Goal: Information Seeking & Learning: Learn about a topic

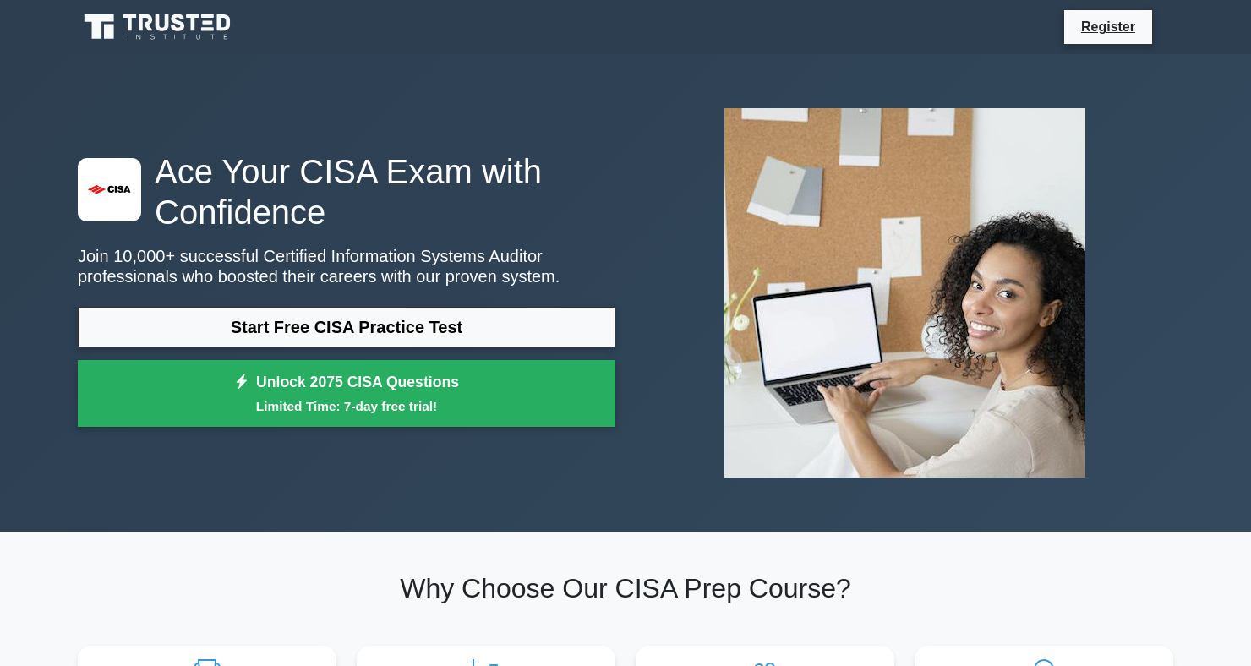
click at [1244, 482] on div ".st0{fill:#E31818;} Ace Your CISA Exam with Confidence Join 10,000+ successful …" at bounding box center [625, 293] width 1251 height 478
click at [1246, 257] on div ".st0{fill:#E31818;} Ace Your CISA Exam with Confidence Join 10,000+ successful …" at bounding box center [625, 293] width 1251 height 478
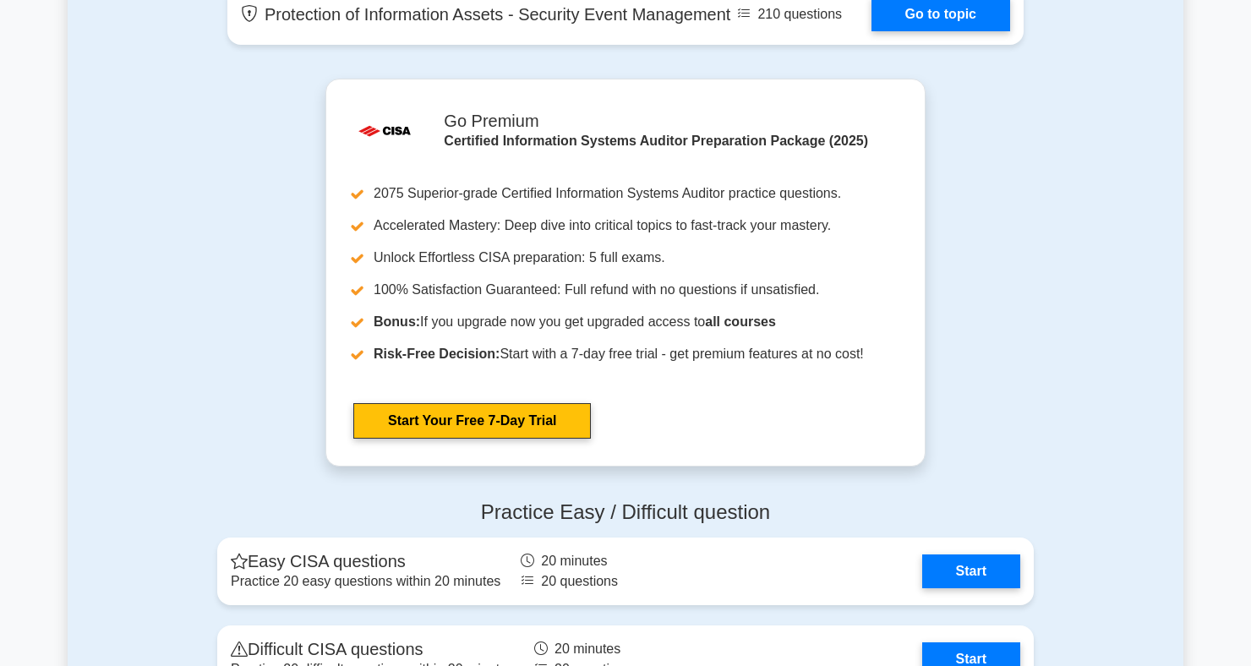
scroll to position [1874, 0]
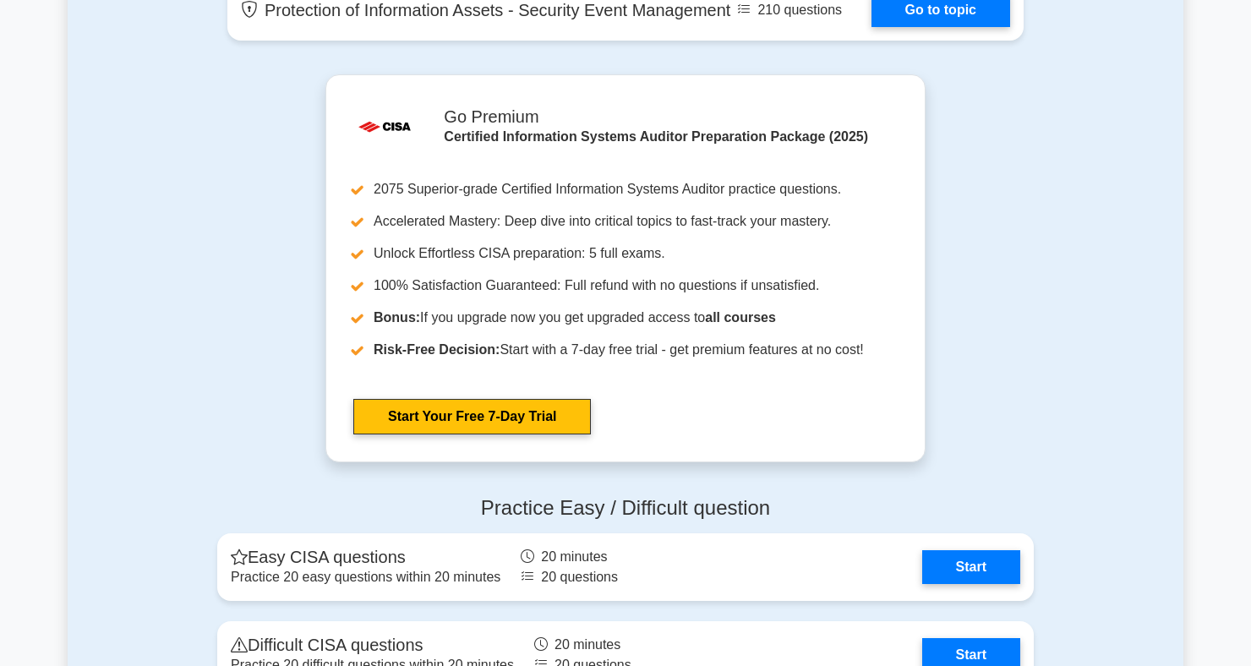
click at [6, 315] on main ".st0{fill:#E31818;} Ace Your CISA Exam with Confidence Join 10,000+ successful …" at bounding box center [625, 98] width 1251 height 3836
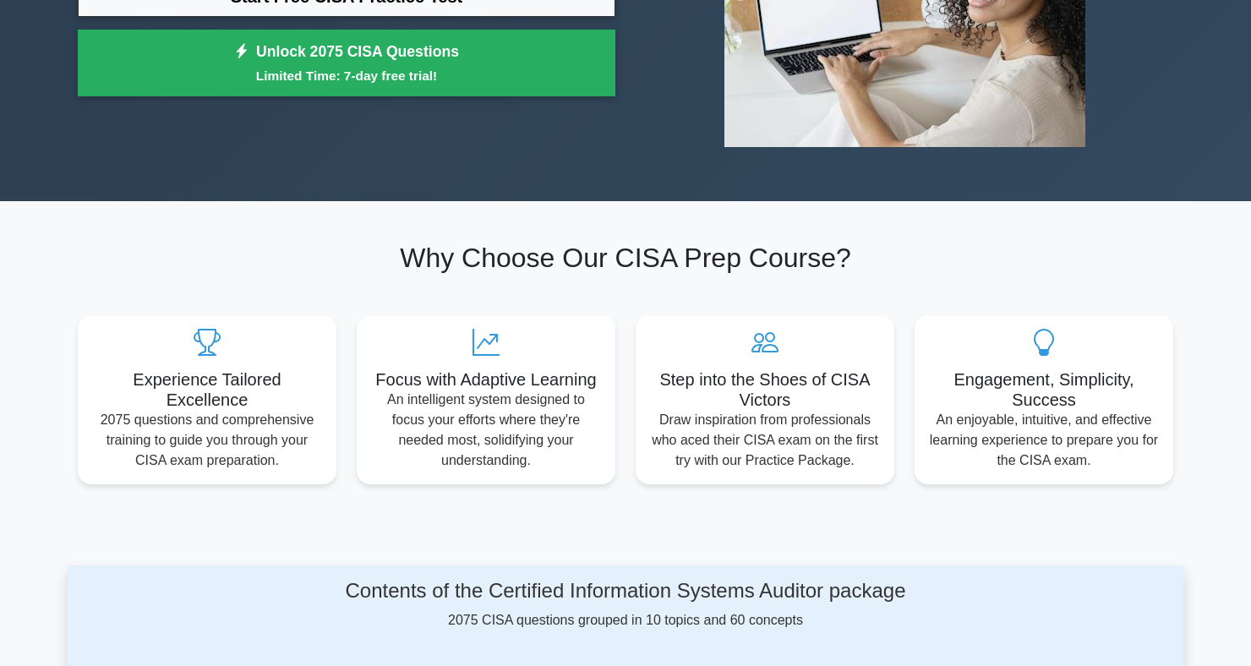
scroll to position [0, 0]
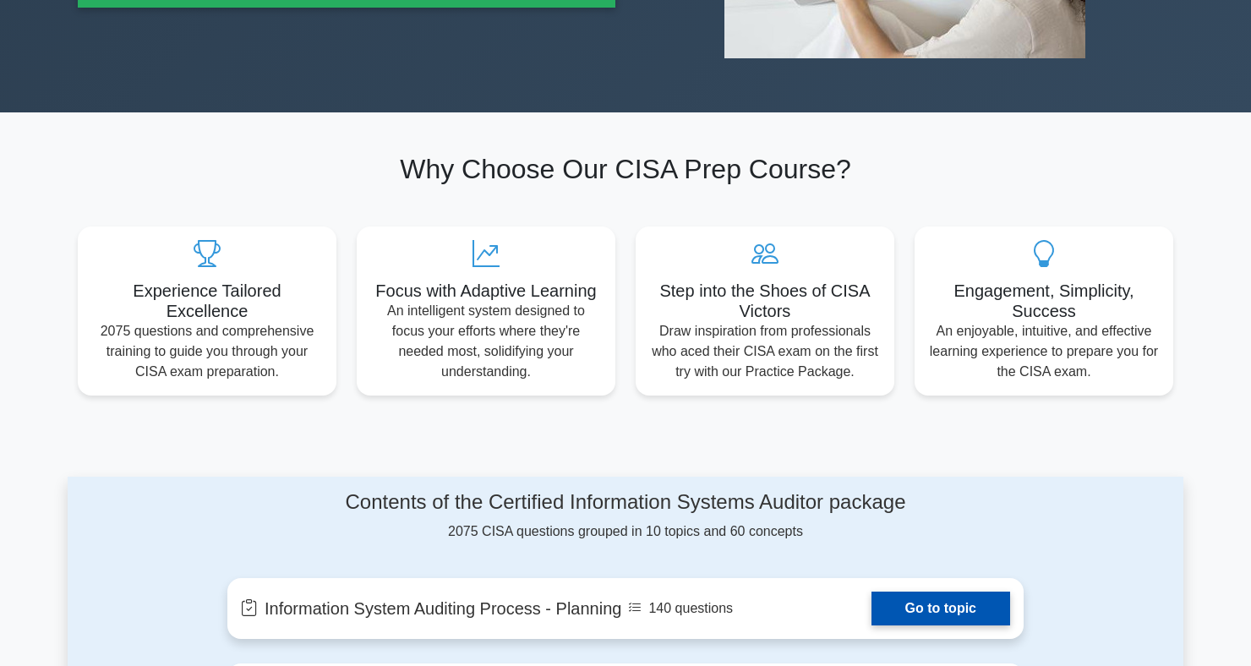
click at [985, 609] on link "Go to topic" at bounding box center [941, 609] width 139 height 34
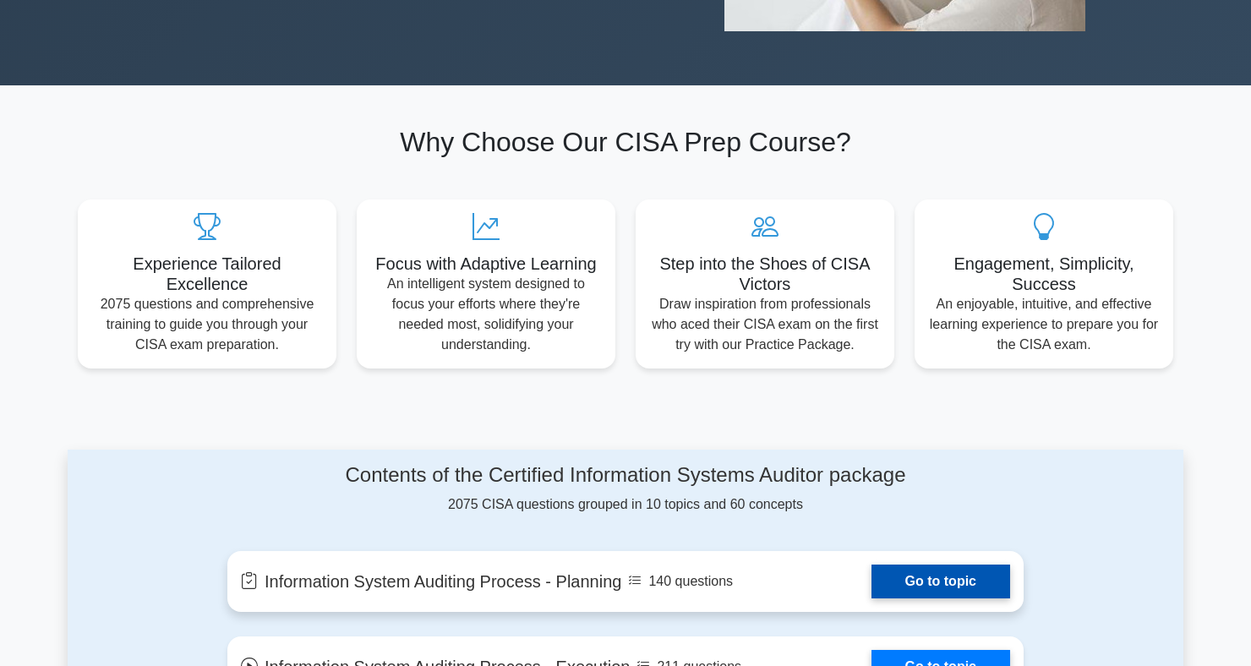
scroll to position [457, 0]
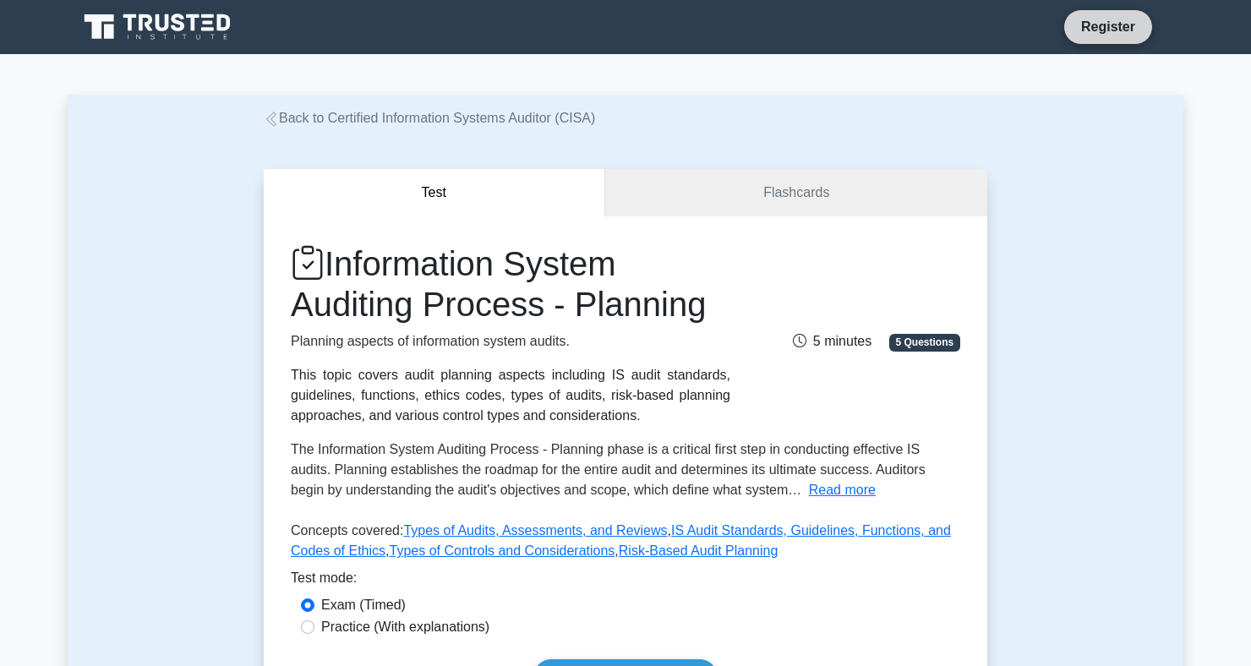
click at [1105, 33] on link "Register" at bounding box center [1108, 26] width 74 height 21
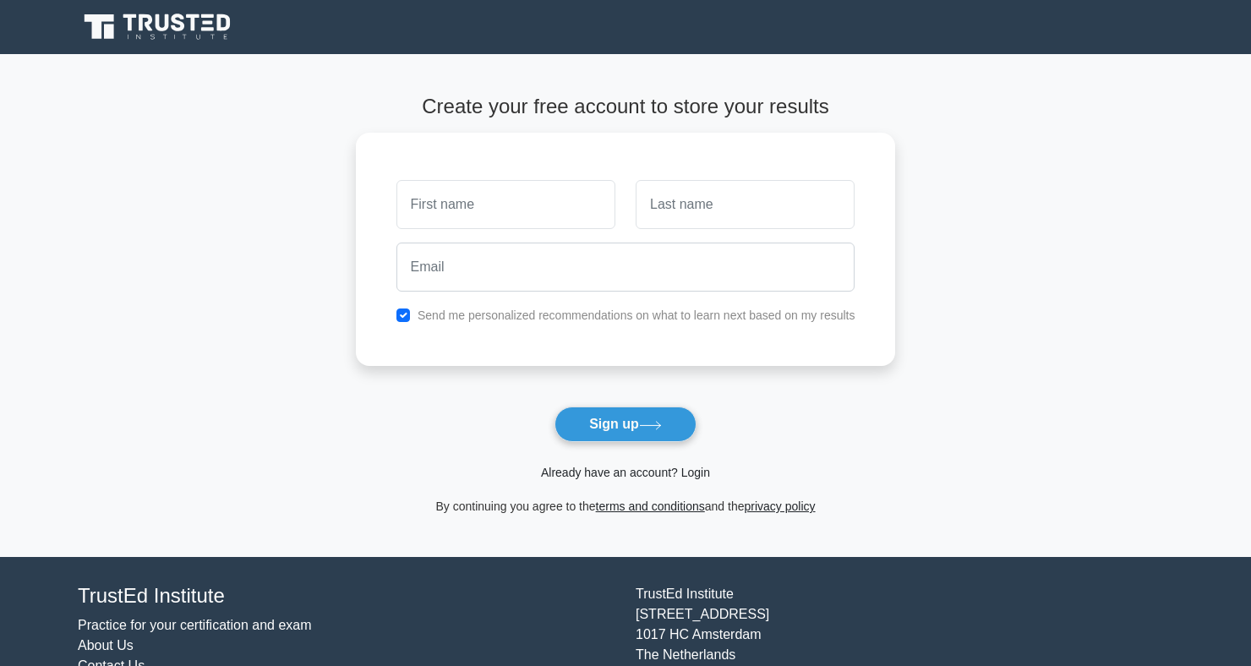
click at [694, 478] on link "Already have an account? Login" at bounding box center [625, 473] width 169 height 14
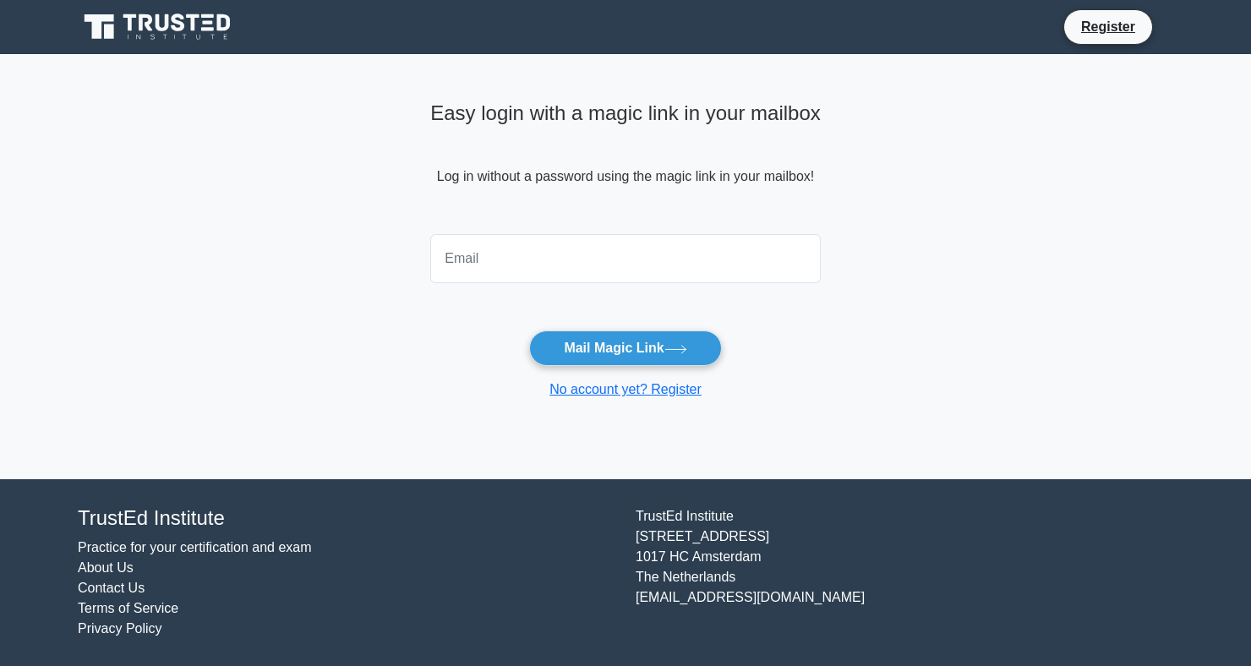
click at [660, 265] on input "email" at bounding box center [625, 258] width 391 height 49
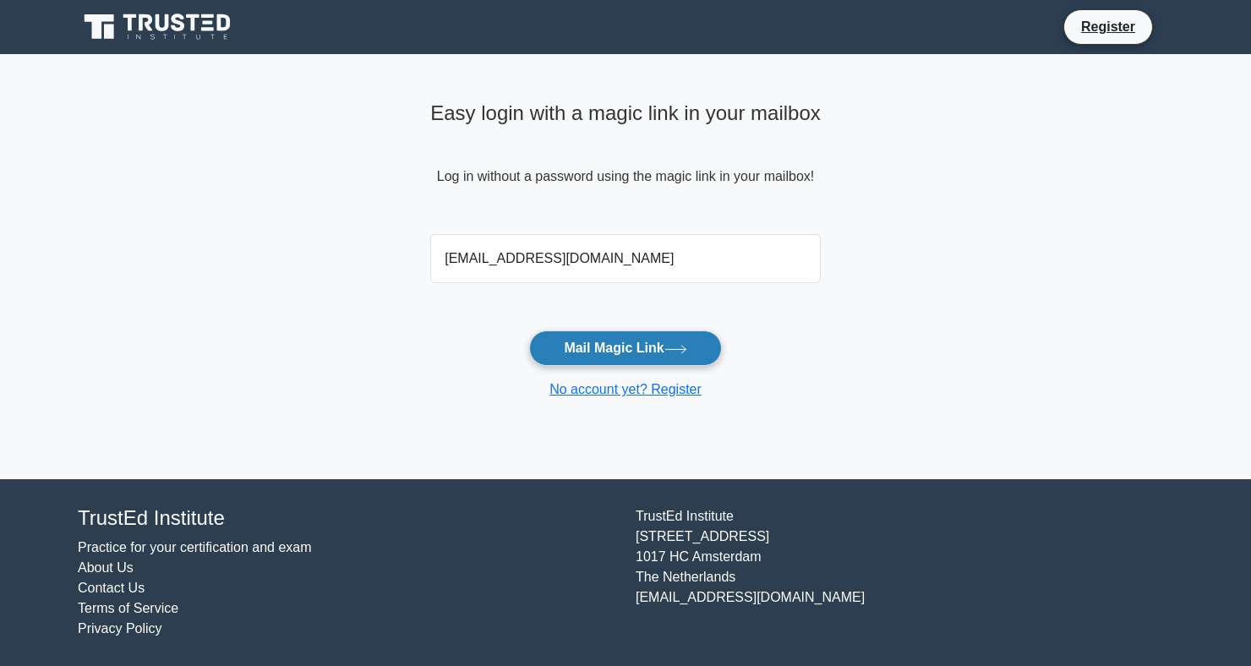
type input "zquadri@gmail.com"
click at [663, 339] on button "Mail Magic Link" at bounding box center [625, 349] width 192 height 36
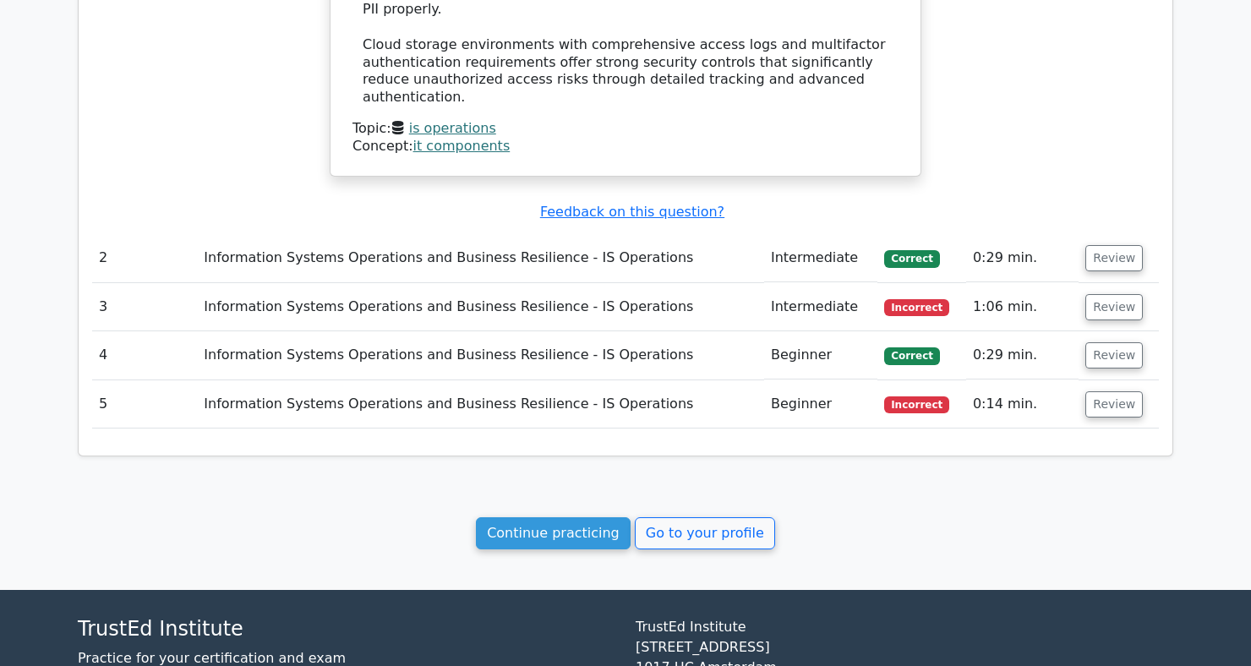
scroll to position [1601, 0]
click at [575, 517] on link "Continue practicing" at bounding box center [553, 533] width 155 height 32
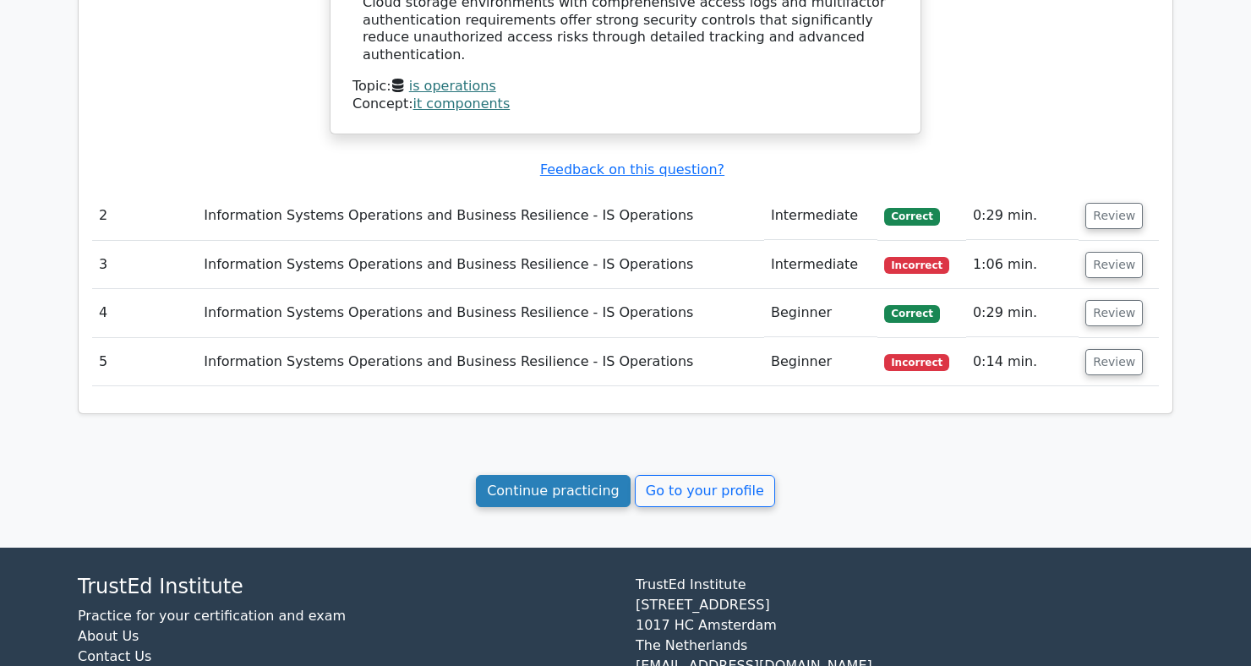
scroll to position [1650, 0]
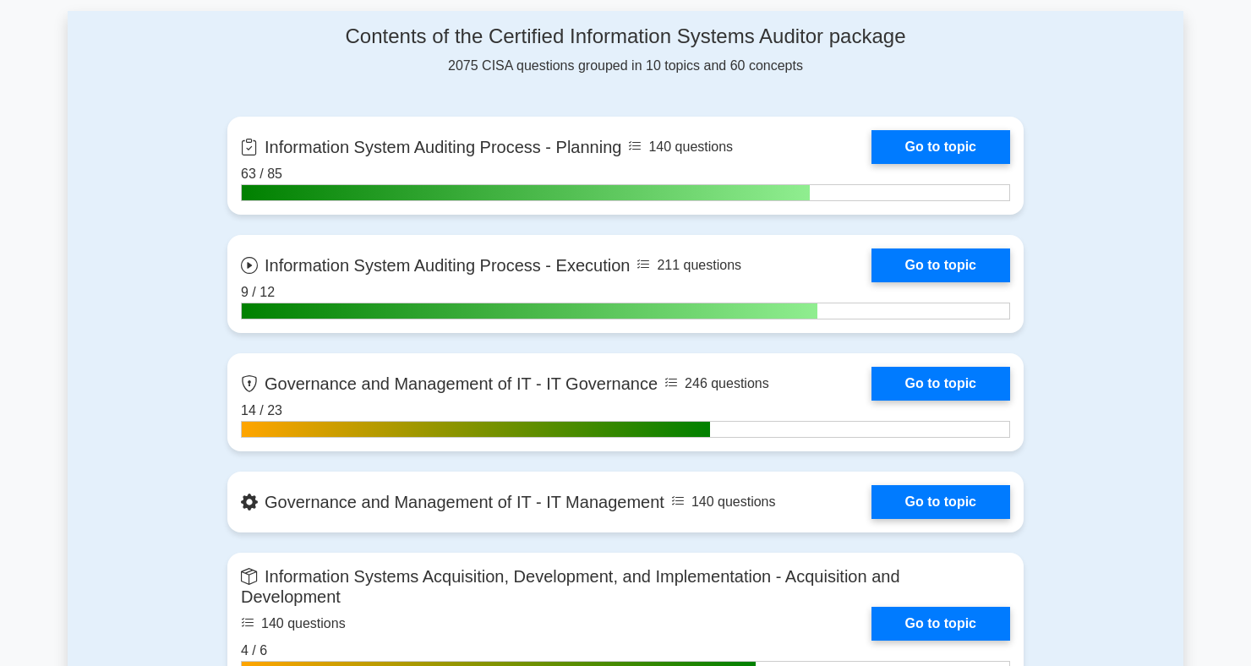
scroll to position [709, 0]
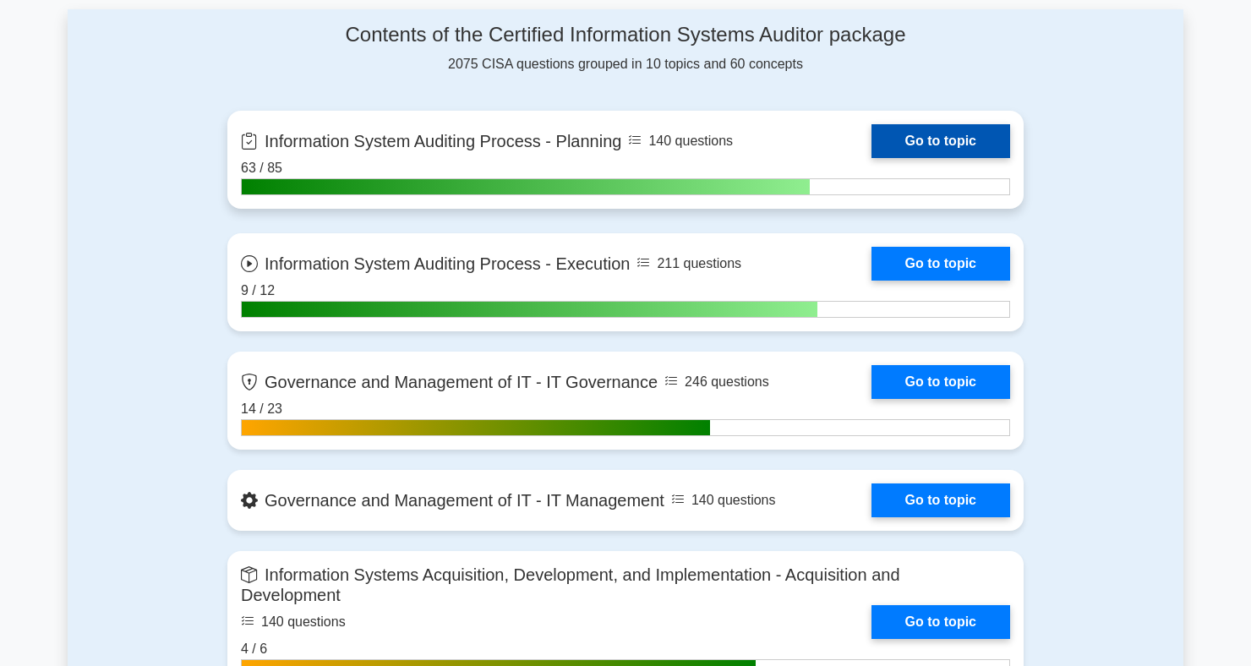
click at [978, 151] on link "Go to topic" at bounding box center [941, 141] width 139 height 34
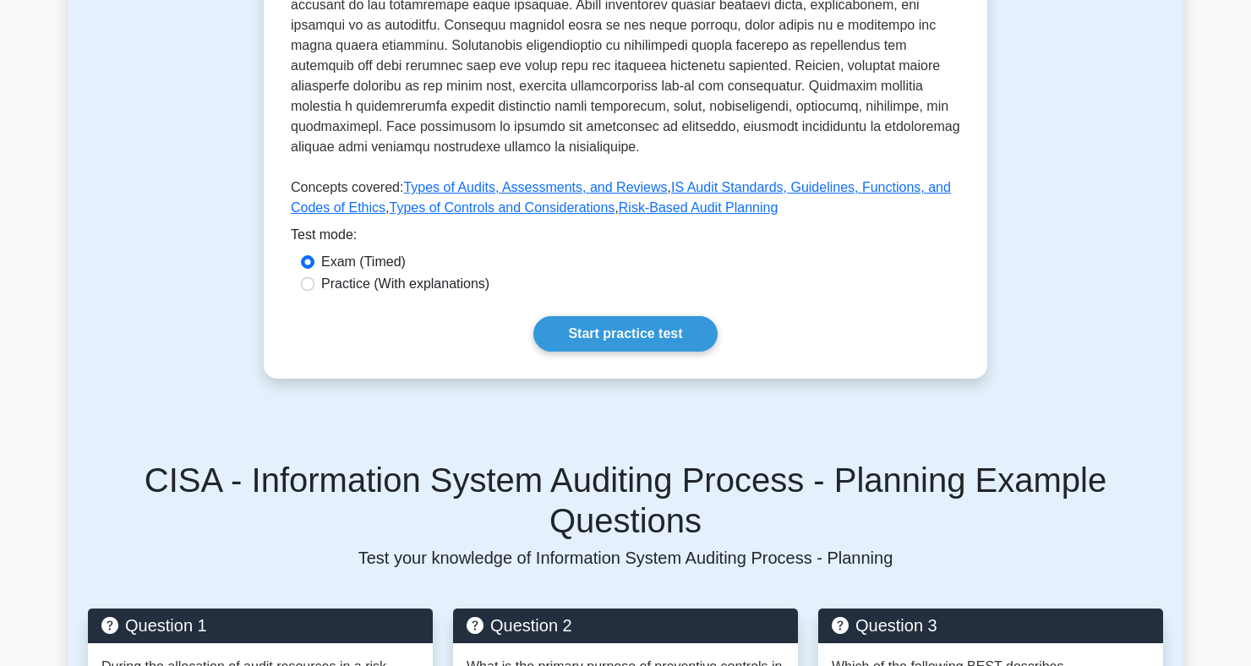
scroll to position [688, 0]
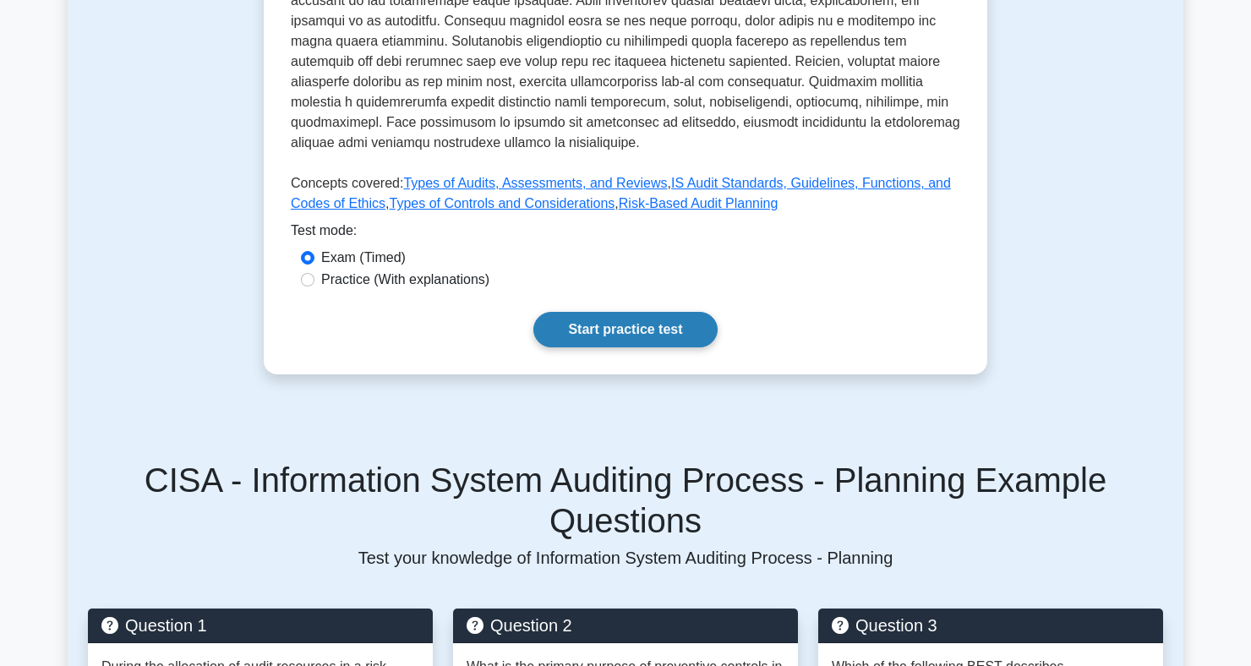
click at [663, 347] on link "Start practice test" at bounding box center [625, 330] width 183 height 36
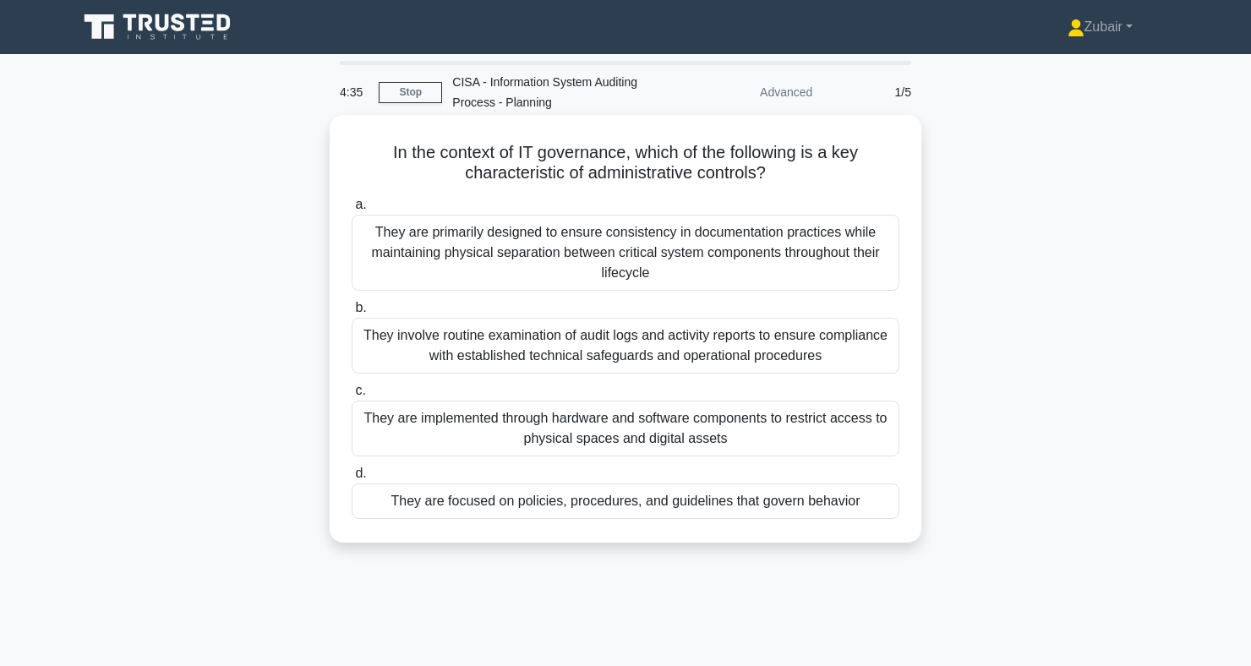
click at [877, 505] on div "They are focused on policies, procedures, and guidelines that govern behavior" at bounding box center [626, 502] width 548 height 36
click at [352, 479] on input "d. They are focused on policies, procedures, and guidelines that govern behavior" at bounding box center [352, 473] width 0 height 11
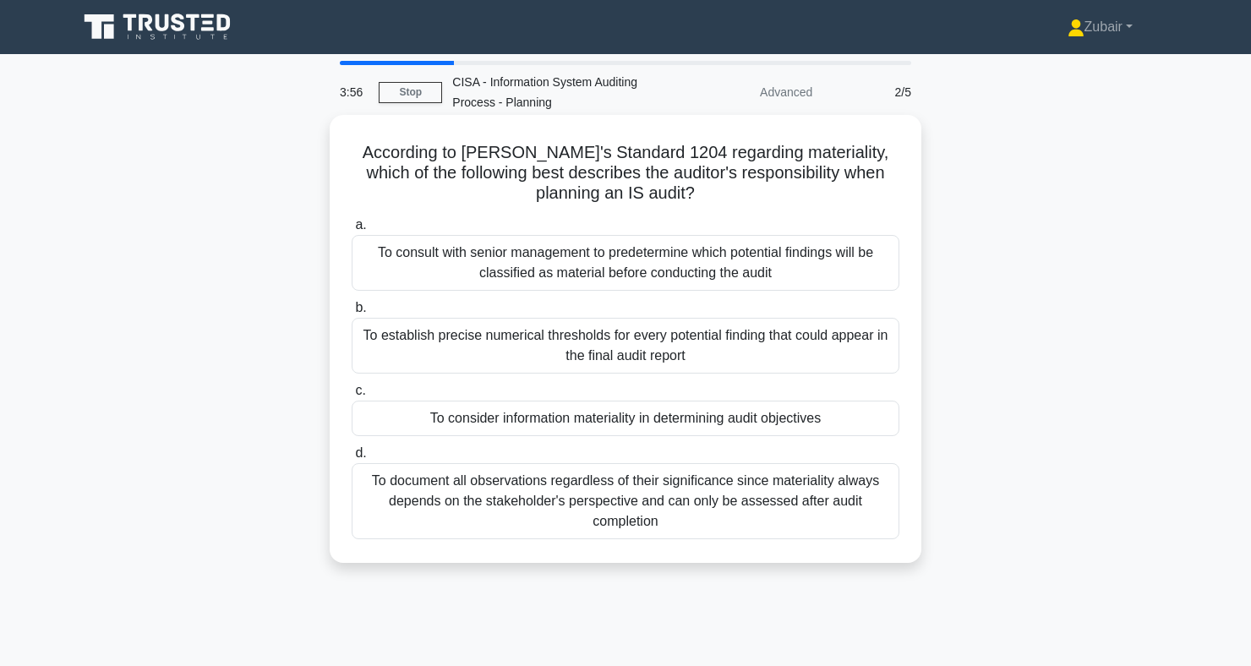
click at [829, 360] on div "To establish precise numerical thresholds for every potential finding that coul…" at bounding box center [626, 346] width 548 height 56
click at [352, 314] on input "b. To establish precise numerical thresholds for every potential finding that c…" at bounding box center [352, 308] width 0 height 11
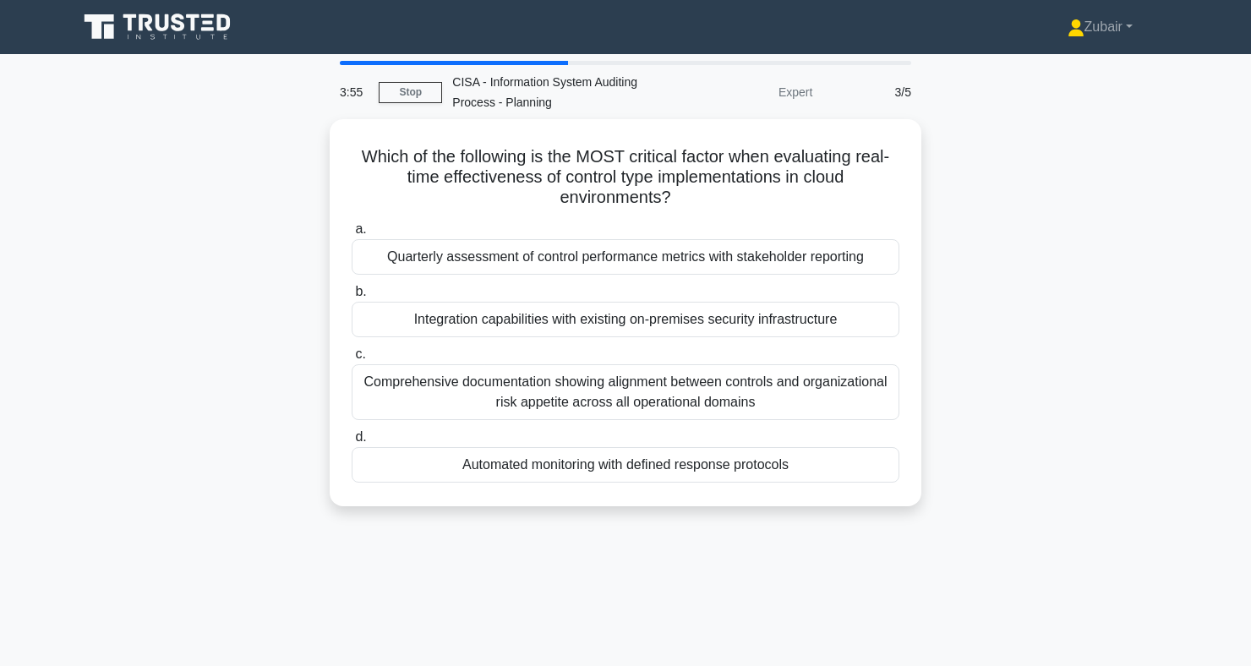
click at [1245, 358] on main "3:55 Stop CISA - Information System Auditing Process - Planning Expert 3/5 Whic…" at bounding box center [625, 483] width 1251 height 859
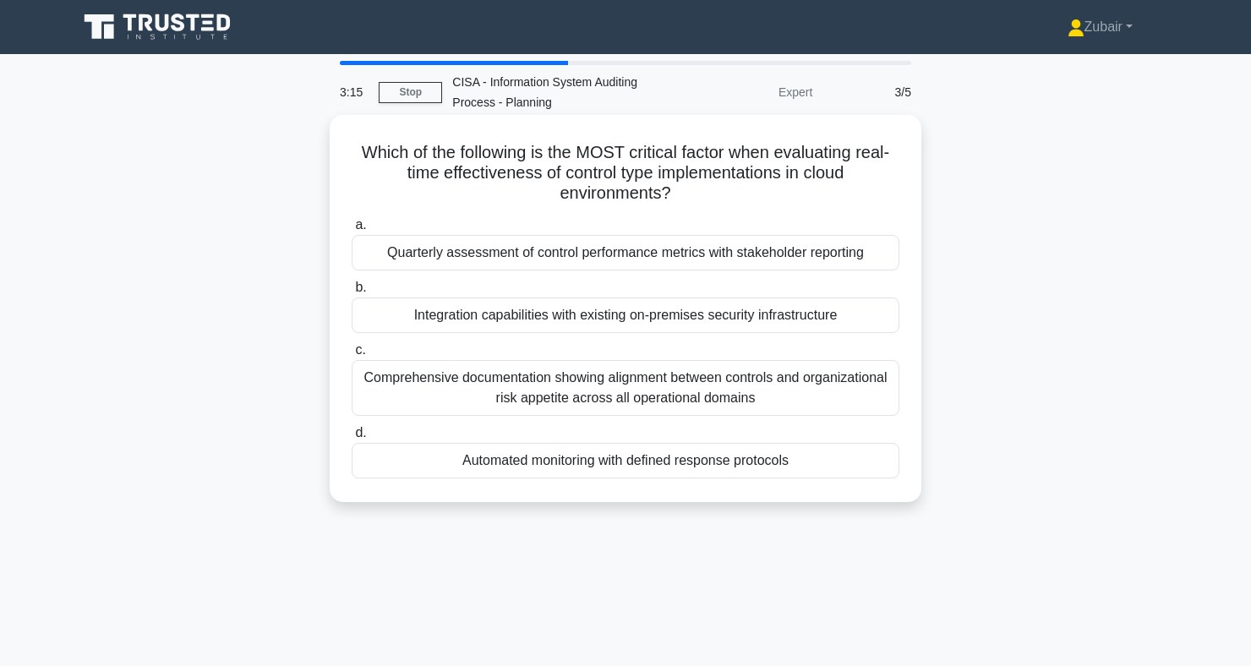
click at [843, 479] on div "Automated monitoring with defined response protocols" at bounding box center [626, 461] width 548 height 36
click at [352, 439] on input "d. Automated monitoring with defined response protocols" at bounding box center [352, 433] width 0 height 11
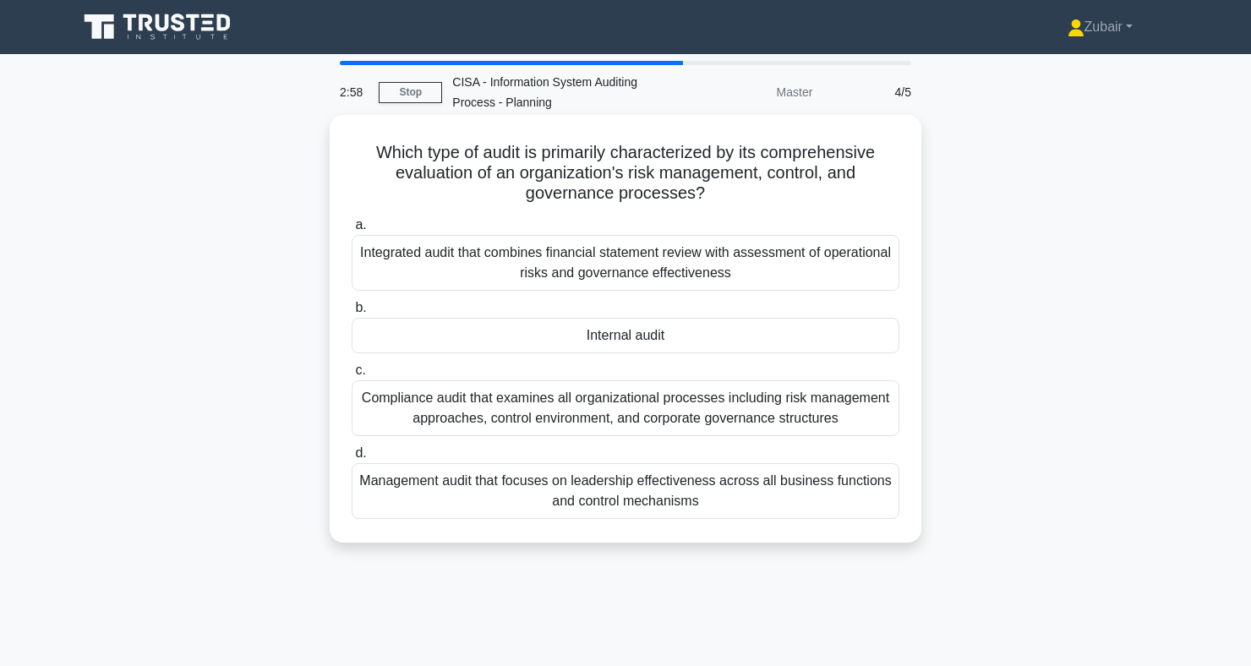
click at [848, 266] on div "Integrated audit that combines financial statement review with assessment of op…" at bounding box center [626, 263] width 548 height 56
click at [352, 231] on input "a. Integrated audit that combines financial statement review with assessment of…" at bounding box center [352, 225] width 0 height 11
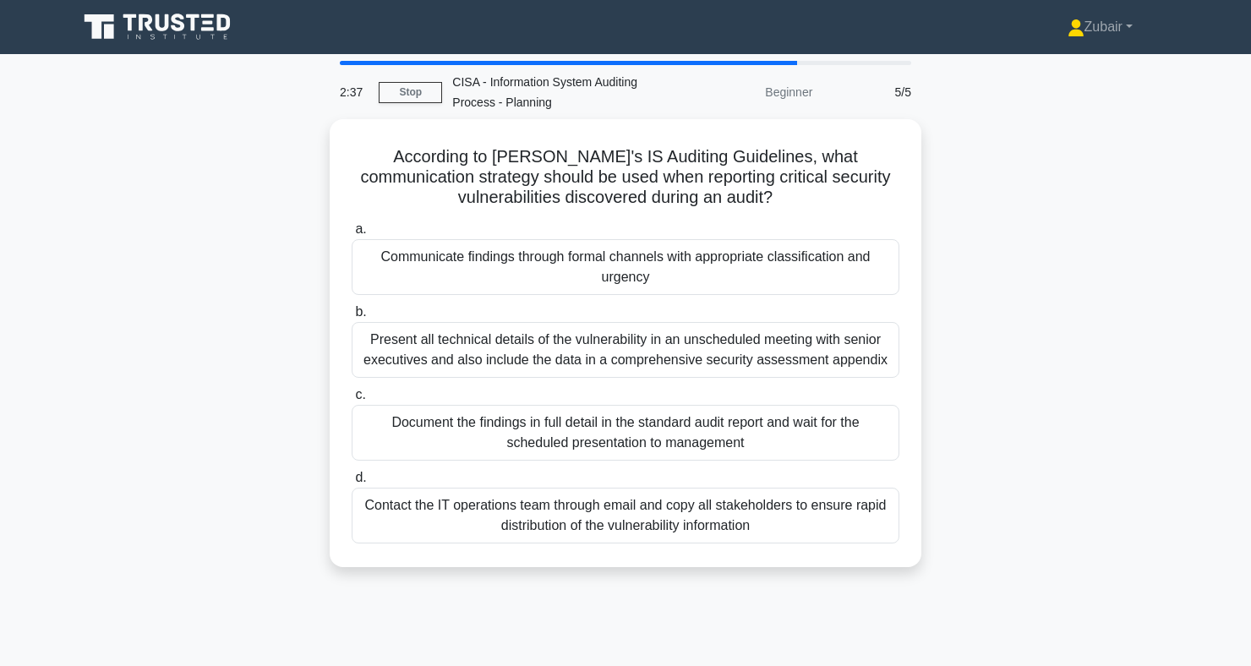
click at [1153, 497] on div "According to ISACA's IS Auditing Guidelines, what communication strategy should…" at bounding box center [626, 353] width 1116 height 468
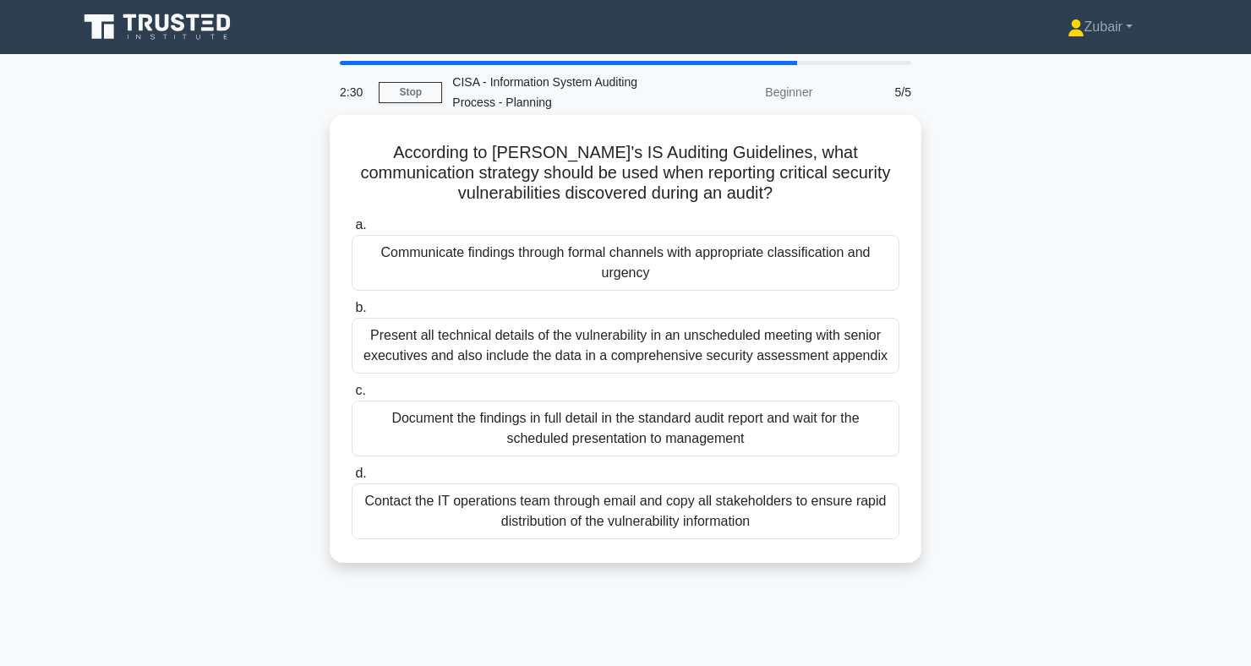
click at [856, 266] on div "Communicate findings through formal channels with appropriate classification an…" at bounding box center [626, 263] width 548 height 56
click at [352, 231] on input "a. Communicate findings through formal channels with appropriate classification…" at bounding box center [352, 225] width 0 height 11
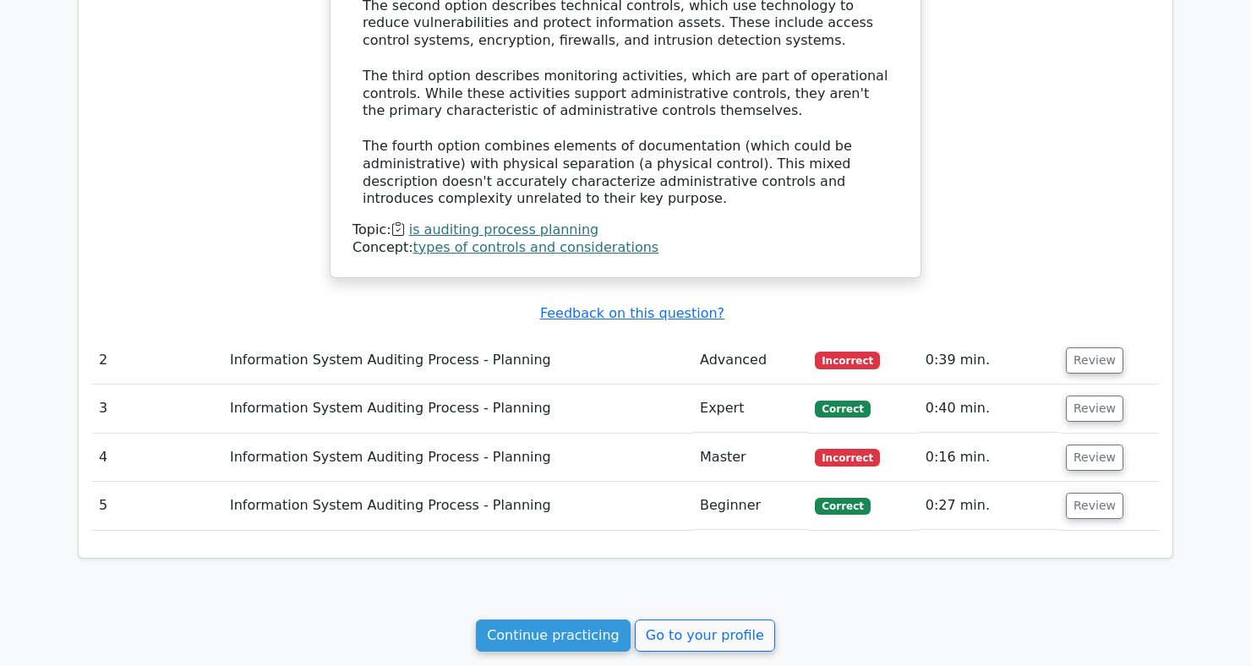
scroll to position [1546, 0]
click at [1092, 349] on button "Review" at bounding box center [1094, 360] width 57 height 26
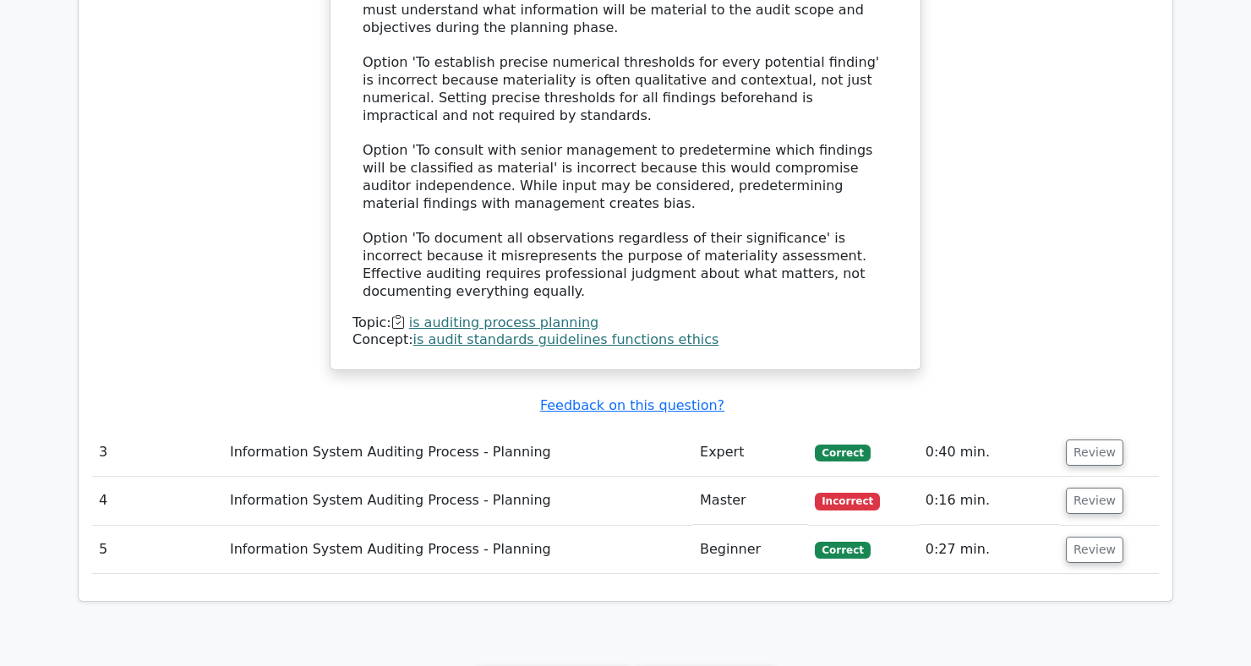
scroll to position [2520, 0]
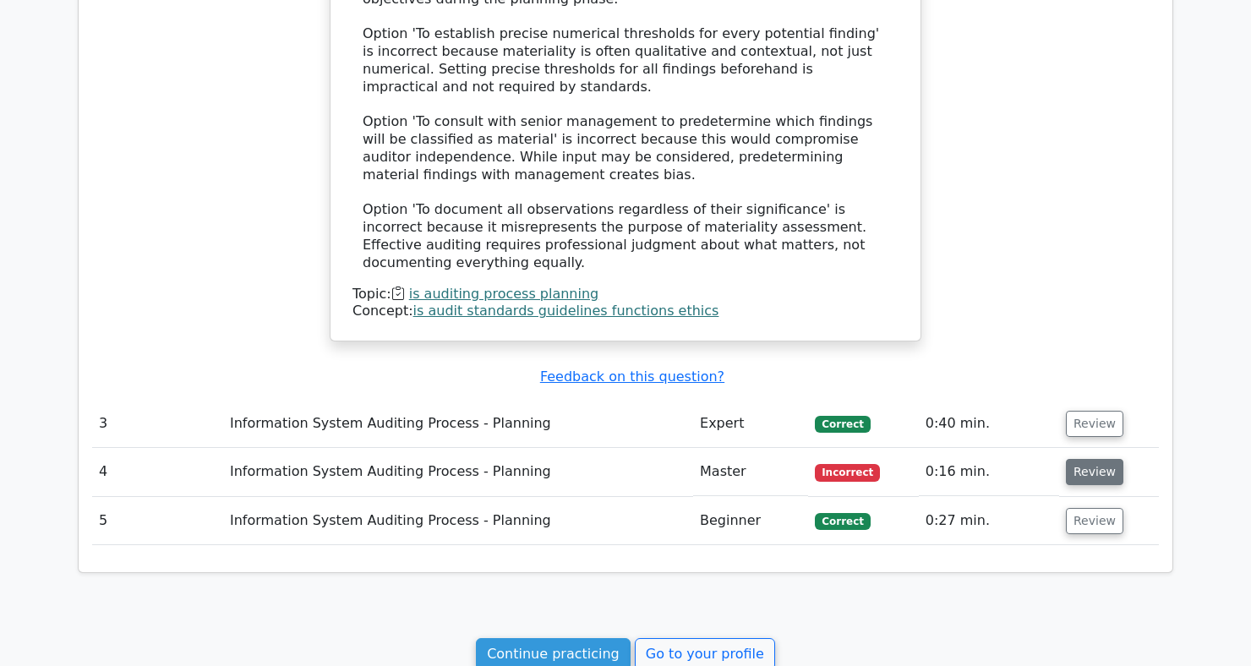
click at [1096, 463] on button "Review" at bounding box center [1094, 472] width 57 height 26
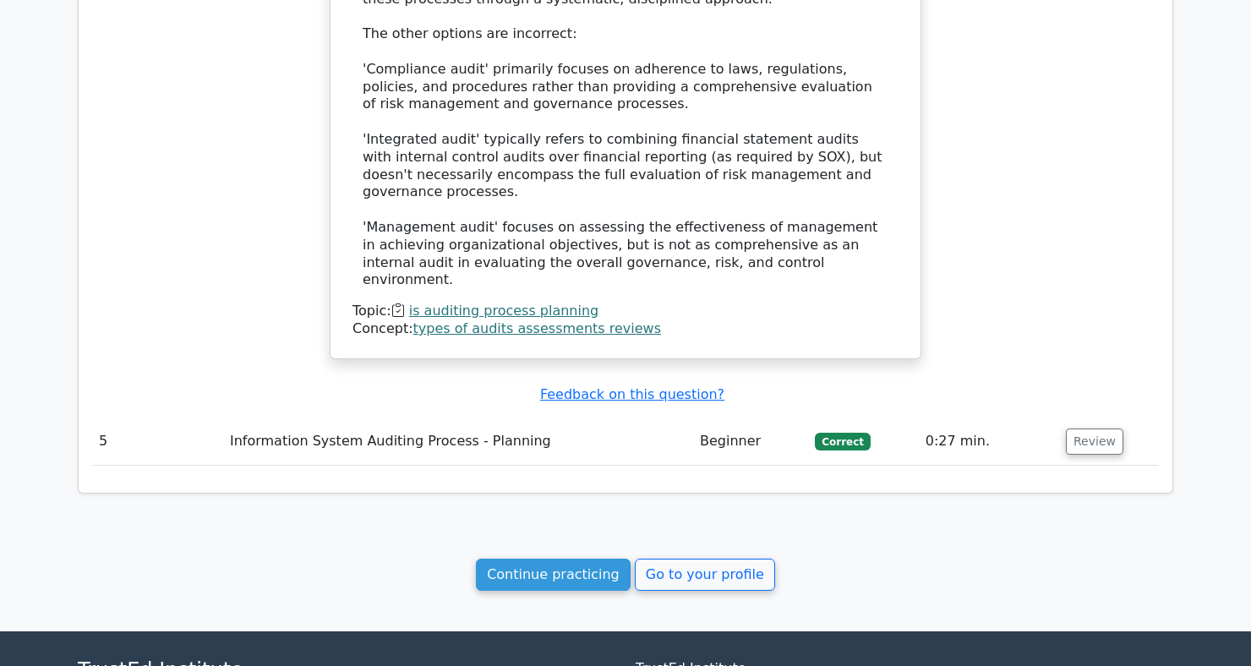
scroll to position [3647, 0]
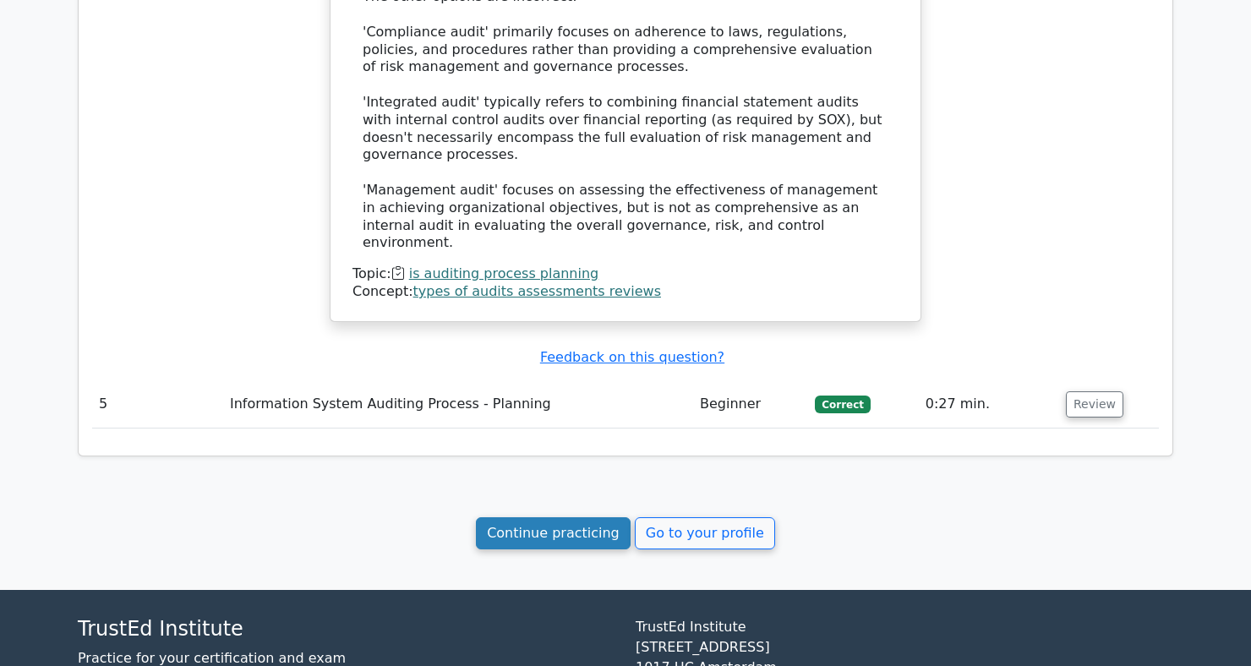
click at [573, 517] on link "Continue practicing" at bounding box center [553, 533] width 155 height 32
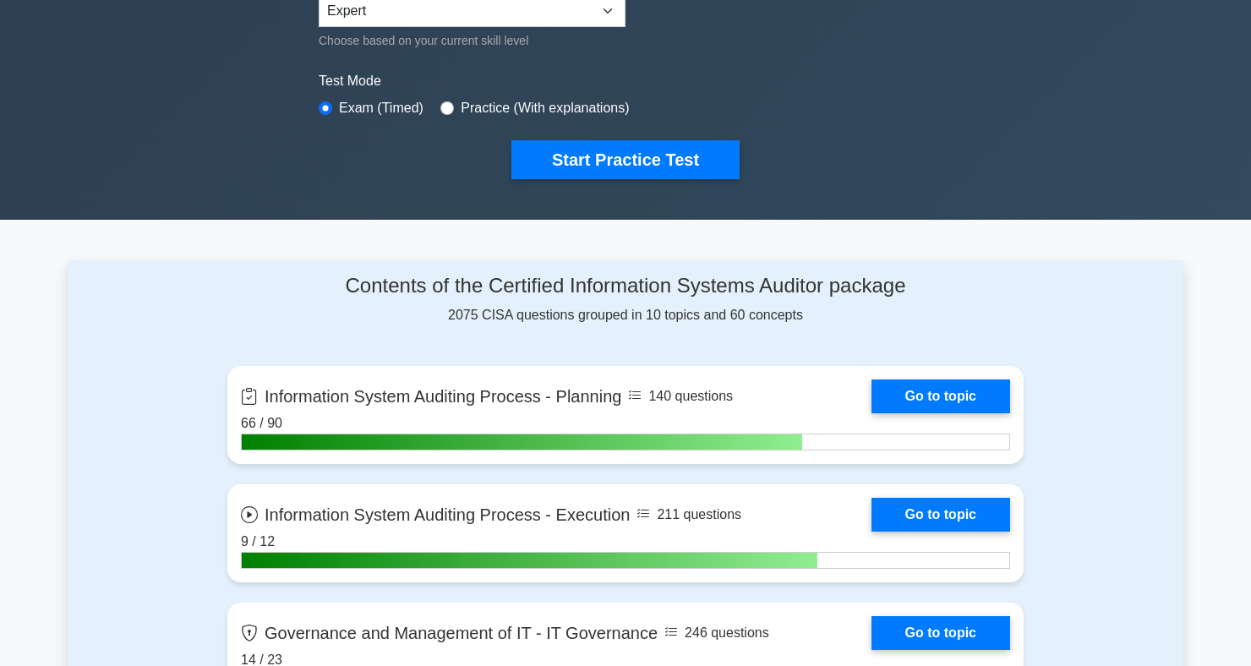
scroll to position [454, 0]
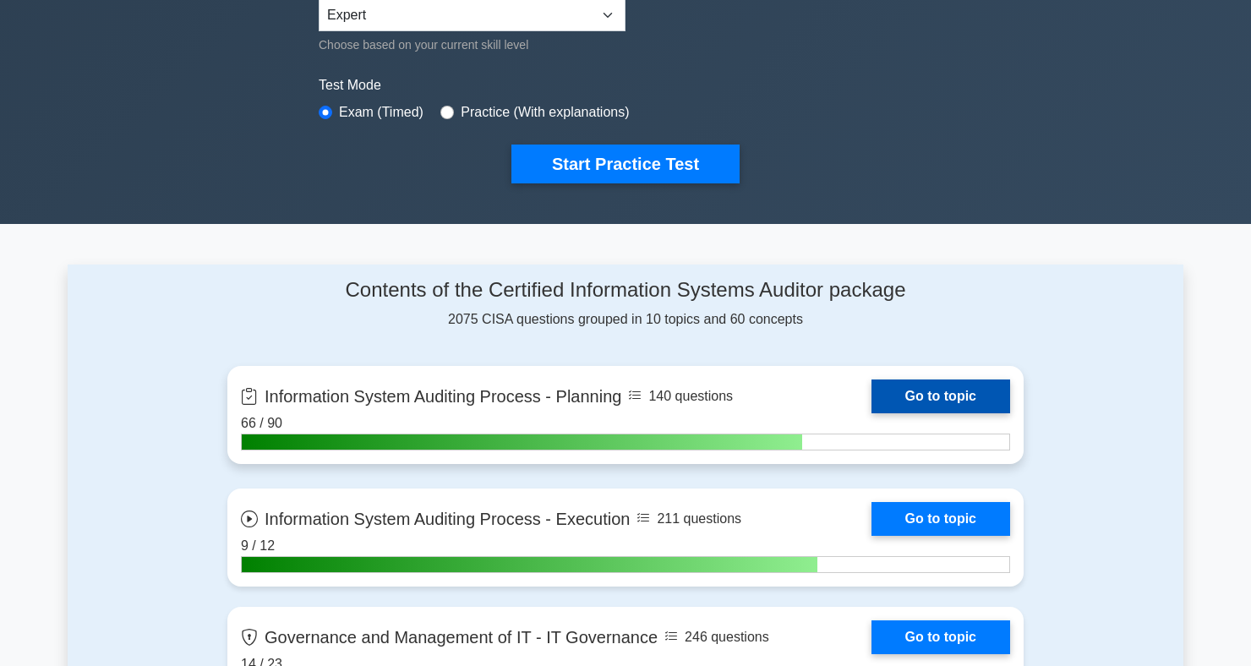
click at [961, 407] on link "Go to topic" at bounding box center [941, 397] width 139 height 34
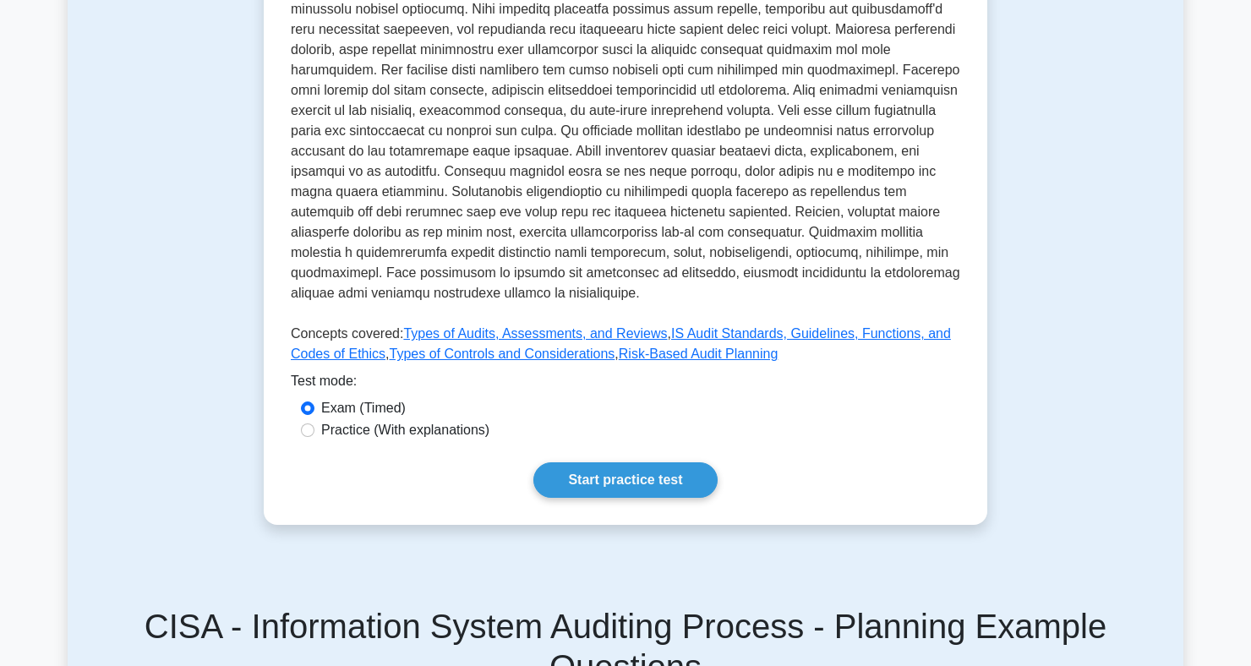
scroll to position [517, 0]
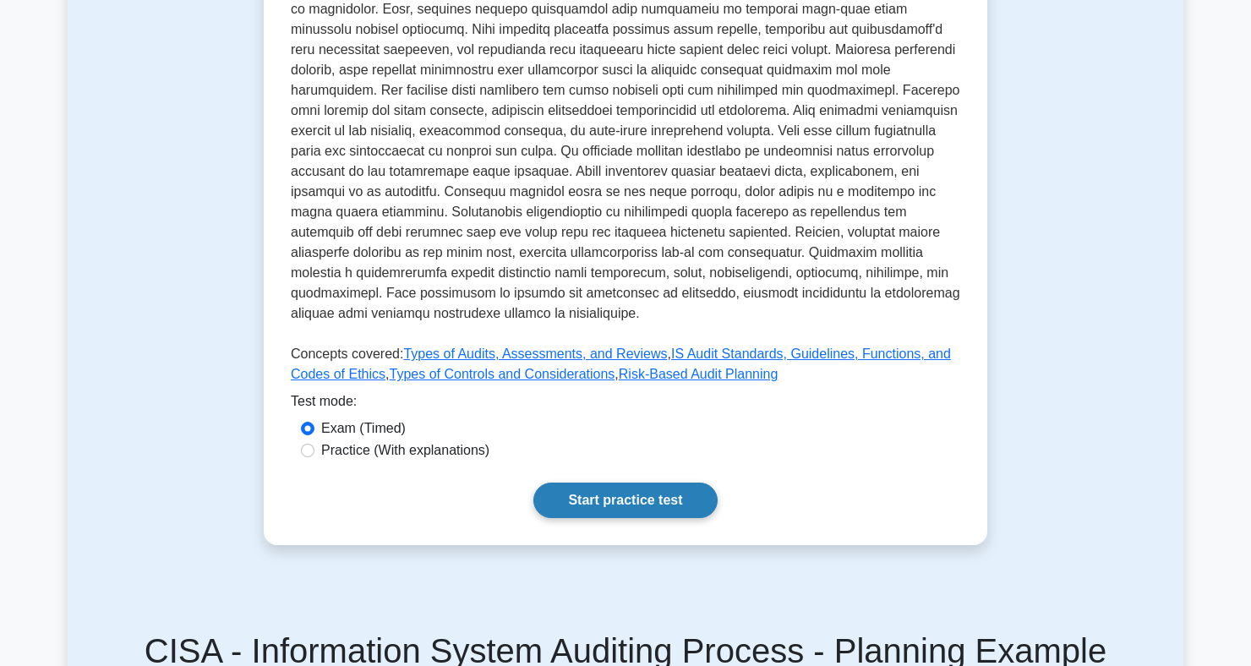
click at [695, 518] on link "Start practice test" at bounding box center [625, 501] width 183 height 36
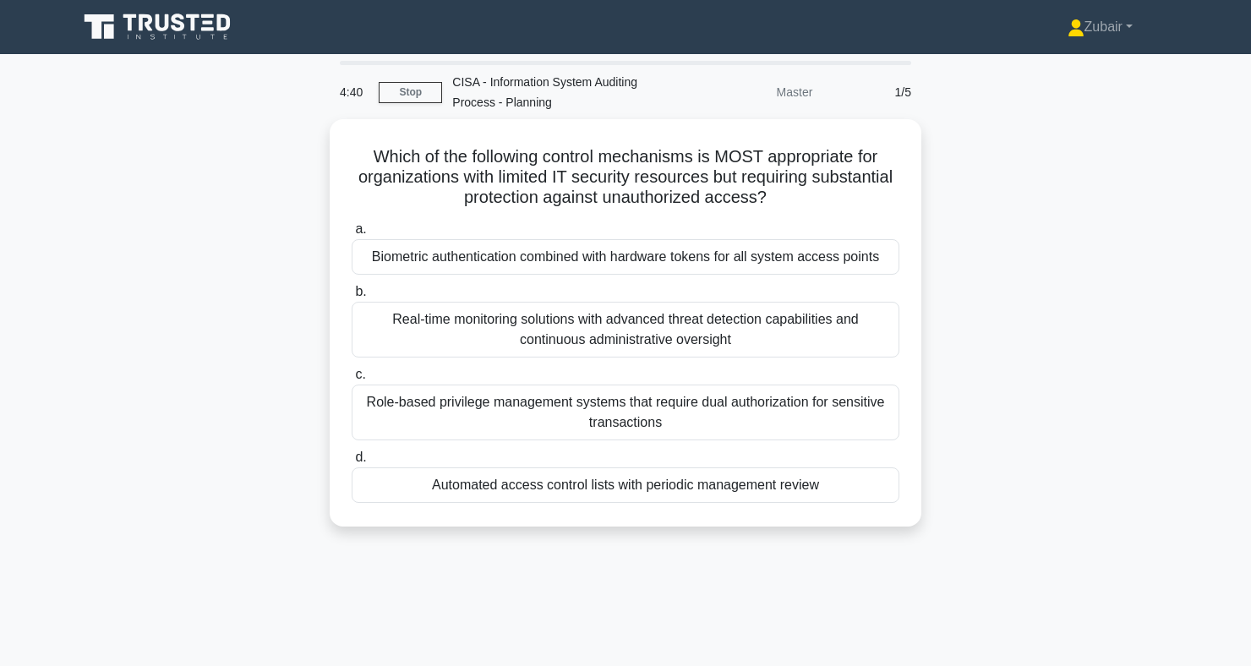
click at [796, 606] on div "4:40 Stop CISA - Information System Auditing Process - Planning Master 1/5 Whic…" at bounding box center [626, 483] width 1116 height 845
click at [792, 596] on div "4:29 Stop CISA - Information System Auditing Process - Planning Master 1/5 Whic…" at bounding box center [626, 483] width 1116 height 845
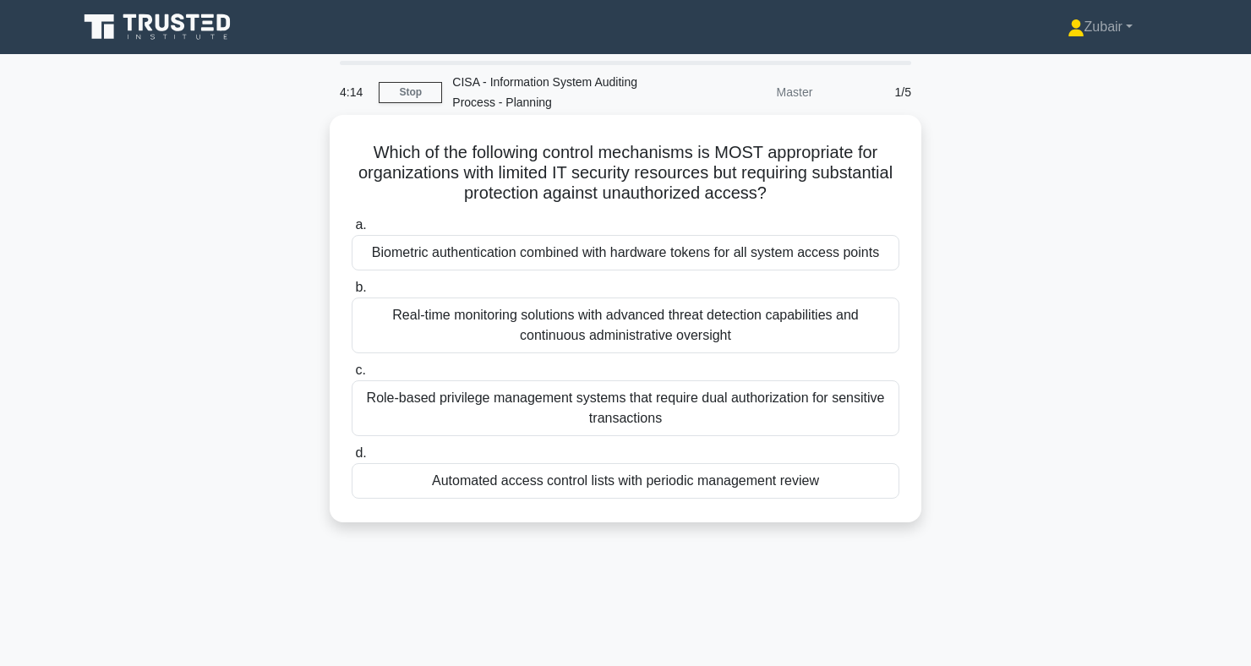
click at [857, 415] on div "Role-based privilege management systems that require dual authorization for sen…" at bounding box center [626, 408] width 548 height 56
click at [352, 376] on input "c. Role-based privilege management systems that require dual authorization for …" at bounding box center [352, 370] width 0 height 11
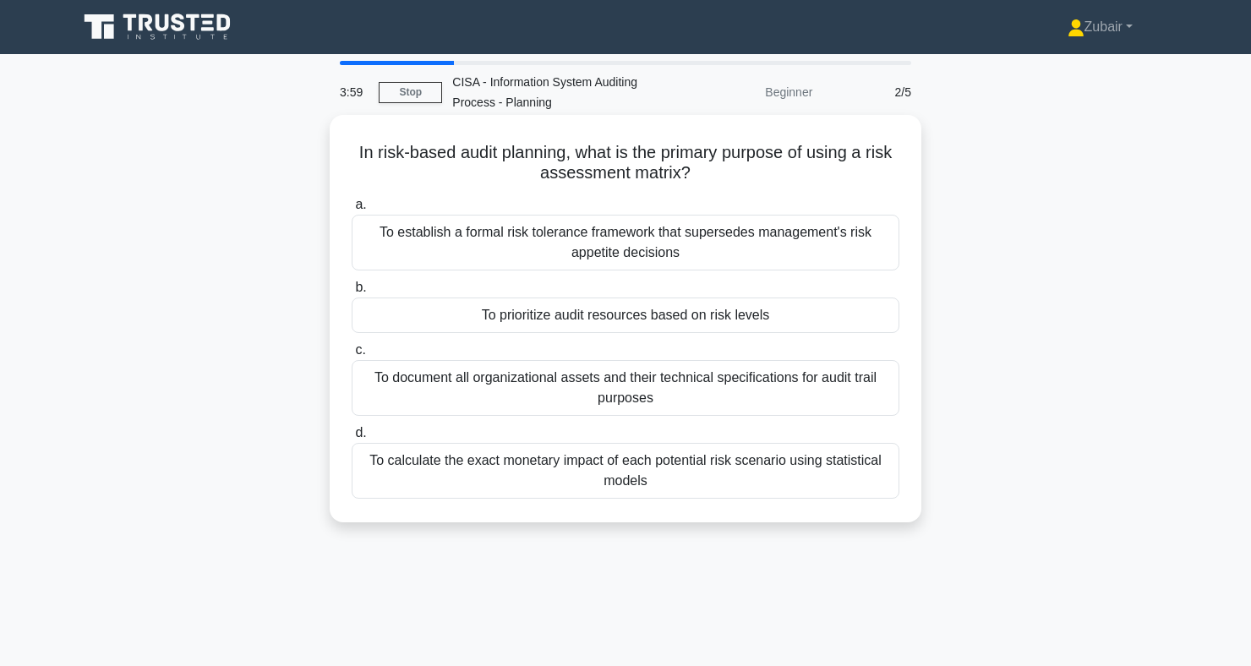
click at [845, 330] on div "To prioritize audit resources based on risk levels" at bounding box center [626, 316] width 548 height 36
click at [352, 293] on input "b. To prioritize audit resources based on risk levels" at bounding box center [352, 287] width 0 height 11
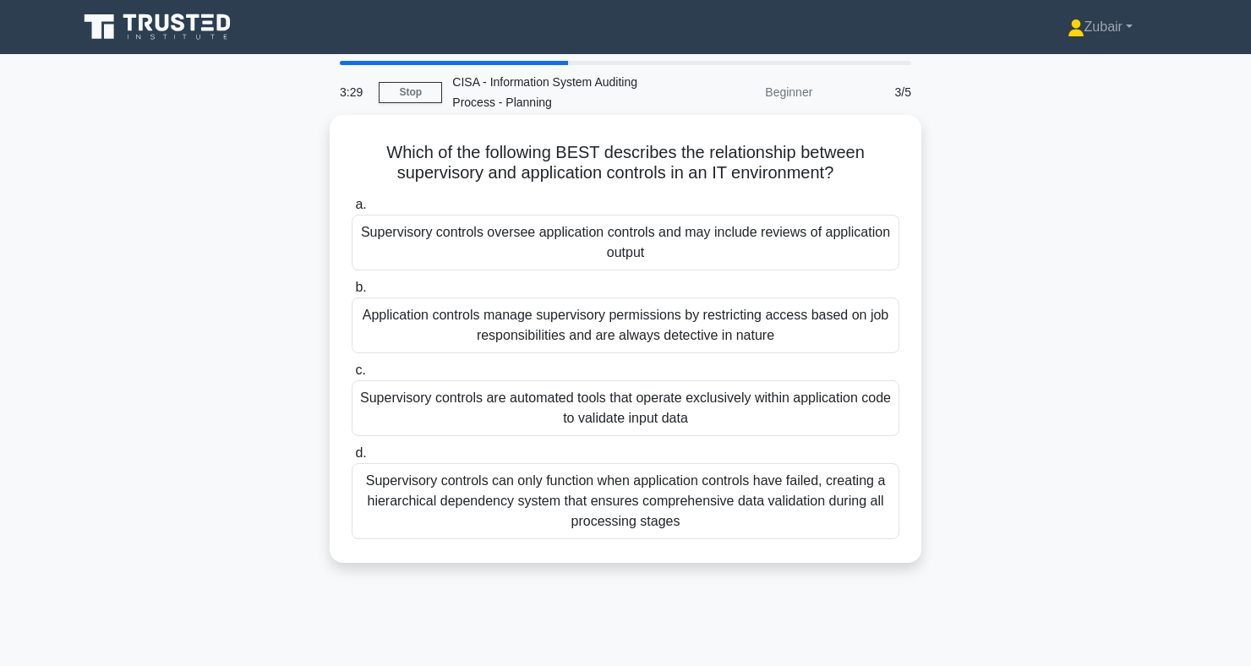
click at [822, 344] on div "Application controls manage supervisory permissions by restricting access based…" at bounding box center [626, 326] width 548 height 56
click at [352, 293] on input "b. Application controls manage supervisory permissions by restricting access ba…" at bounding box center [352, 287] width 0 height 11
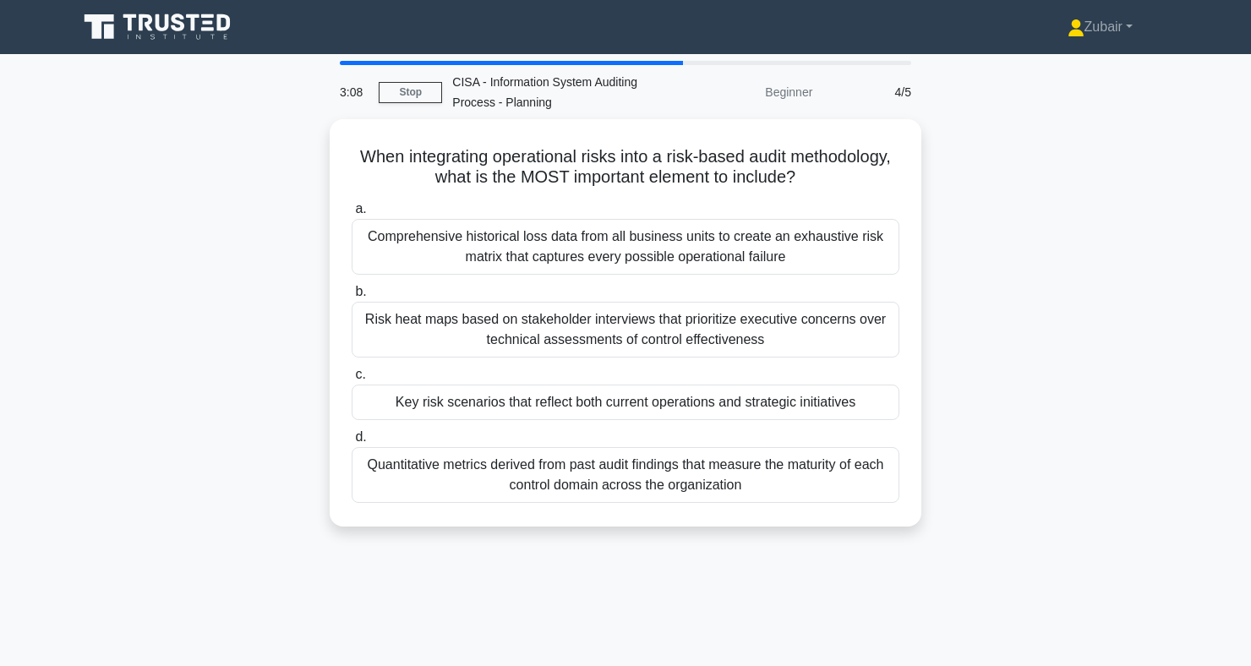
click at [732, 599] on div "3:08 Stop CISA - Information System Auditing Process - Planning Beginner 4/5 Wh…" at bounding box center [626, 483] width 1116 height 845
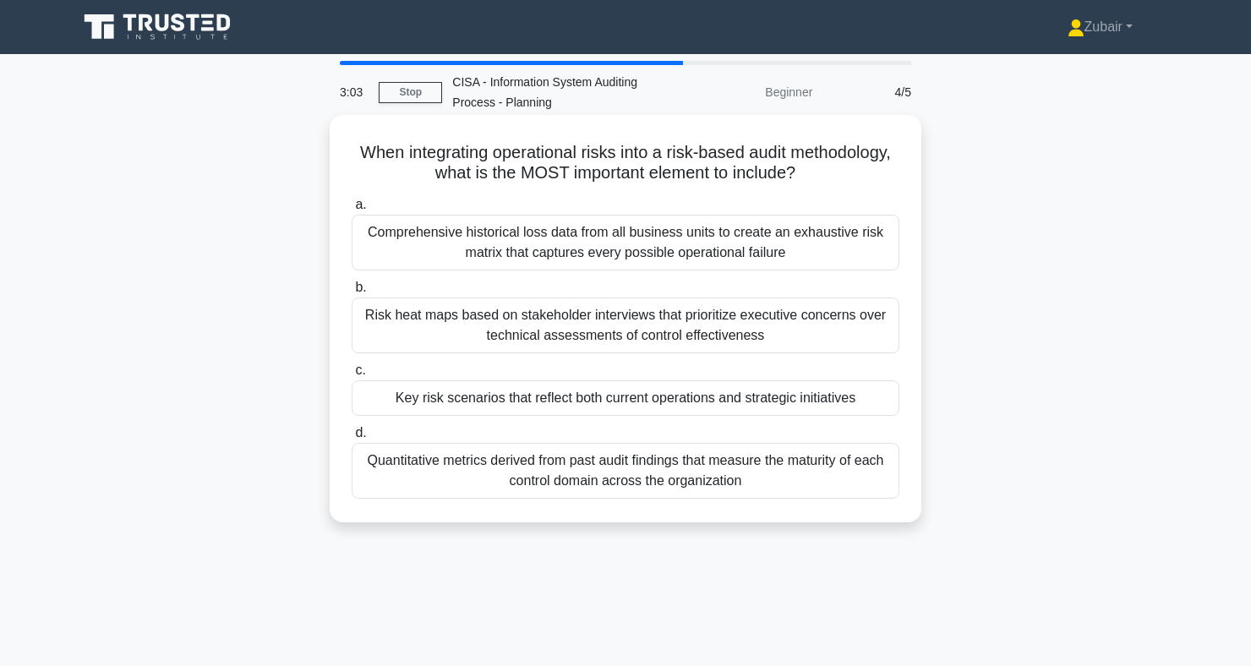
click at [796, 411] on div "Key risk scenarios that reflect both current operations and strategic initiativ…" at bounding box center [626, 398] width 548 height 36
click at [352, 376] on input "c. Key risk scenarios that reflect both current operations and strategic initia…" at bounding box center [352, 370] width 0 height 11
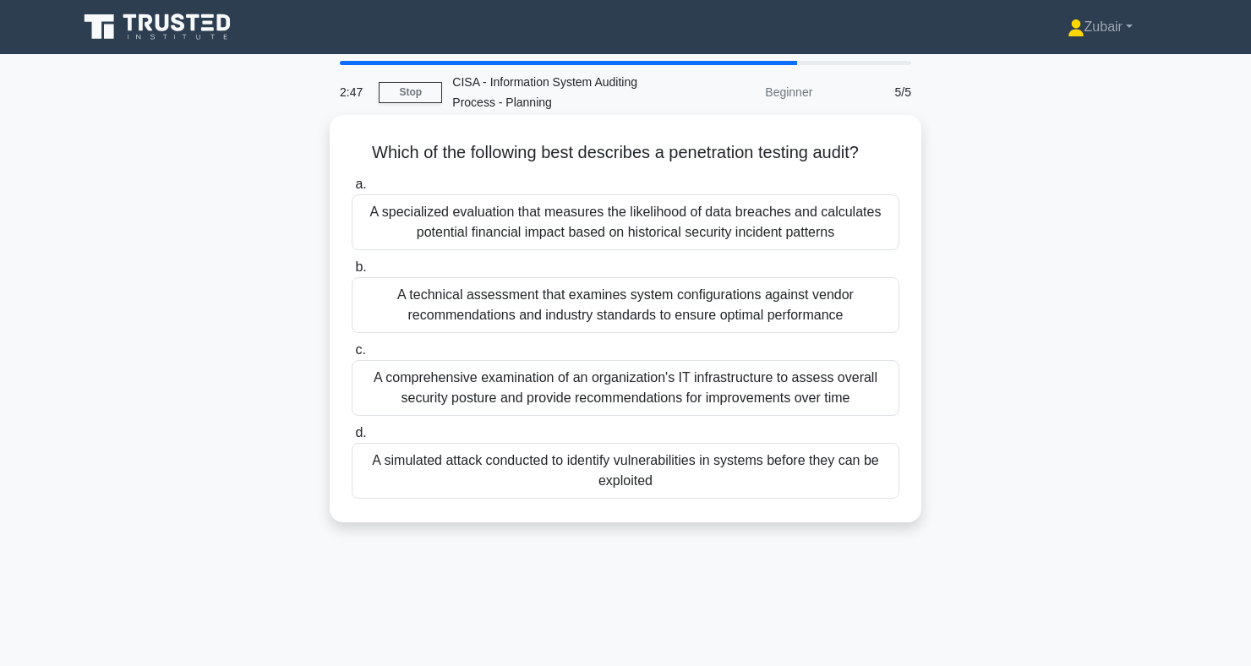
click at [778, 480] on div "A simulated attack conducted to identify vulnerabilities in systems before they…" at bounding box center [626, 471] width 548 height 56
click at [352, 439] on input "d. A simulated attack conducted to identify vulnerabilities in systems before t…" at bounding box center [352, 433] width 0 height 11
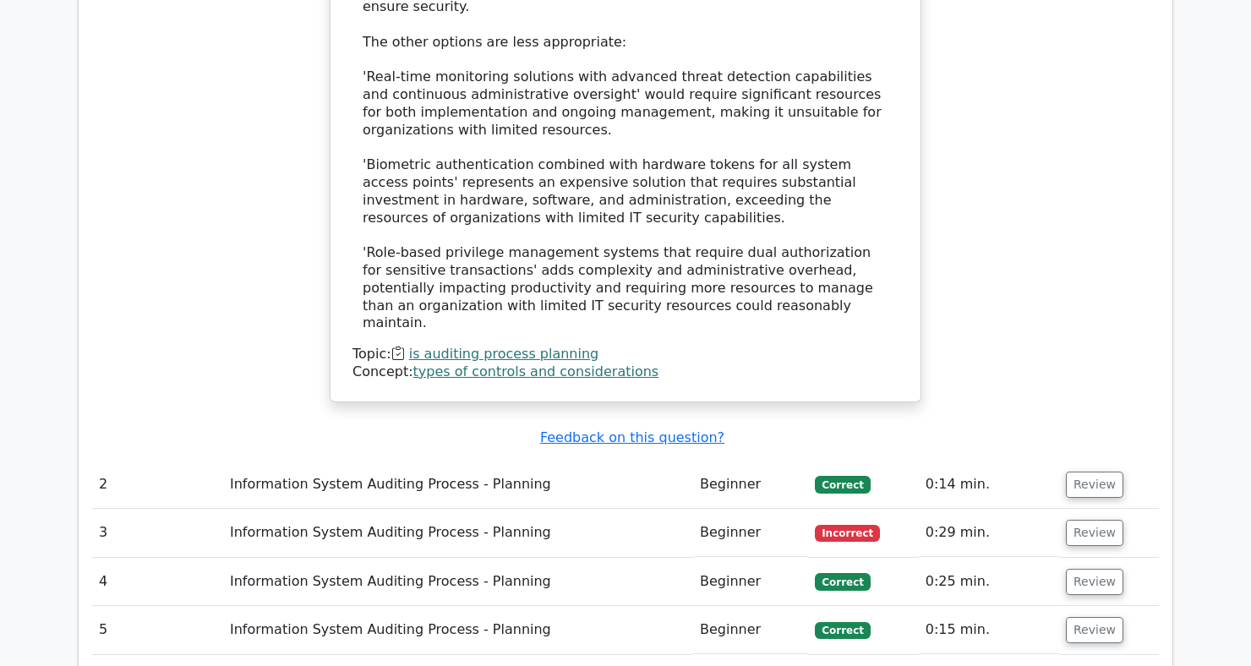
scroll to position [1445, 0]
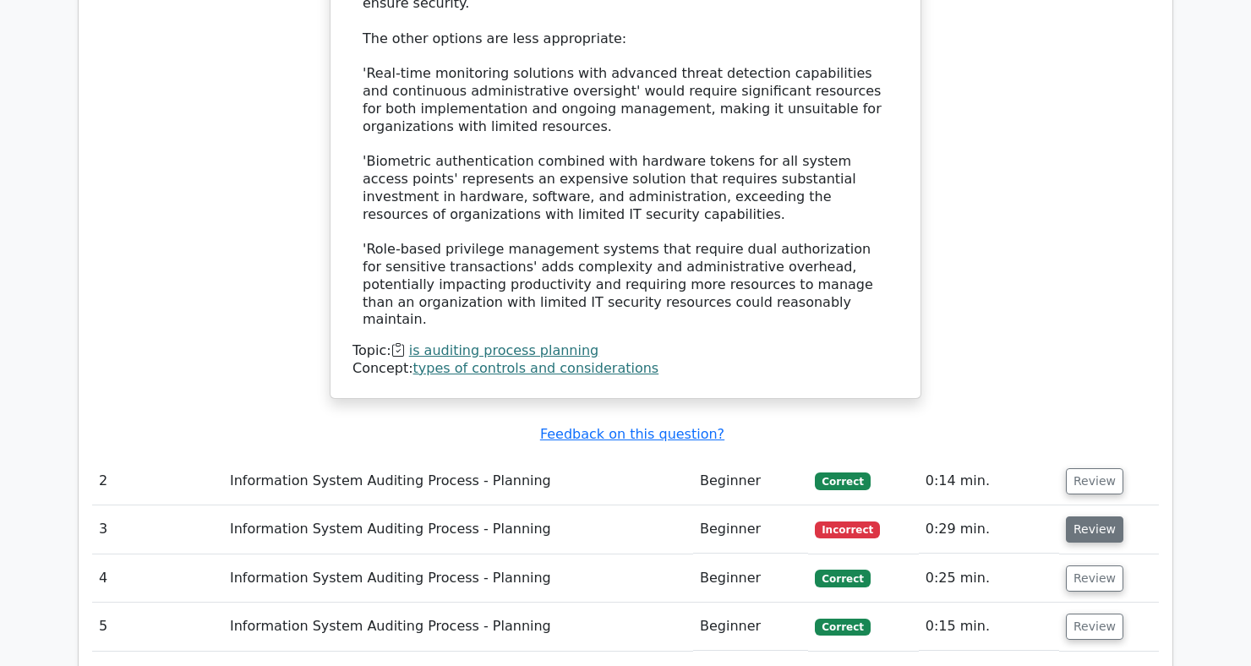
click at [1098, 517] on button "Review" at bounding box center [1094, 530] width 57 height 26
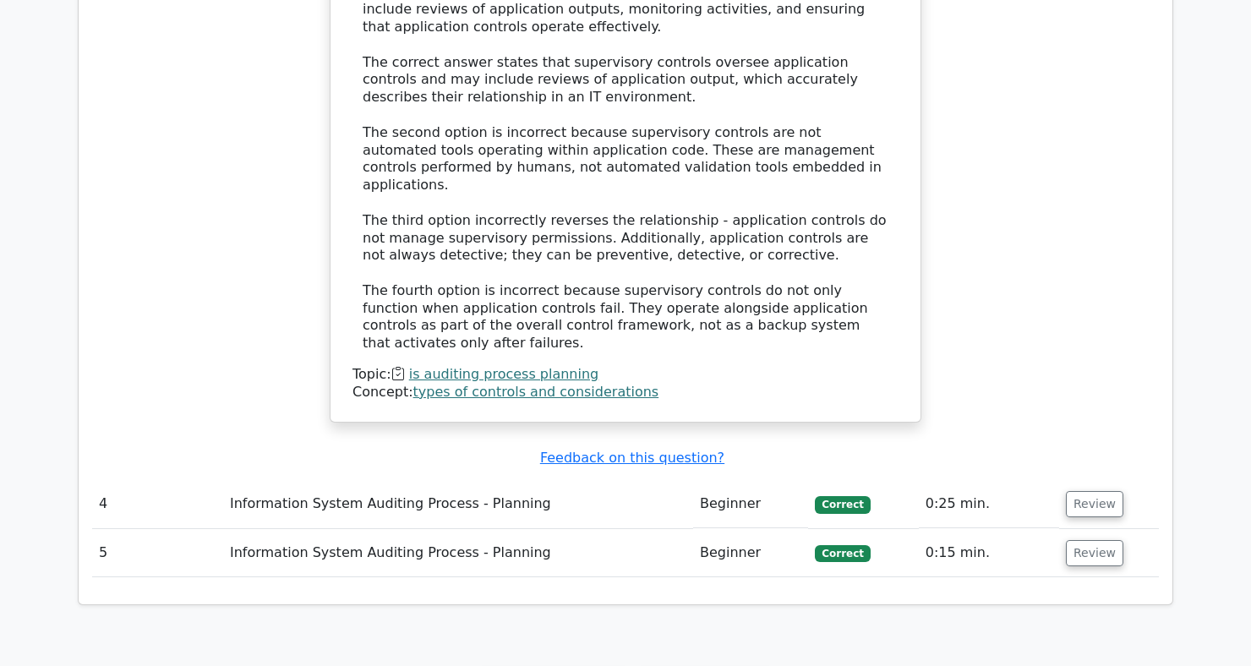
scroll to position [2493, 0]
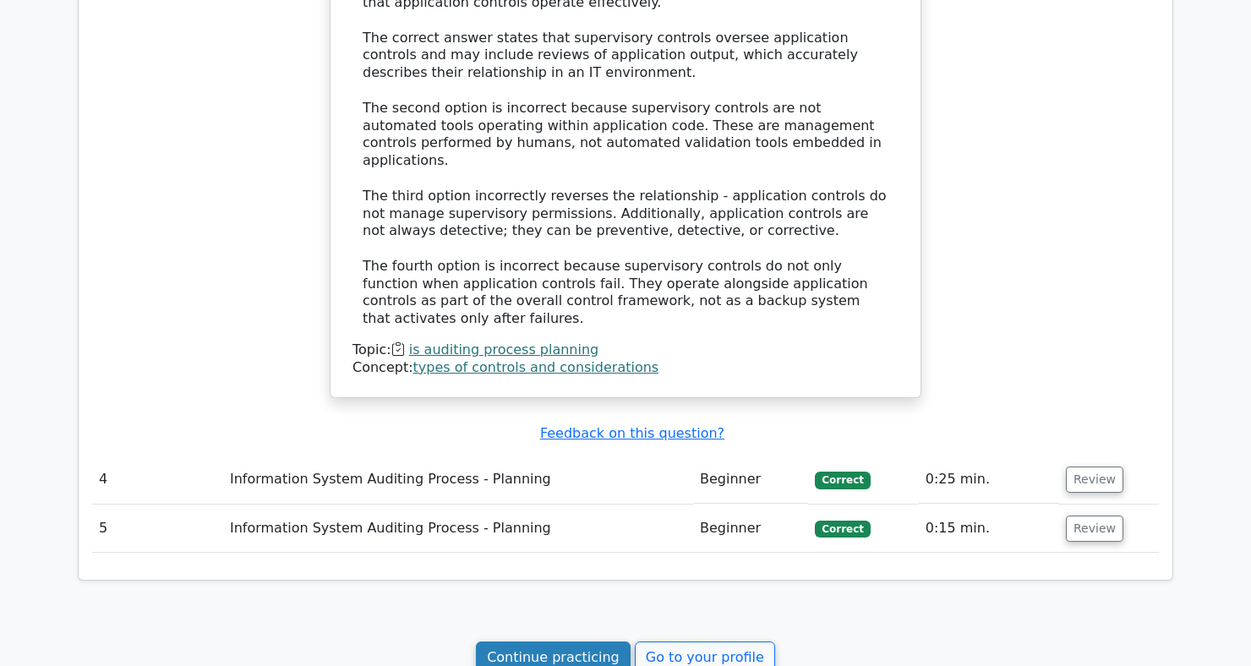
scroll to position [2523, 0]
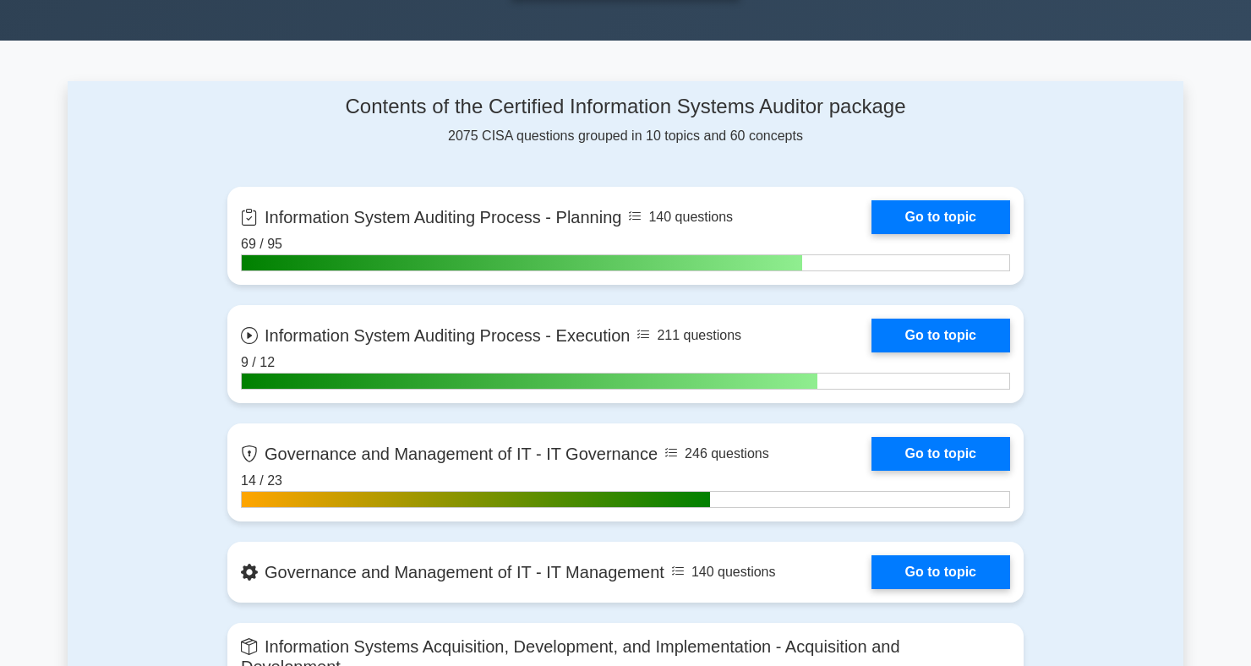
scroll to position [652, 0]
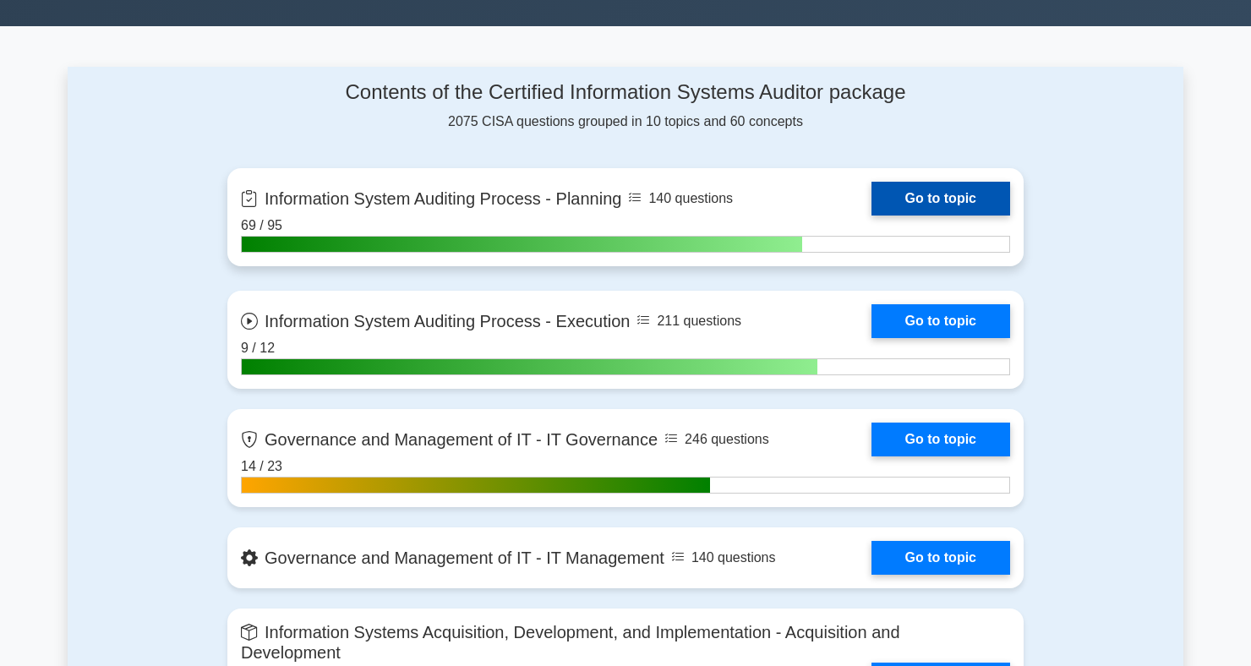
click at [960, 205] on link "Go to topic" at bounding box center [941, 199] width 139 height 34
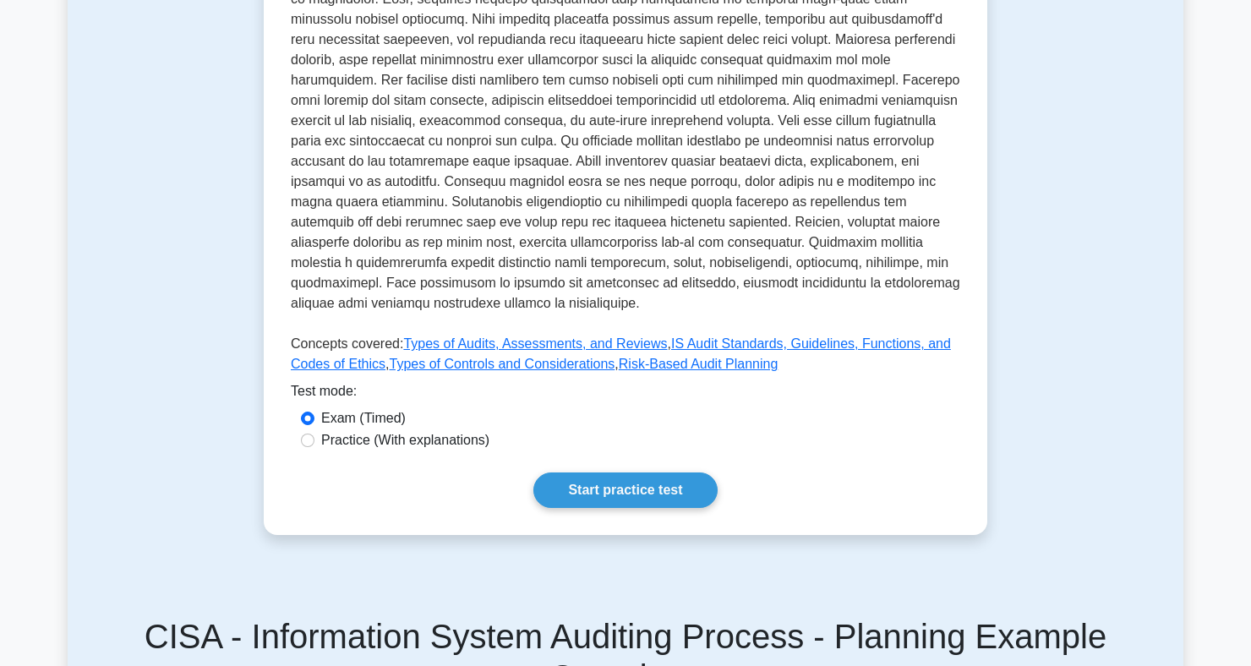
scroll to position [550, 0]
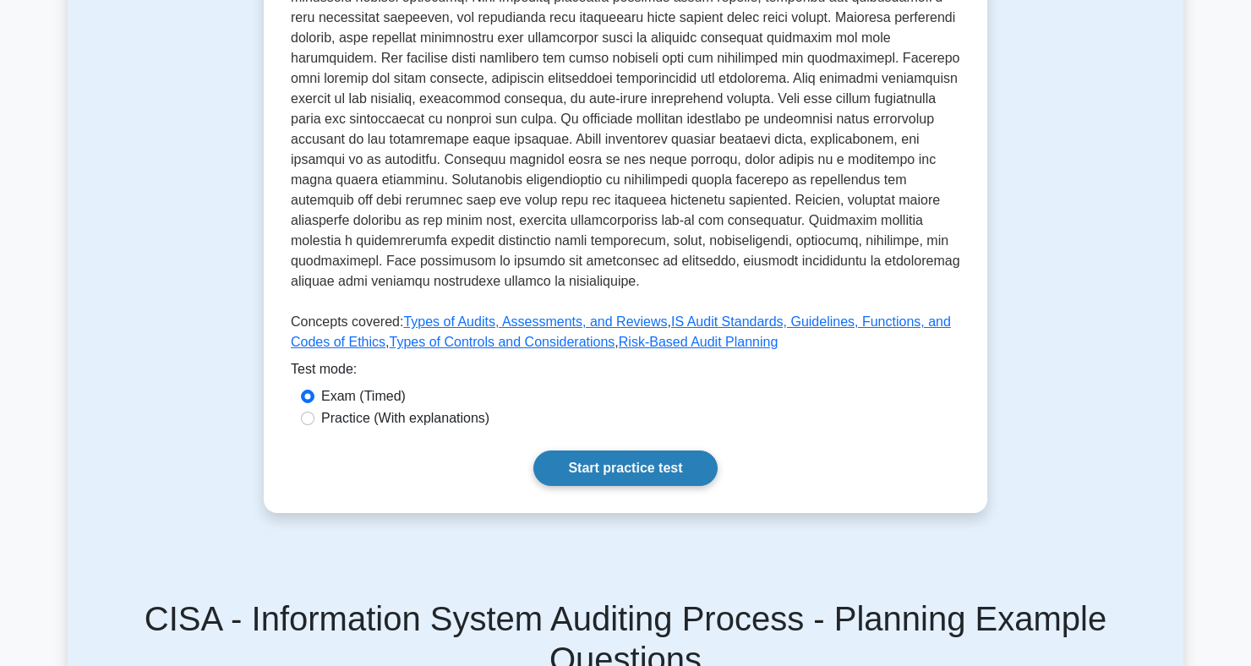
click at [670, 479] on link "Start practice test" at bounding box center [625, 469] width 183 height 36
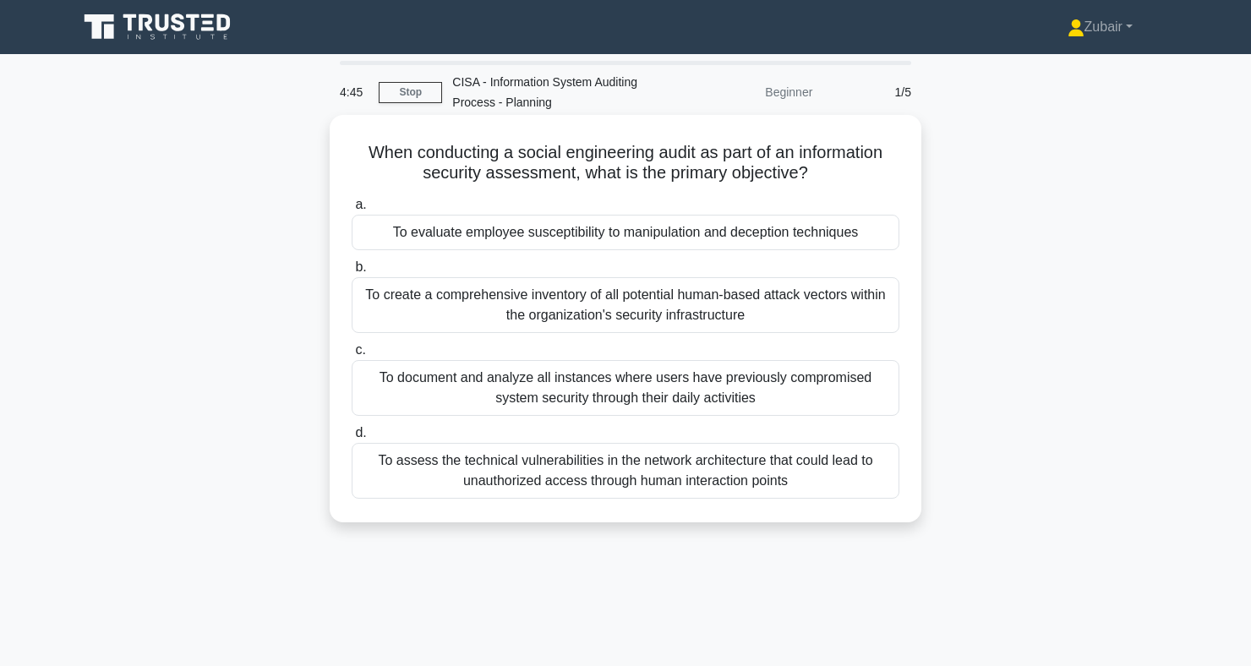
click at [886, 246] on div "To evaluate employee susceptibility to manipulation and deception techniques" at bounding box center [626, 233] width 548 height 36
click at [352, 211] on input "a. To evaluate employee susceptibility to manipulation and deception techniques" at bounding box center [352, 205] width 0 height 11
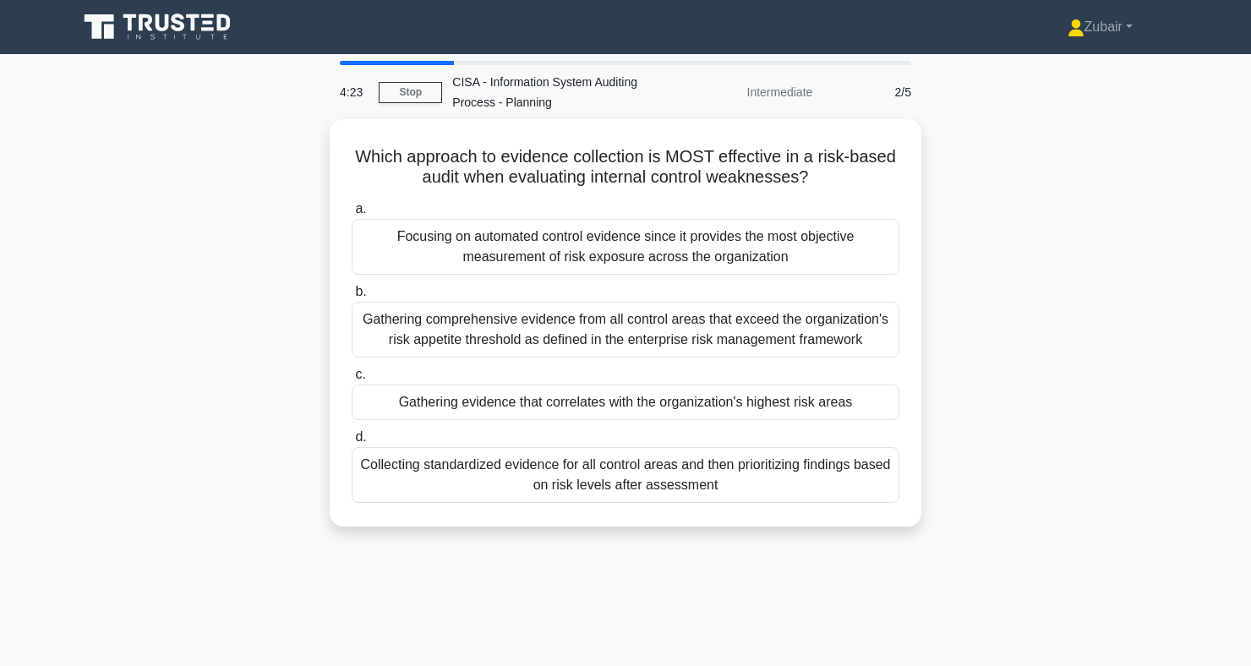
click at [171, 240] on div "Which approach to evidence collection is MOST effective in a risk-based audit w…" at bounding box center [626, 333] width 1116 height 428
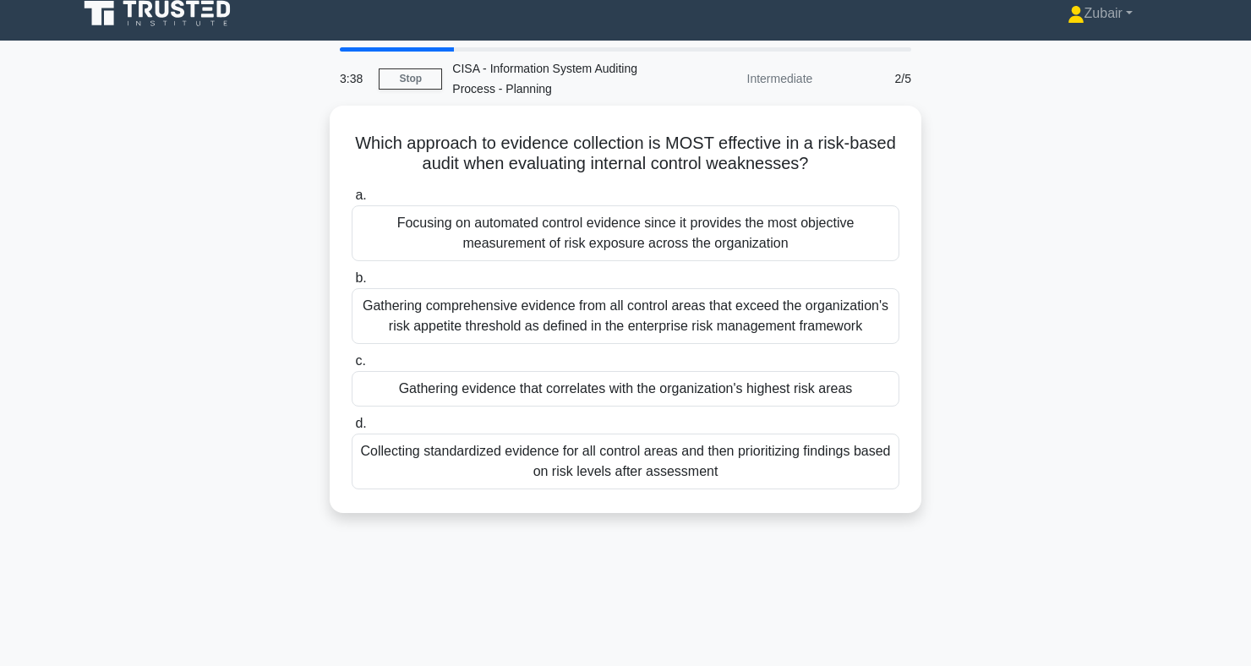
click at [143, 456] on div "Which approach to evidence collection is MOST effective in a risk-based audit w…" at bounding box center [626, 320] width 1116 height 428
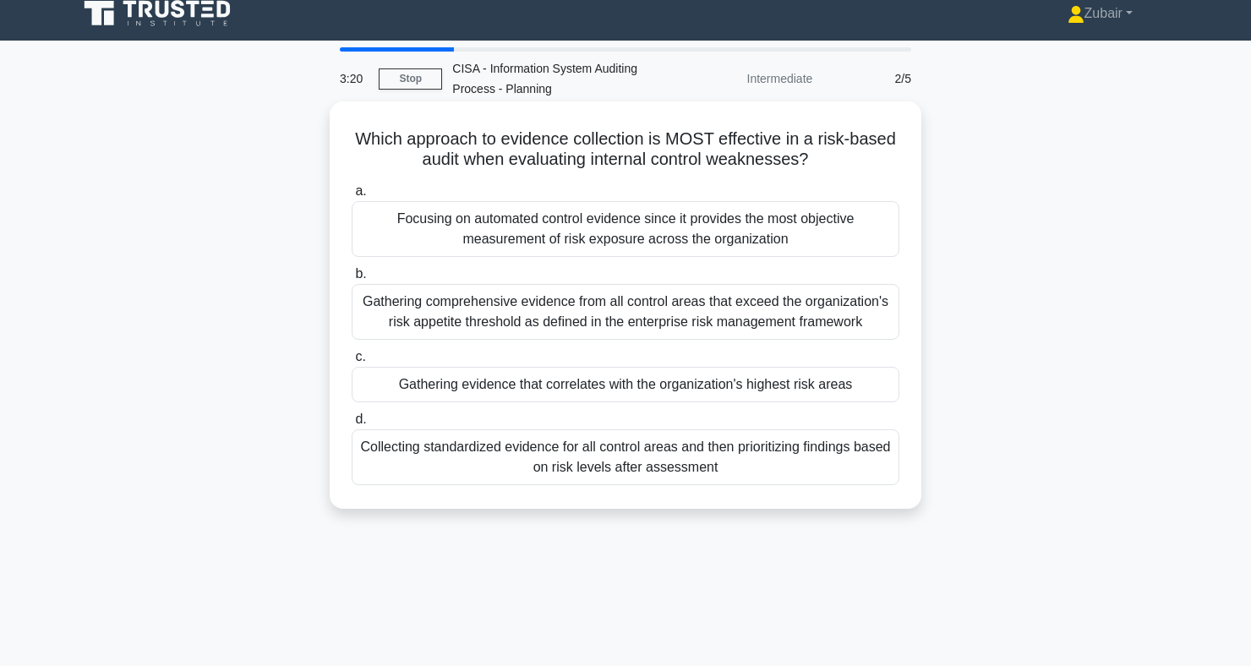
click at [808, 339] on div "Gathering comprehensive evidence from all control areas that exceed the organiz…" at bounding box center [626, 312] width 548 height 56
click at [352, 280] on input "b. Gathering comprehensive evidence from all control areas that exceed the orga…" at bounding box center [352, 274] width 0 height 11
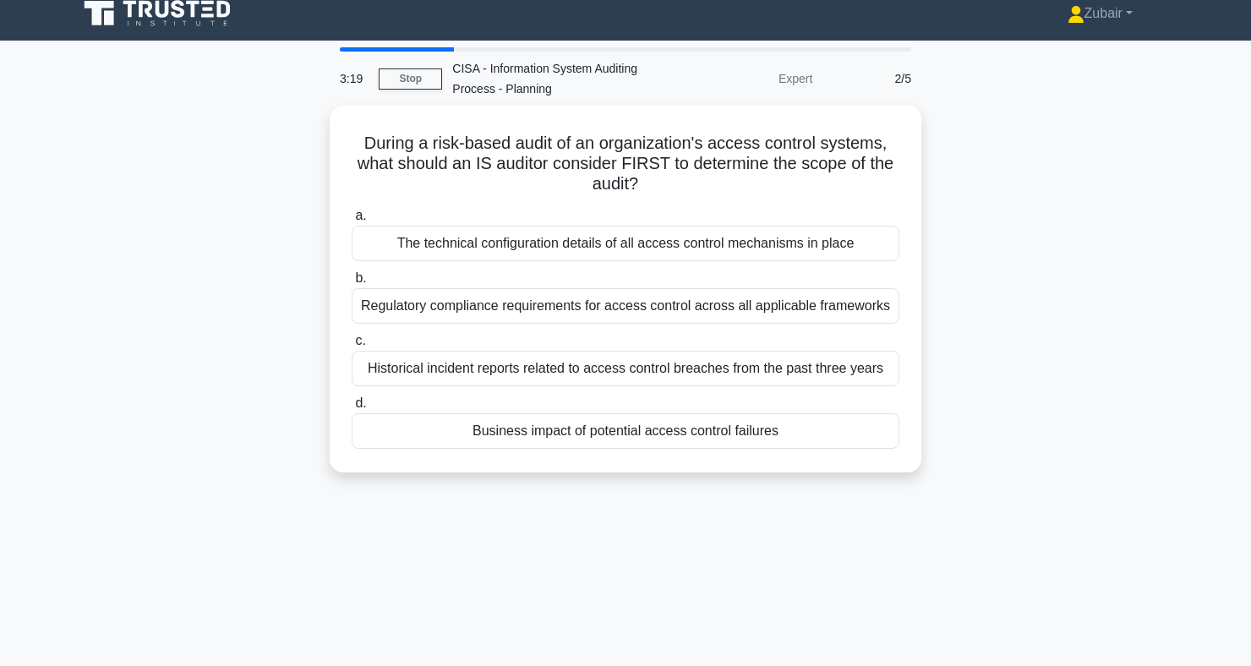
scroll to position [0, 0]
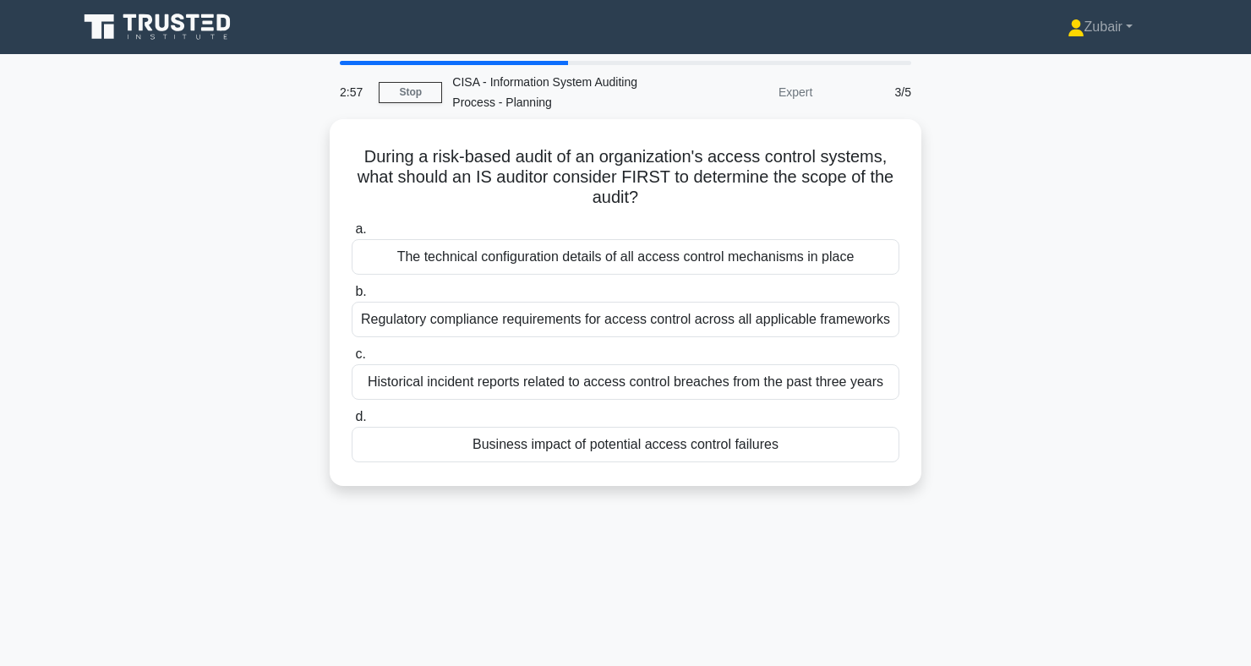
click at [205, 272] on div "During a risk-based audit of an organization's access control systems, what sho…" at bounding box center [626, 312] width 1116 height 387
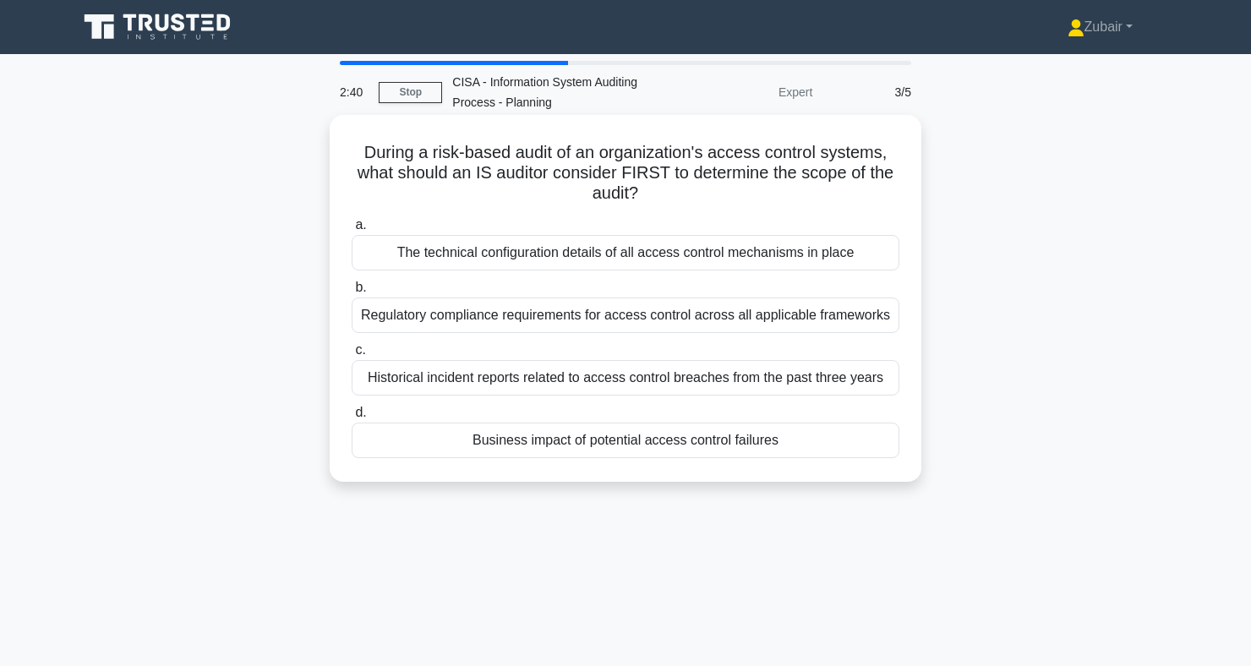
click at [826, 458] on div "Business impact of potential access control failures" at bounding box center [626, 441] width 548 height 36
click at [352, 419] on input "d. Business impact of potential access control failures" at bounding box center [352, 413] width 0 height 11
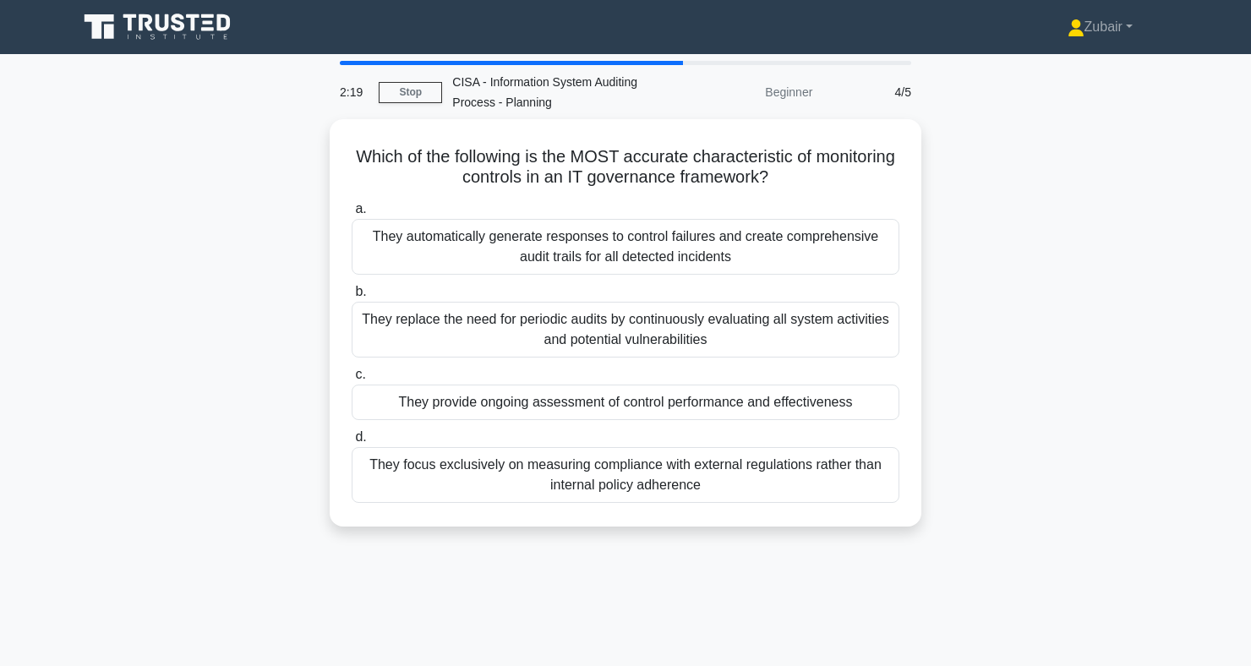
click at [853, 561] on div "2:19 Stop CISA - Information System Auditing Process - Planning Beginner 4/5 Wh…" at bounding box center [626, 483] width 1116 height 845
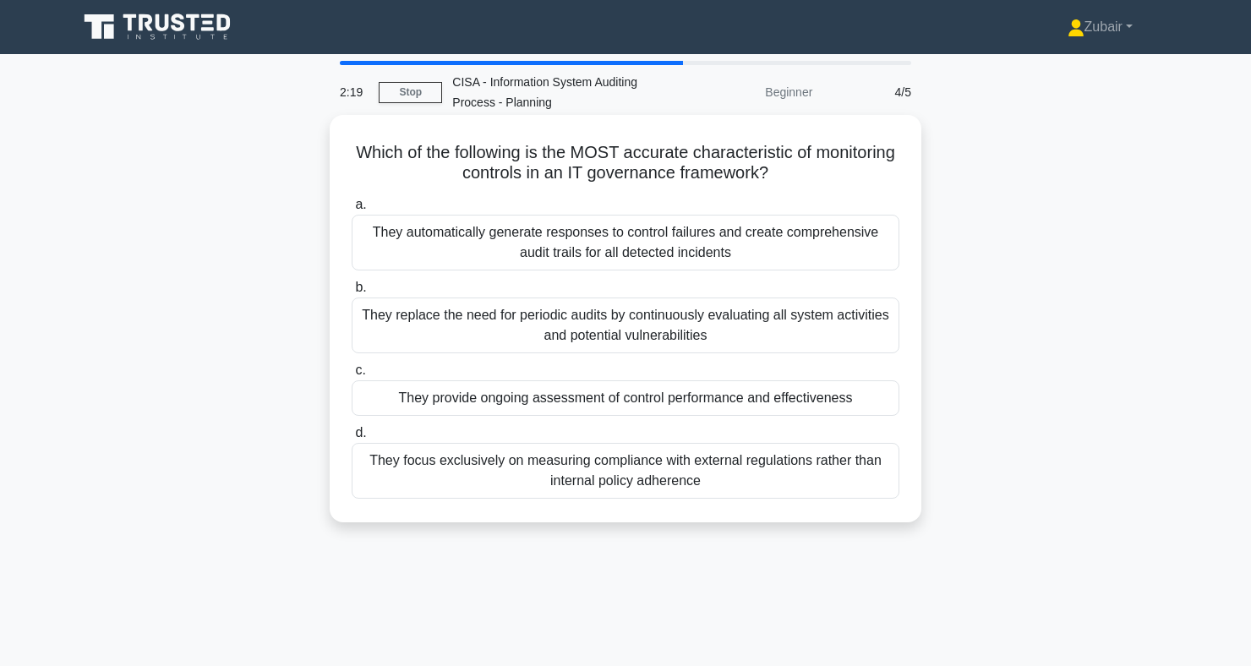
click at [861, 403] on div "They provide ongoing assessment of control performance and effectiveness" at bounding box center [626, 398] width 548 height 36
click at [352, 376] on input "c. They provide ongoing assessment of control performance and effectiveness" at bounding box center [352, 370] width 0 height 11
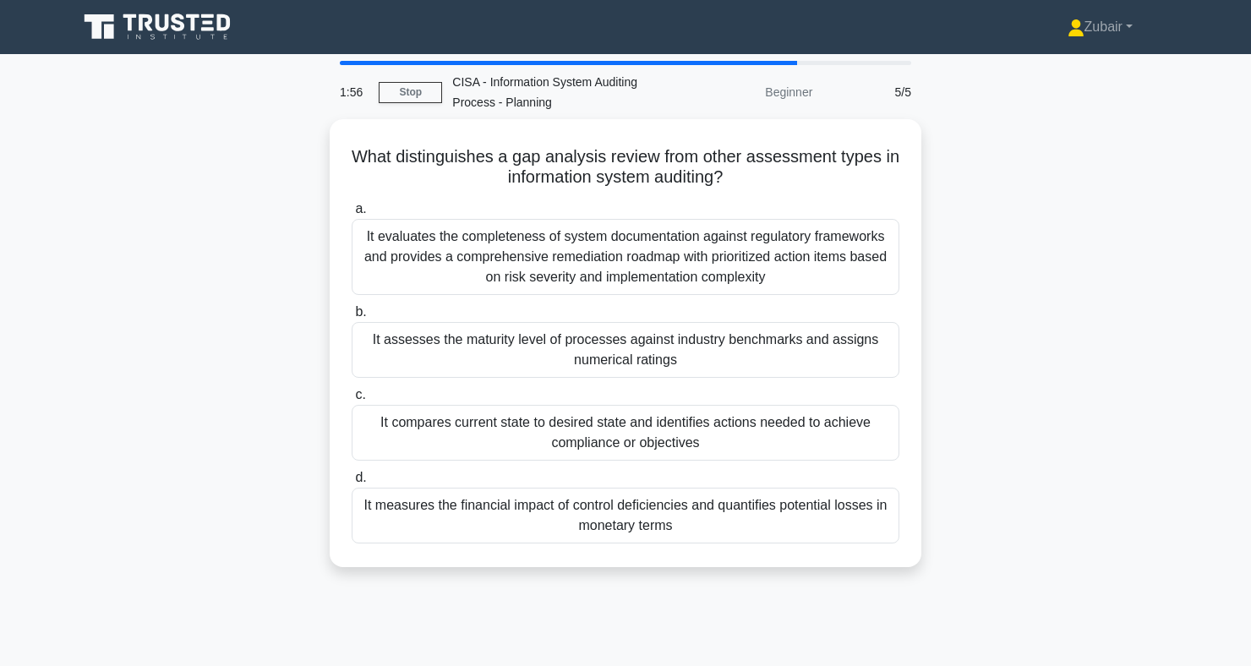
click at [990, 338] on div "What distinguishes a gap analysis review from other assessment types in informa…" at bounding box center [626, 353] width 1116 height 468
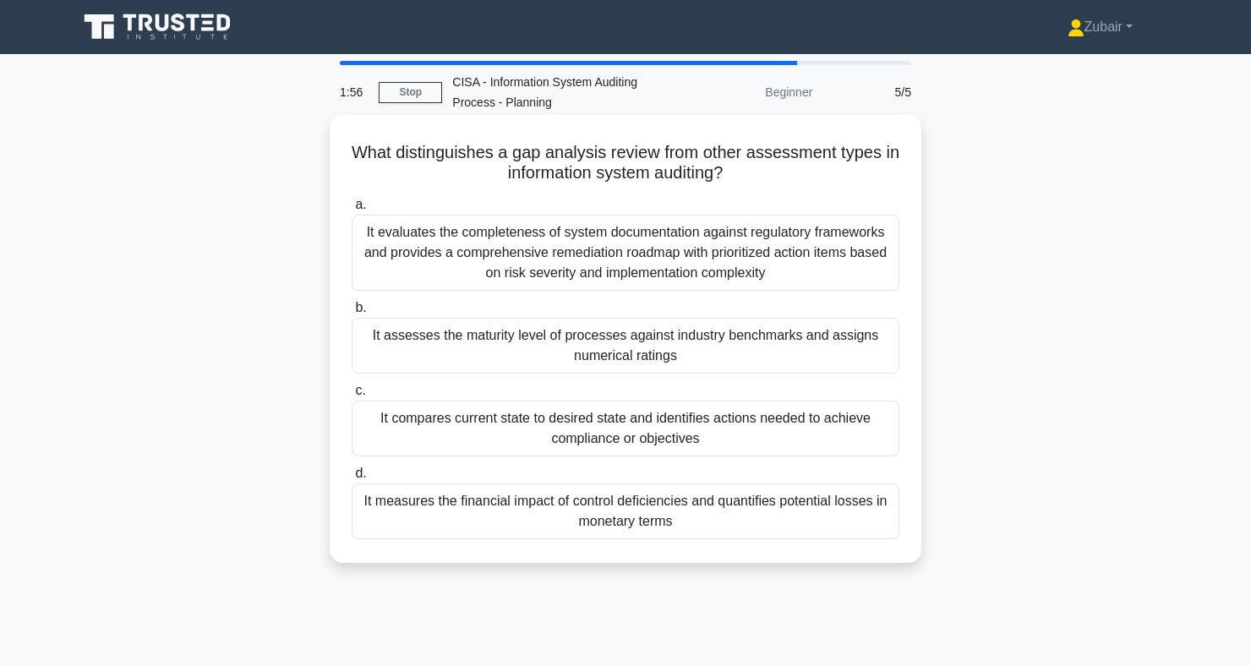
click at [841, 435] on div "It compares current state to desired state and identifies actions needed to ach…" at bounding box center [626, 429] width 548 height 56
click at [352, 397] on input "c. It compares current state to desired state and identifies actions needed to …" at bounding box center [352, 391] width 0 height 11
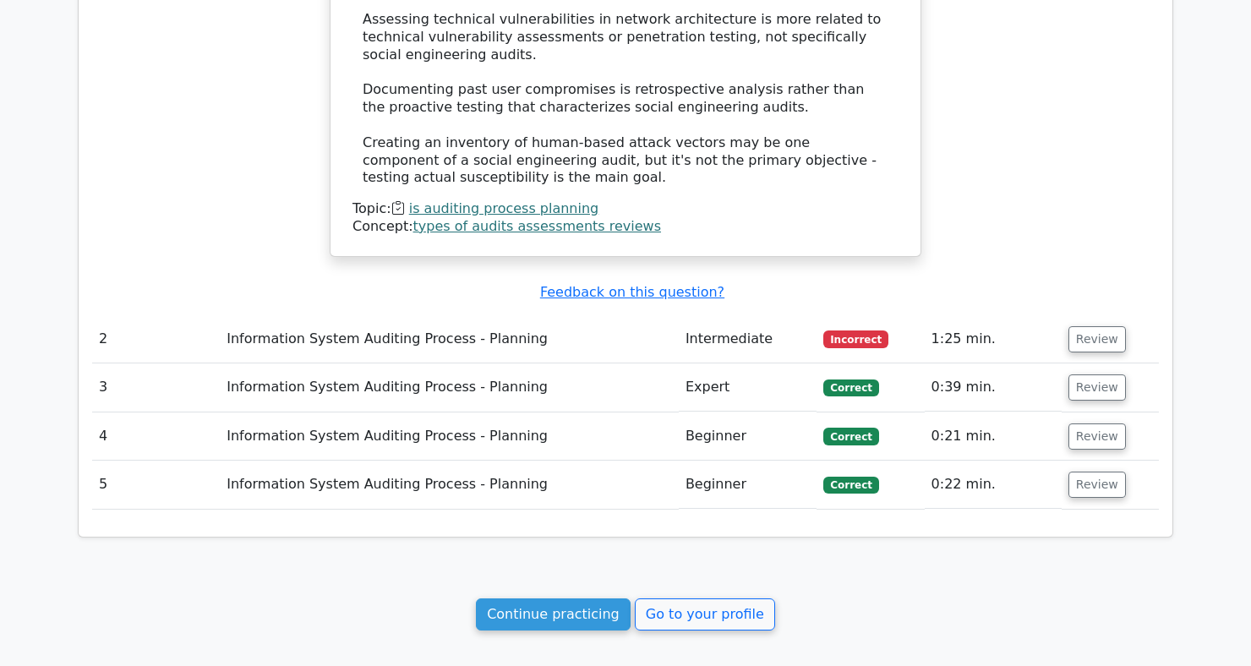
scroll to position [1573, 0]
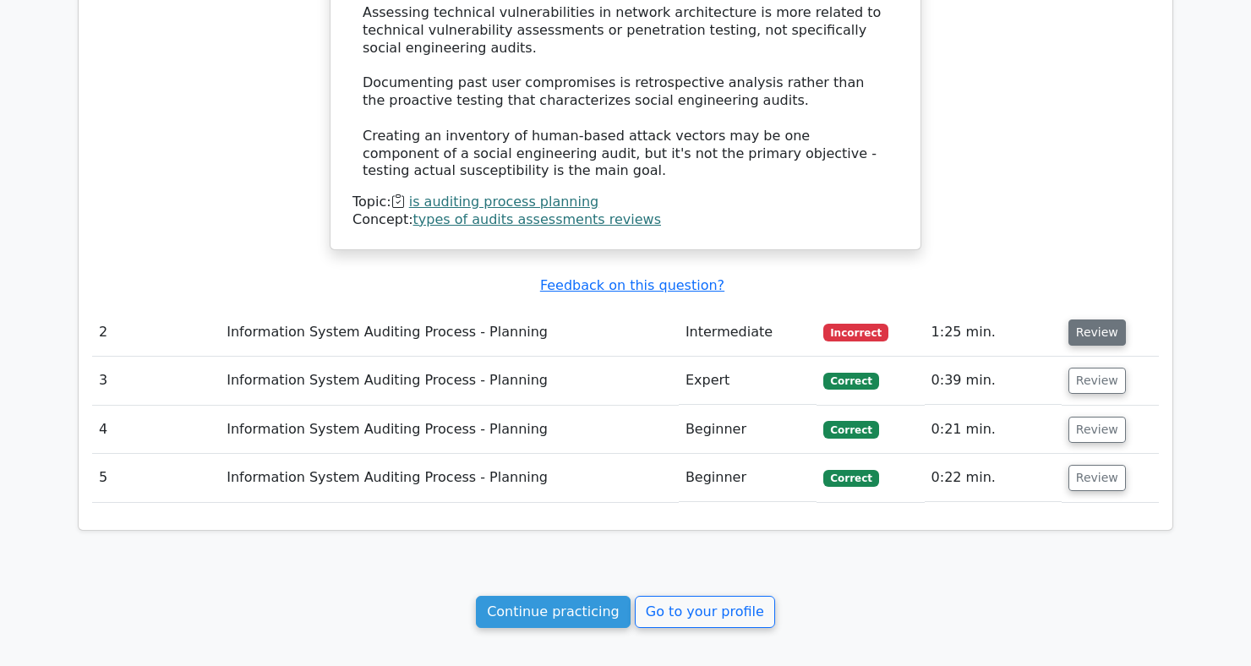
click at [1075, 320] on button "Review" at bounding box center [1097, 333] width 57 height 26
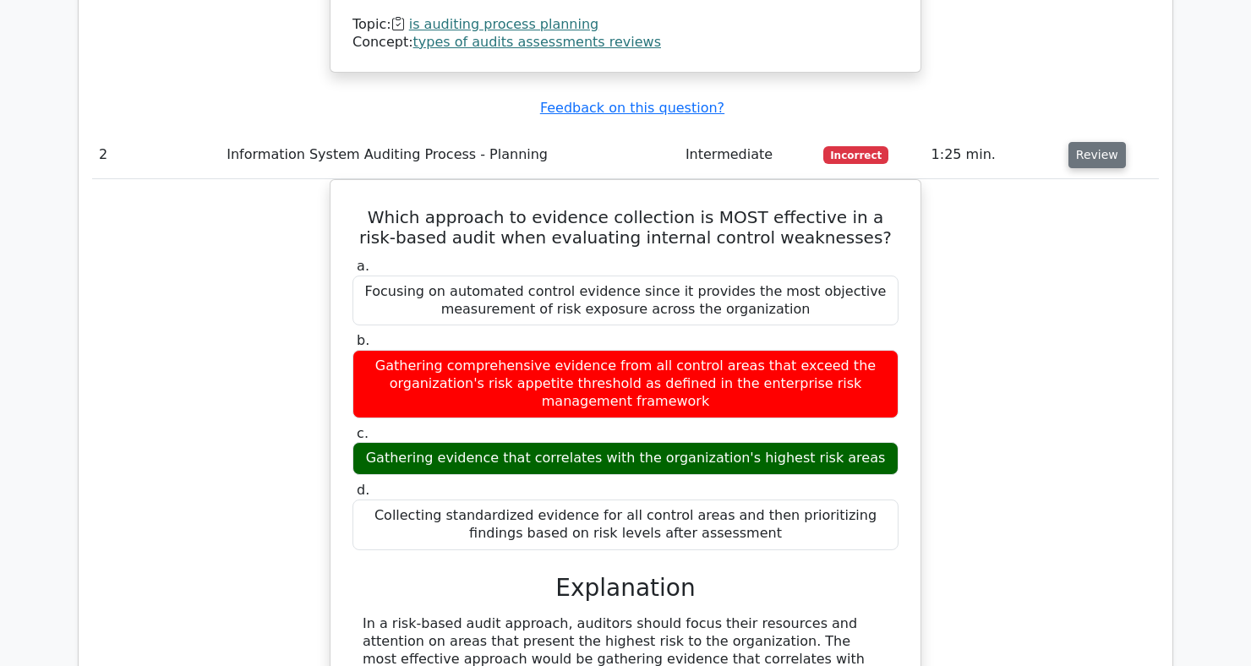
scroll to position [1751, 0]
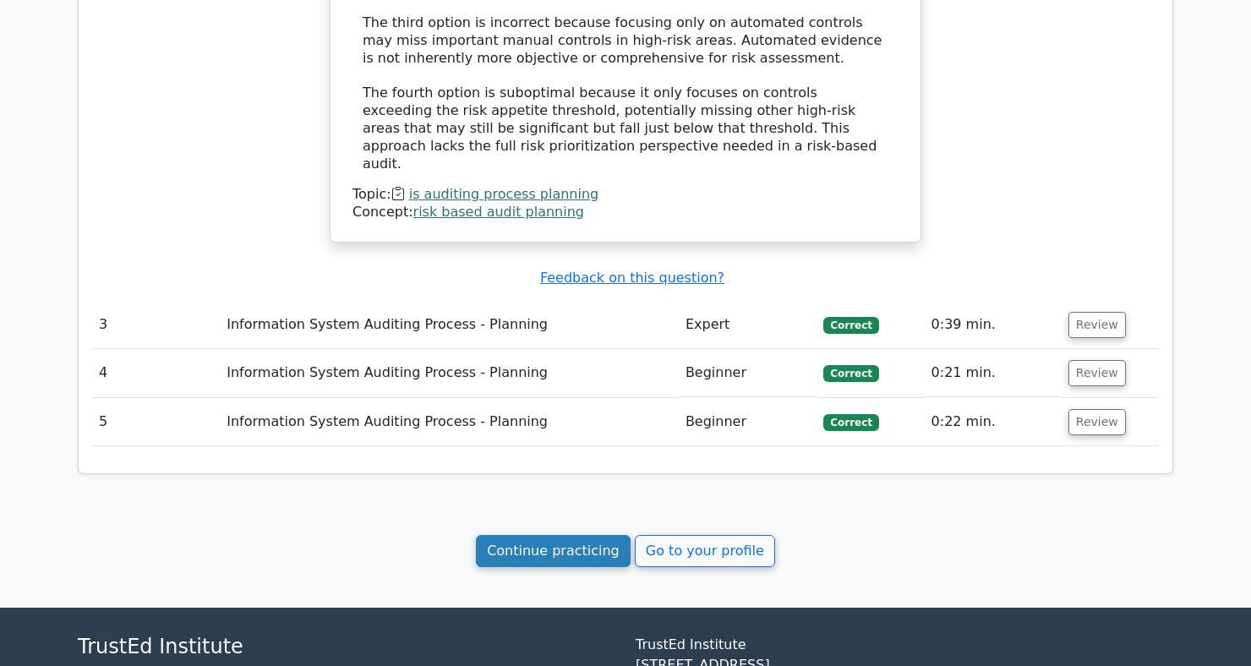
click at [568, 535] on link "Continue practicing" at bounding box center [553, 551] width 155 height 32
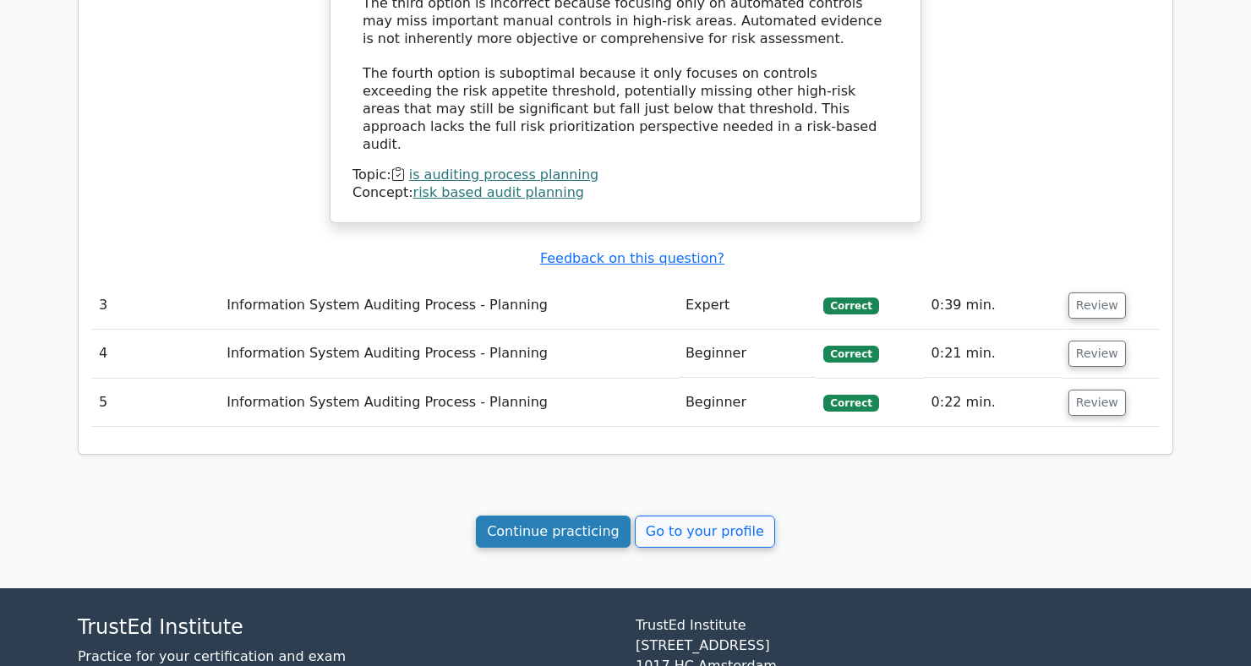
scroll to position [2564, 0]
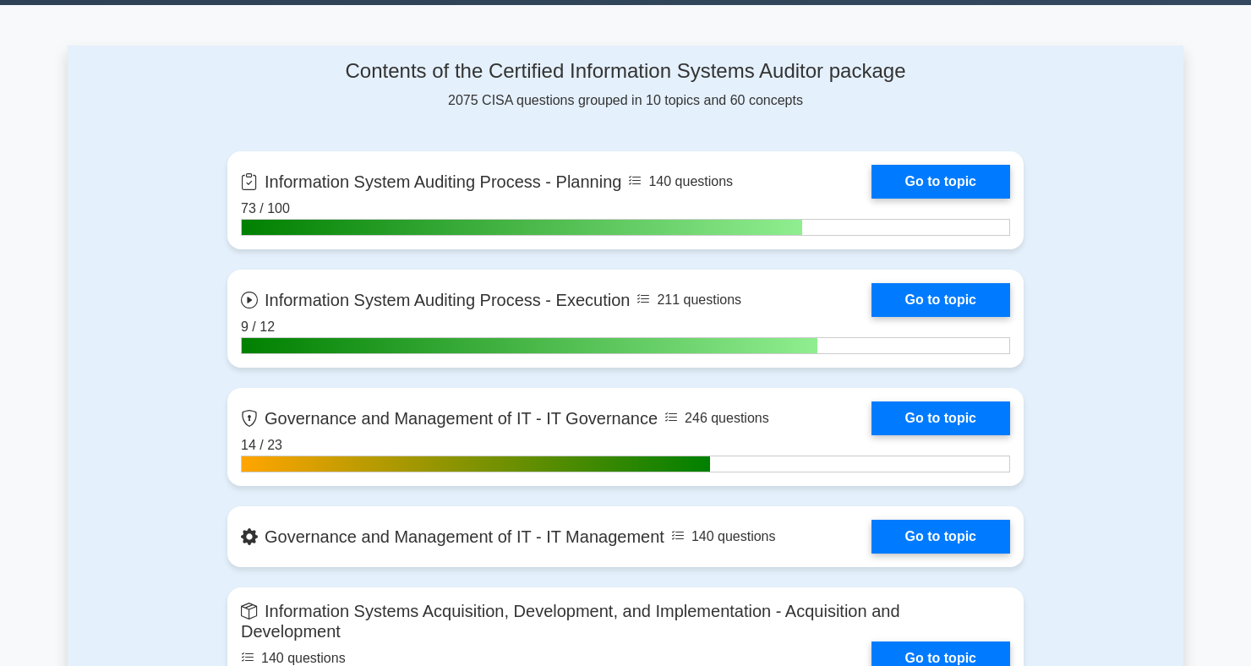
scroll to position [652, 0]
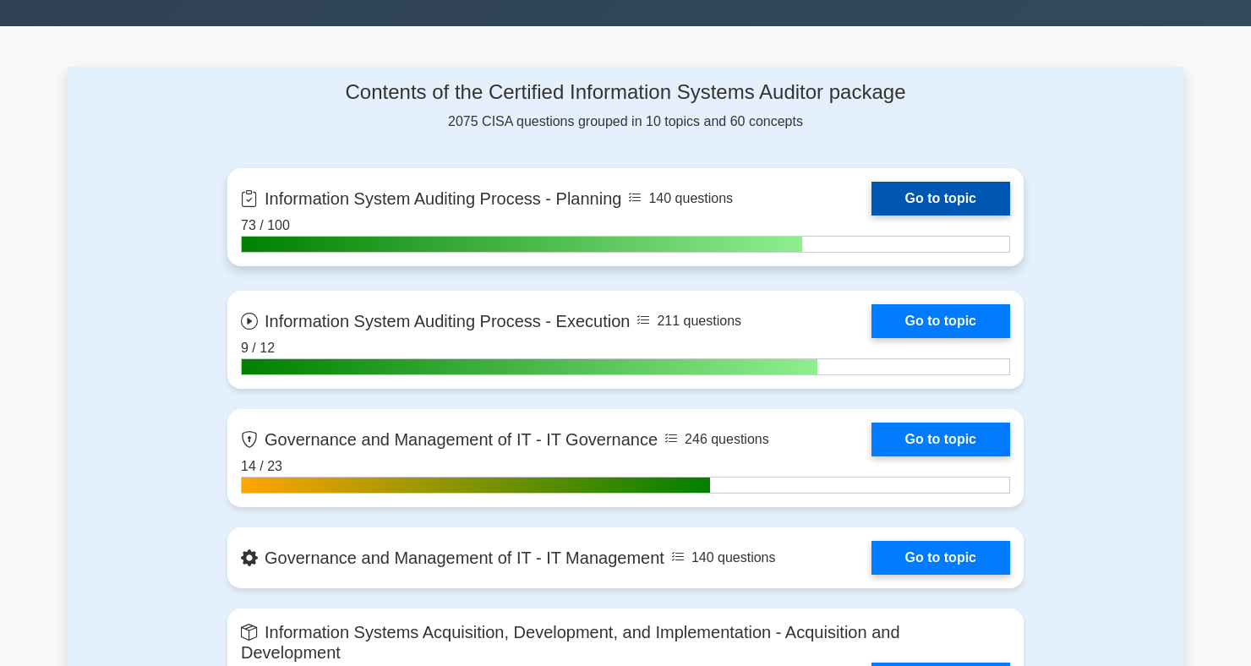
click at [979, 208] on link "Go to topic" at bounding box center [941, 199] width 139 height 34
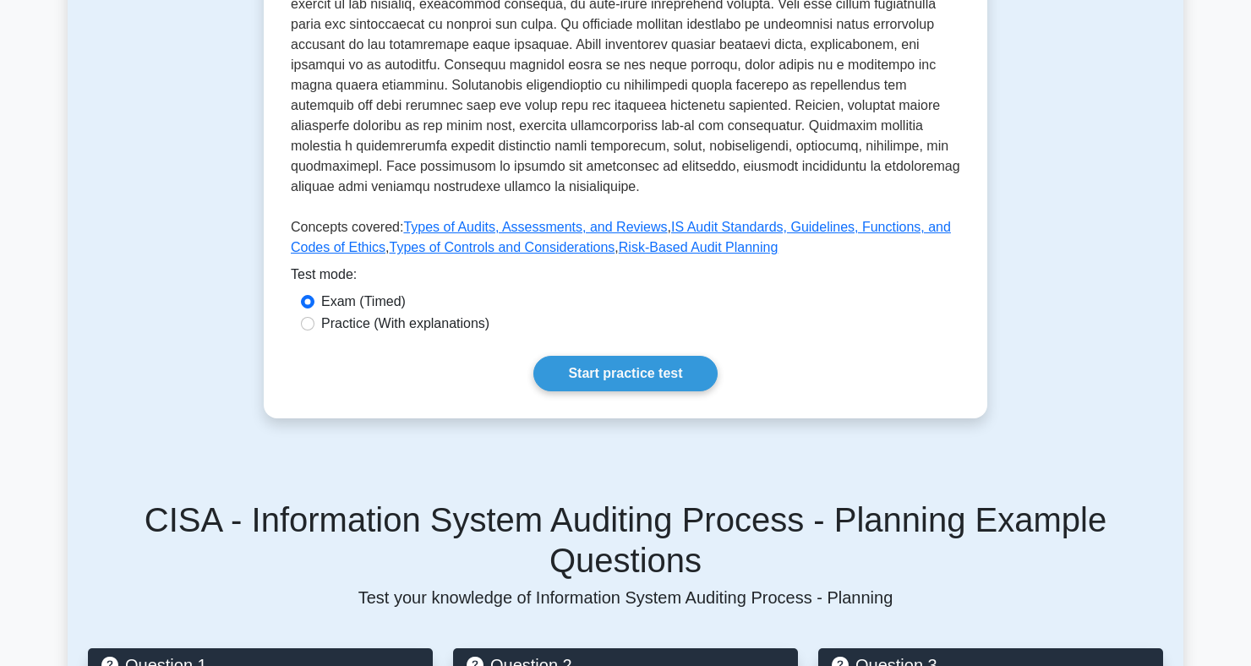
scroll to position [642, 0]
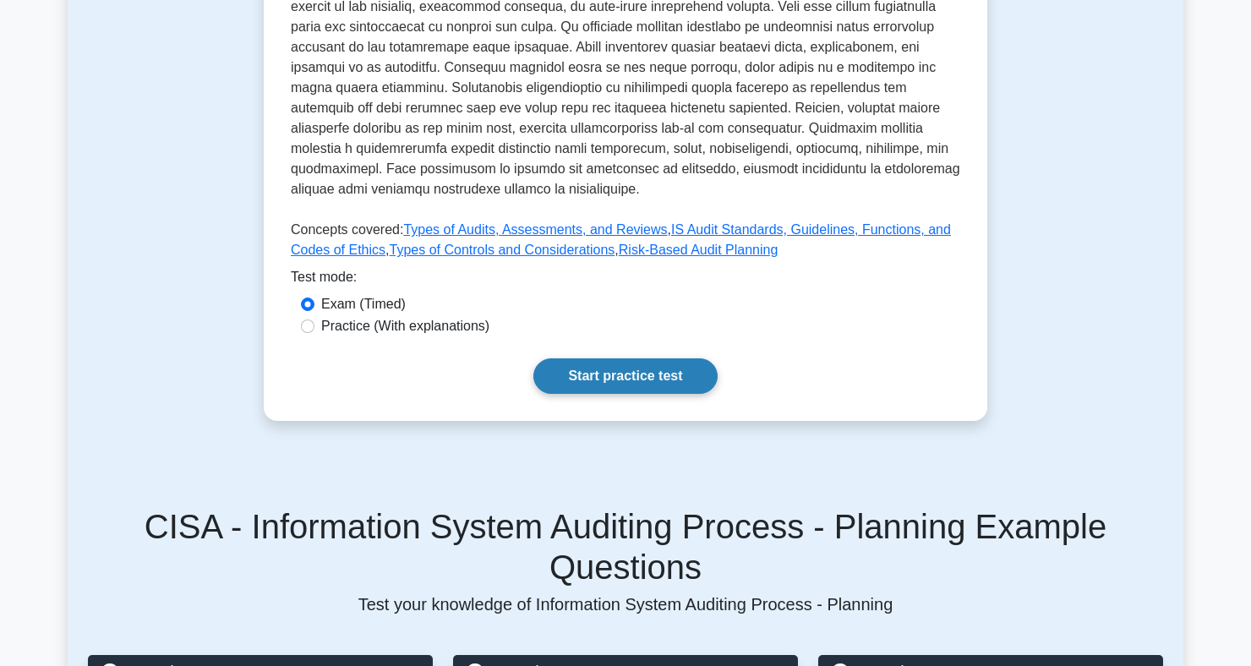
click at [661, 383] on link "Start practice test" at bounding box center [625, 376] width 183 height 36
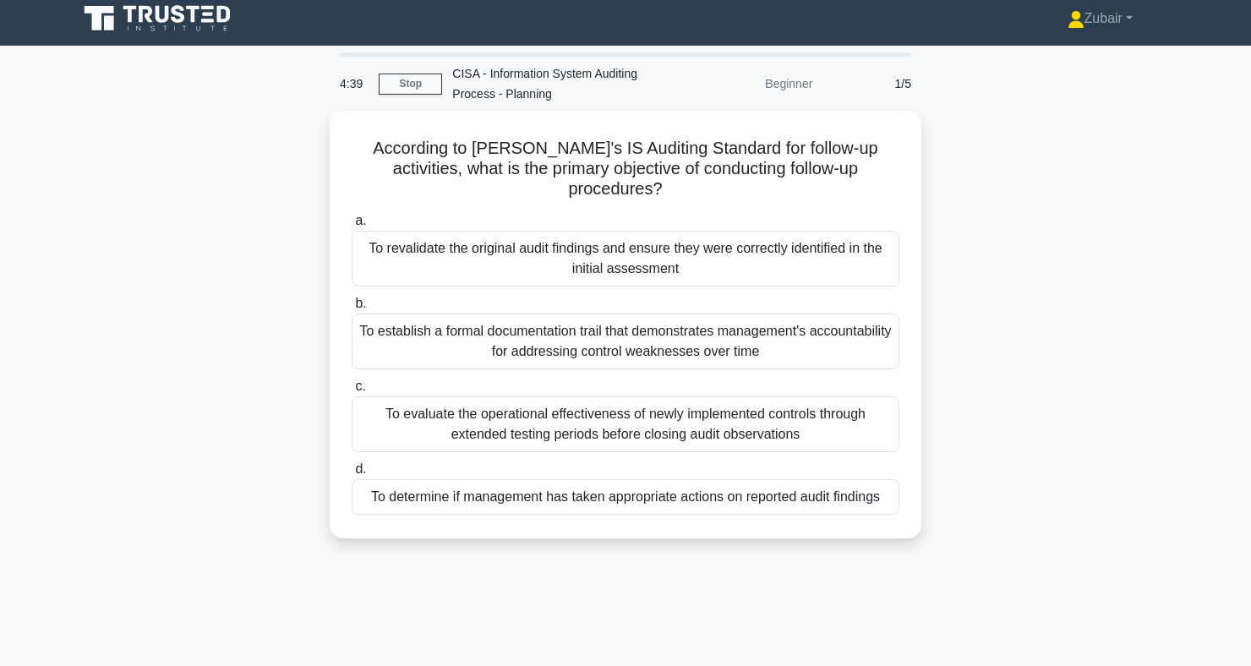
scroll to position [9, 0]
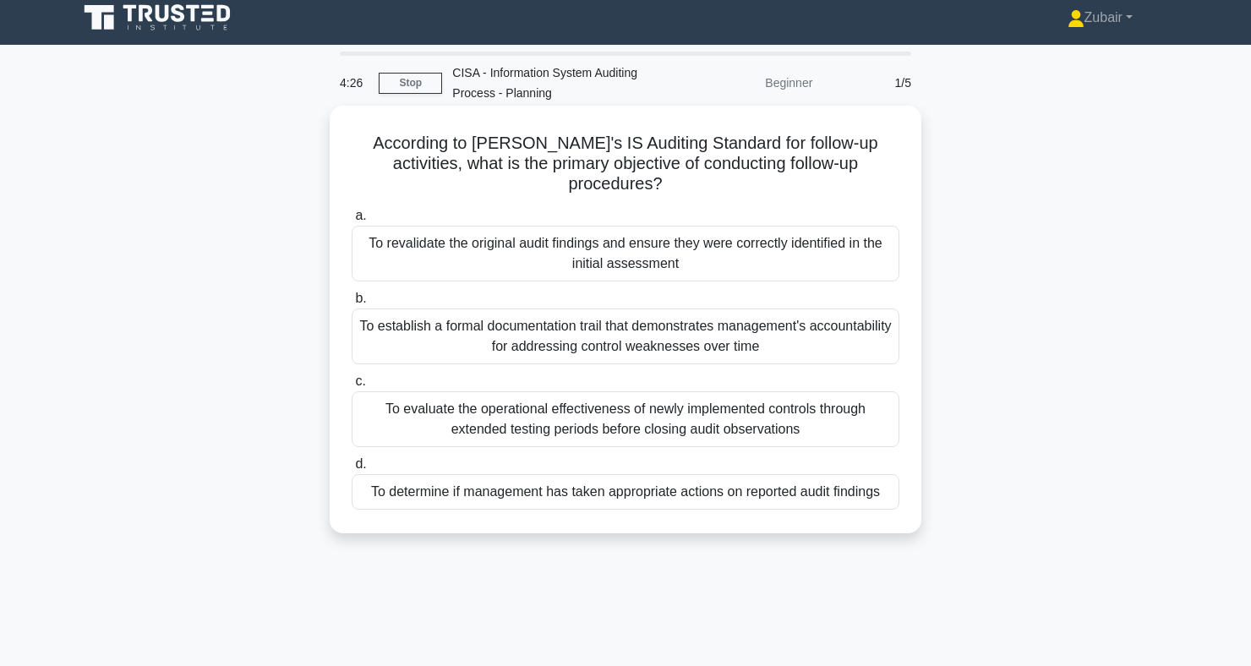
click at [843, 324] on div "To establish a formal documentation trail that demonstrates management's accoun…" at bounding box center [626, 337] width 548 height 56
click at [352, 304] on input "b. To establish a formal documentation trail that demonstrates management's acc…" at bounding box center [352, 298] width 0 height 11
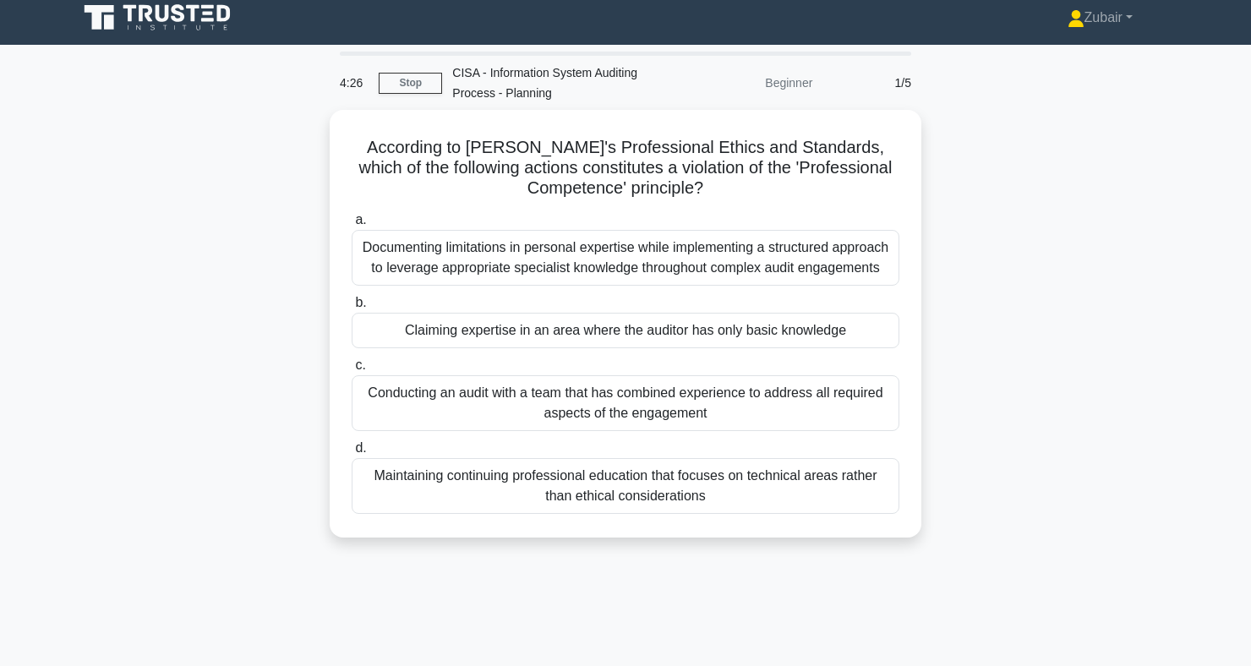
scroll to position [0, 0]
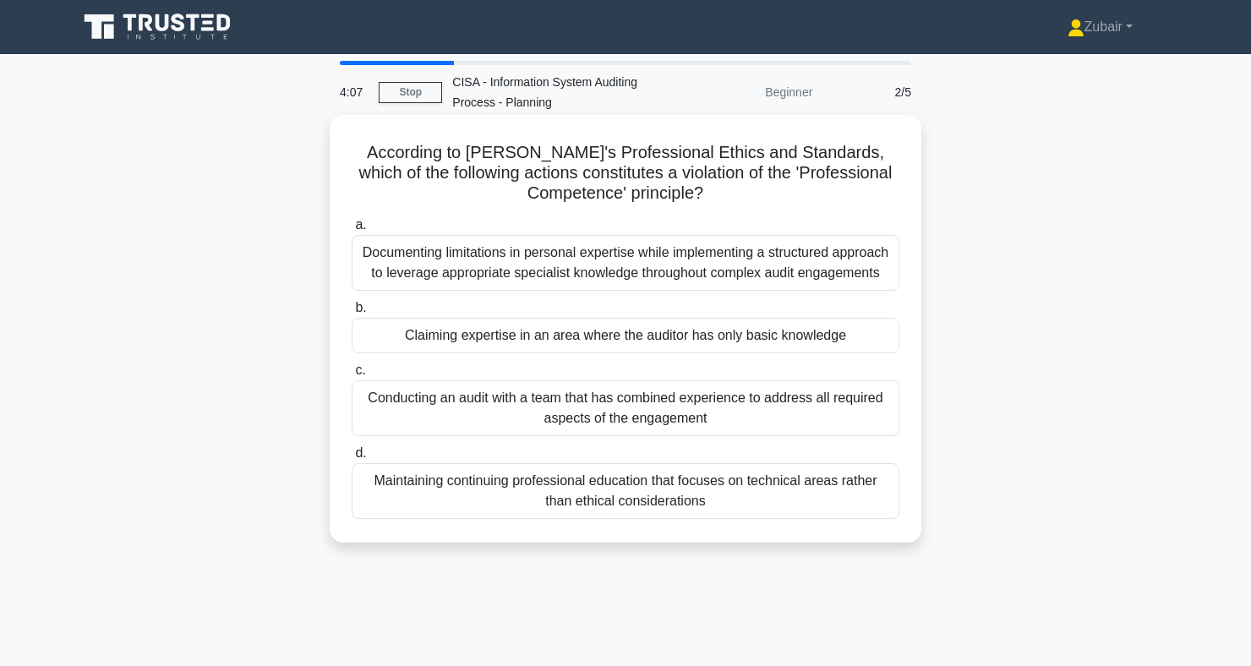
click at [830, 347] on div "Claiming expertise in an area where the auditor has only basic knowledge" at bounding box center [626, 336] width 548 height 36
click at [352, 314] on input "b. Claiming expertise in an area where the auditor has only basic knowledge" at bounding box center [352, 308] width 0 height 11
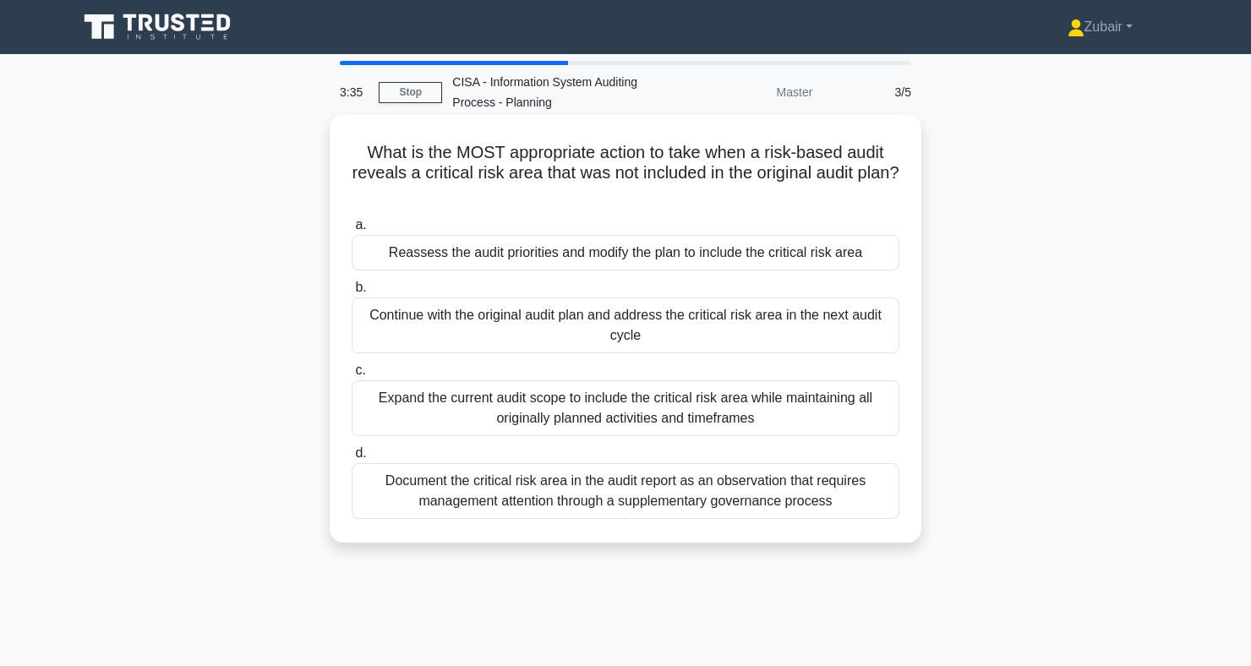
click at [859, 409] on div "Expand the current audit scope to include the critical risk area while maintain…" at bounding box center [626, 408] width 548 height 56
click at [352, 376] on input "c. Expand the current audit scope to include the critical risk area while maint…" at bounding box center [352, 370] width 0 height 11
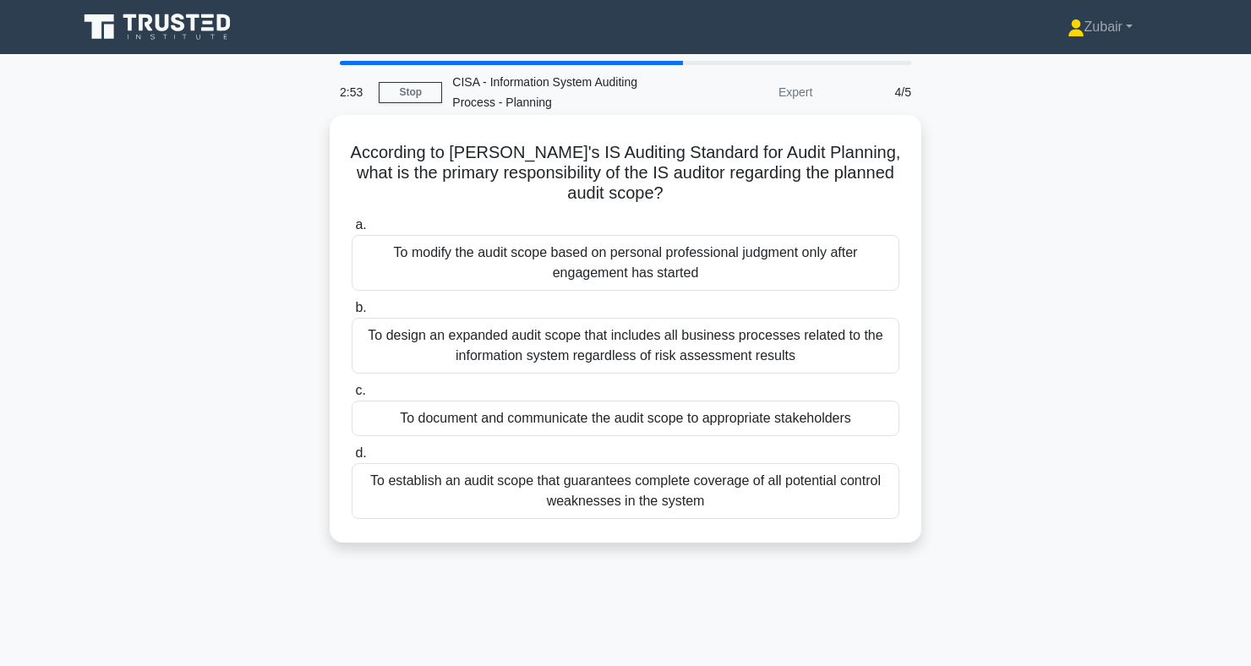
click at [851, 428] on div "To document and communicate the audit scope to appropriate stakeholders" at bounding box center [626, 419] width 548 height 36
click at [352, 397] on input "c. To document and communicate the audit scope to appropriate stakeholders" at bounding box center [352, 391] width 0 height 11
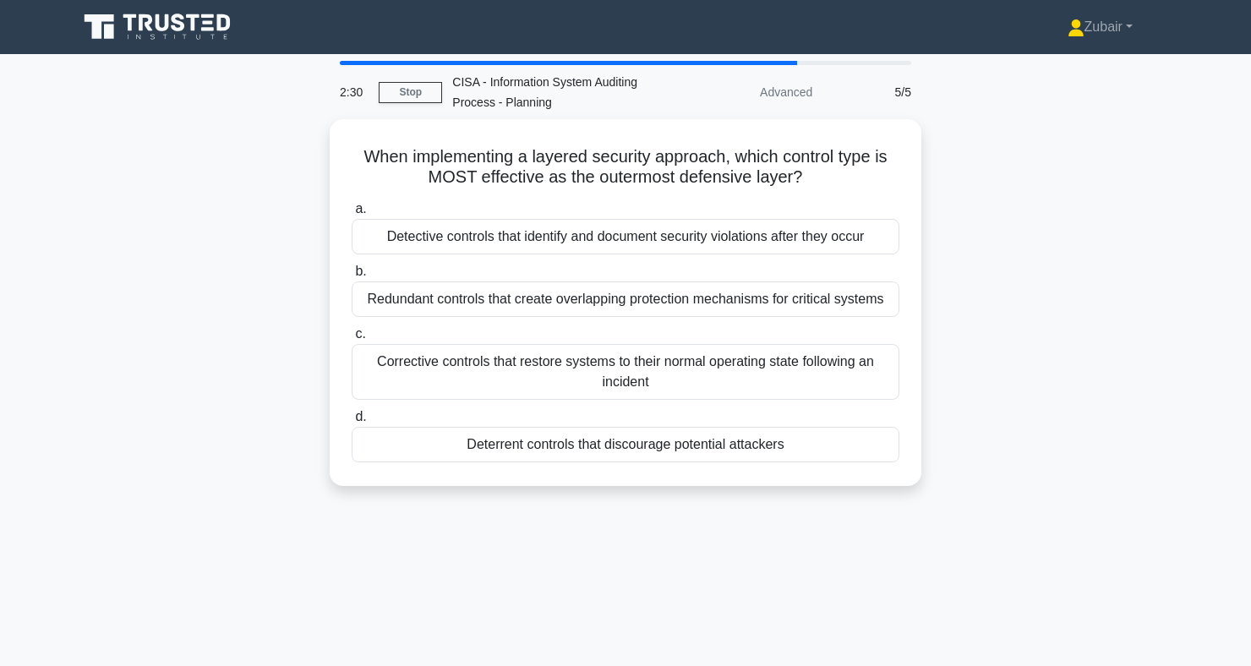
click at [1163, 273] on div "When implementing a layered security approach, which control type is MOST effec…" at bounding box center [626, 312] width 1116 height 387
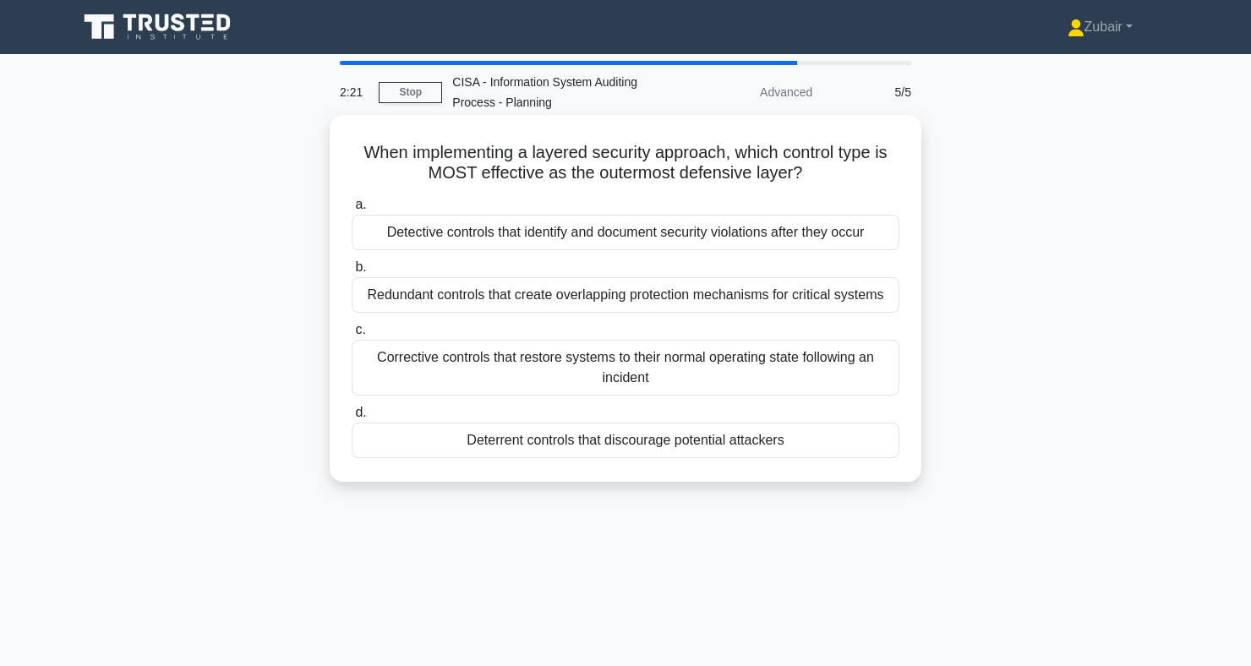
click at [840, 457] on div "Deterrent controls that discourage potential attackers" at bounding box center [626, 441] width 548 height 36
click at [352, 419] on input "d. Deterrent controls that discourage potential attackers" at bounding box center [352, 413] width 0 height 11
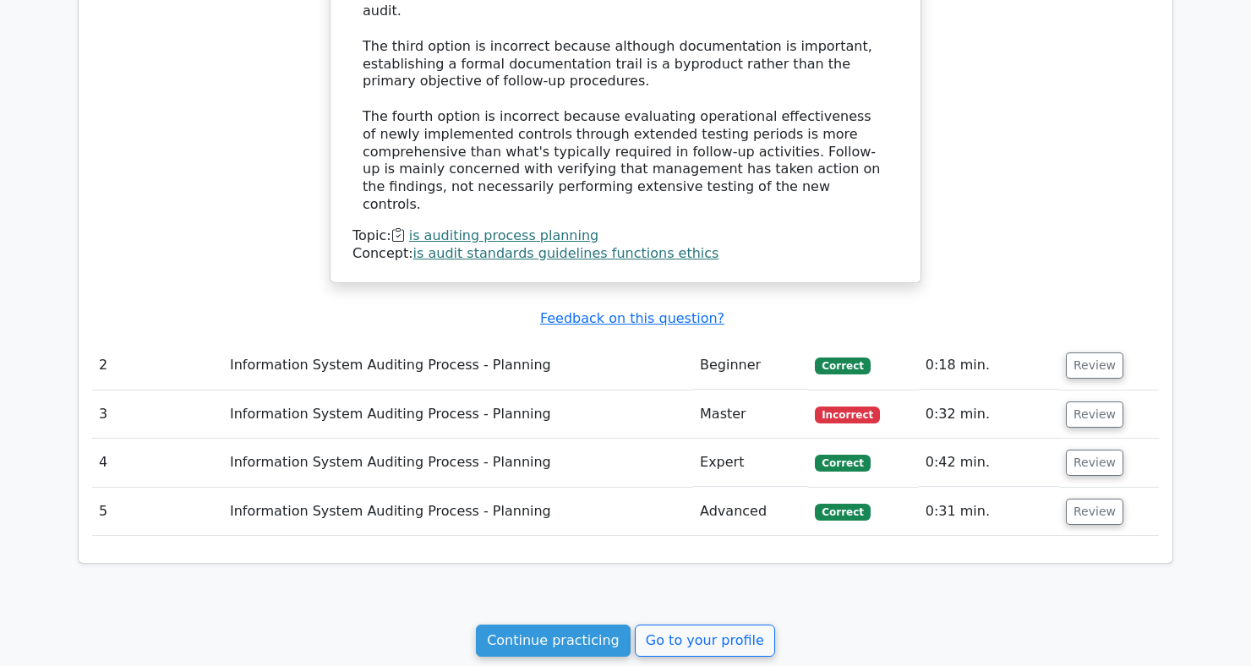
scroll to position [1518, 0]
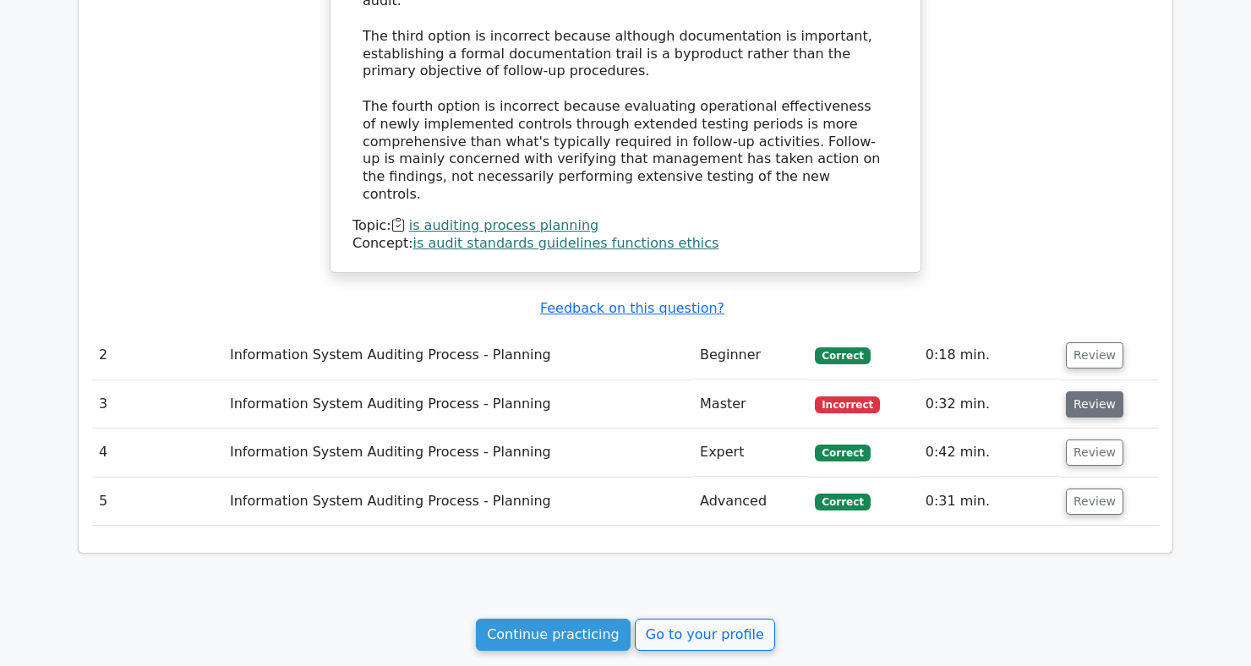
click at [1095, 391] on button "Review" at bounding box center [1094, 404] width 57 height 26
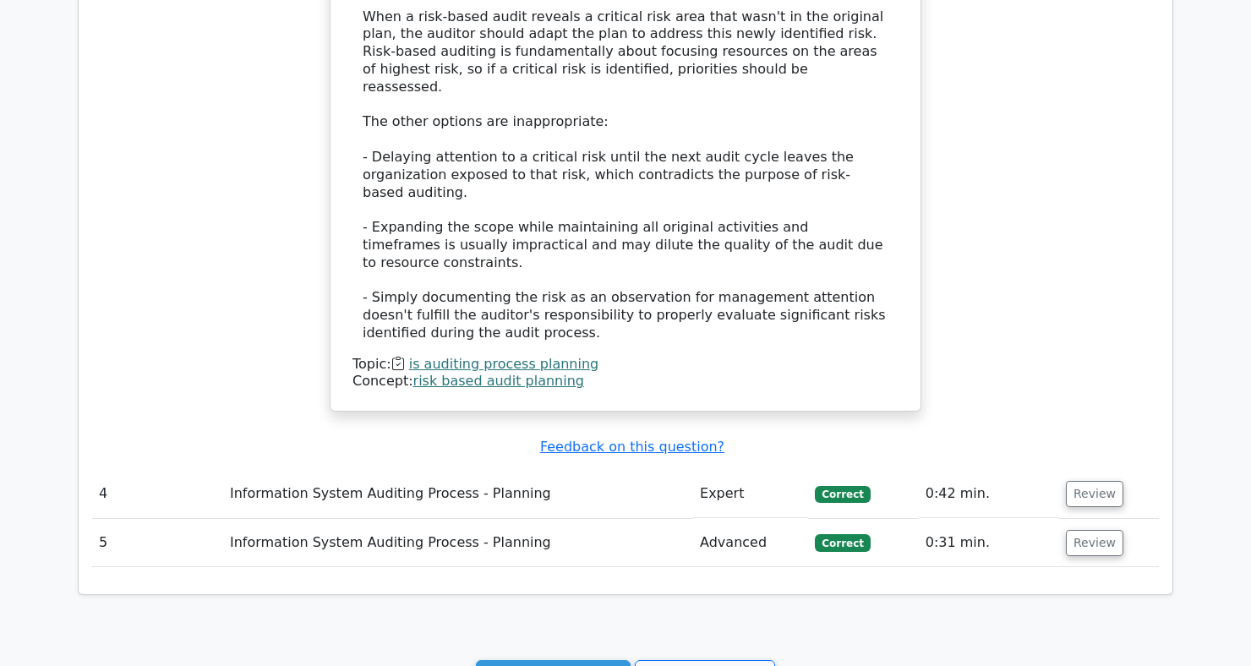
scroll to position [2499, 0]
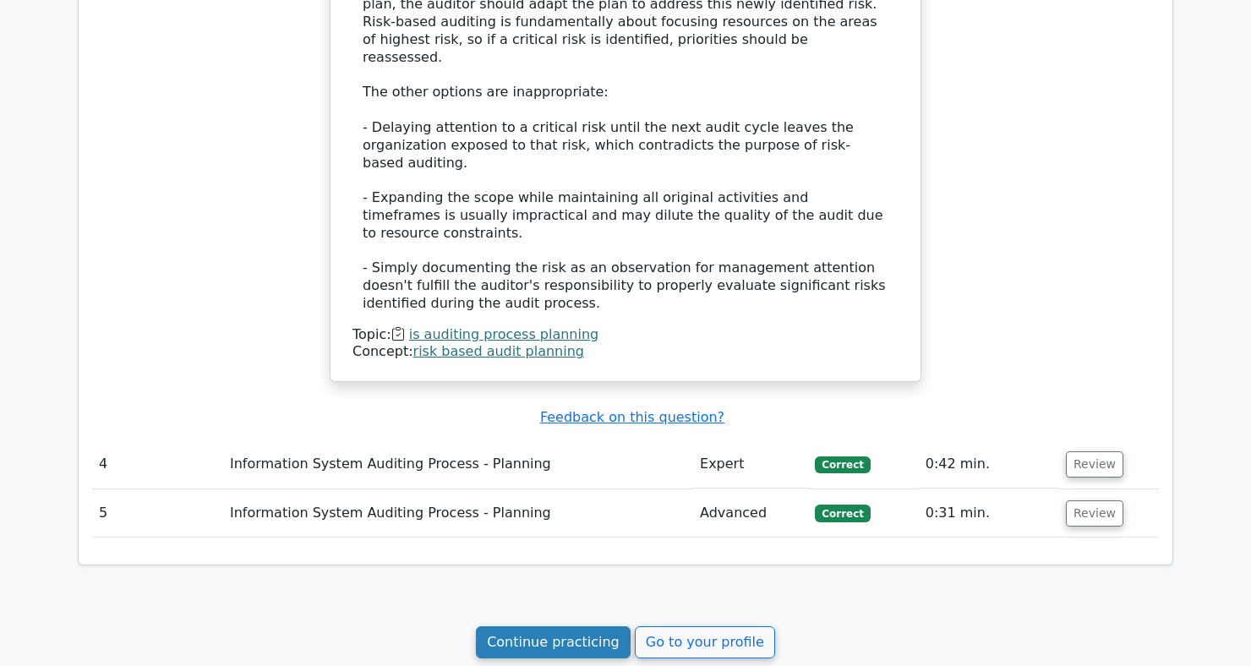
click at [561, 627] on link "Continue practicing" at bounding box center [553, 643] width 155 height 32
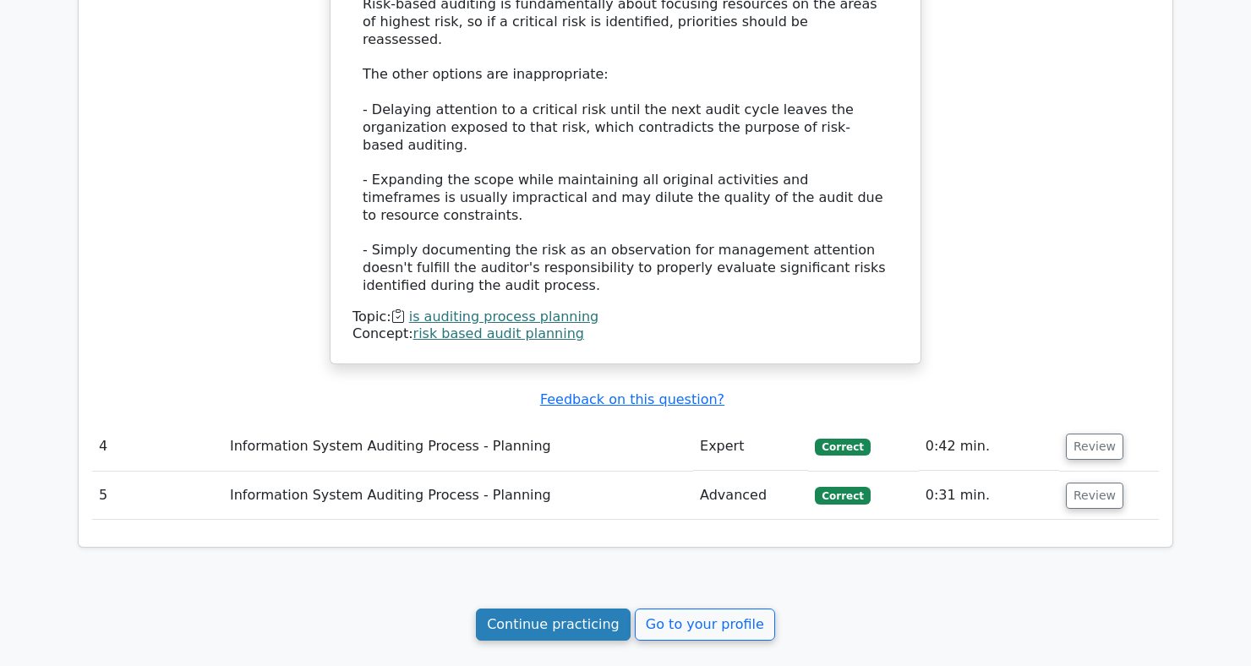
scroll to position [2529, 0]
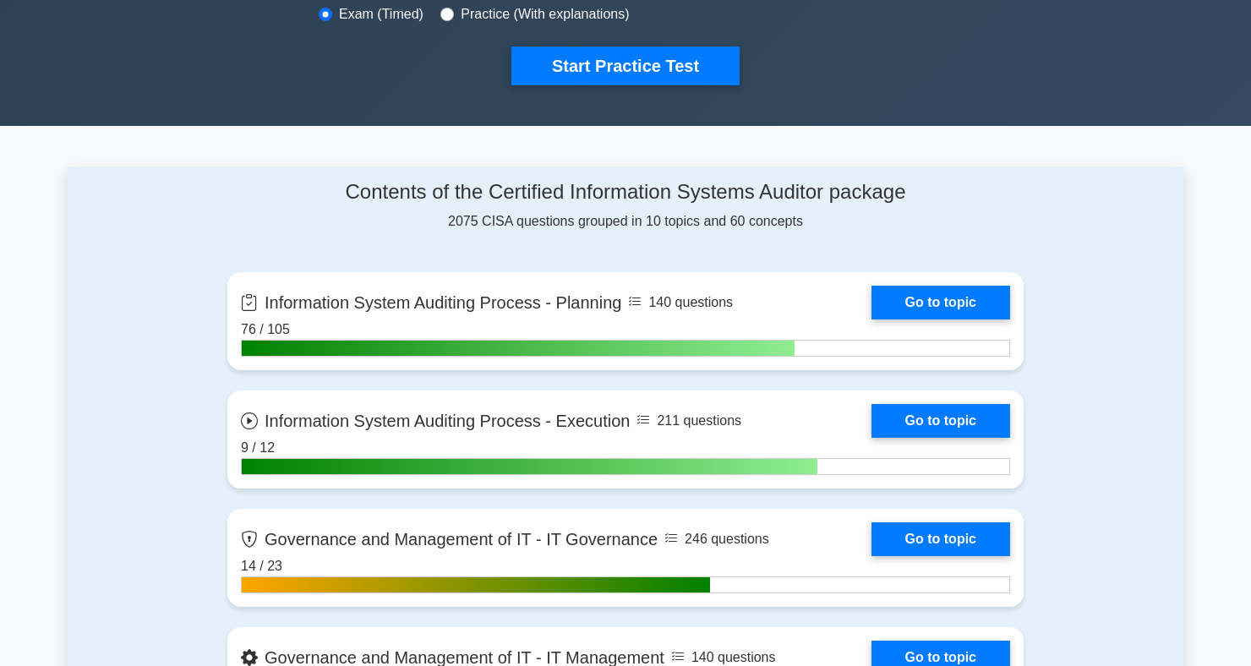
scroll to position [553, 0]
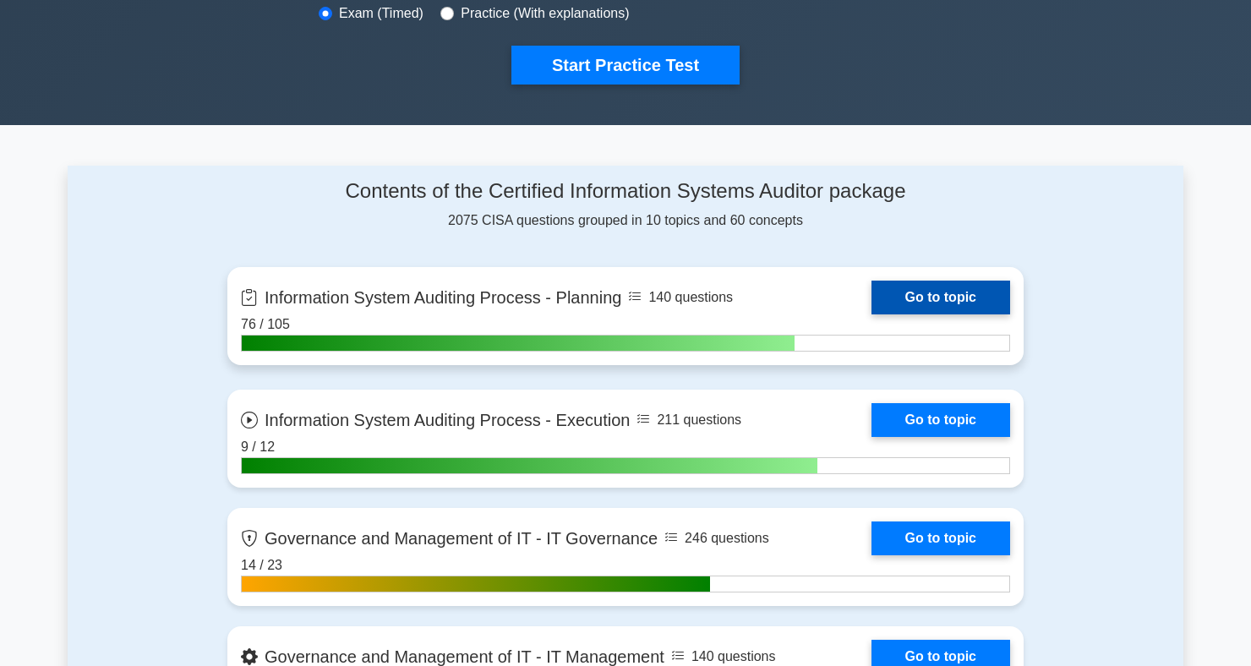
click at [955, 315] on link "Go to topic" at bounding box center [941, 298] width 139 height 34
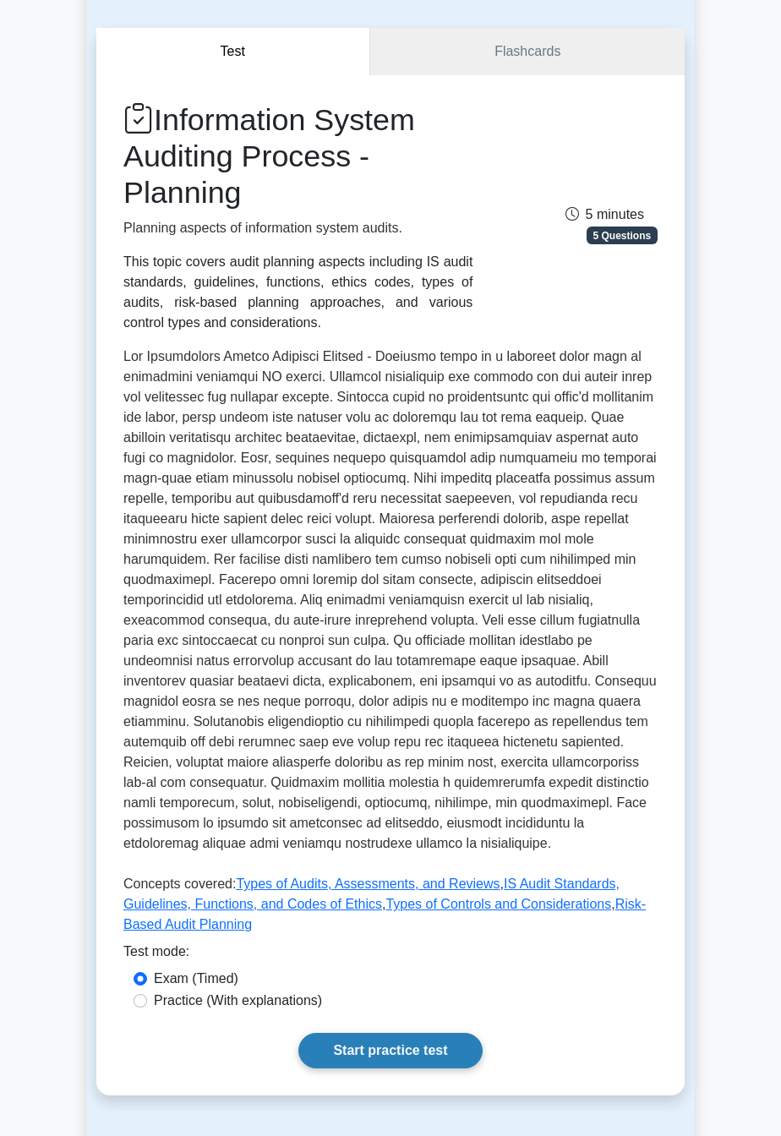
click at [413, 665] on link "Start practice test" at bounding box center [389, 1051] width 183 height 36
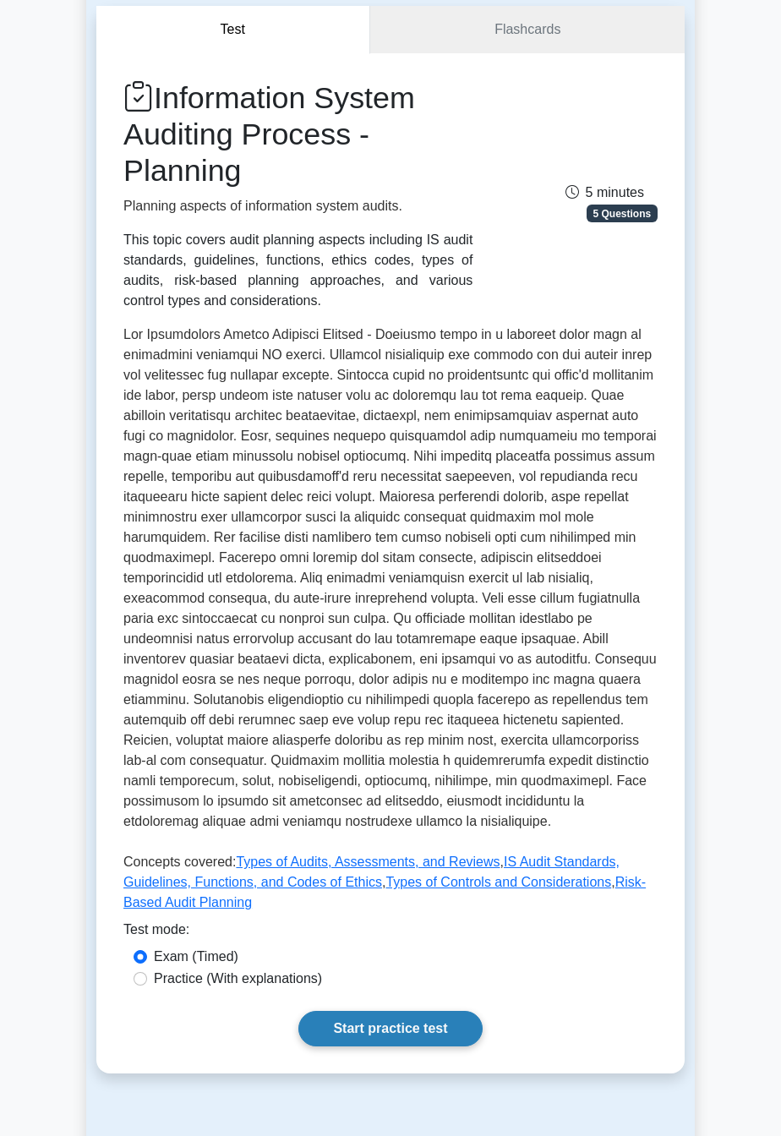
scroll to position [166, 0]
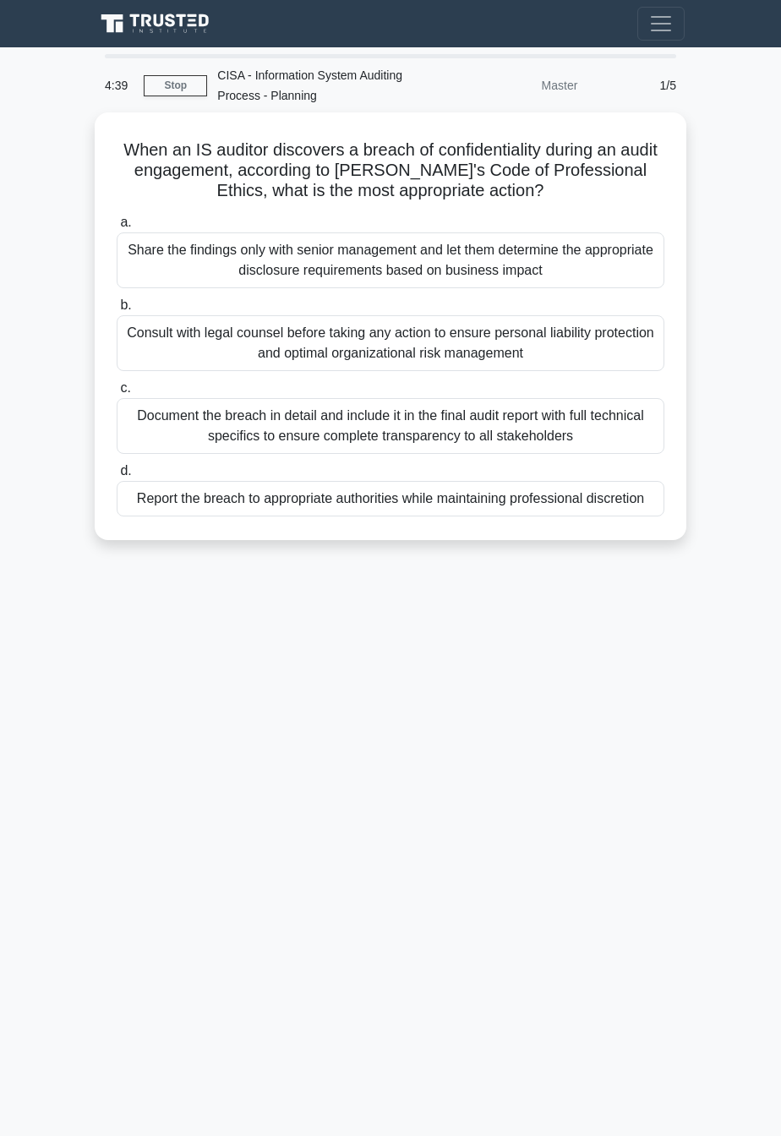
click at [676, 723] on div "4:39 Stop CISA - Information System Auditing Process - Planning Master 1/5 When…" at bounding box center [390, 476] width 609 height 845
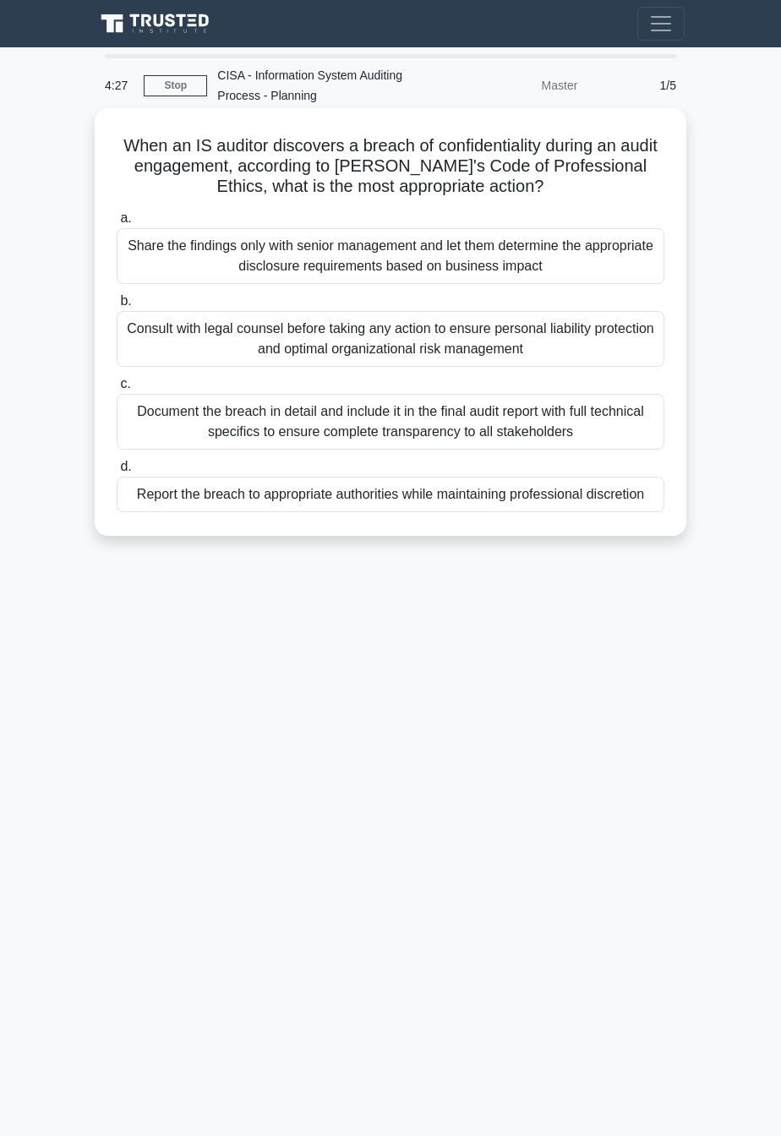
click at [601, 269] on div "Share the findings only with senior management and let them determine the appro…" at bounding box center [391, 256] width 548 height 56
click at [117, 224] on input "a. Share the findings only with senior management and let them determine the ap…" at bounding box center [117, 218] width 0 height 11
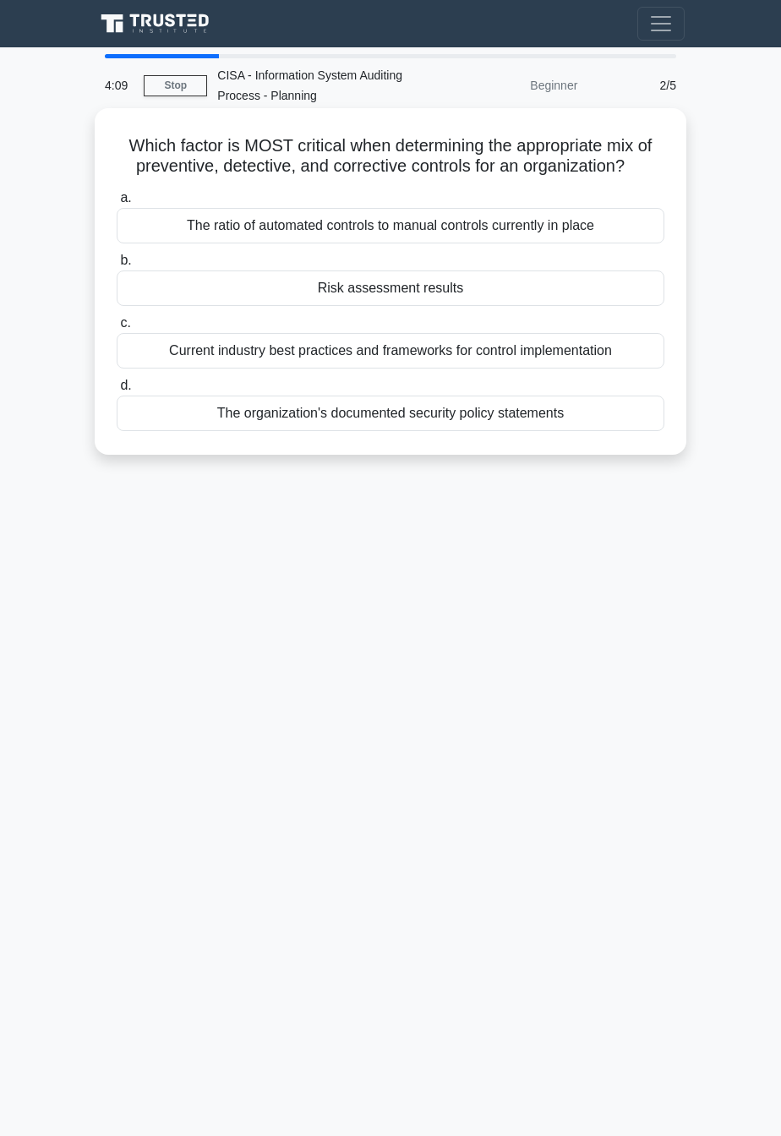
click at [576, 266] on label "b. Risk assessment results" at bounding box center [391, 278] width 548 height 56
click at [117, 266] on input "b. Risk assessment results" at bounding box center [117, 260] width 0 height 11
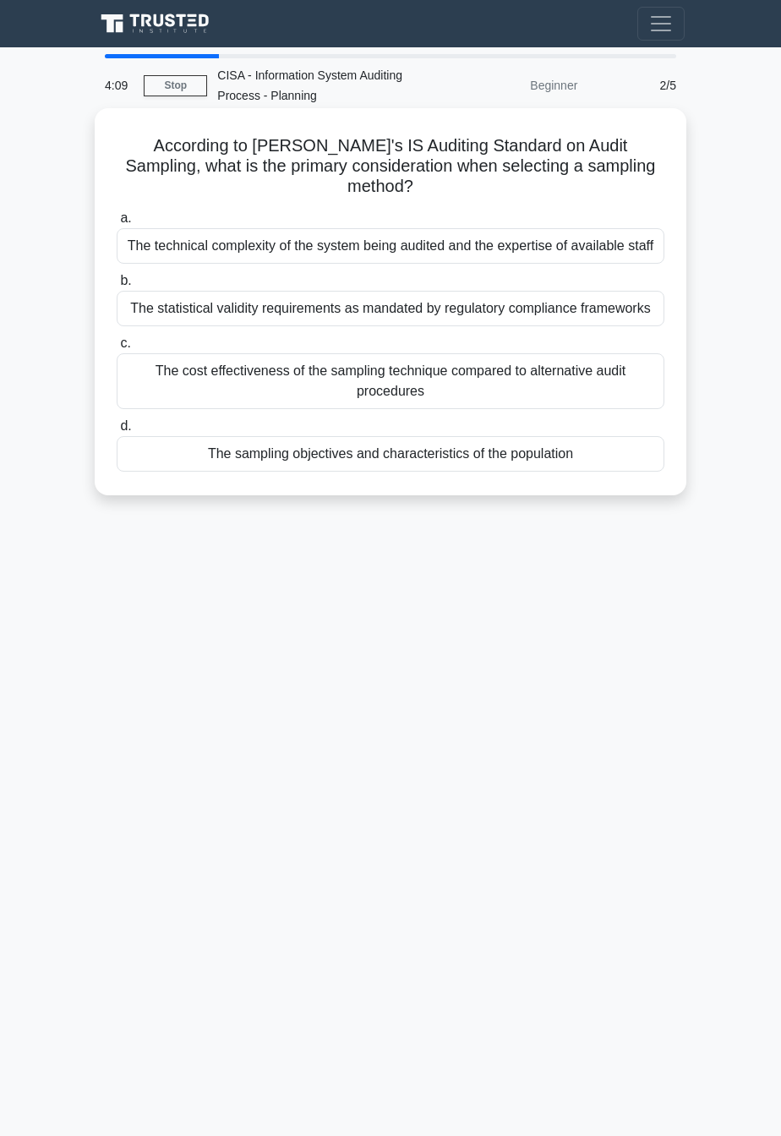
click at [584, 273] on label "b. The statistical validity requirements as mandated by regulatory compliance f…" at bounding box center [391, 299] width 548 height 56
click at [117, 276] on input "b. The statistical validity requirements as mandated by regulatory compliance f…" at bounding box center [117, 281] width 0 height 11
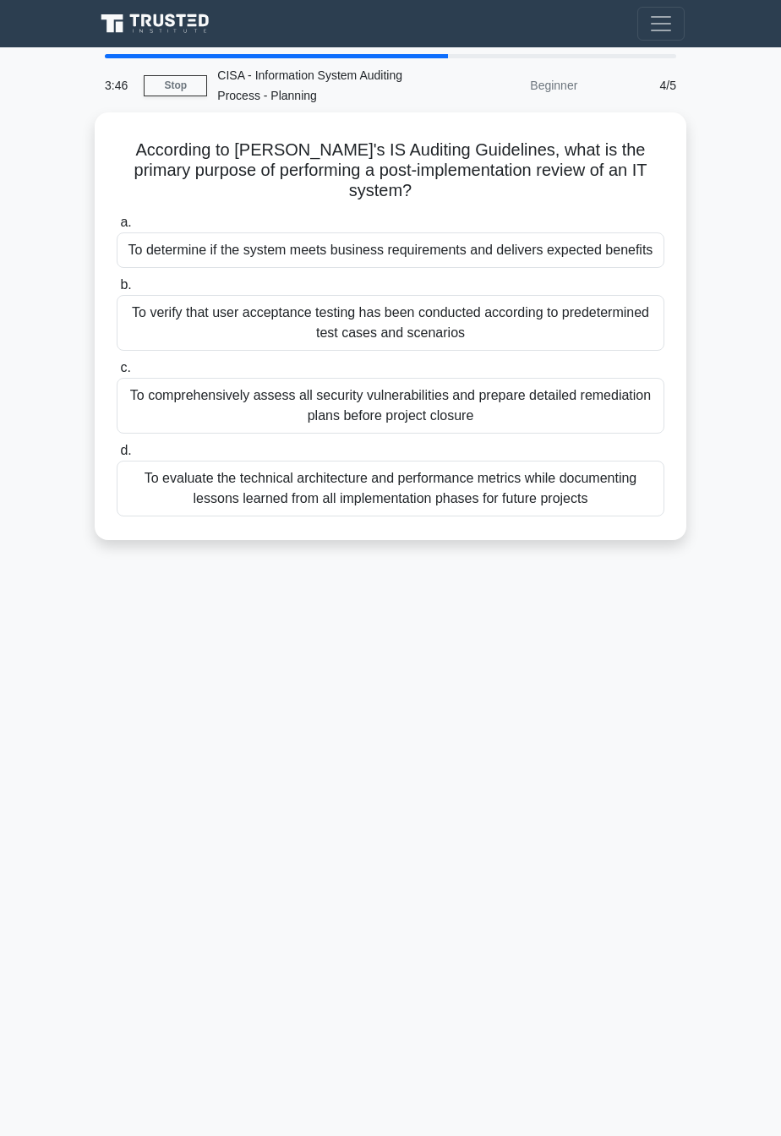
click at [233, 741] on div "3:46 Stop CISA - Information System Auditing Process - Planning Beginner 4/5 Ac…" at bounding box center [390, 476] width 609 height 845
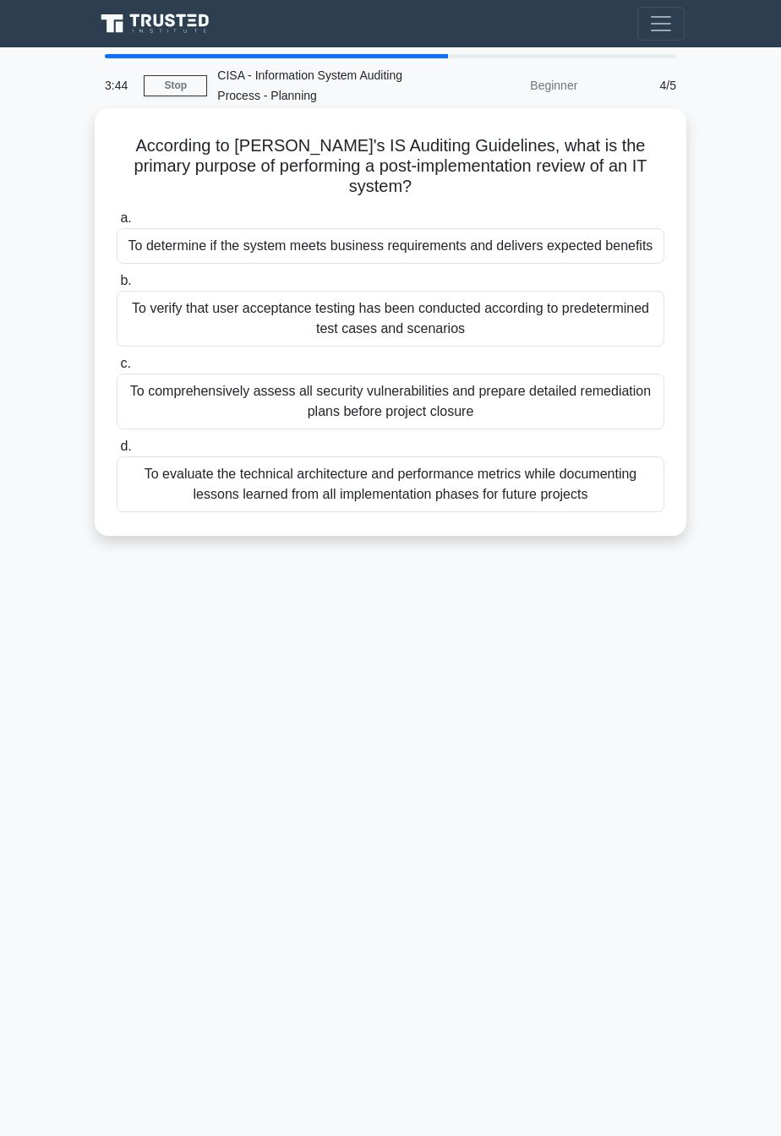
click at [575, 233] on div "To determine if the system meets business requirements and delivers expected be…" at bounding box center [391, 246] width 548 height 36
click at [117, 224] on input "a. To determine if the system meets business requirements and delivers expected…" at bounding box center [117, 218] width 0 height 11
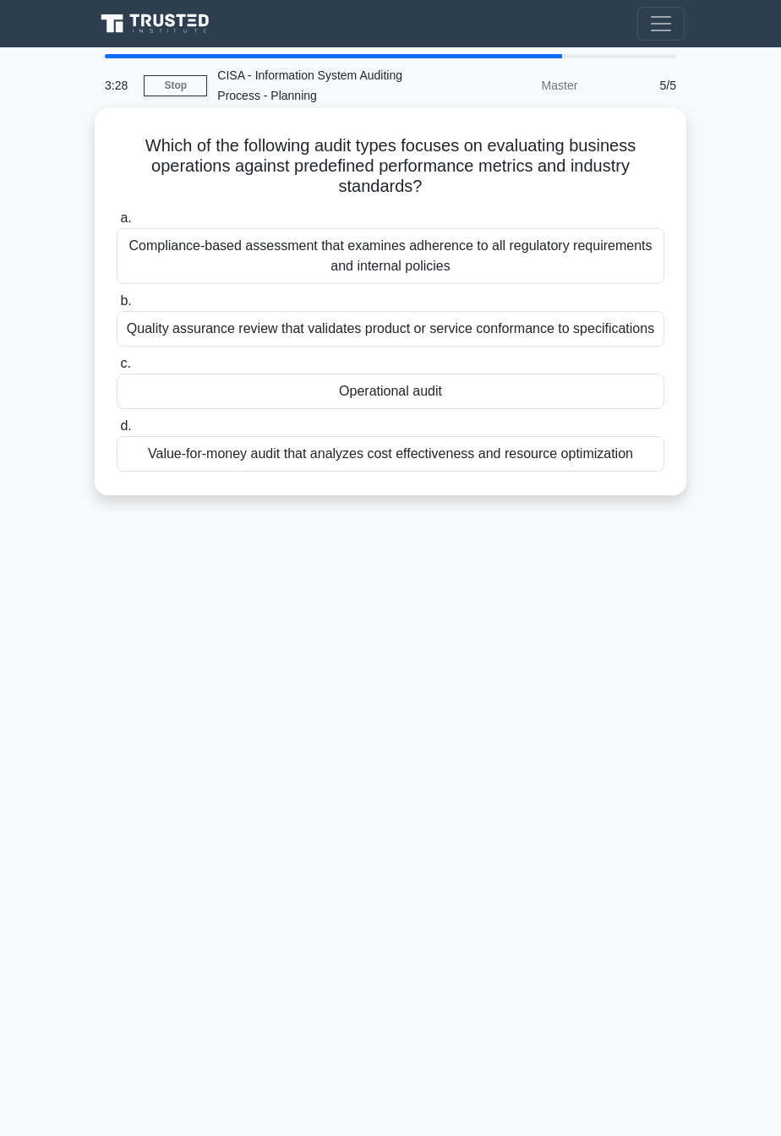
click at [482, 406] on div "Operational audit" at bounding box center [391, 392] width 548 height 36
click at [117, 369] on input "c. Operational audit" at bounding box center [117, 363] width 0 height 11
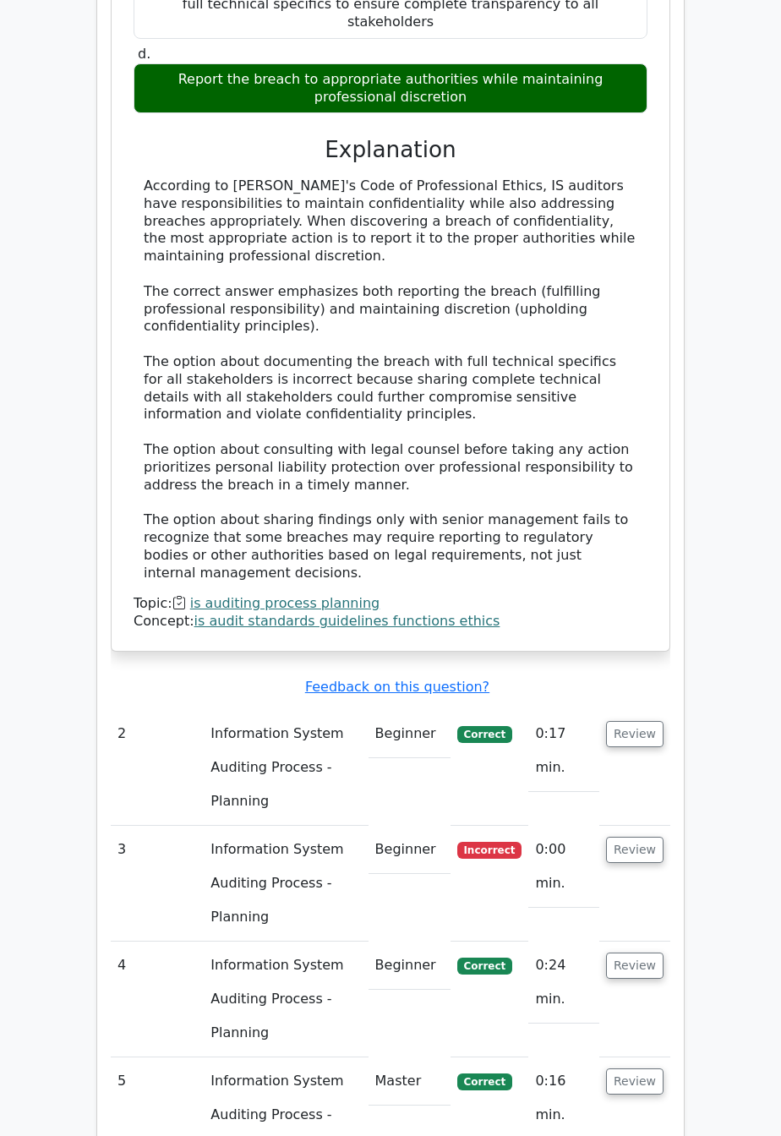
scroll to position [1370, 0]
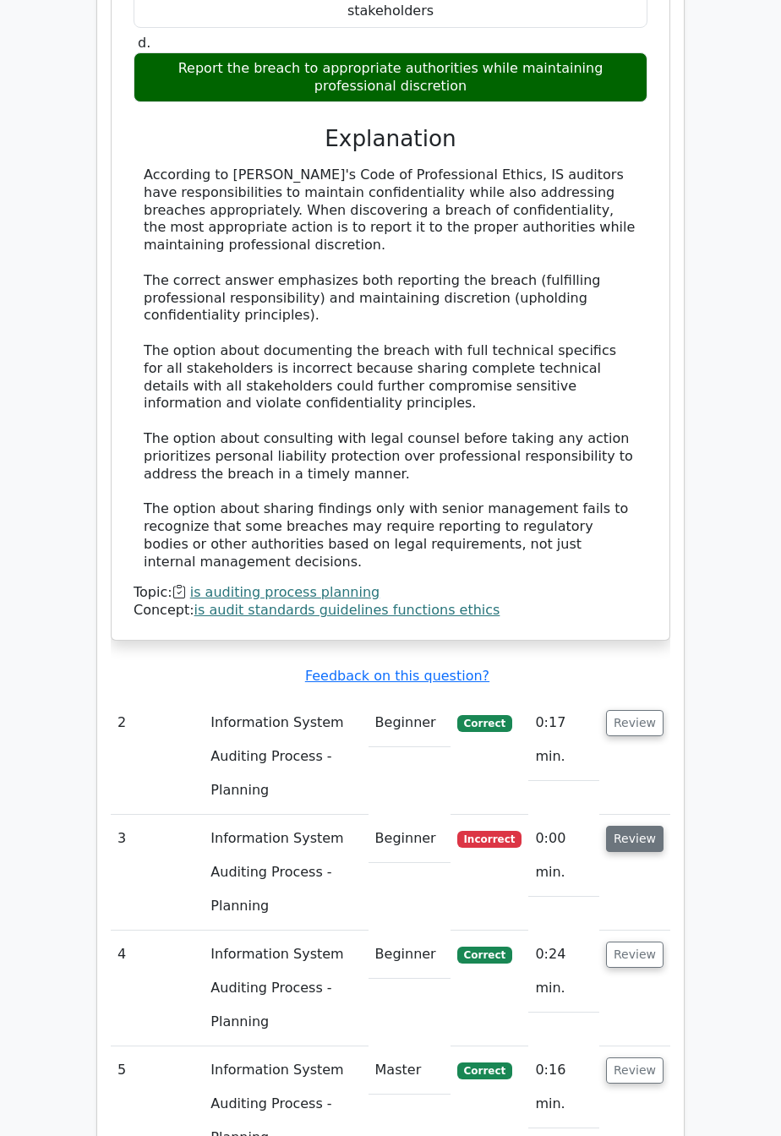
click at [639, 826] on button "Review" at bounding box center [634, 839] width 57 height 26
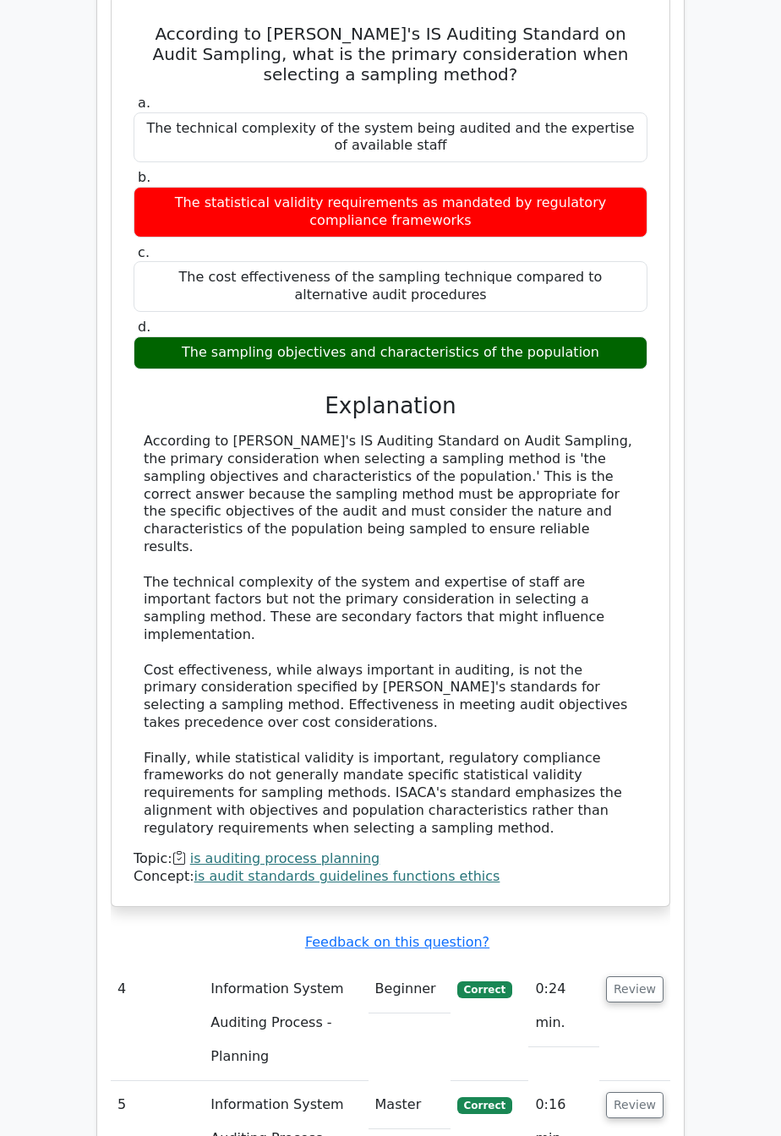
scroll to position [2361, 0]
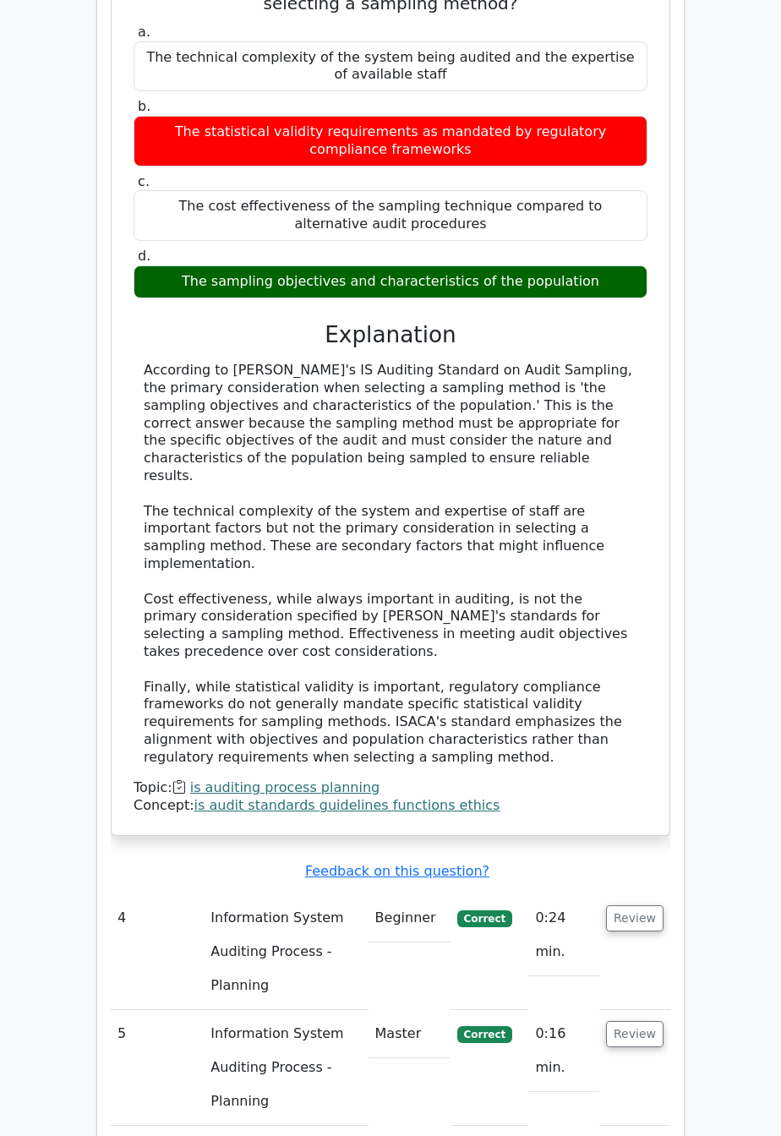
scroll to position [2403, 0]
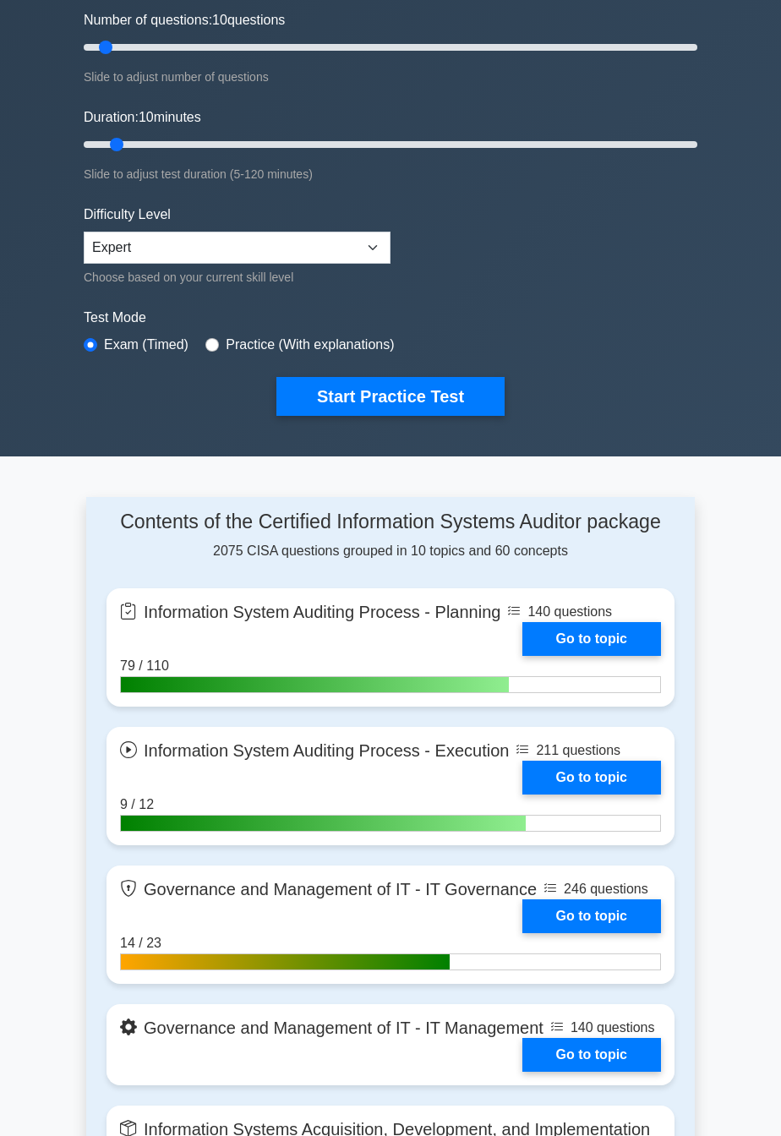
scroll to position [215, 0]
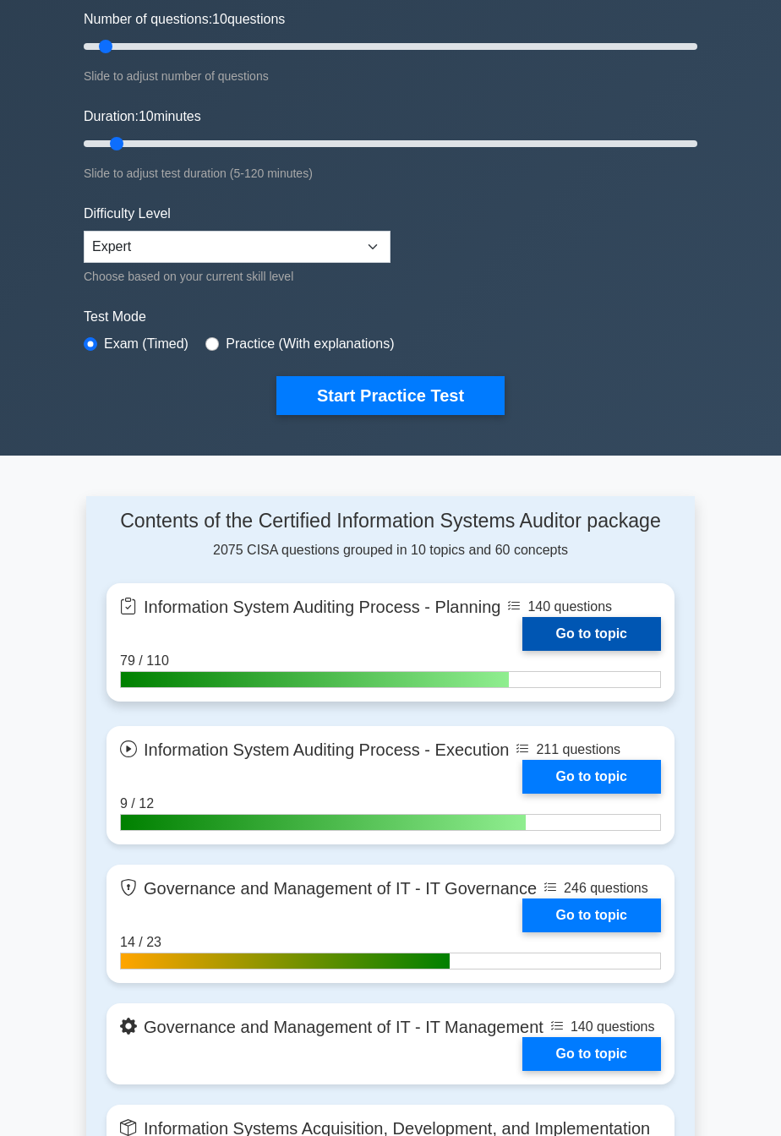
click at [634, 637] on link "Go to topic" at bounding box center [592, 634] width 139 height 34
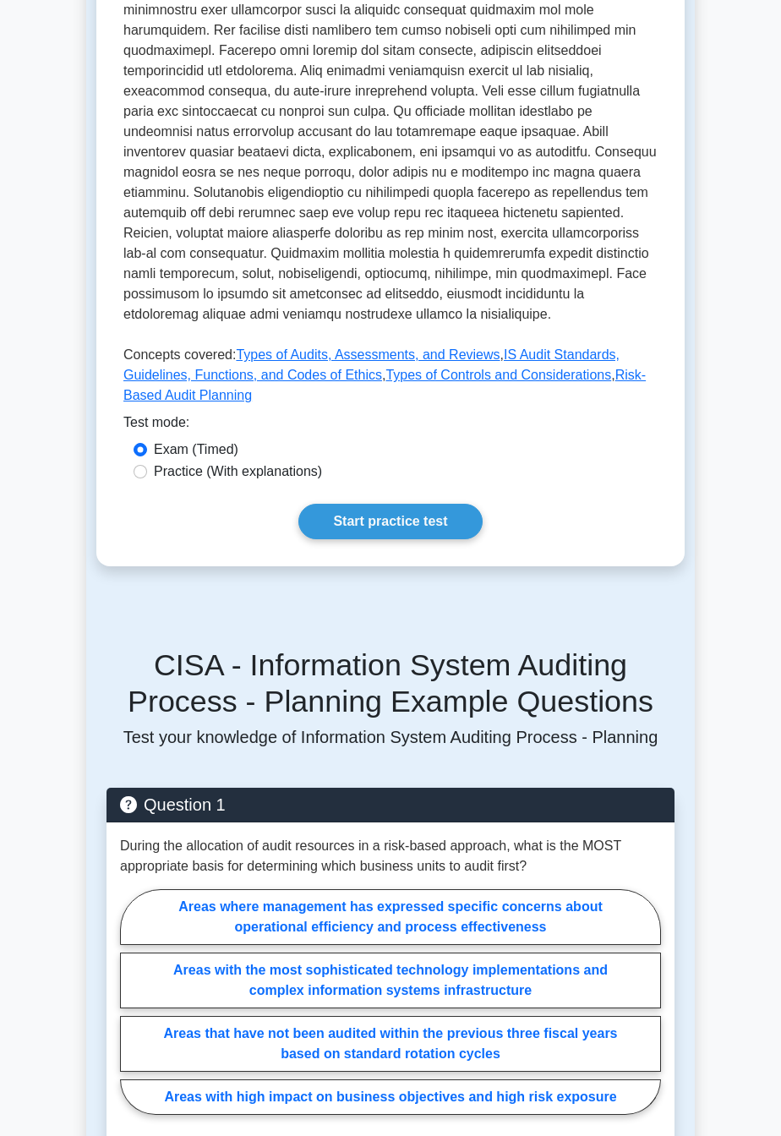
scroll to position [667, 0]
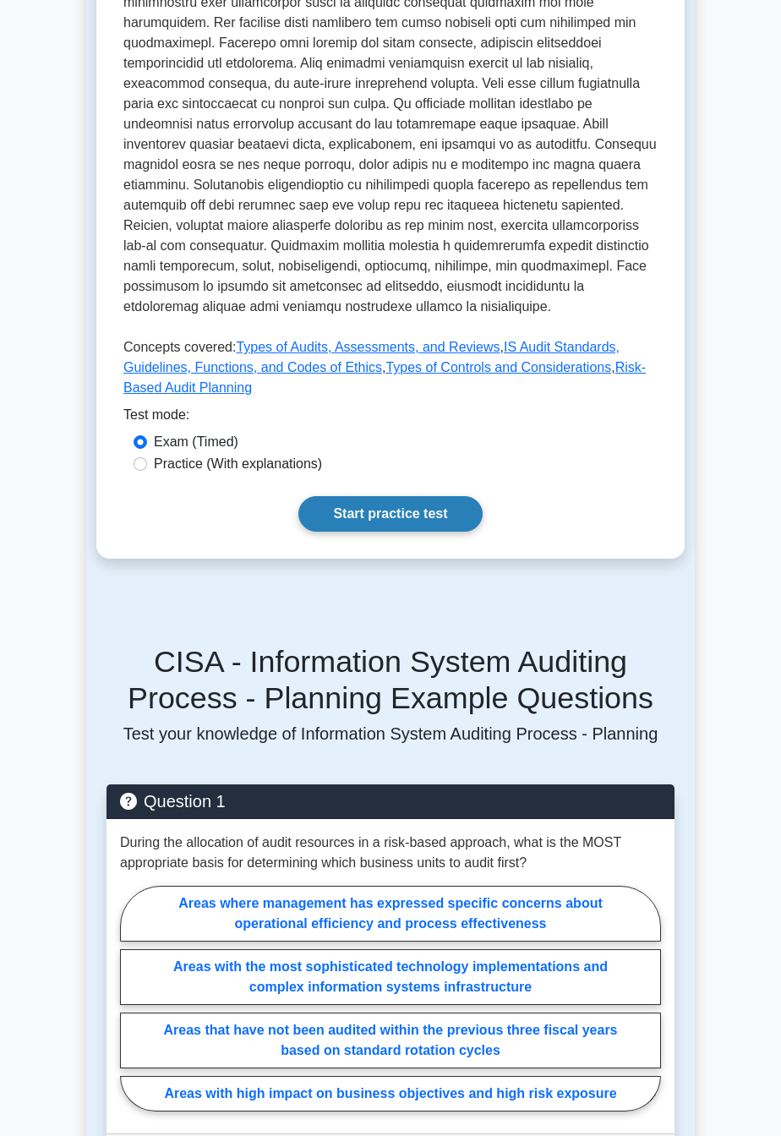
click at [423, 526] on link "Start practice test" at bounding box center [389, 514] width 183 height 36
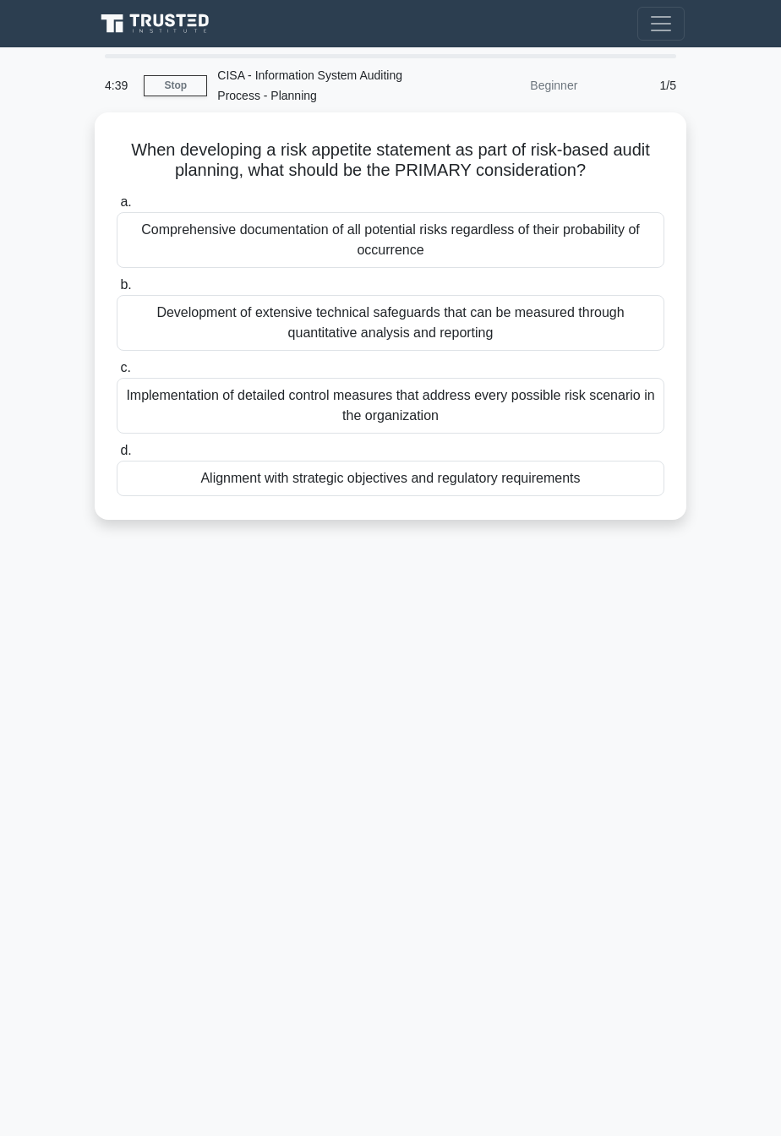
click at [701, 751] on main "4:39 Stop CISA - Information System Auditing Process - Planning Beginner 1/5 Wh…" at bounding box center [390, 591] width 781 height 1089
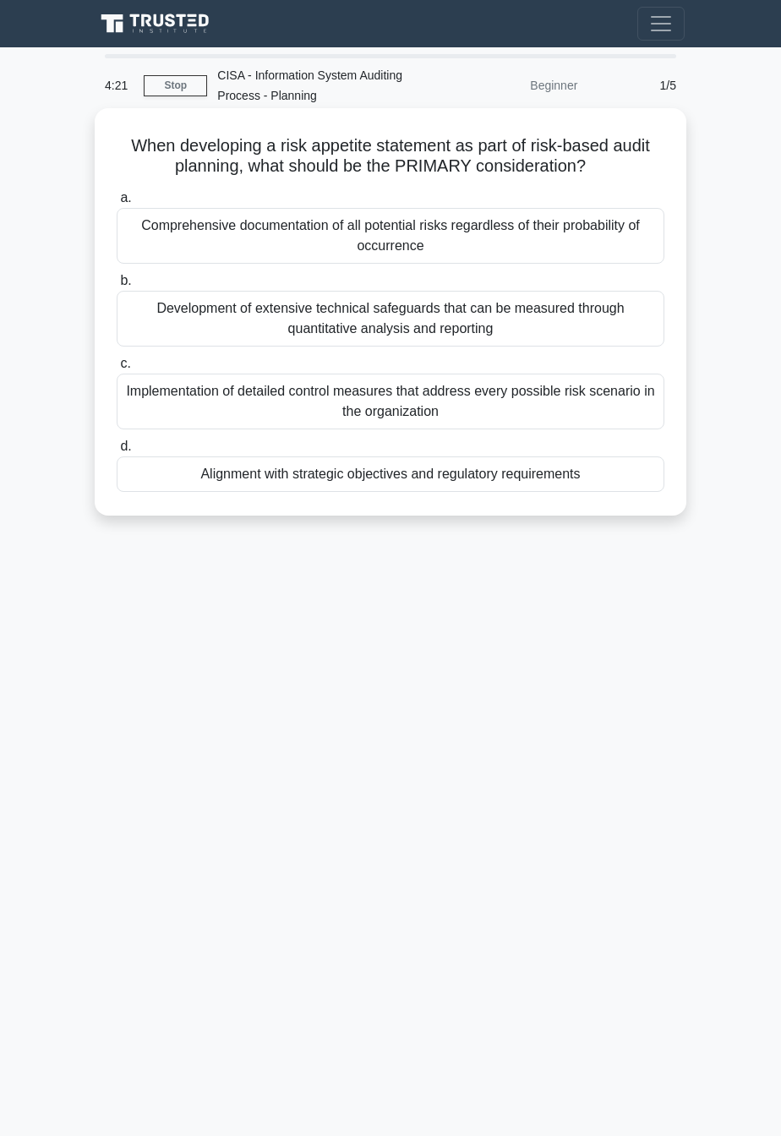
click at [569, 250] on div "Comprehensive documentation of all potential risks regardless of their probabil…" at bounding box center [391, 236] width 548 height 56
click at [117, 204] on input "a. Comprehensive documentation of all potential risks regardless of their proba…" at bounding box center [117, 198] width 0 height 11
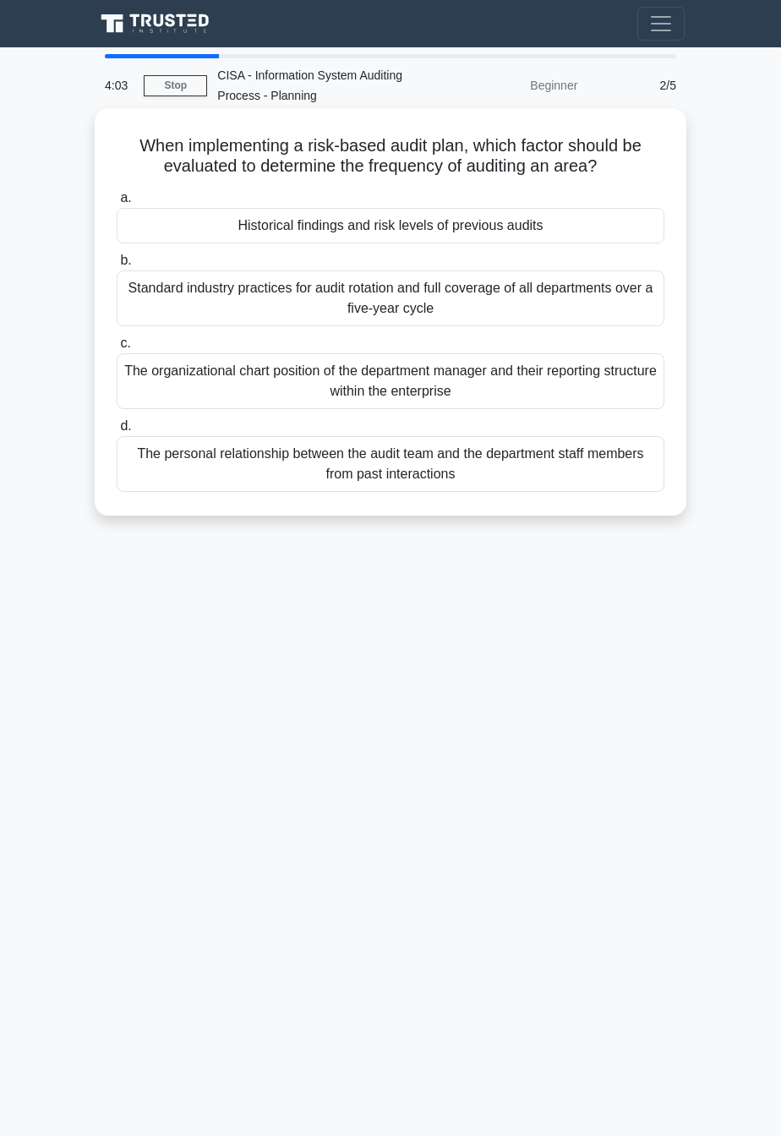
click at [612, 226] on div "Historical findings and risk levels of previous audits" at bounding box center [391, 226] width 548 height 36
click at [117, 204] on input "a. Historical findings and risk levels of previous audits" at bounding box center [117, 198] width 0 height 11
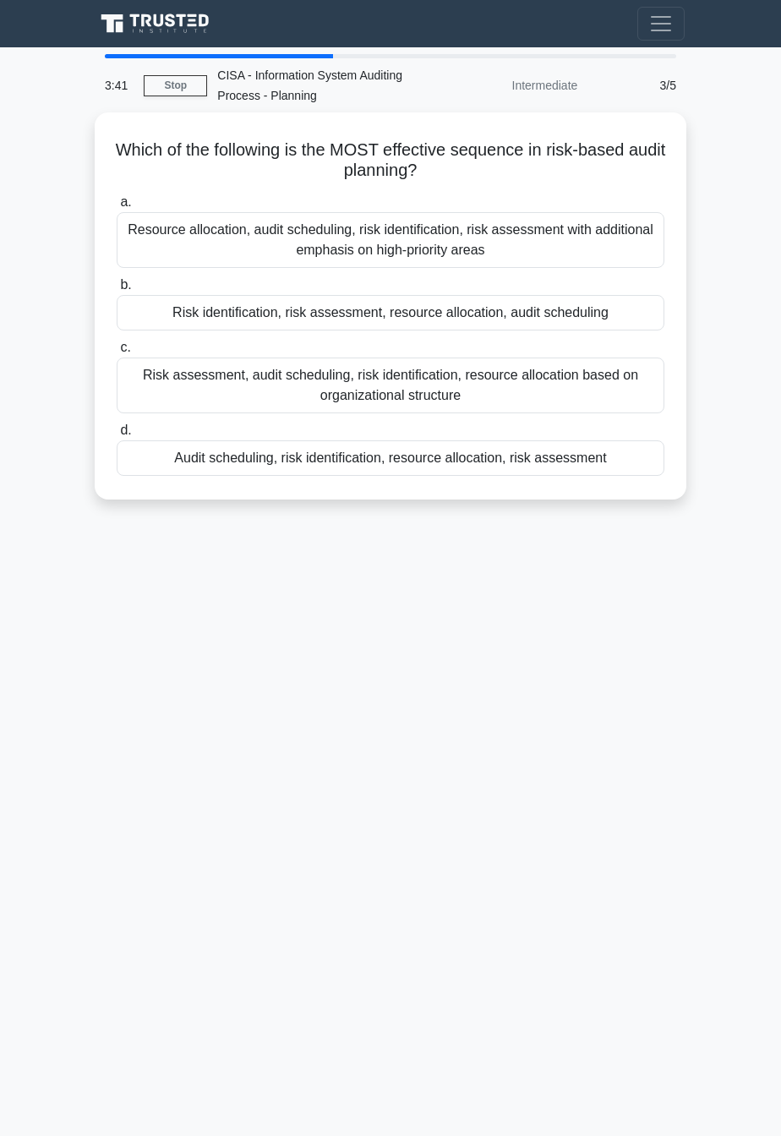
click at [603, 699] on div "3:41 Stop CISA - Information System Auditing Process - Planning Intermediate 3/…" at bounding box center [390, 476] width 609 height 845
click at [670, 702] on div "3:26 Stop CISA - Information System Auditing Process - Planning Intermediate 3/…" at bounding box center [390, 476] width 609 height 845
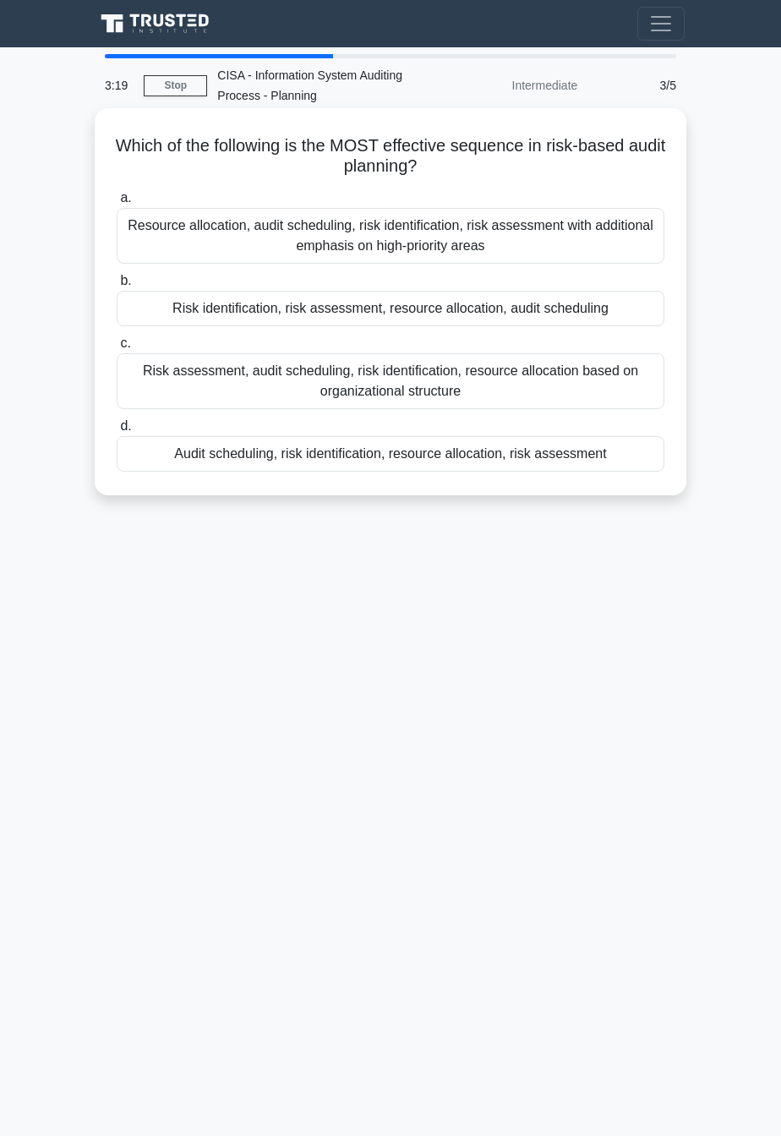
click at [603, 407] on div "Risk assessment, audit scheduling, risk identification, resource allocation bas…" at bounding box center [391, 381] width 548 height 56
click at [117, 349] on input "c. Risk assessment, audit scheduling, risk identification, resource allocation …" at bounding box center [117, 343] width 0 height 11
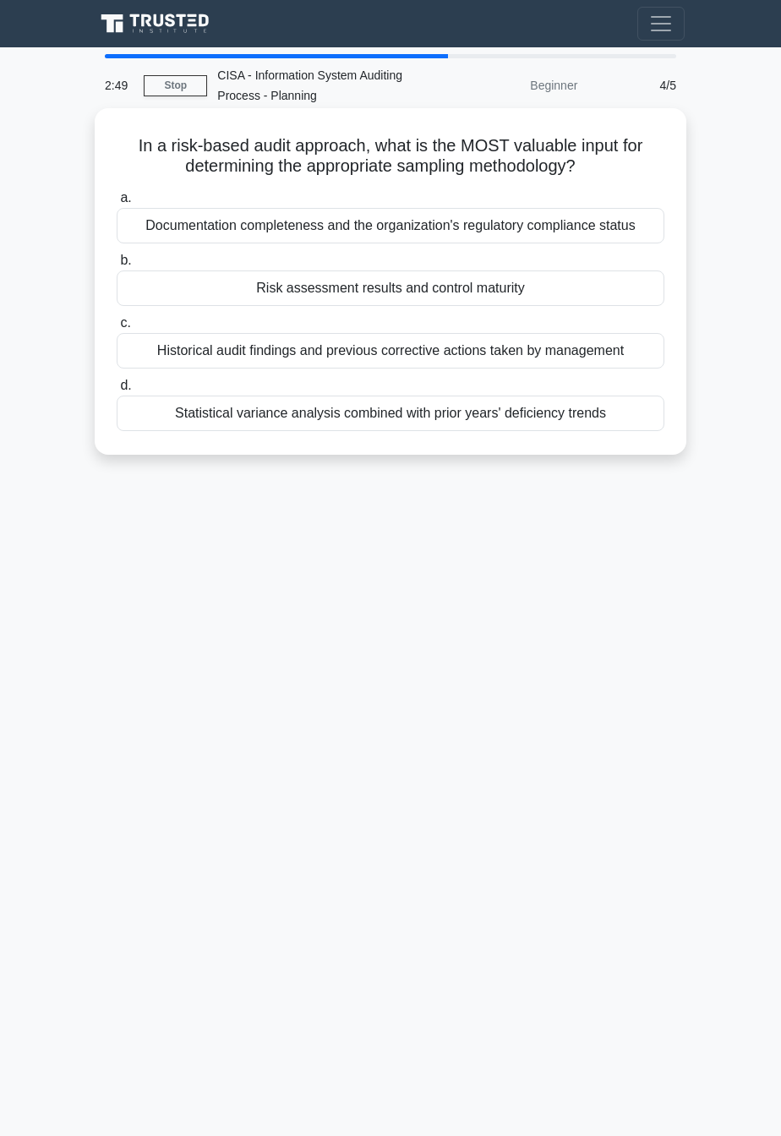
click at [616, 419] on div "Statistical variance analysis combined with prior years' deficiency trends" at bounding box center [391, 414] width 548 height 36
click at [117, 391] on input "d. Statistical variance analysis combined with prior years' deficiency trends" at bounding box center [117, 385] width 0 height 11
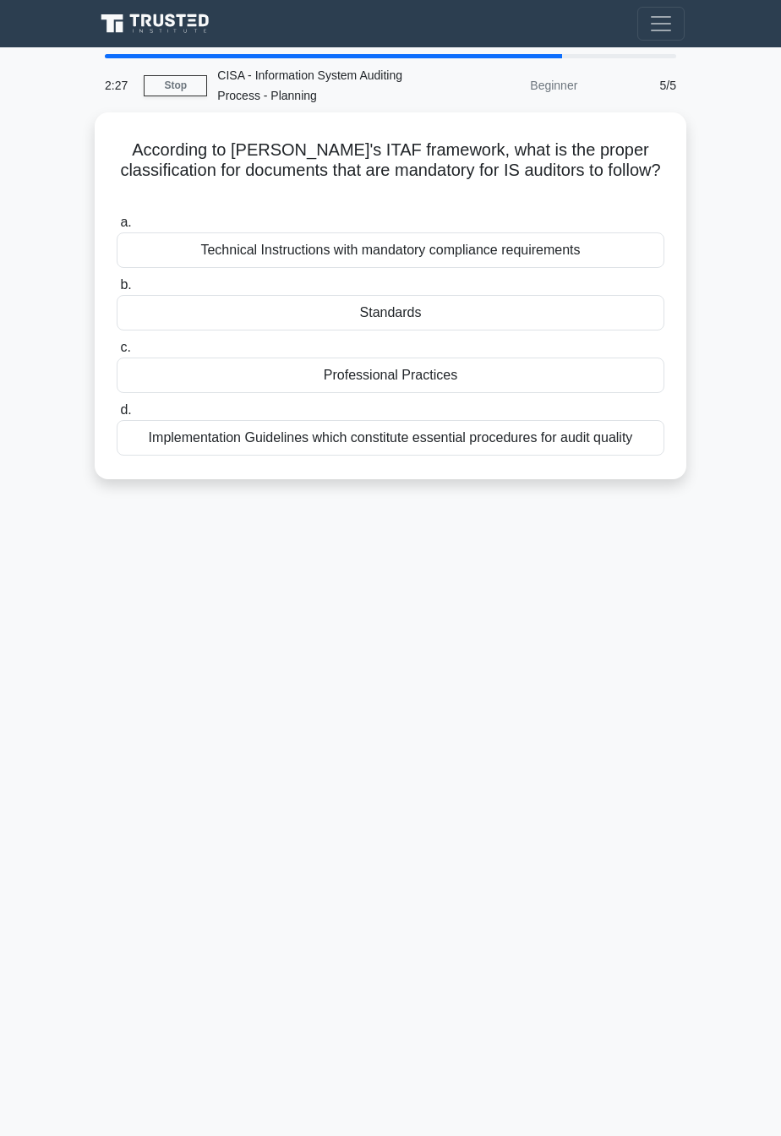
click at [653, 661] on div "2:27 Stop CISA - Information System Auditing Process - Planning Beginner 5/5 Ac…" at bounding box center [390, 476] width 609 height 845
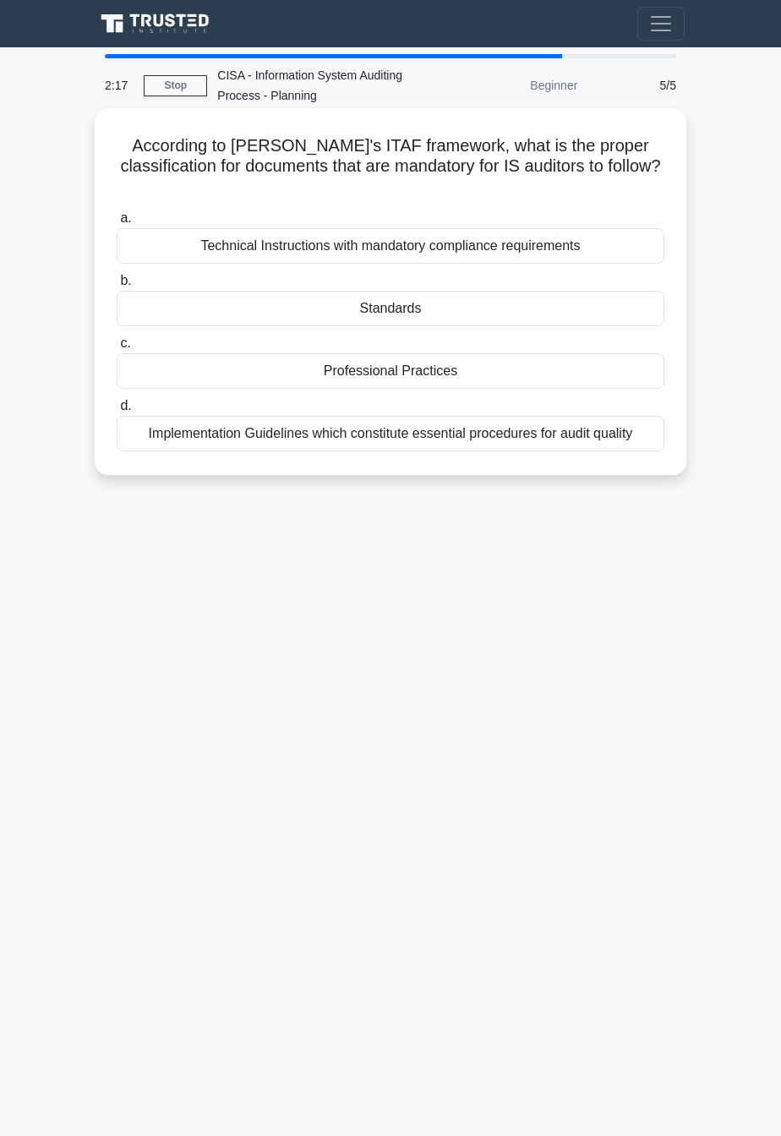
click at [619, 228] on div "Technical Instructions with mandatory compliance requirements" at bounding box center [391, 246] width 548 height 36
click at [117, 222] on input "a. Technical Instructions with mandatory compliance requirements" at bounding box center [117, 218] width 0 height 11
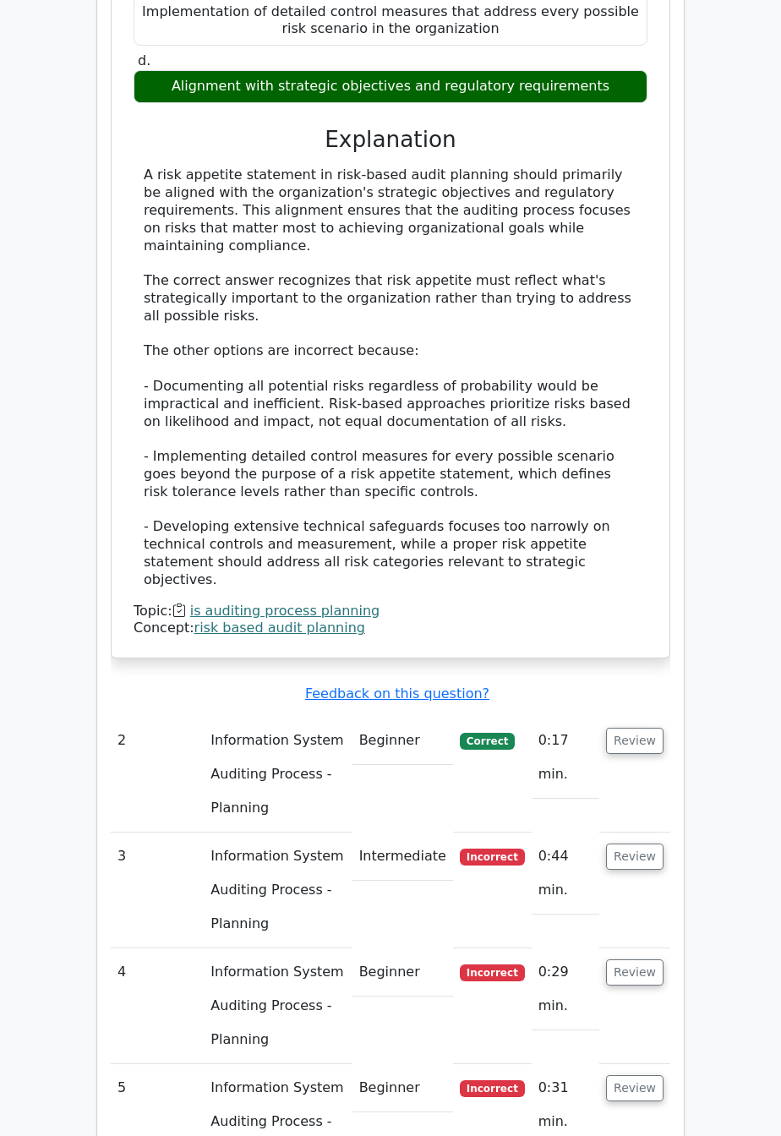
scroll to position [1319, 0]
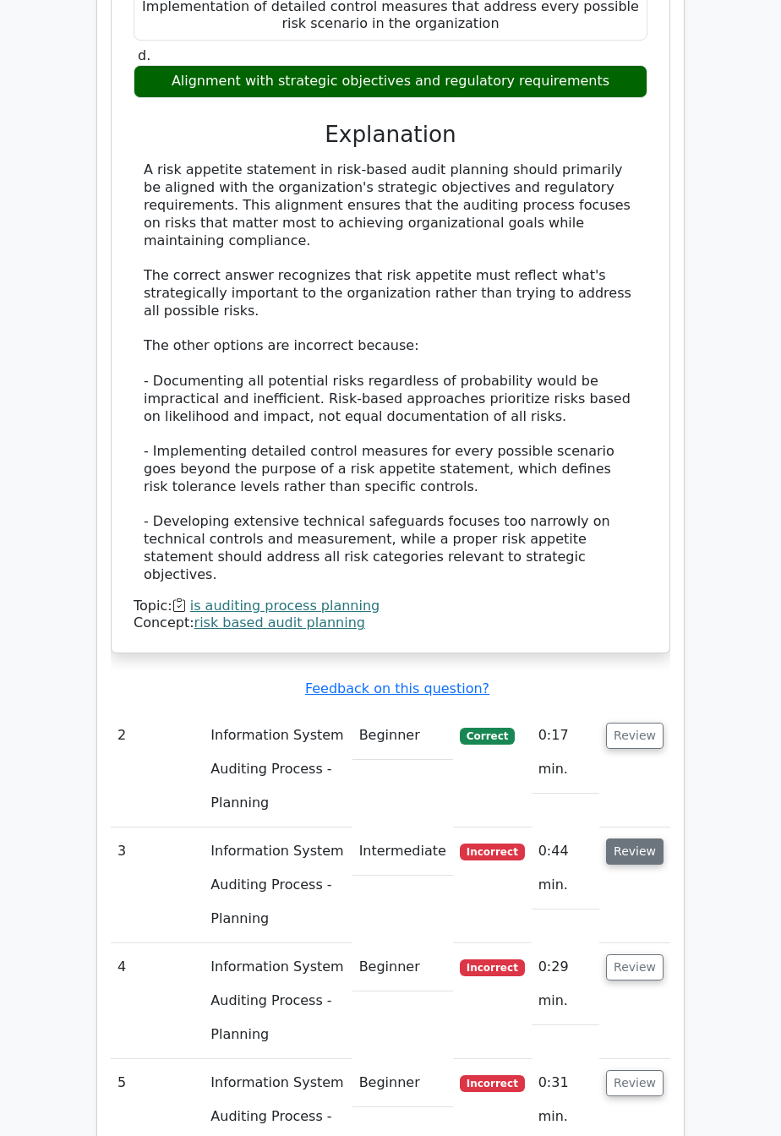
click at [653, 839] on button "Review" at bounding box center [634, 852] width 57 height 26
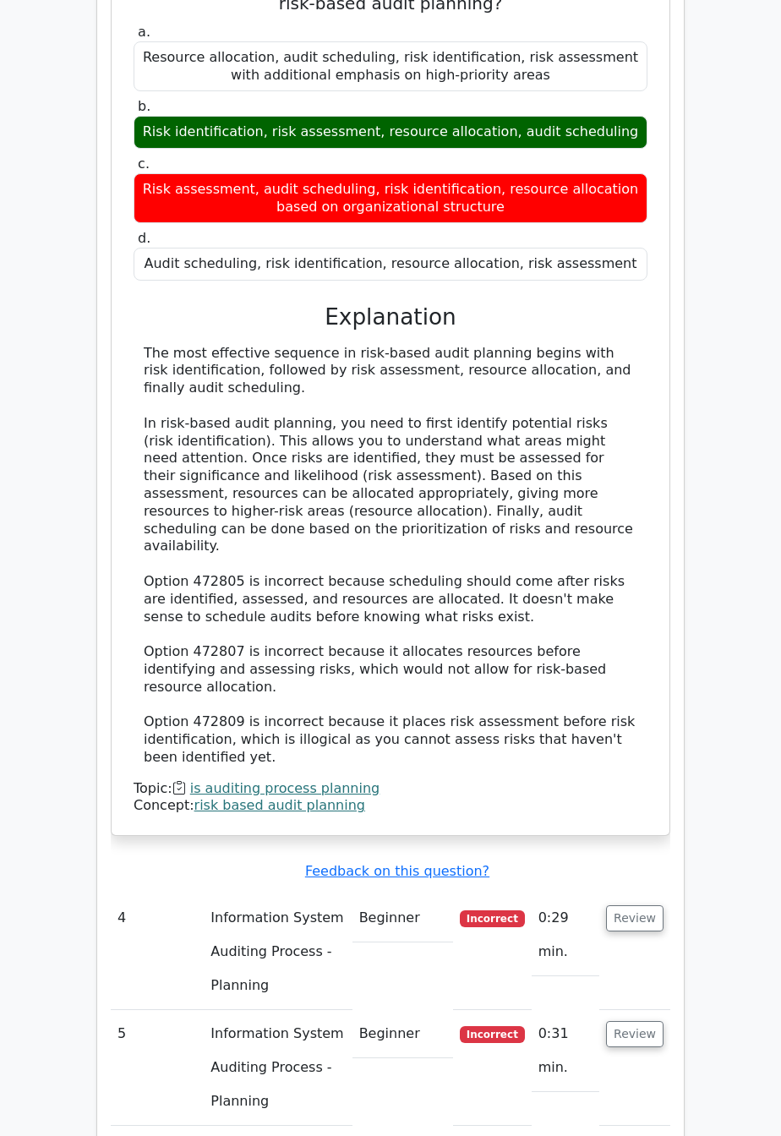
scroll to position [2342, 0]
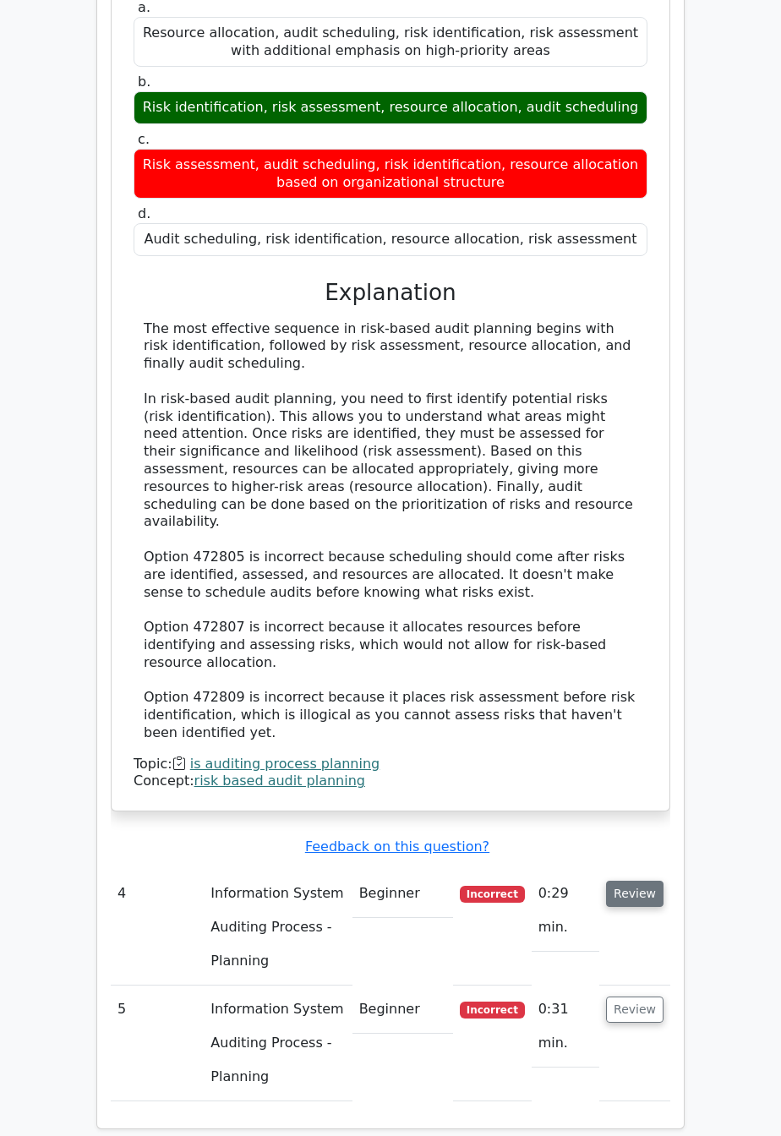
click at [662, 881] on button "Review" at bounding box center [634, 894] width 57 height 26
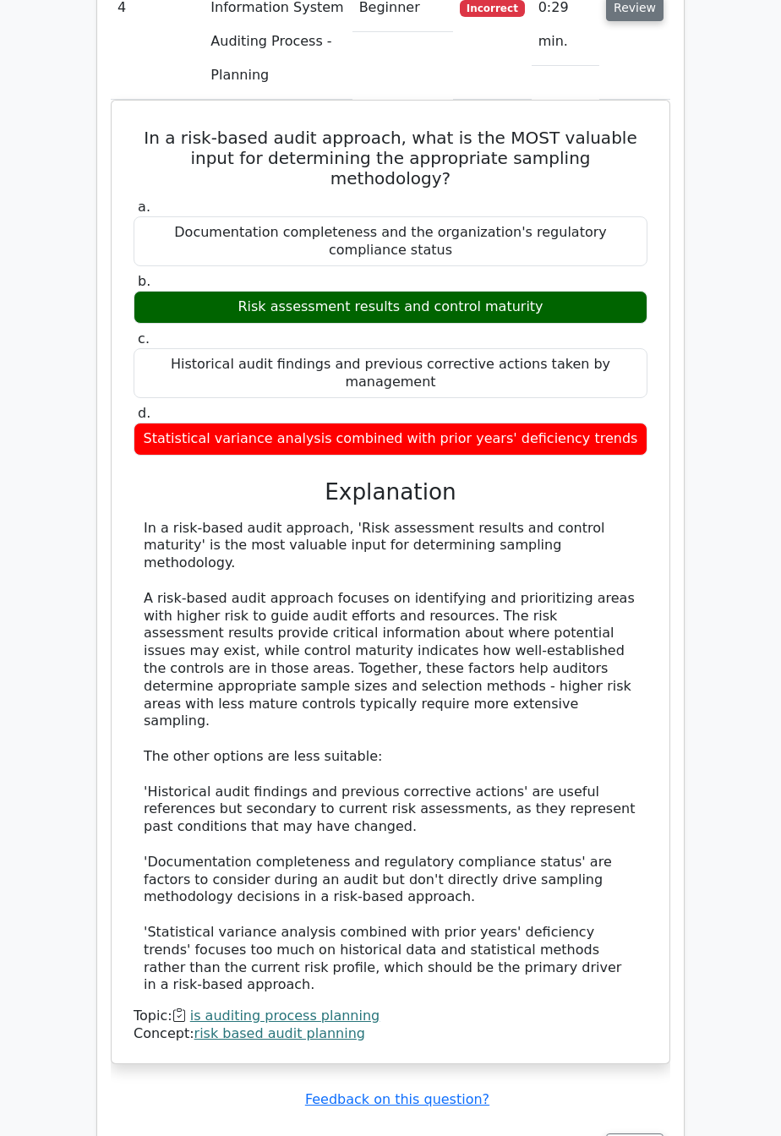
scroll to position [3257, 0]
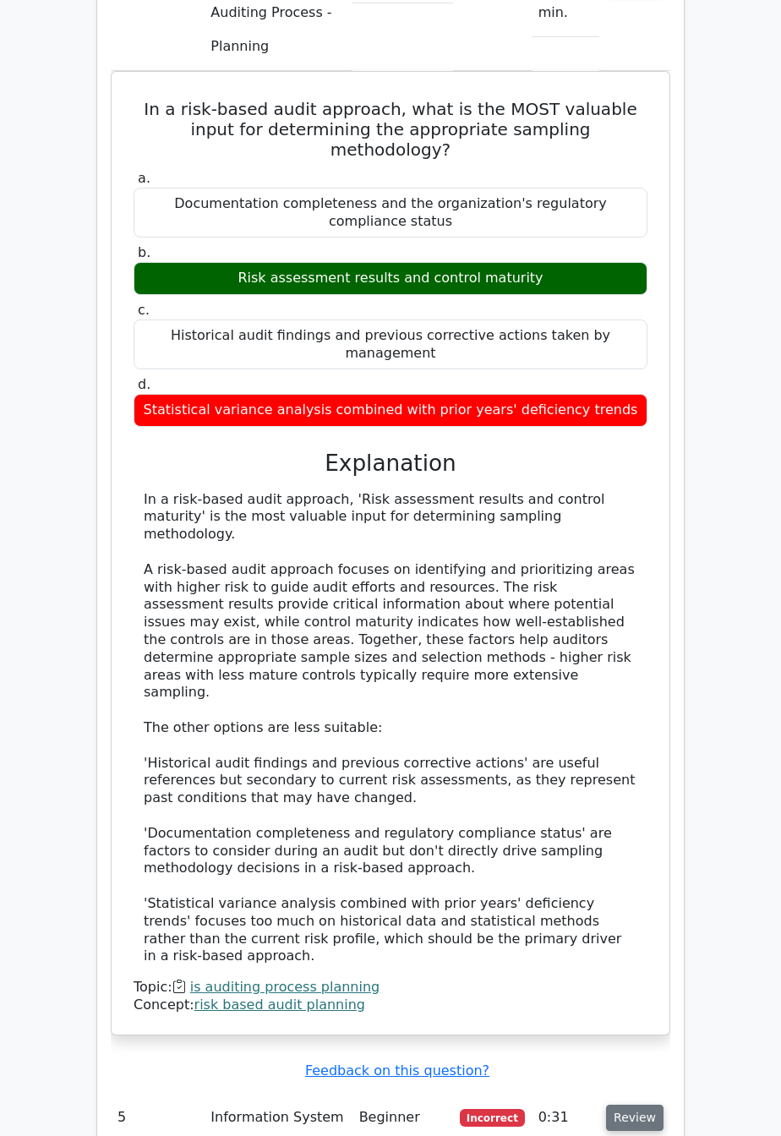
click at [652, 1105] on button "Review" at bounding box center [634, 1118] width 57 height 26
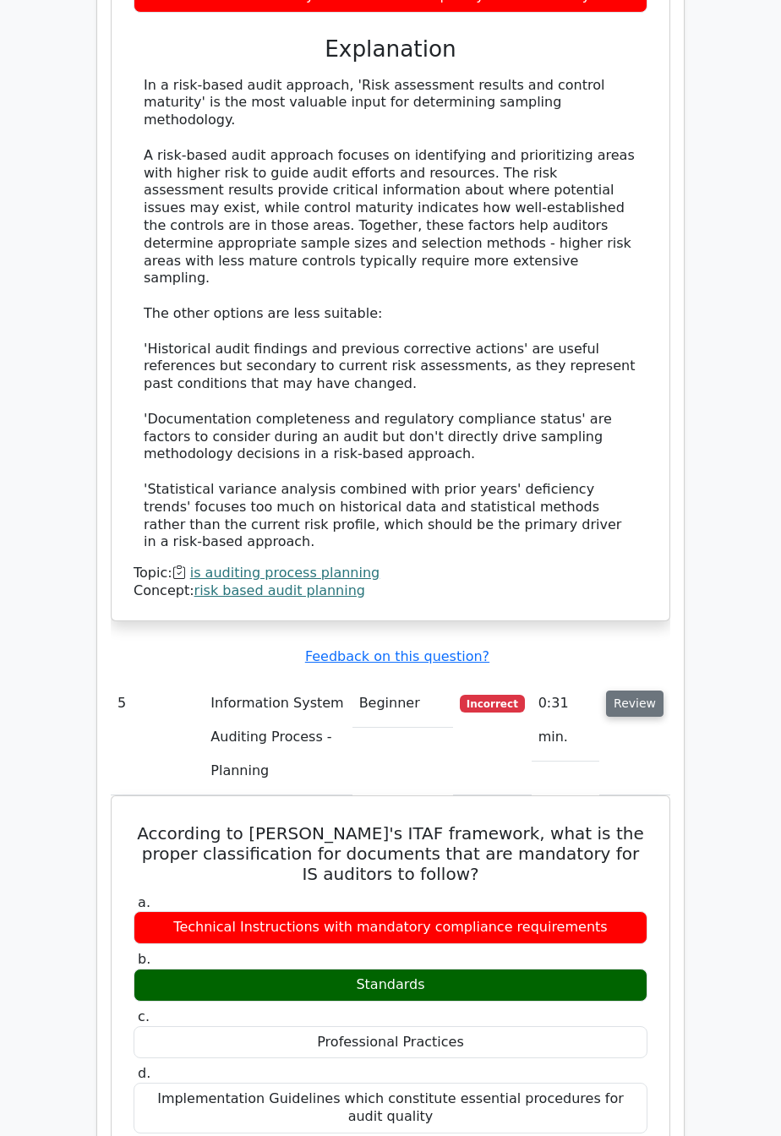
scroll to position [3673, 0]
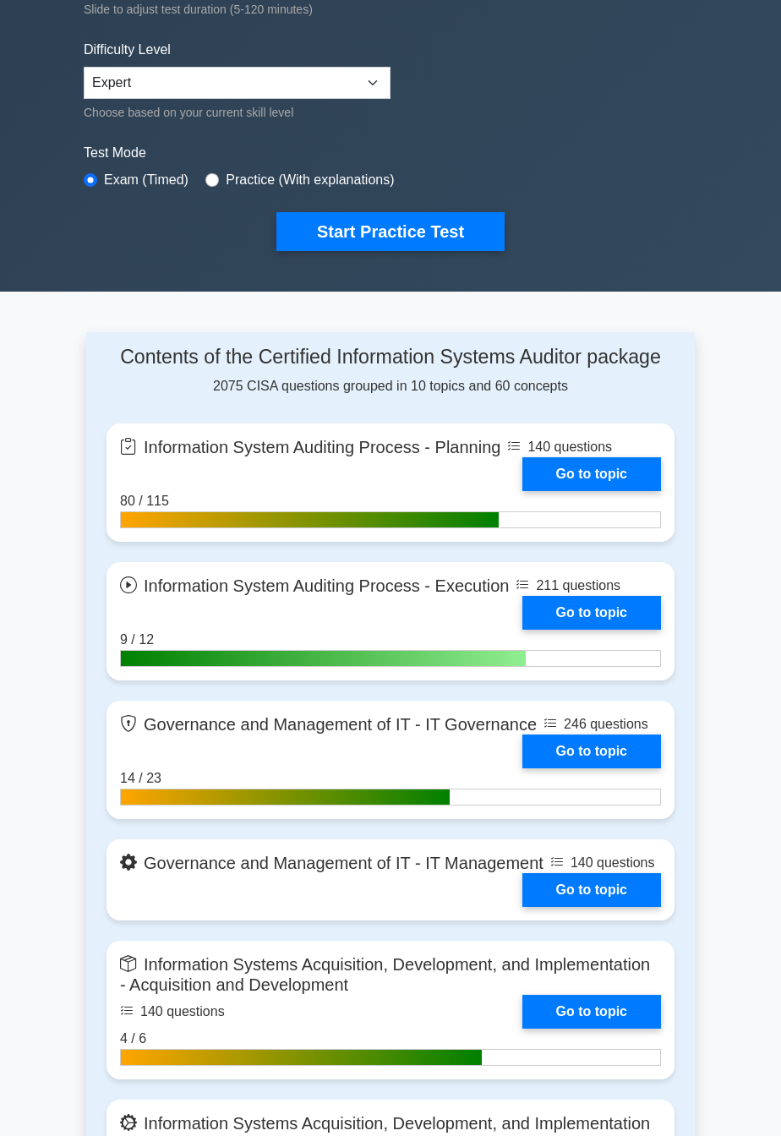
scroll to position [380, 0]
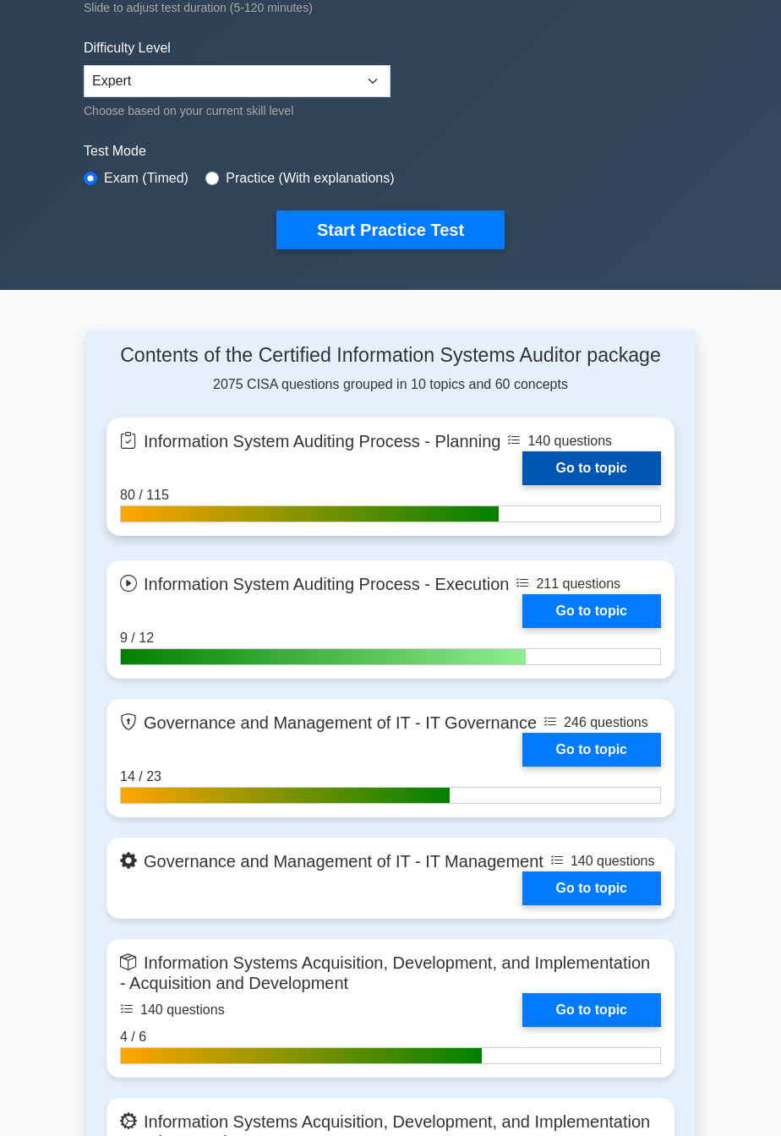
click at [614, 469] on link "Go to topic" at bounding box center [592, 468] width 139 height 34
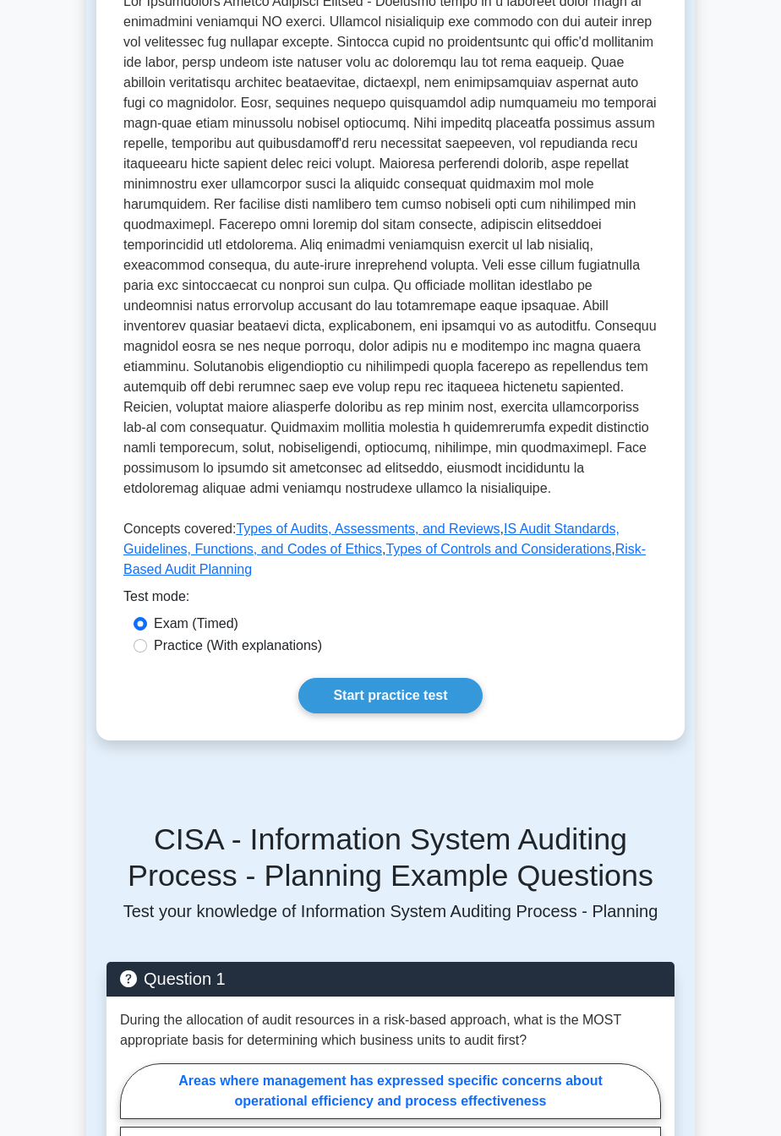
scroll to position [525, 0]
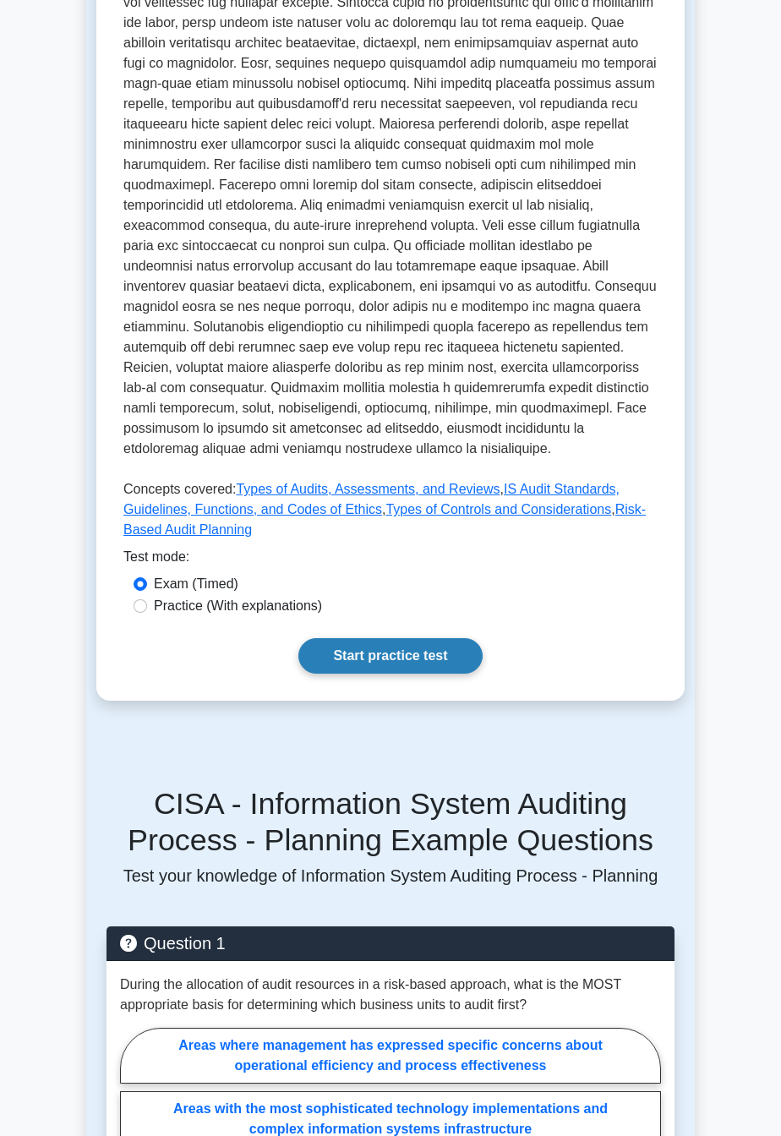
click at [419, 659] on link "Start practice test" at bounding box center [389, 656] width 183 height 36
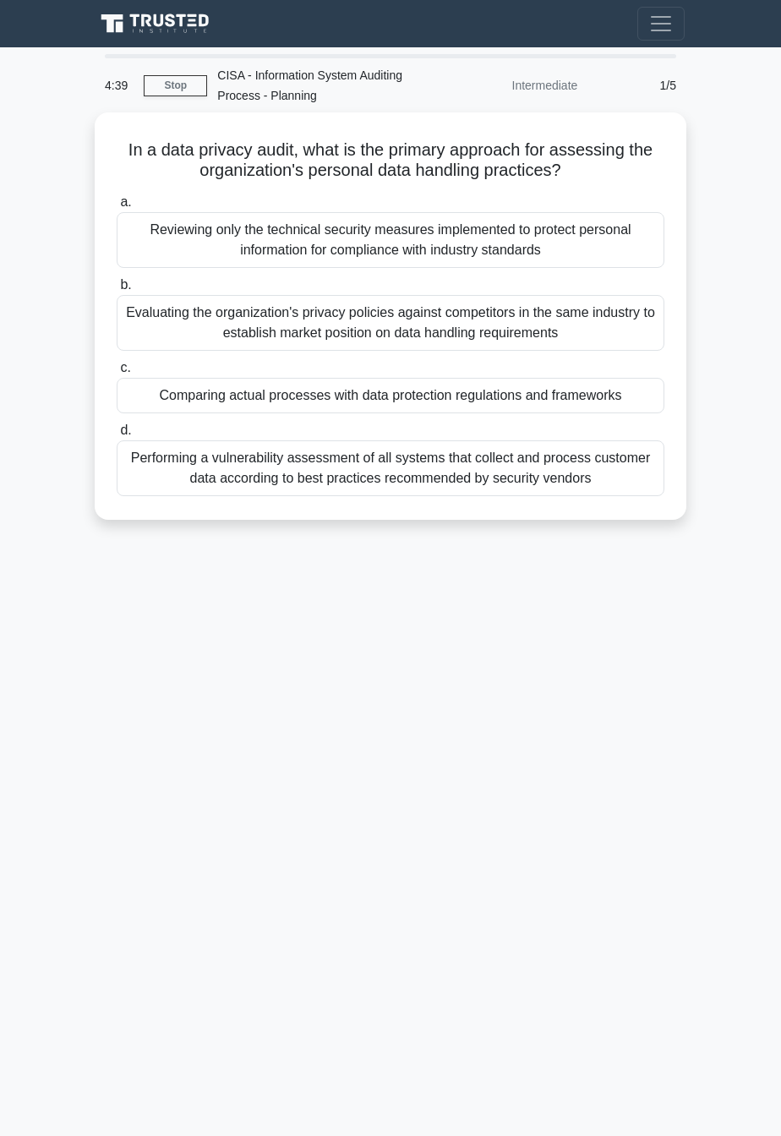
click at [659, 763] on div "4:39 Stop CISA - Information System Auditing Process - Planning Intermediate 1/…" at bounding box center [390, 476] width 609 height 845
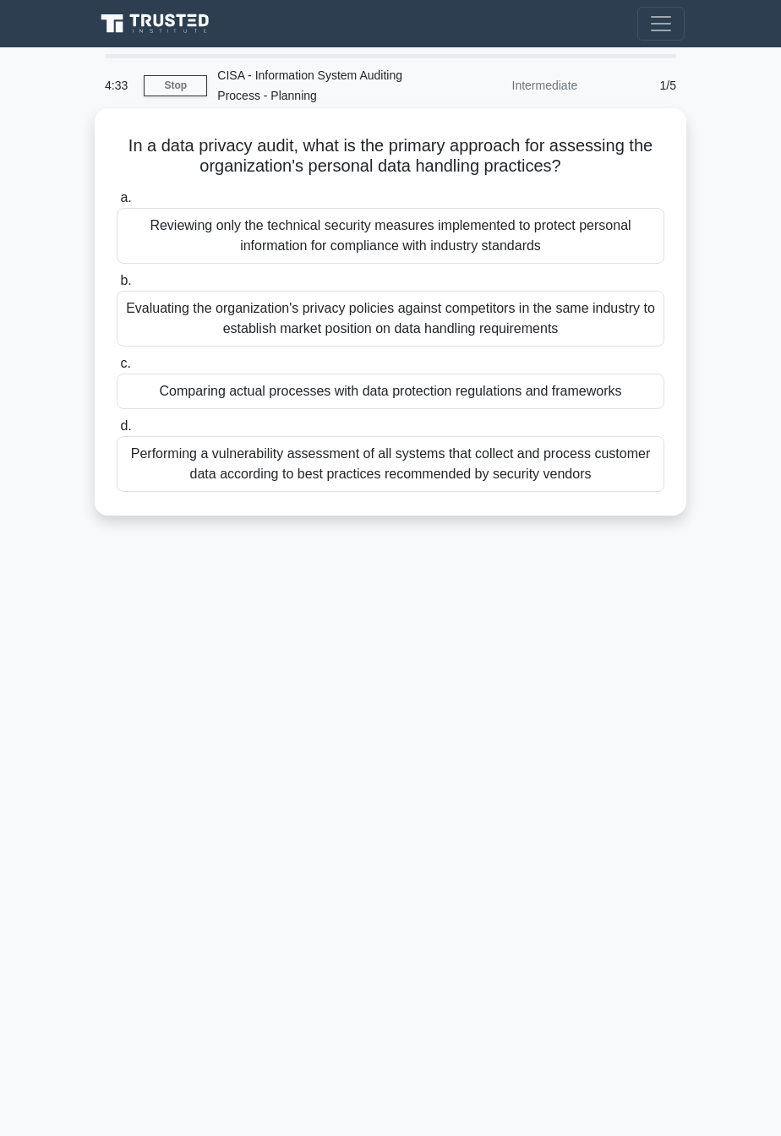
click at [632, 397] on div "Comparing actual processes with data protection regulations and frameworks" at bounding box center [391, 392] width 548 height 36
click at [117, 369] on input "c. Comparing actual processes with data protection regulations and frameworks" at bounding box center [117, 363] width 0 height 11
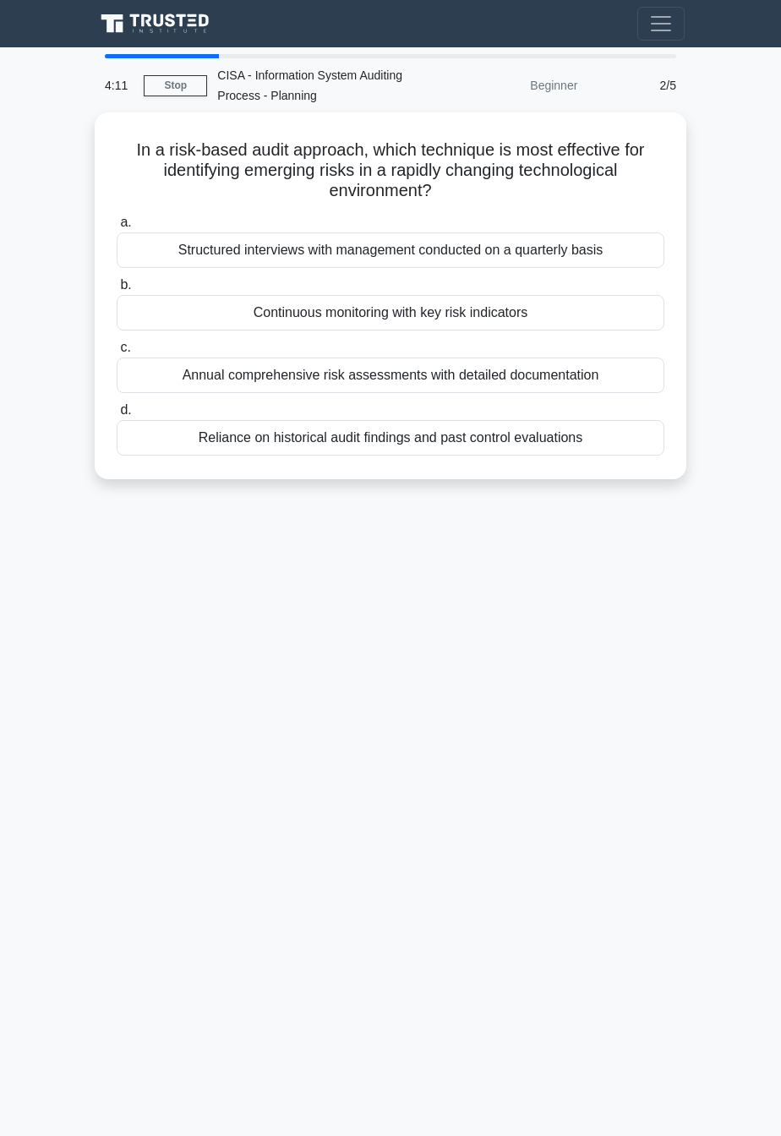
click at [481, 837] on div "4:11 Stop CISA - Information System Auditing Process - Planning Beginner 2/5 In…" at bounding box center [390, 476] width 609 height 845
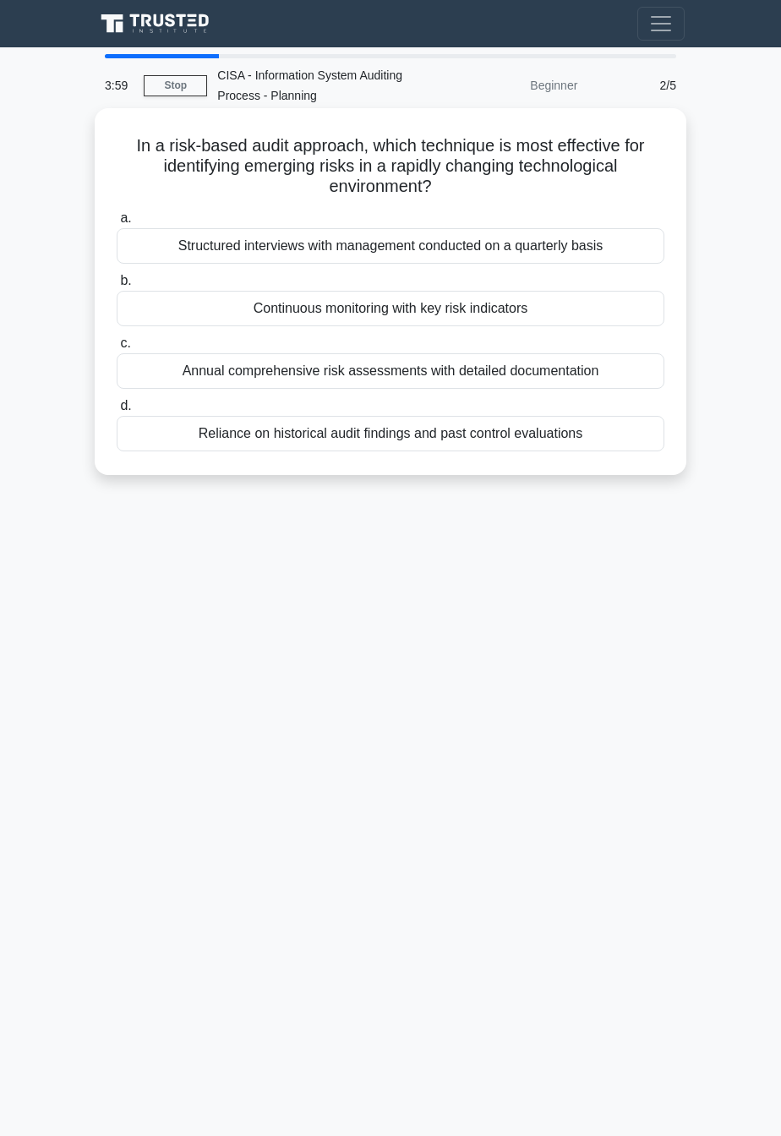
click at [145, 317] on div "Continuous monitoring with key risk indicators" at bounding box center [391, 309] width 548 height 36
click at [117, 287] on input "b. Continuous monitoring with key risk indicators" at bounding box center [117, 281] width 0 height 11
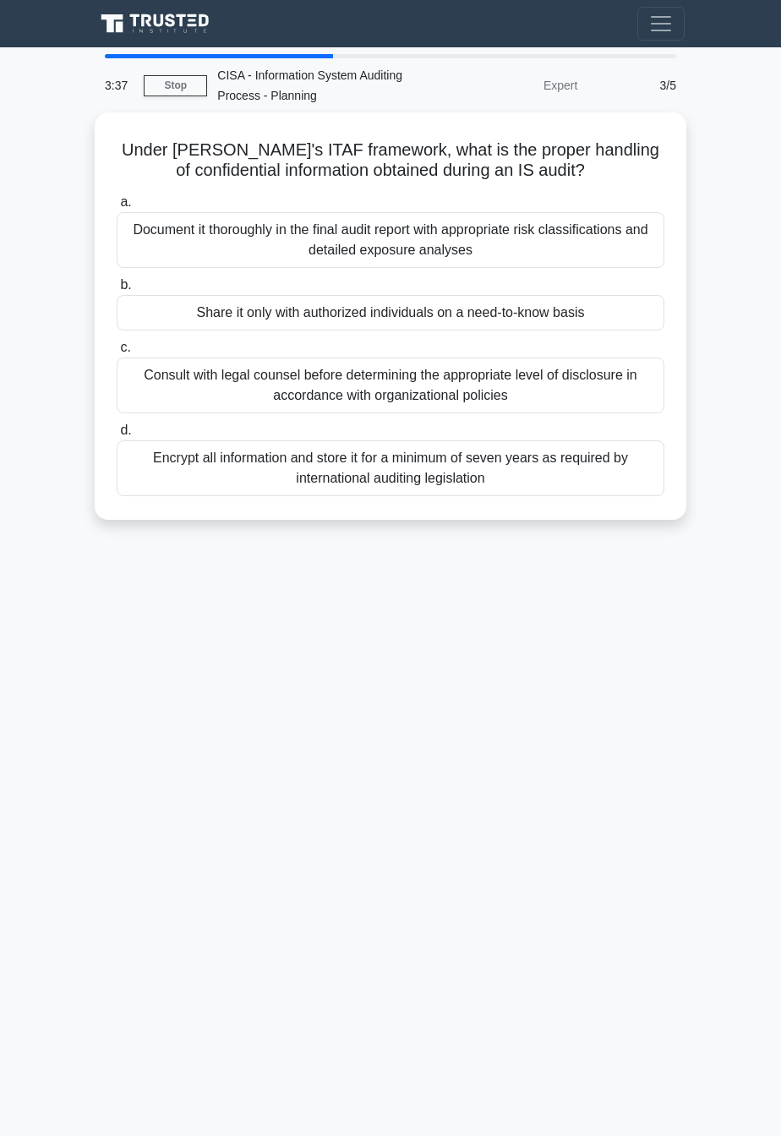
click at [431, 690] on div "3:37 Stop CISA - Information System Auditing Process - Planning Expert 3/5 Unde…" at bounding box center [390, 476] width 609 height 845
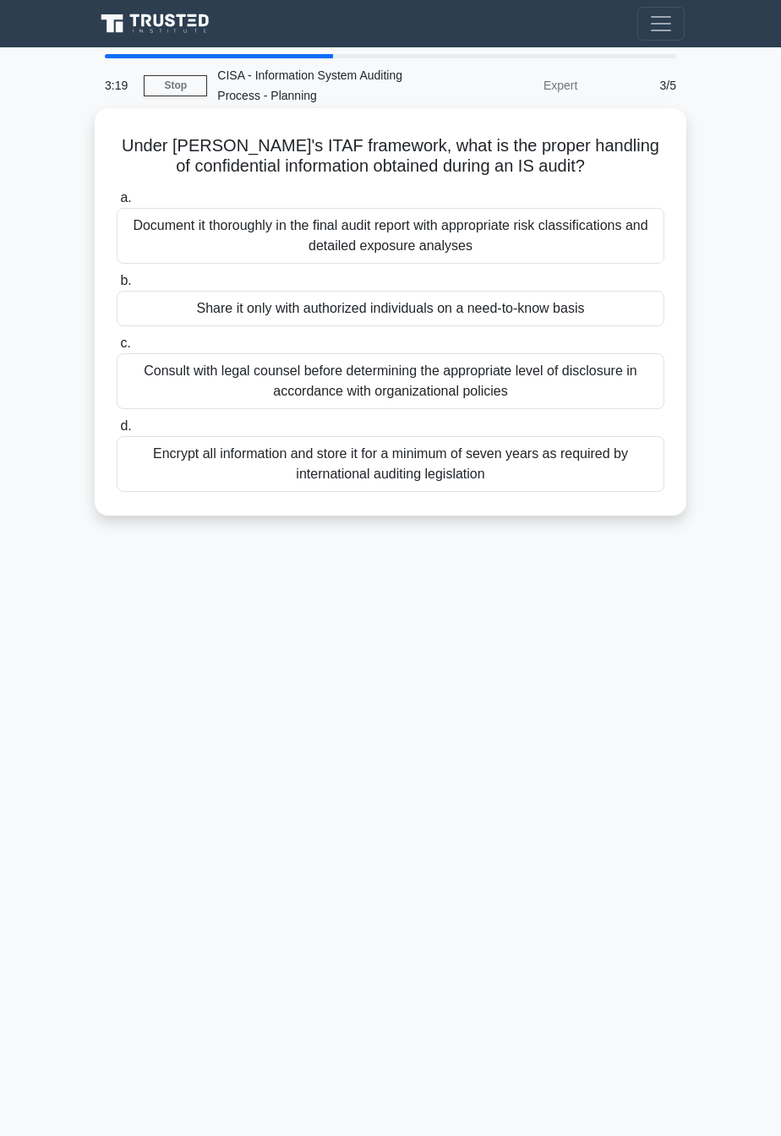
click at [160, 313] on div "Share it only with authorized individuals on a need-to-know basis" at bounding box center [391, 309] width 548 height 36
click at [117, 287] on input "b. Share it only with authorized individuals on a need-to-know basis" at bounding box center [117, 281] width 0 height 11
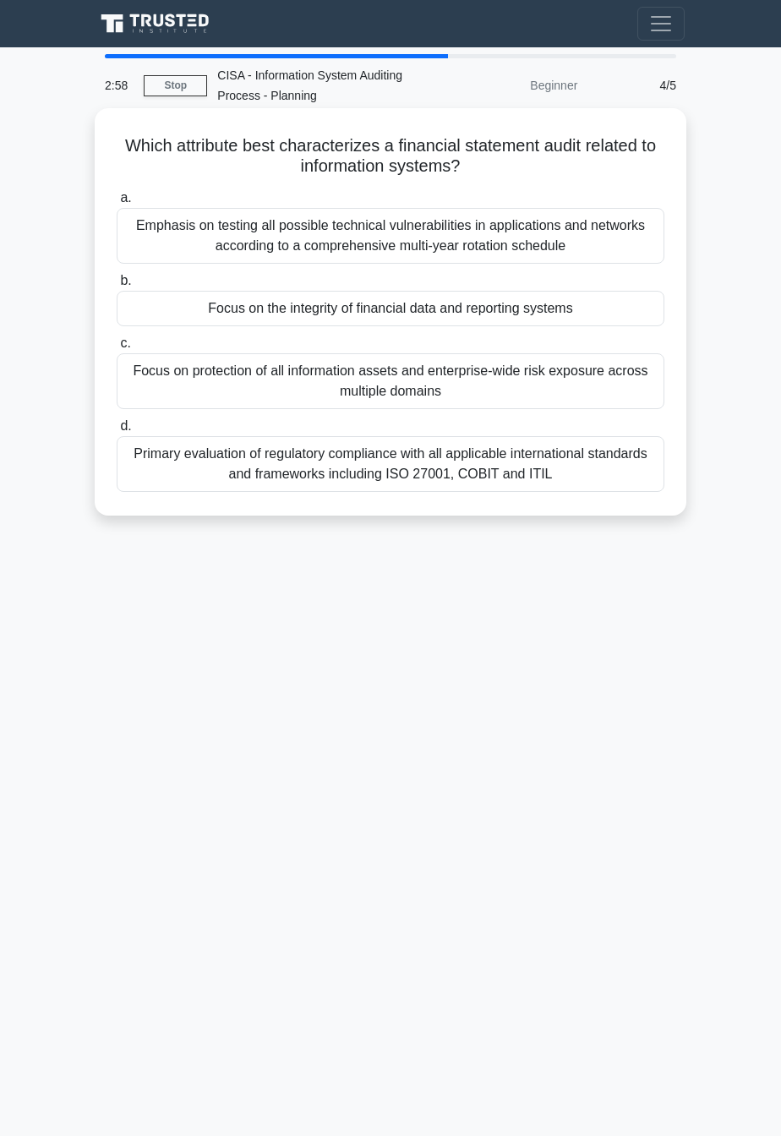
click at [178, 315] on div "Focus on the integrity of financial data and reporting systems" at bounding box center [391, 309] width 548 height 36
click at [117, 287] on input "b. Focus on the integrity of financial data and reporting systems" at bounding box center [117, 281] width 0 height 11
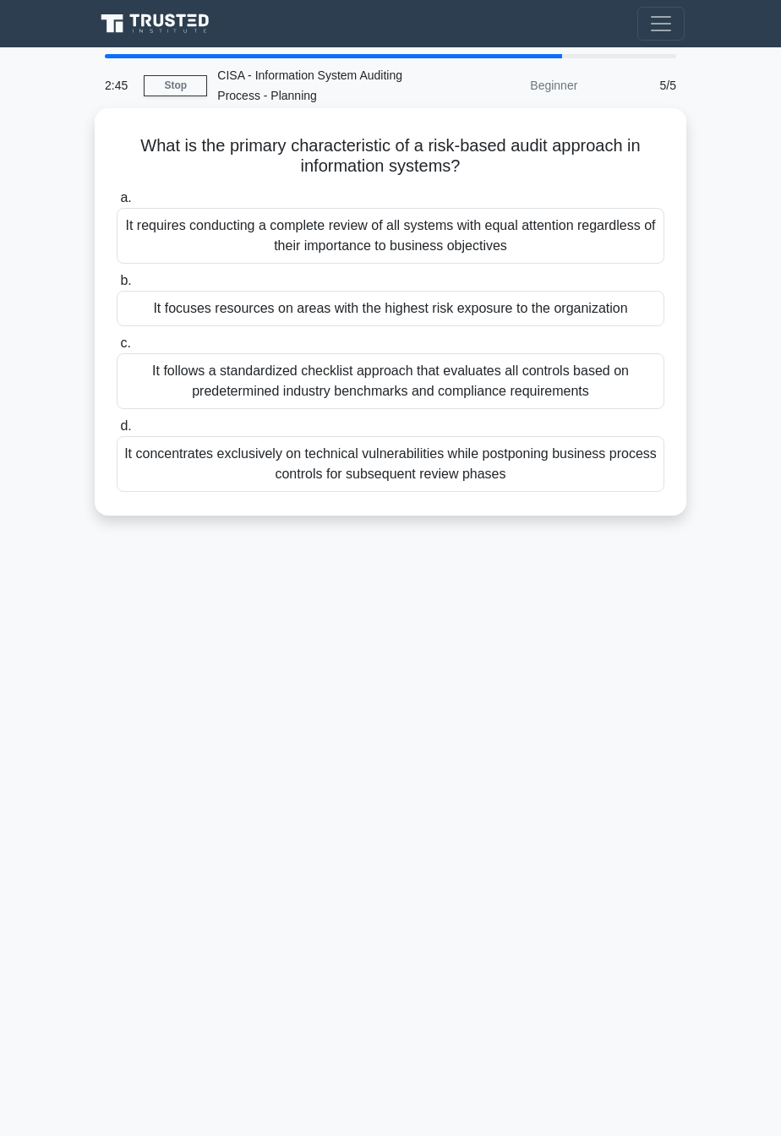
click at [178, 329] on div "a. It requires conducting a complete review of all systems with equal attention…" at bounding box center [391, 339] width 568 height 311
click at [161, 303] on div "It focuses resources on areas with the highest risk exposure to the organization" at bounding box center [391, 309] width 548 height 36
click at [117, 287] on input "b. It focuses resources on areas with the highest risk exposure to the organiza…" at bounding box center [117, 281] width 0 height 11
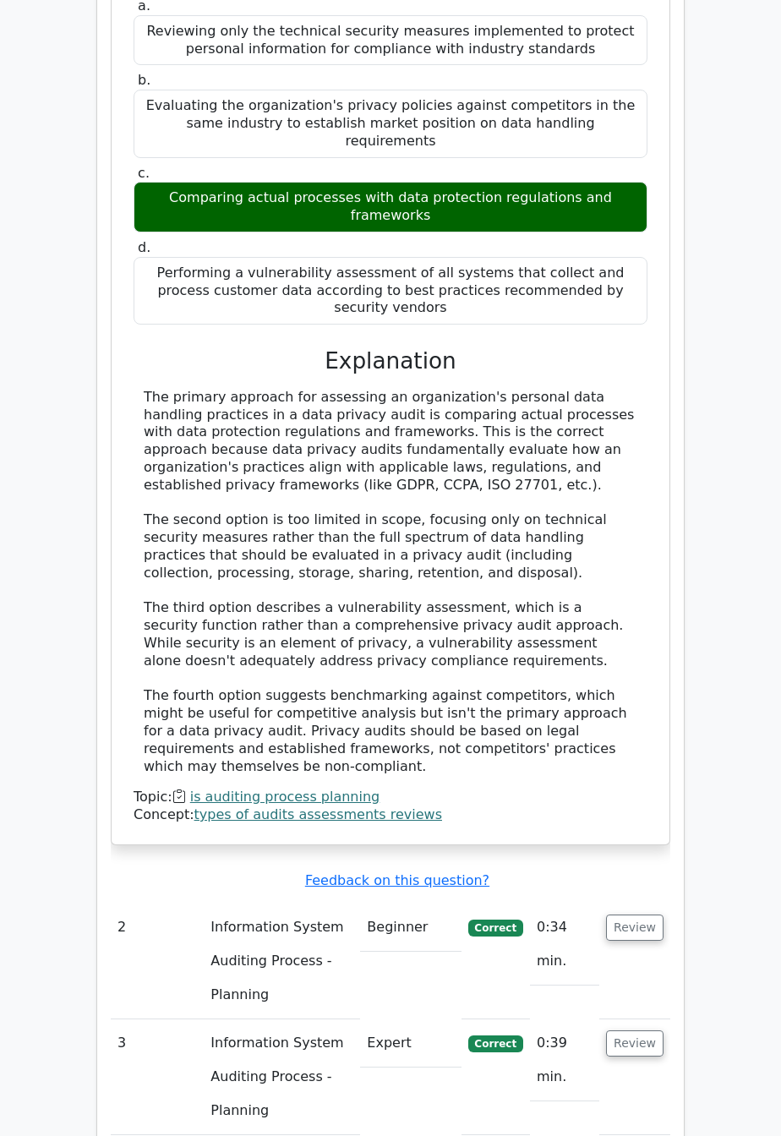
scroll to position [1428, 0]
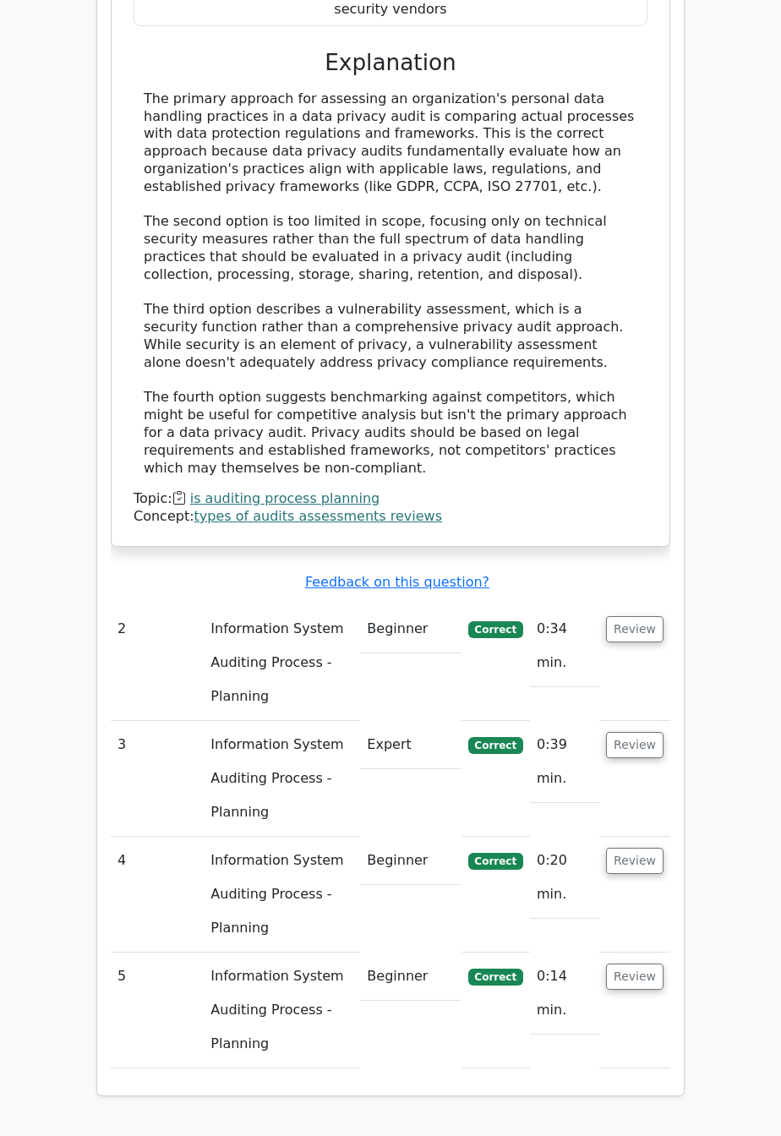
scroll to position [1458, 0]
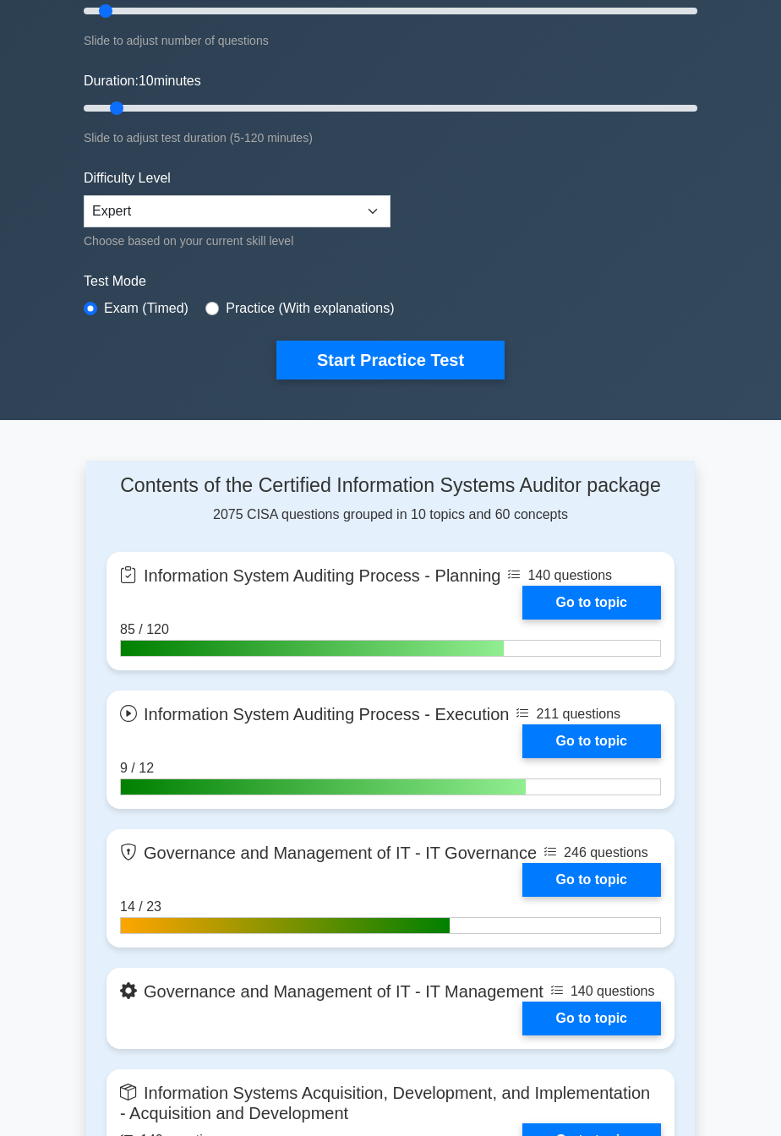
scroll to position [253, 0]
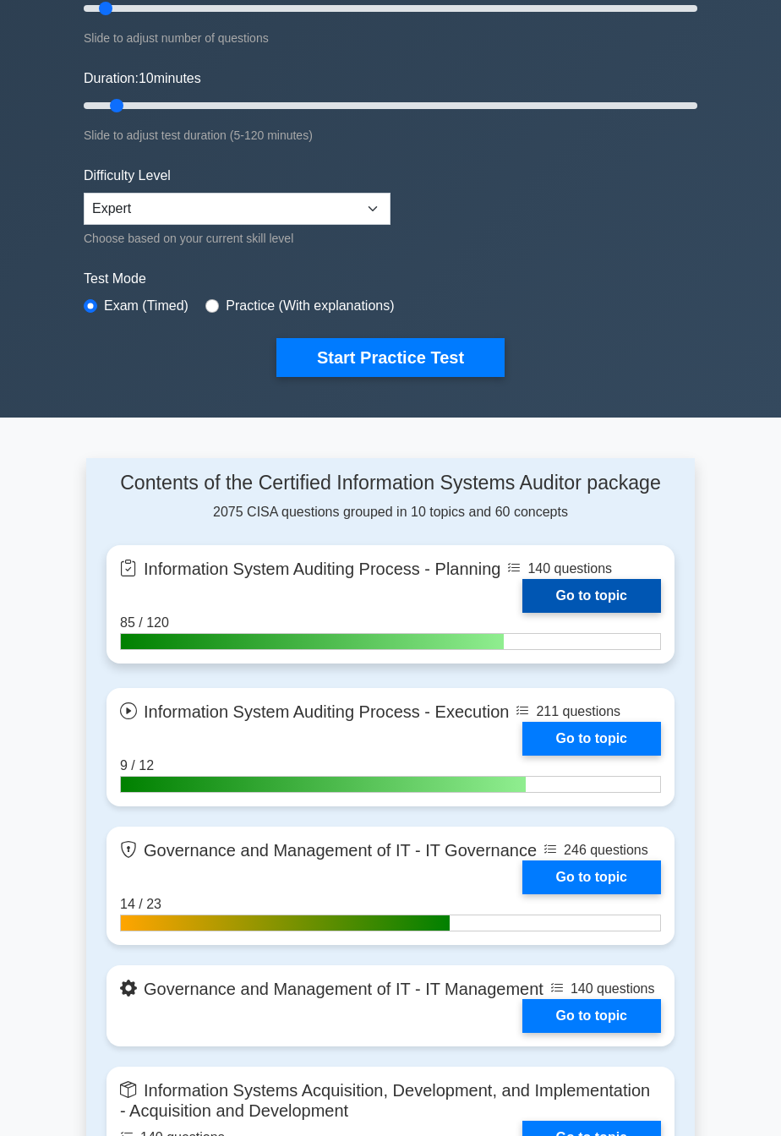
click at [562, 593] on link "Go to topic" at bounding box center [592, 596] width 139 height 34
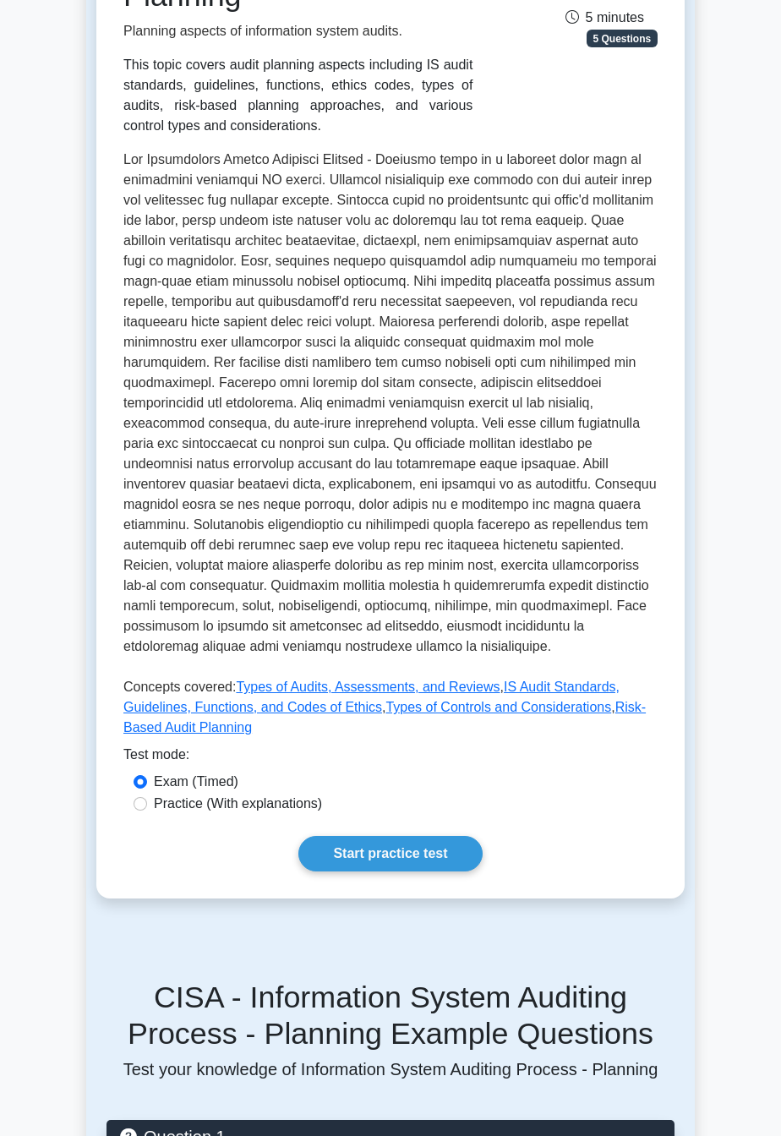
scroll to position [334, 0]
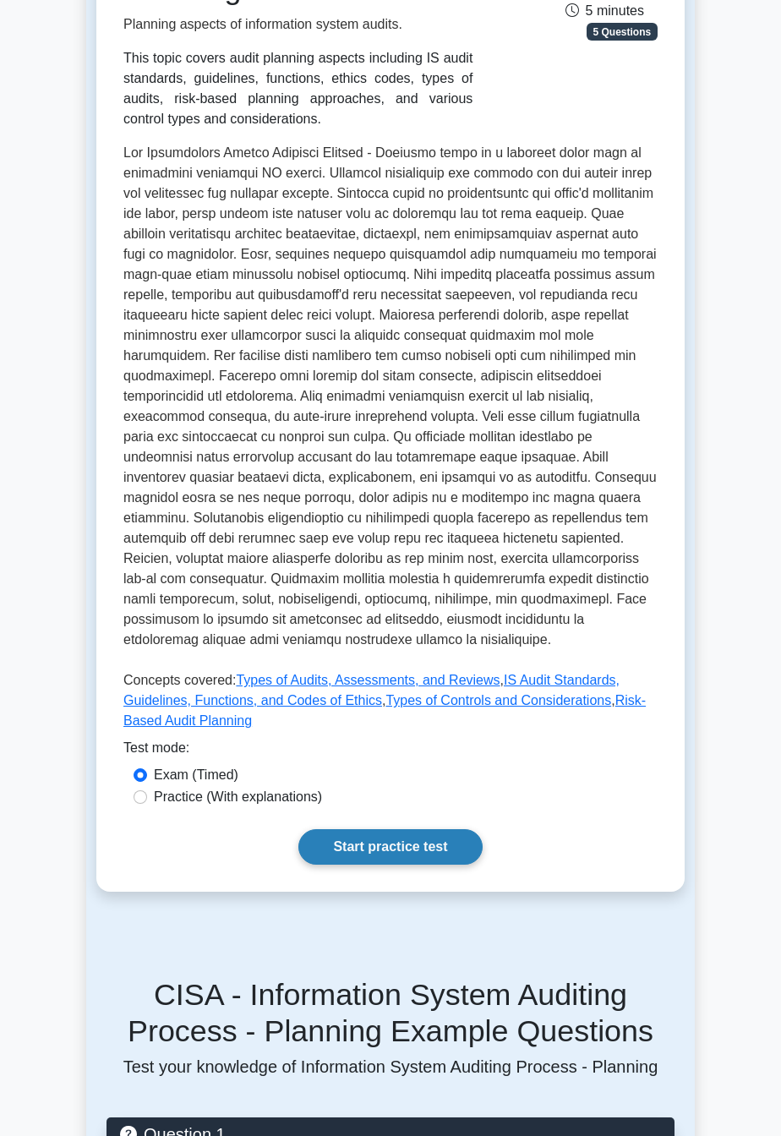
click at [427, 850] on link "Start practice test" at bounding box center [389, 847] width 183 height 36
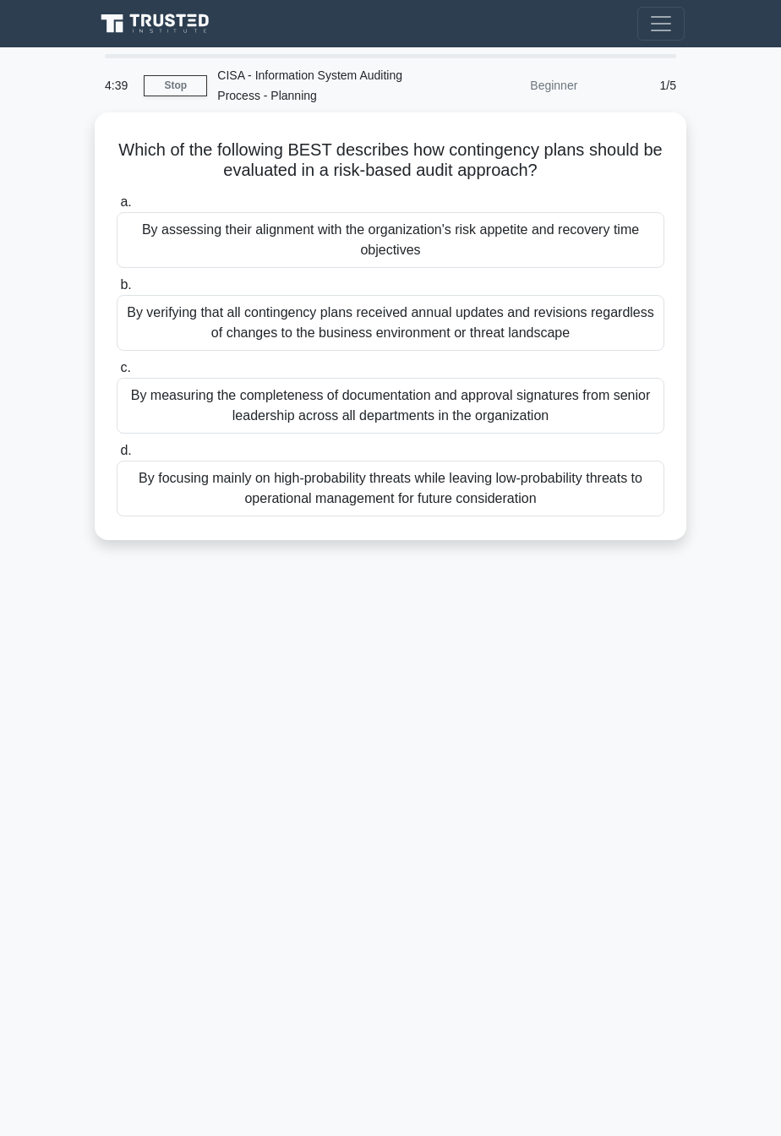
click at [627, 780] on div "4:39 Stop CISA - Information System Auditing Process - Planning Beginner 1/5 Wh…" at bounding box center [390, 476] width 609 height 845
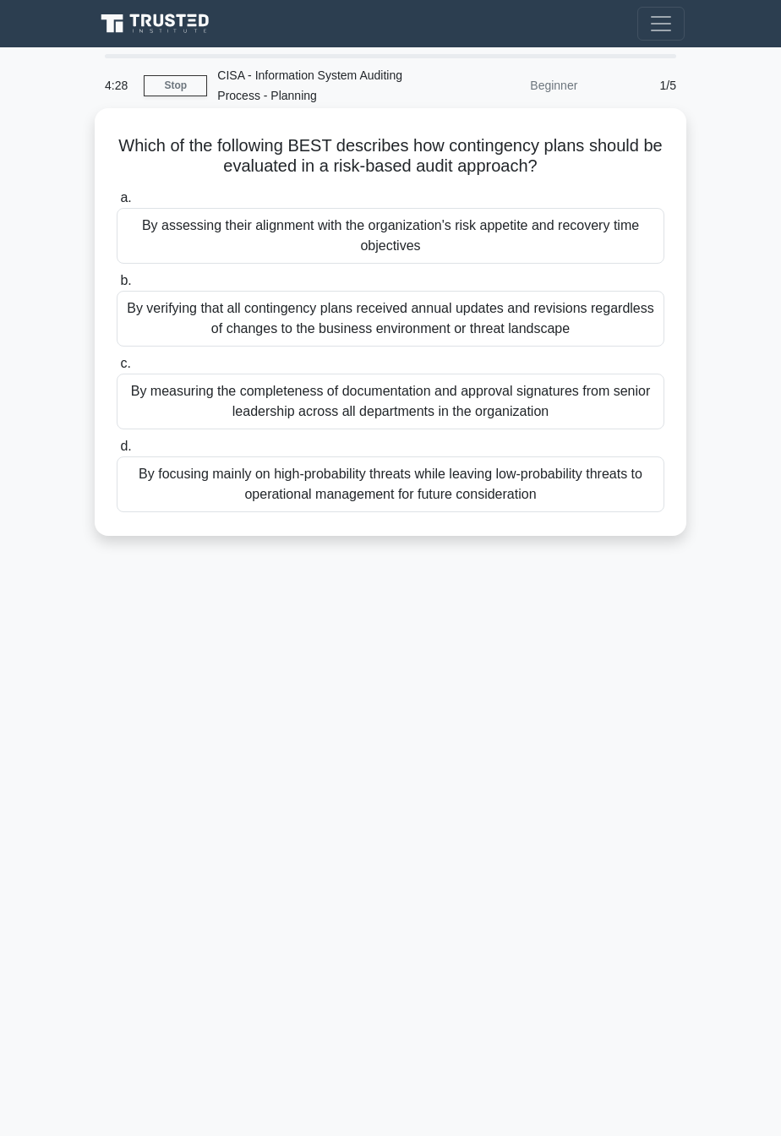
click at [157, 238] on div "By assessing their alignment with the organization's risk appetite and recovery…" at bounding box center [391, 236] width 548 height 56
click at [117, 204] on input "a. By assessing their alignment with the organization's risk appetite and recov…" at bounding box center [117, 198] width 0 height 11
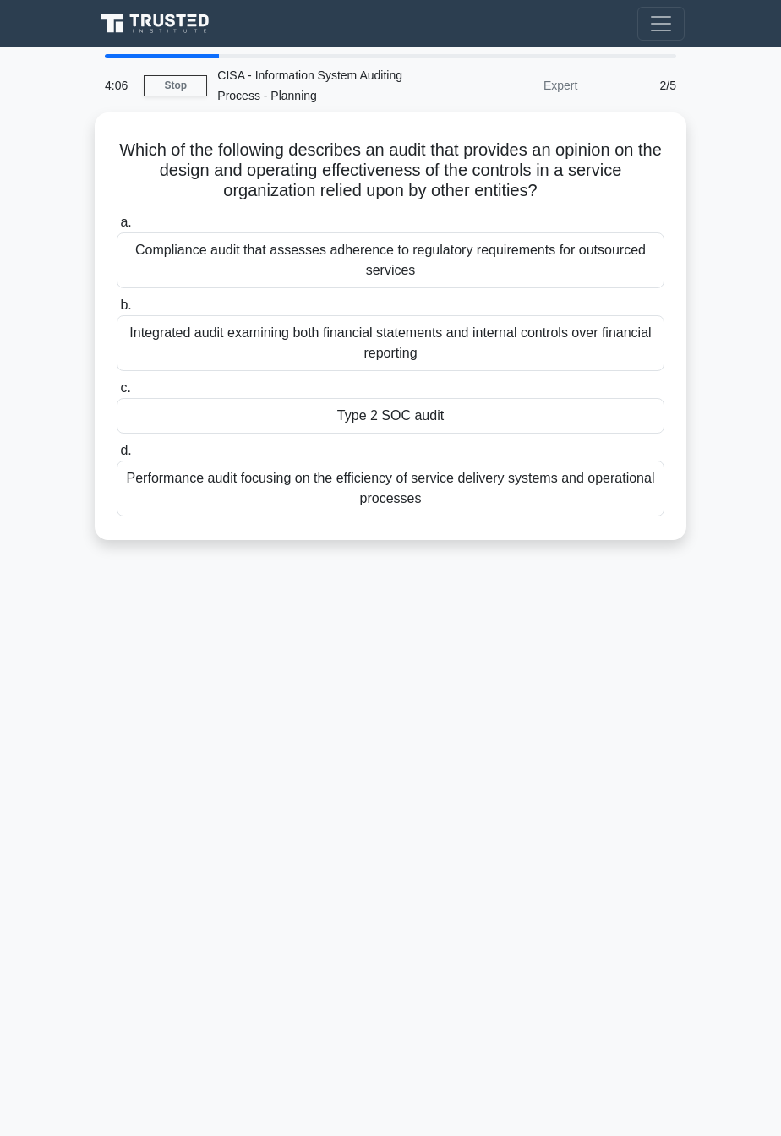
click at [621, 744] on div "4:06 Stop CISA - Information System Auditing Process - Planning Expert 2/5 Whic…" at bounding box center [390, 476] width 609 height 845
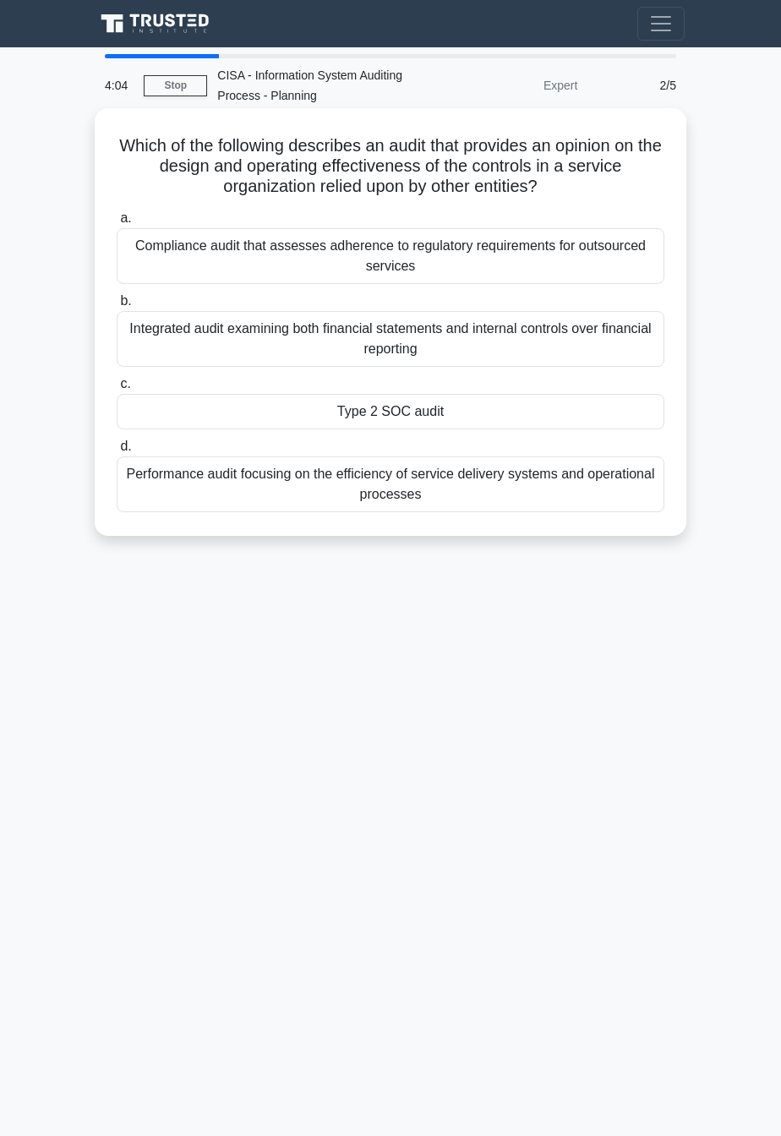
click at [577, 414] on div "Type 2 SOC audit" at bounding box center [391, 412] width 548 height 36
click at [117, 390] on input "c. Type 2 SOC audit" at bounding box center [117, 384] width 0 height 11
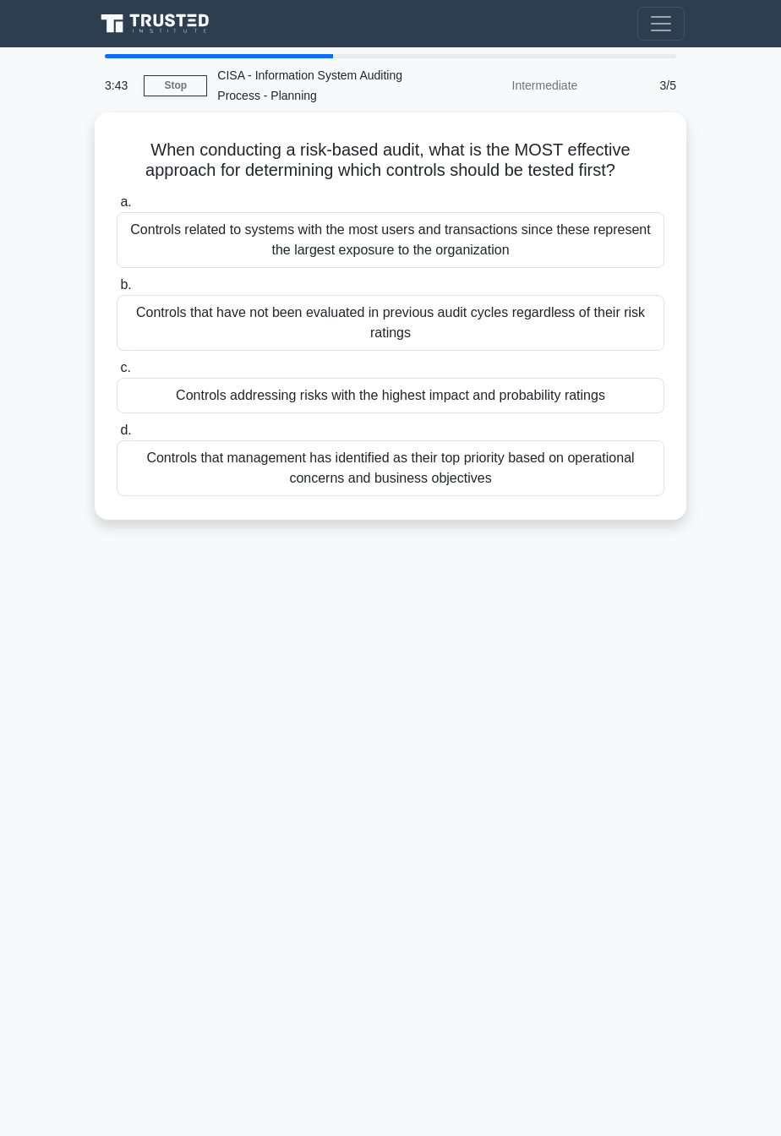
click at [663, 637] on div "3:43 Stop CISA - Information System Auditing Process - Planning Intermediate 3/…" at bounding box center [390, 476] width 609 height 845
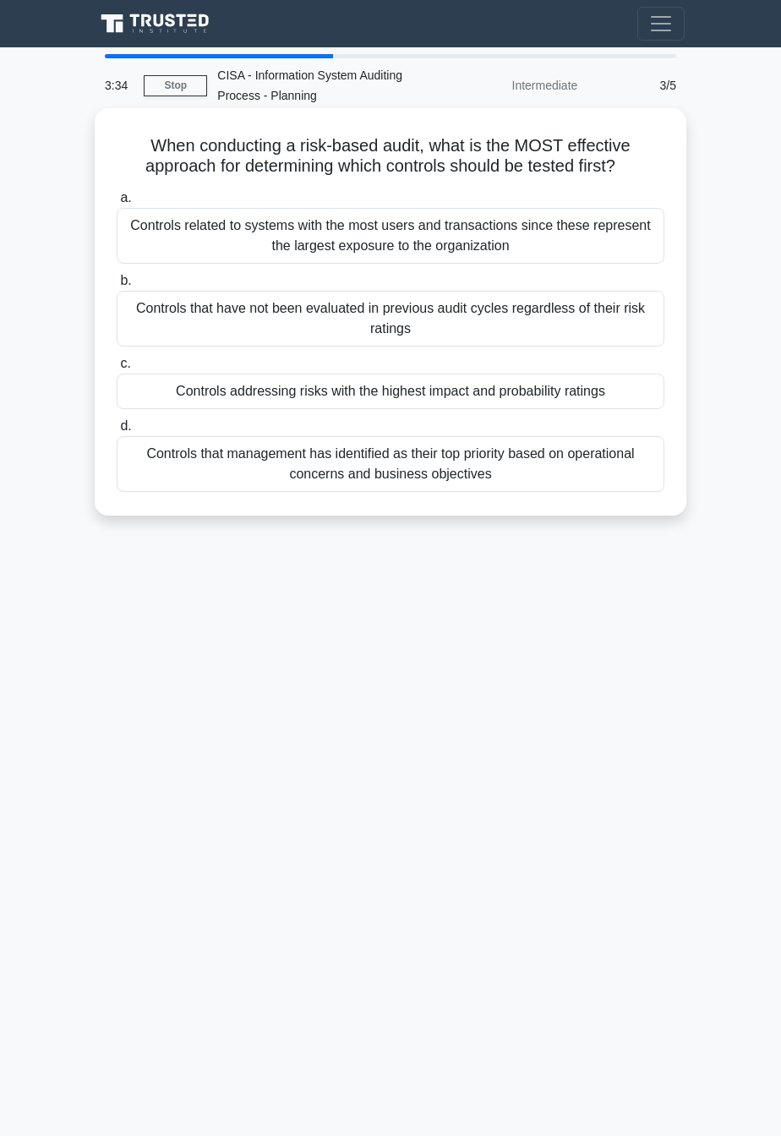
click at [629, 399] on div "Controls addressing risks with the highest impact and probability ratings" at bounding box center [391, 392] width 548 height 36
click at [117, 369] on input "c. Controls addressing risks with the highest impact and probability ratings" at bounding box center [117, 363] width 0 height 11
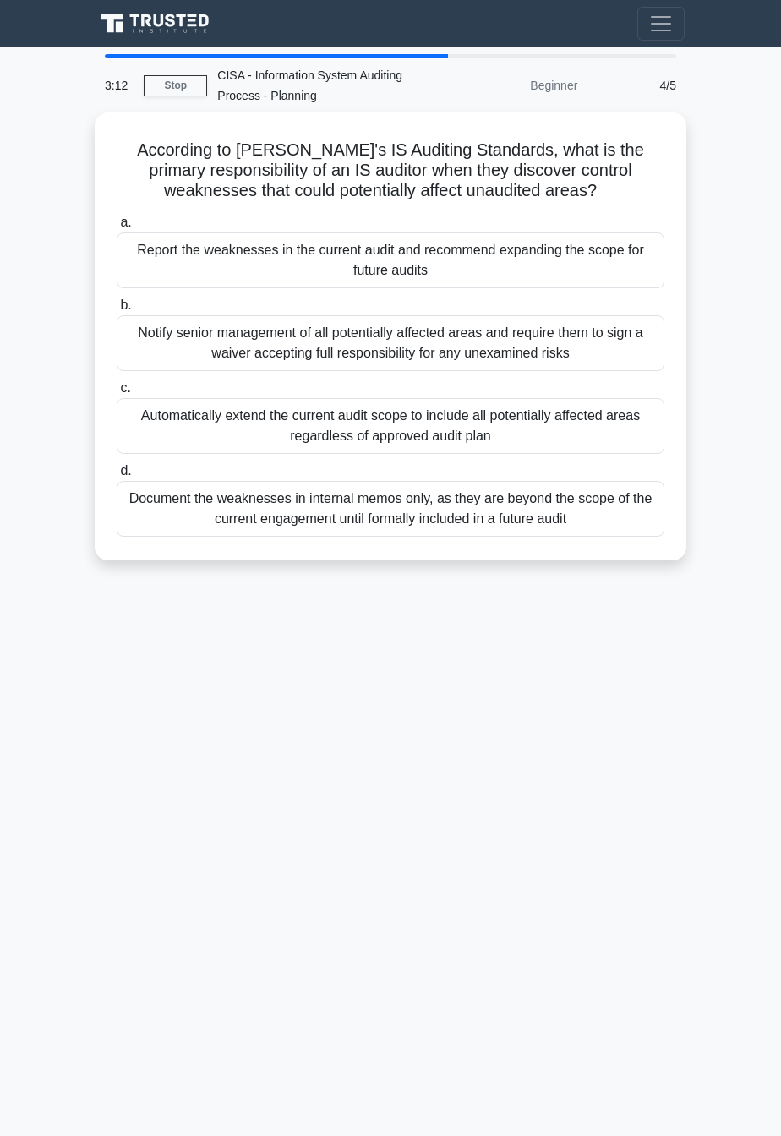
click at [638, 716] on div "3:12 Stop CISA - Information System Auditing Process - Planning Beginner 4/5 Ac…" at bounding box center [390, 476] width 609 height 845
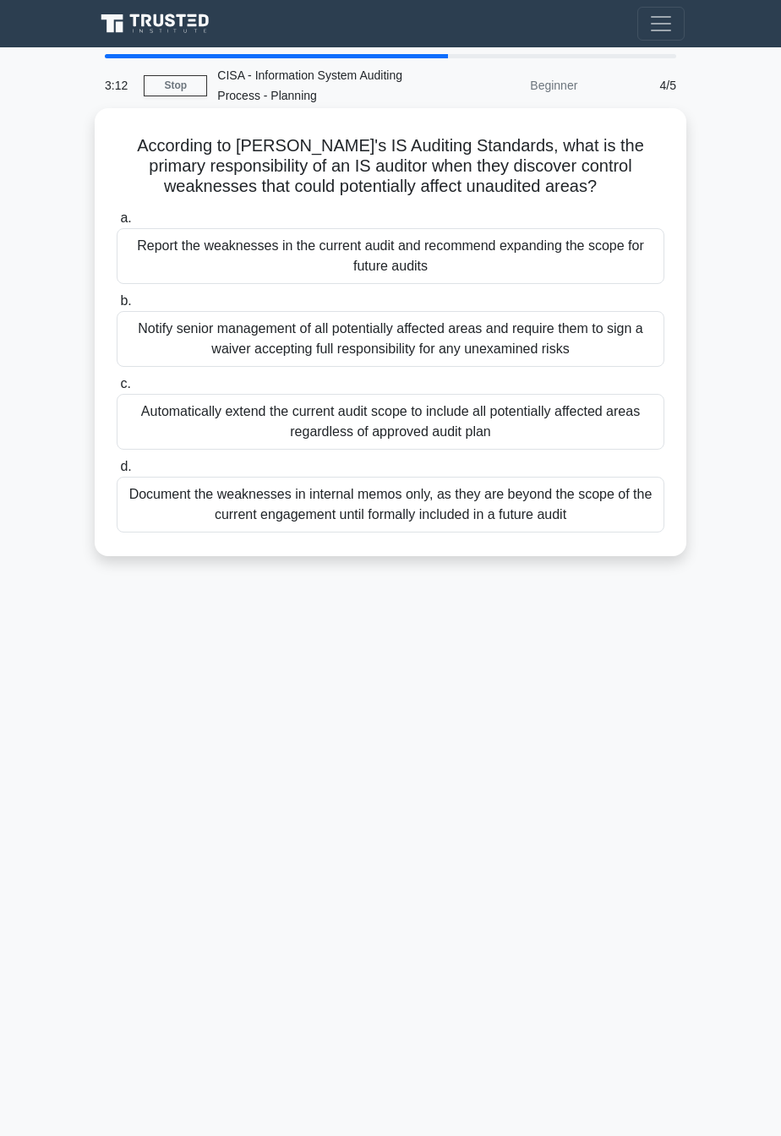
click at [584, 424] on div "Automatically extend the current audit scope to include all potentially affecte…" at bounding box center [391, 422] width 548 height 56
click at [117, 390] on input "c. Automatically extend the current audit scope to include all potentially affe…" at bounding box center [117, 384] width 0 height 11
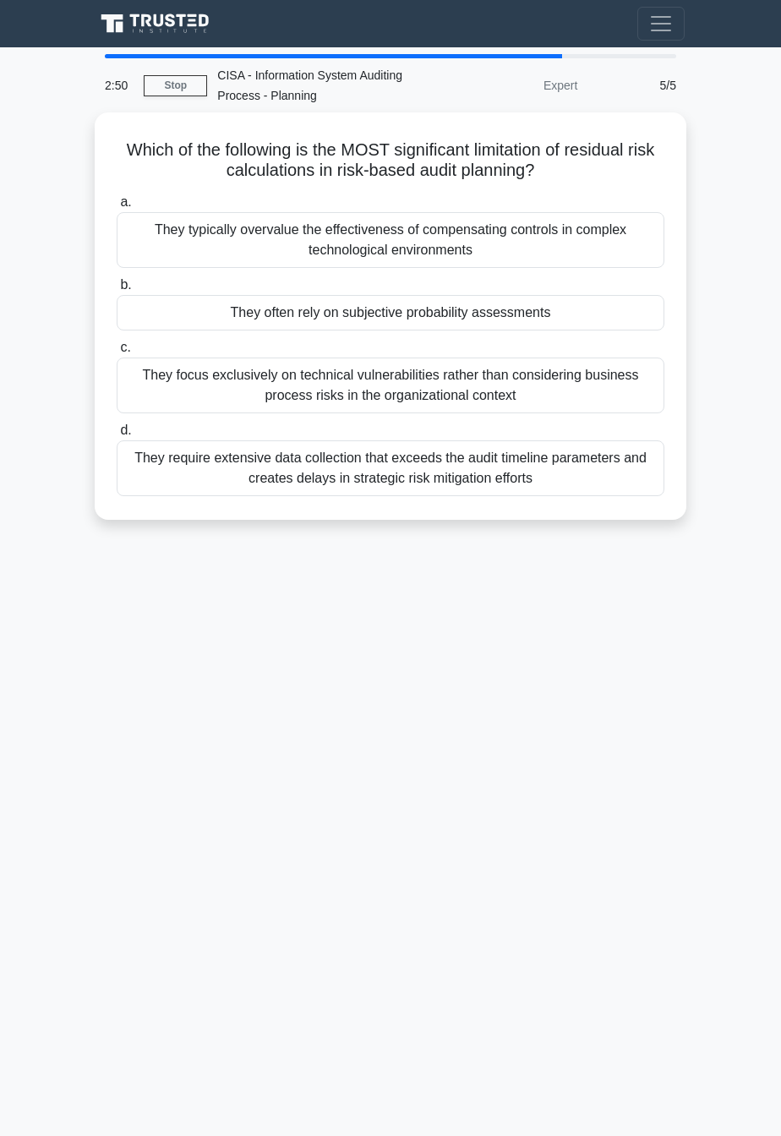
click at [633, 724] on div "2:50 Stop CISA - Information System Auditing Process - Planning Expert 5/5 Whic…" at bounding box center [390, 476] width 609 height 845
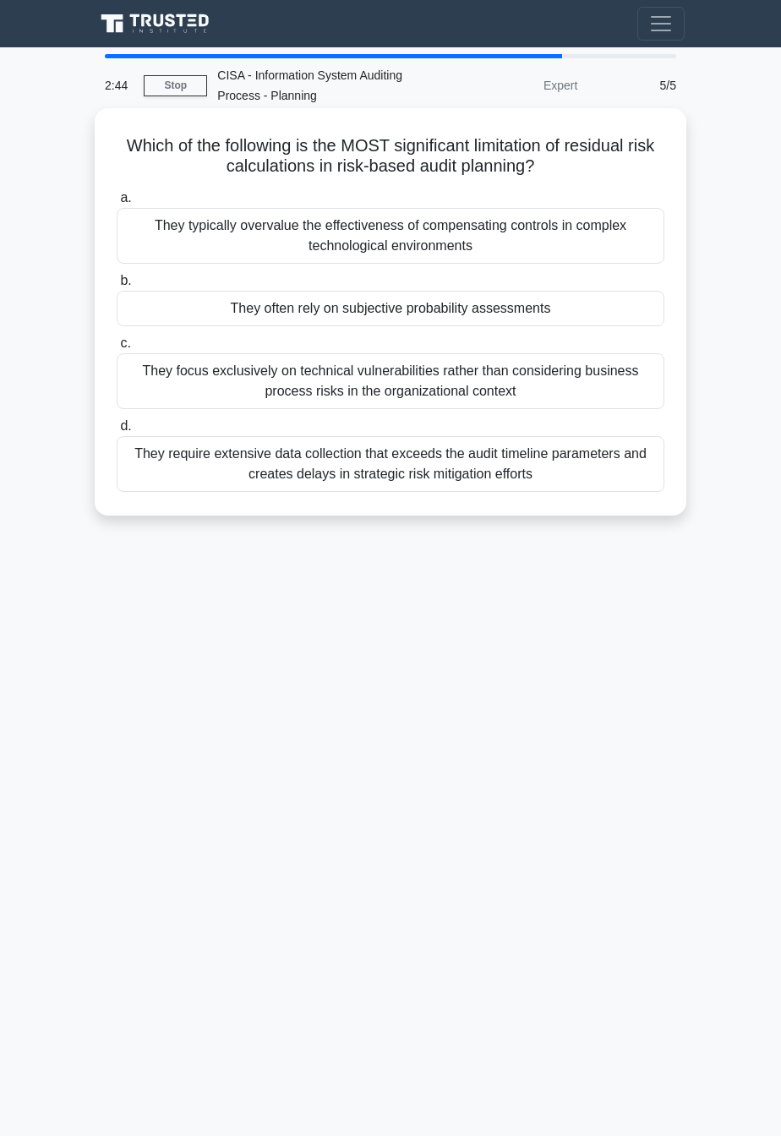
click at [520, 225] on div "They typically overvalue the effectiveness of compensating controls in complex …" at bounding box center [391, 236] width 548 height 56
click at [117, 204] on input "a. They typically overvalue the effectiveness of compensating controls in compl…" at bounding box center [117, 198] width 0 height 11
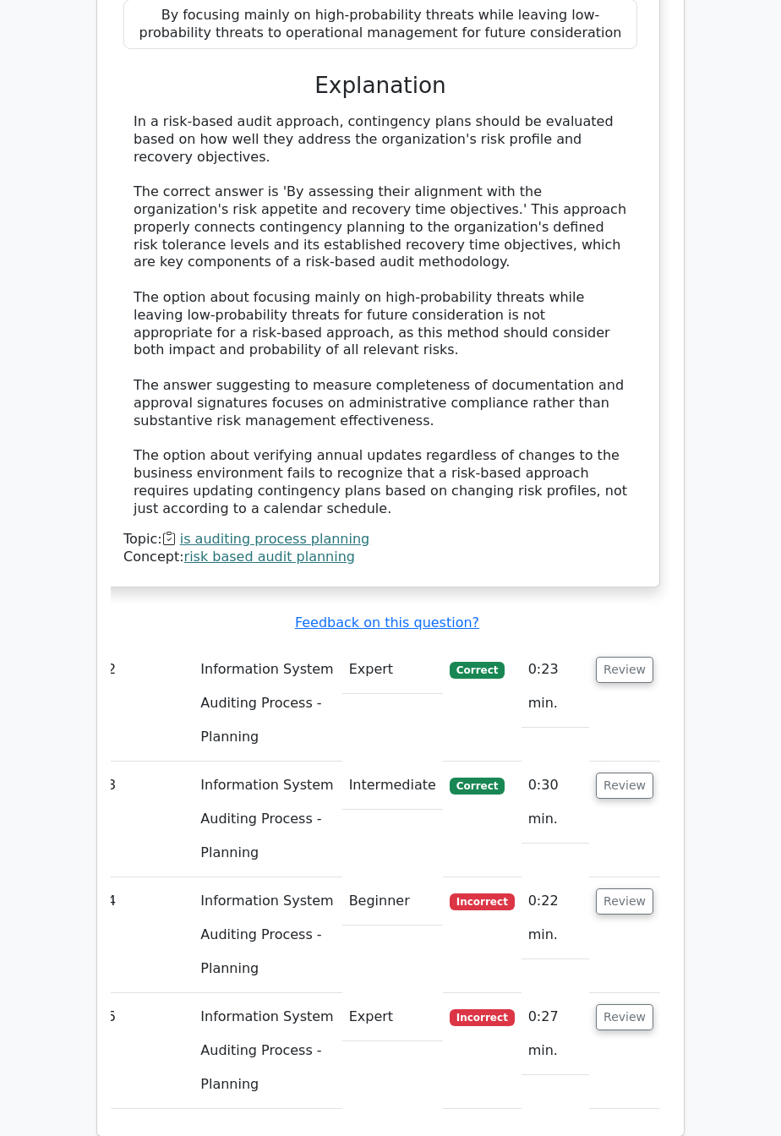
scroll to position [1460, 0]
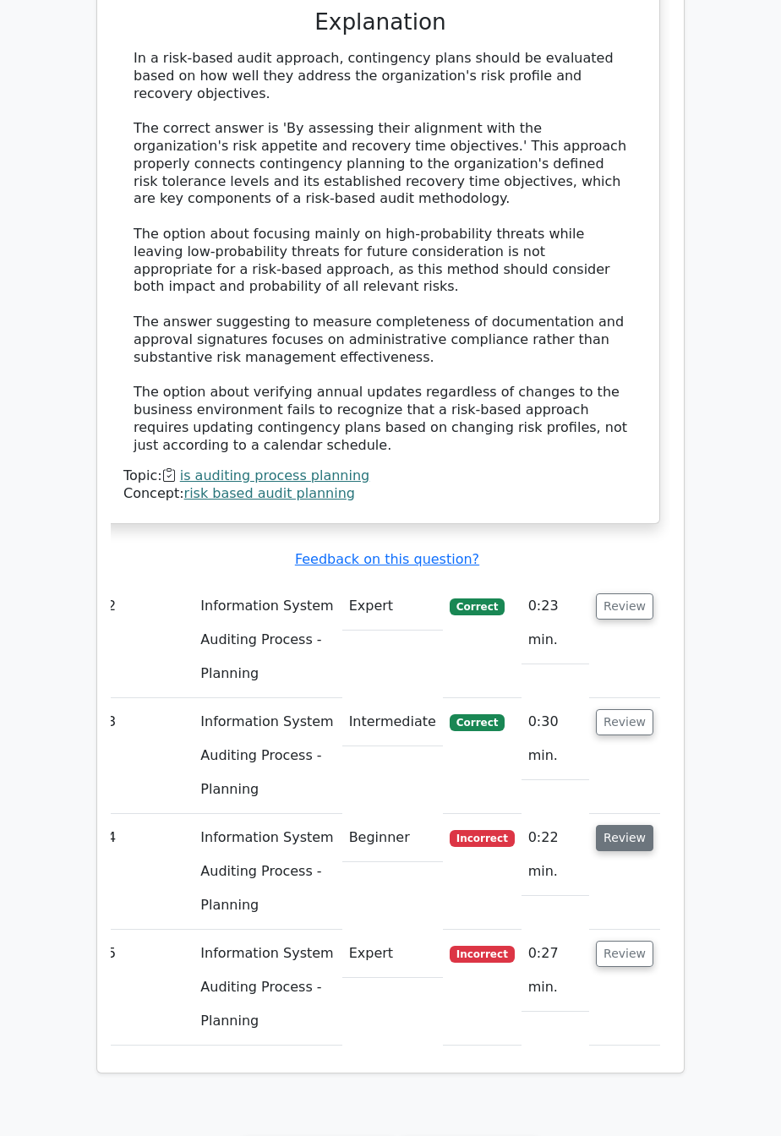
click at [632, 825] on button "Review" at bounding box center [624, 838] width 57 height 26
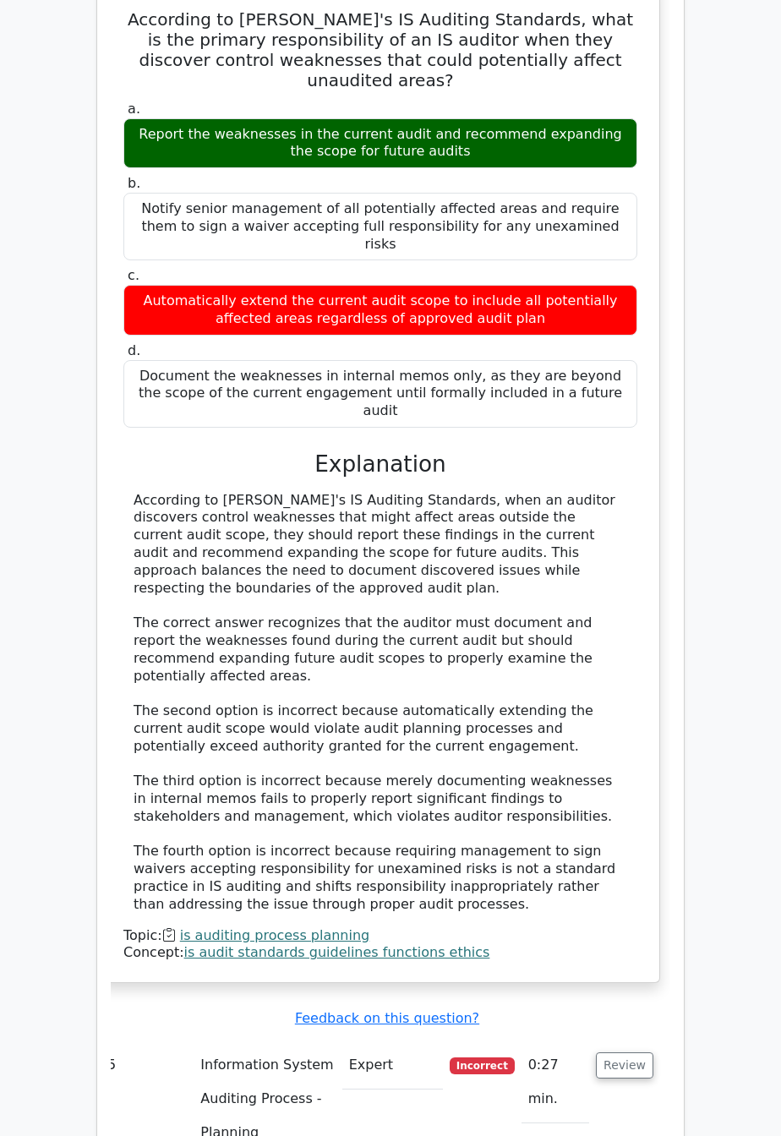
scroll to position [2430, 0]
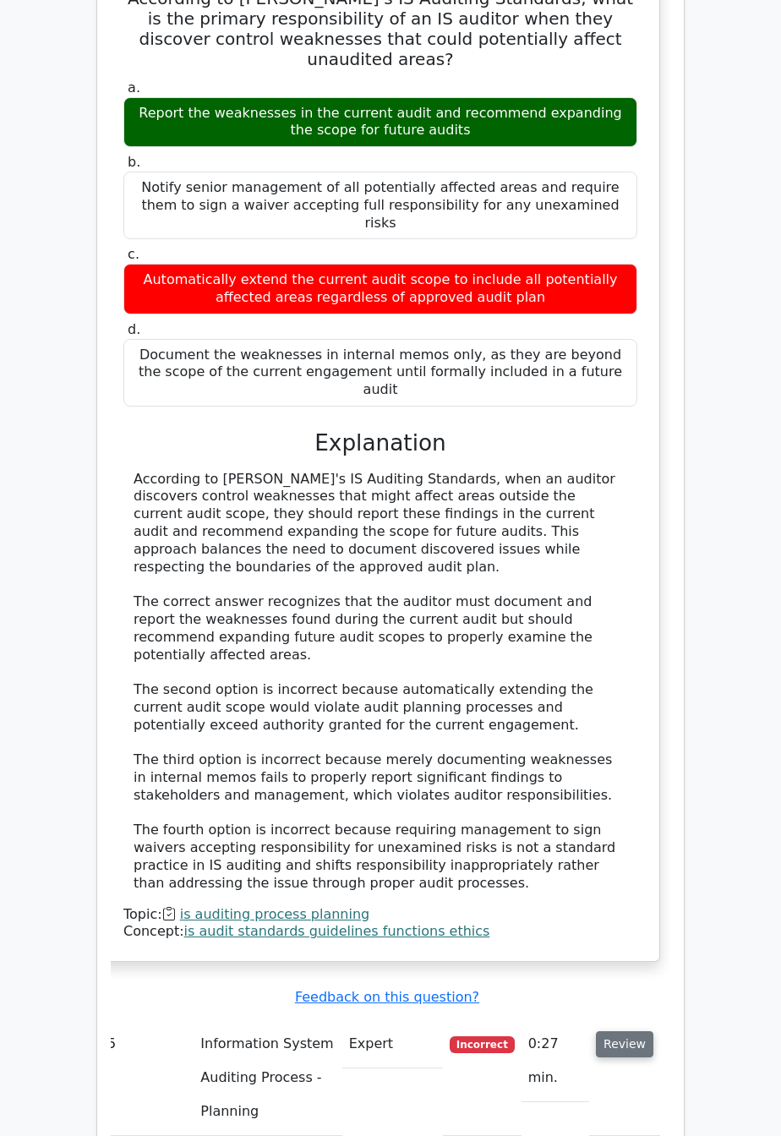
click at [650, 1031] on button "Review" at bounding box center [624, 1044] width 57 height 26
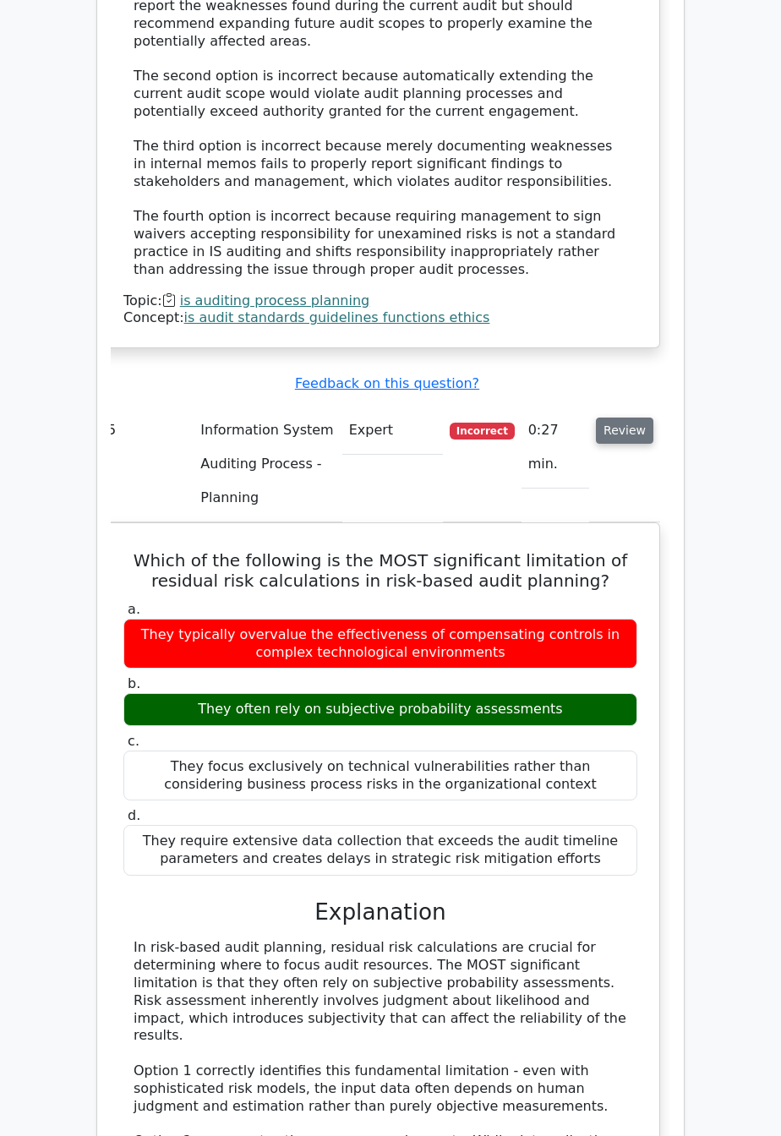
scroll to position [3046, 0]
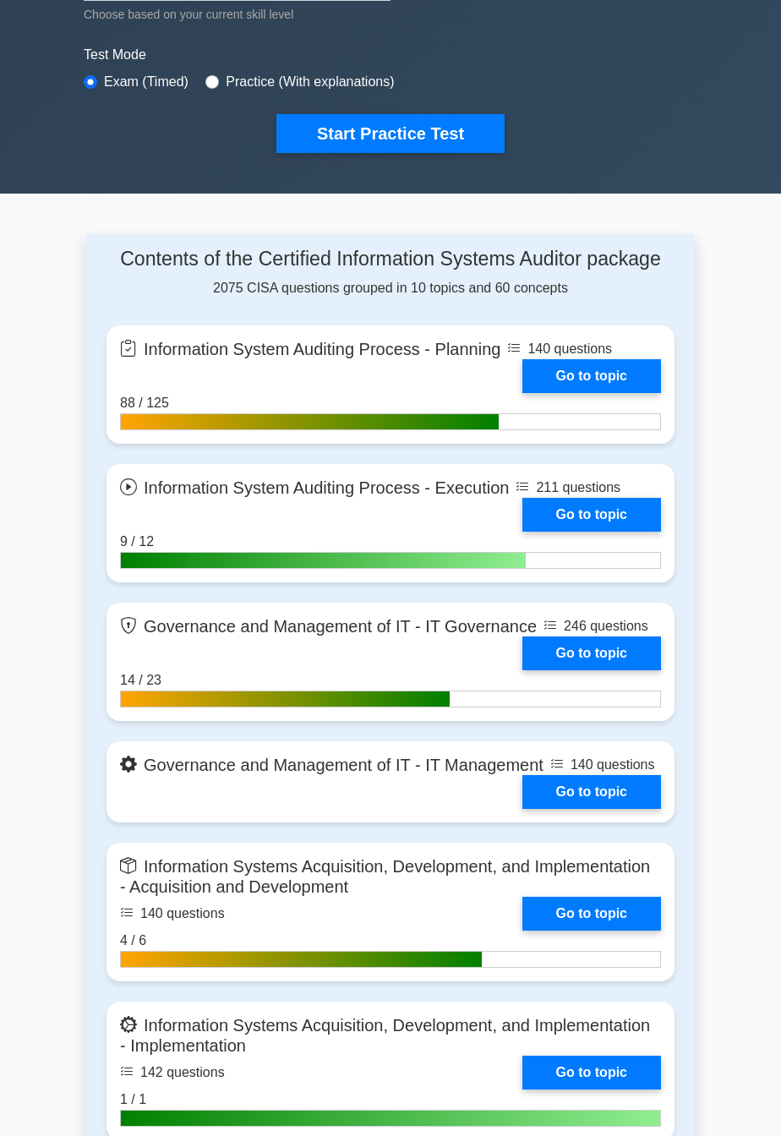
scroll to position [477, 0]
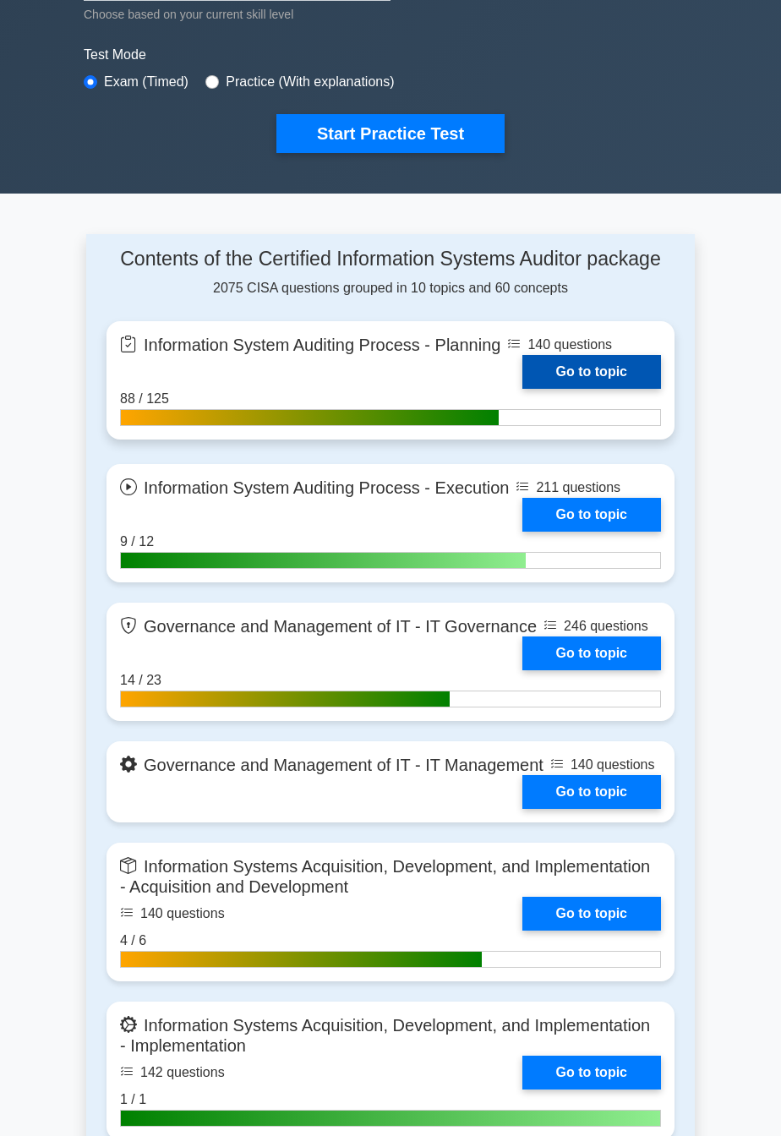
click at [620, 364] on link "Go to topic" at bounding box center [592, 372] width 139 height 34
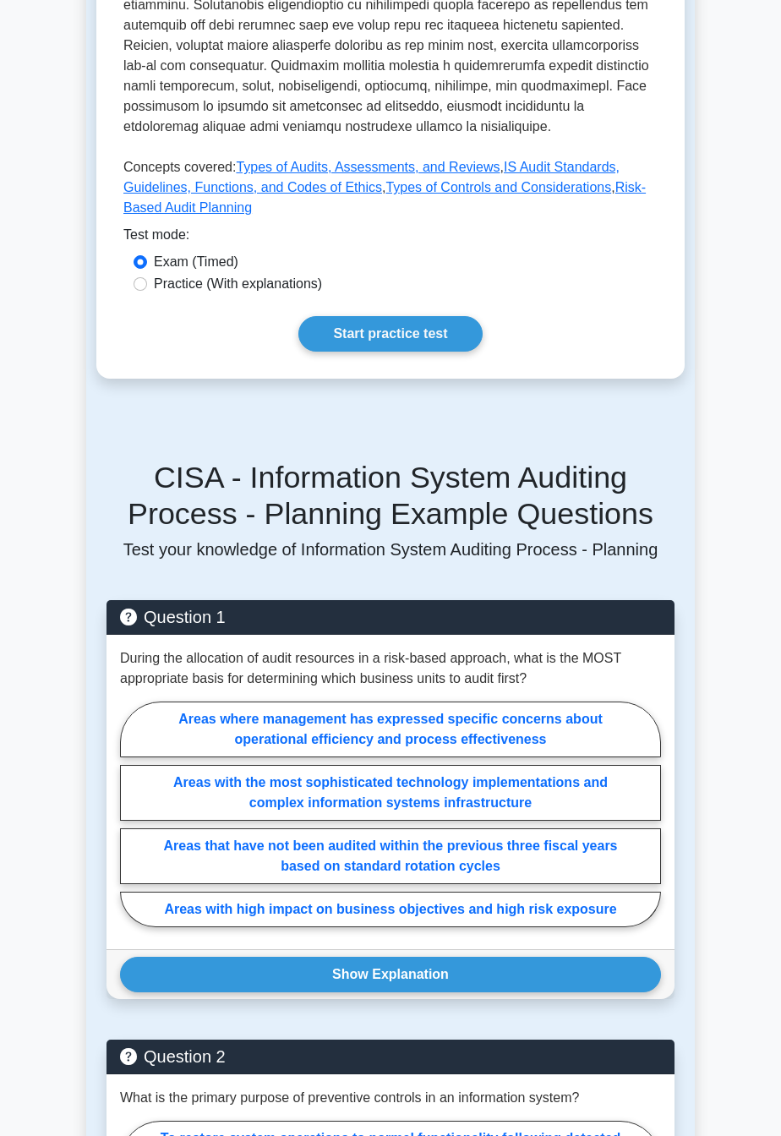
scroll to position [849, 0]
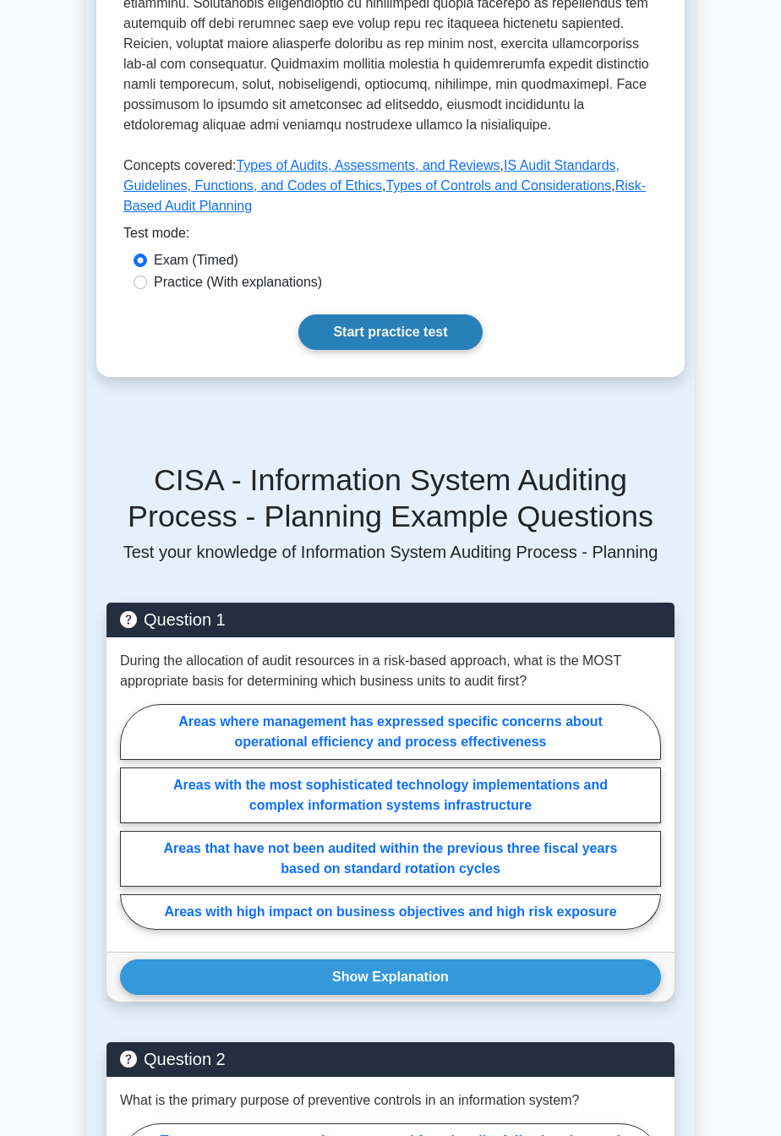
click at [403, 341] on link "Start practice test" at bounding box center [389, 333] width 183 height 36
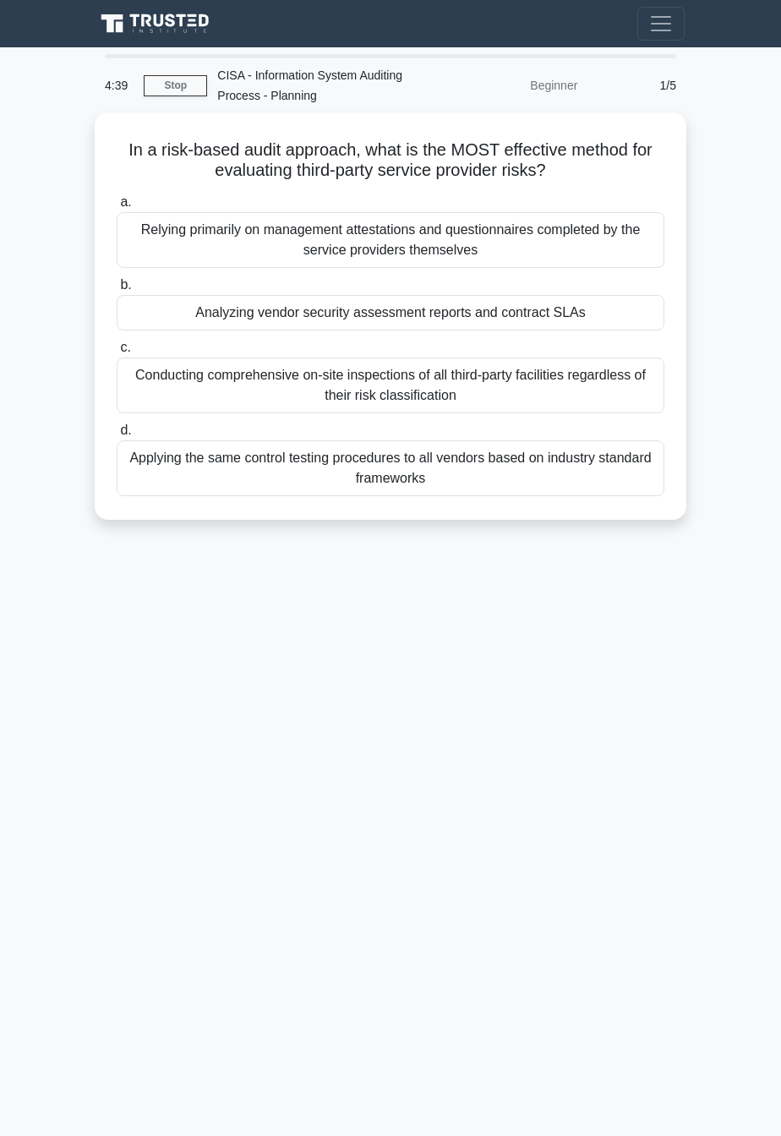
click at [640, 683] on div "4:39 Stop CISA - Information System Auditing Process - Planning Beginner 1/5 In…" at bounding box center [390, 476] width 609 height 845
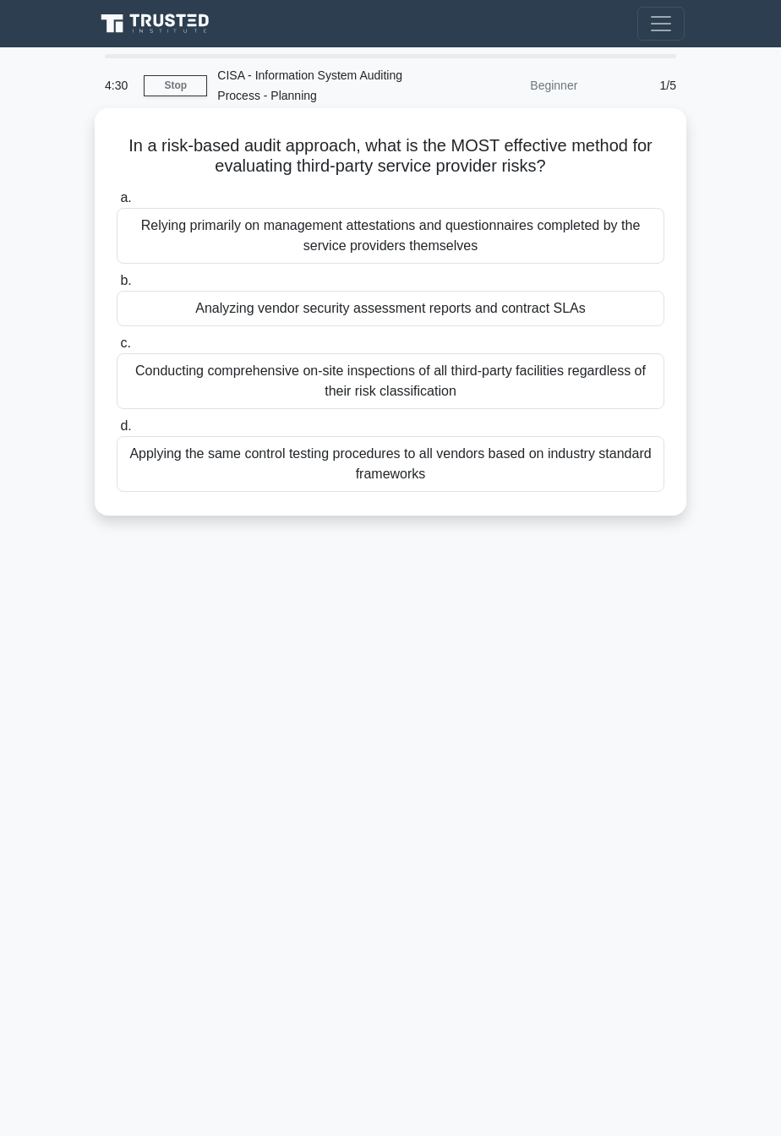
click at [593, 311] on div "Analyzing vendor security assessment reports and contract SLAs" at bounding box center [391, 309] width 548 height 36
click at [117, 287] on input "b. Analyzing vendor security assessment reports and contract SLAs" at bounding box center [117, 281] width 0 height 11
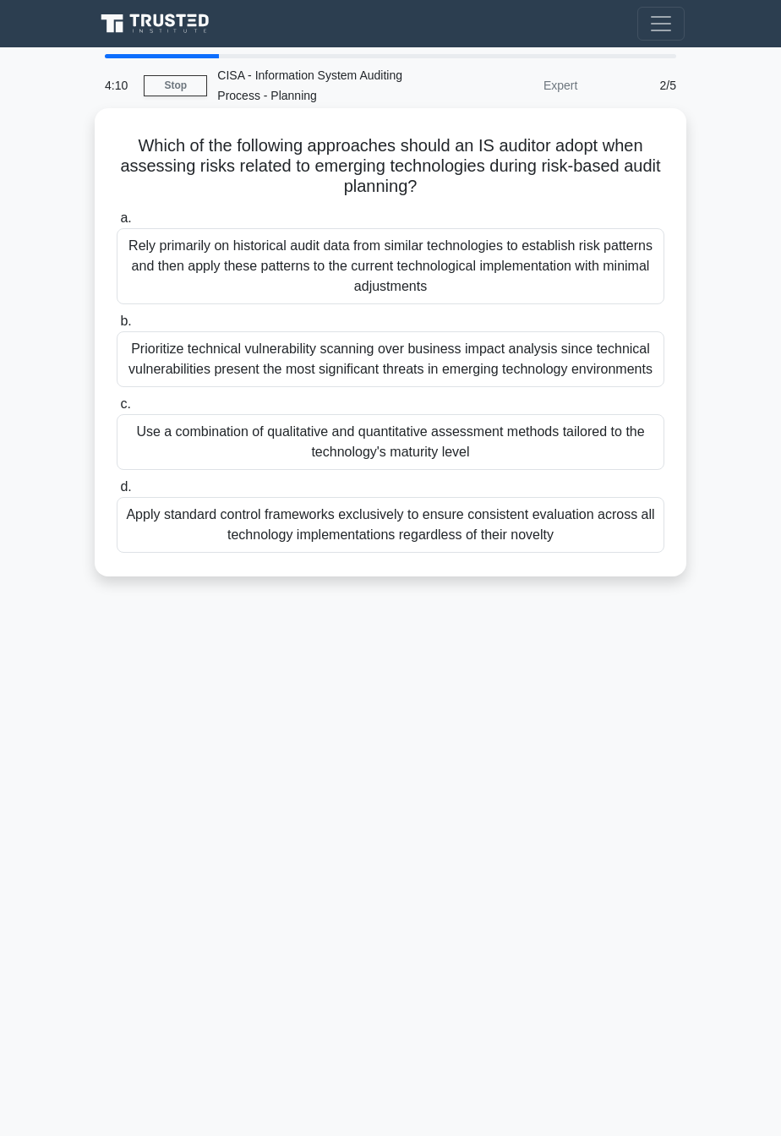
click at [597, 446] on div "Use a combination of qualitative and quantitative assessment methods tailored t…" at bounding box center [391, 442] width 548 height 56
click at [117, 410] on input "c. Use a combination of qualitative and quantitative assessment methods tailore…" at bounding box center [117, 404] width 0 height 11
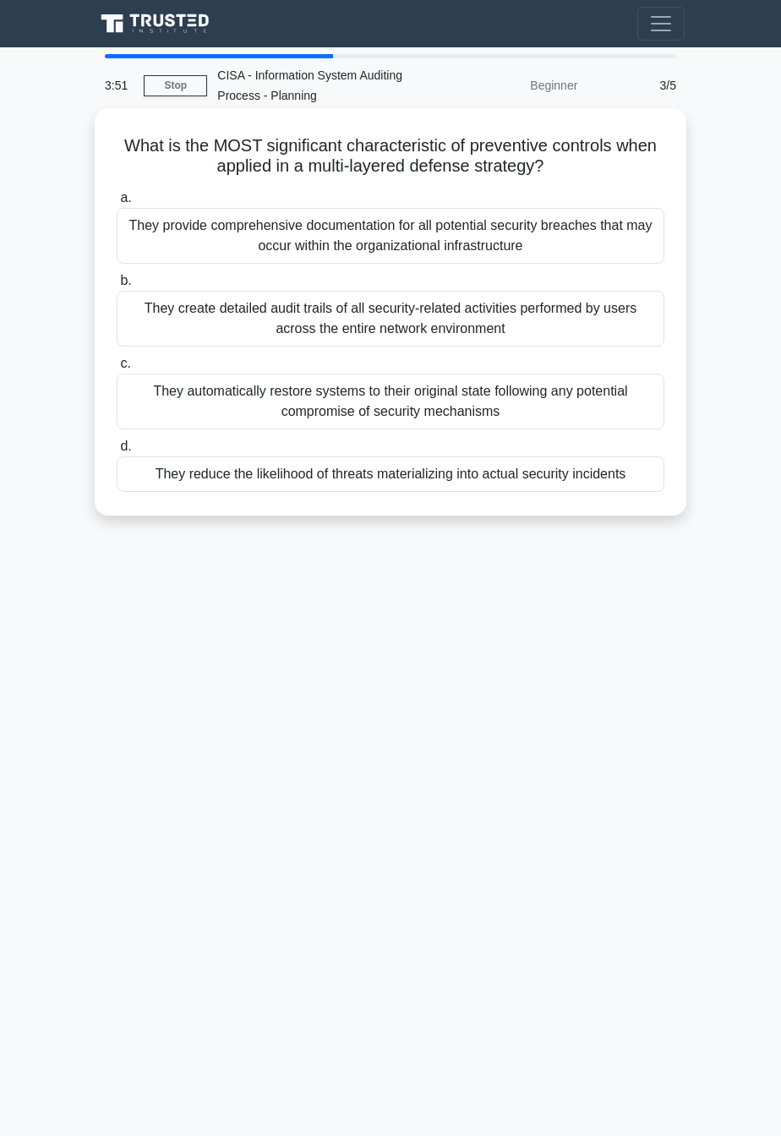
click at [636, 478] on div "They reduce the likelihood of threats materializing into actual security incide…" at bounding box center [391, 475] width 548 height 36
click at [117, 452] on input "d. They reduce the likelihood of threats materializing into actual security inc…" at bounding box center [117, 446] width 0 height 11
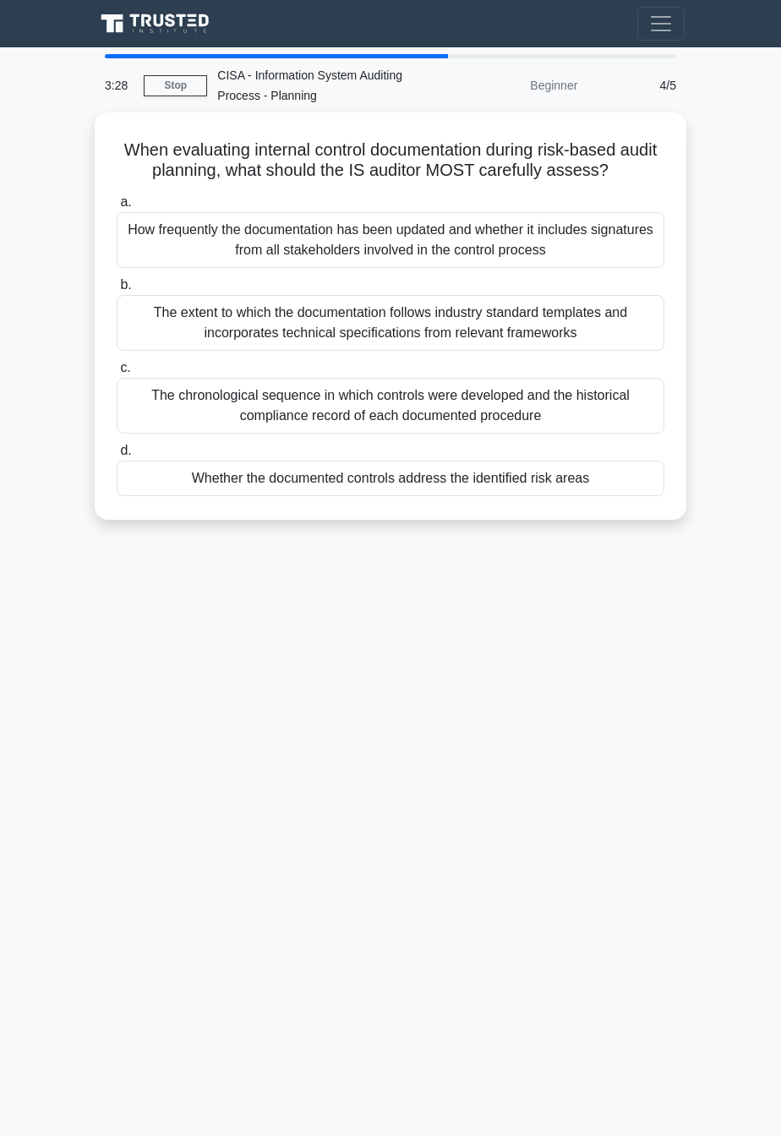
click at [632, 680] on div "3:28 Stop CISA - Information System Auditing Process - Planning Beginner 4/5 Wh…" at bounding box center [390, 476] width 609 height 845
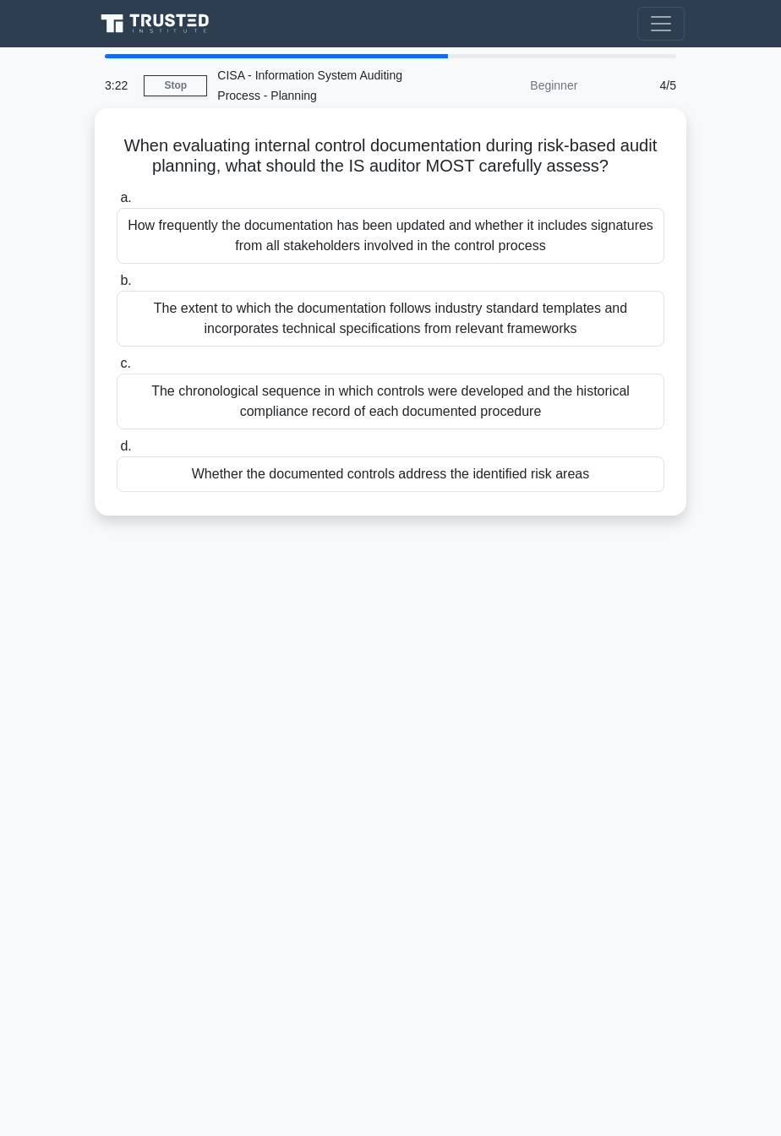
click at [632, 479] on div "Whether the documented controls address the identified risk areas" at bounding box center [391, 475] width 548 height 36
click at [117, 452] on input "d. Whether the documented controls address the identified risk areas" at bounding box center [117, 446] width 0 height 11
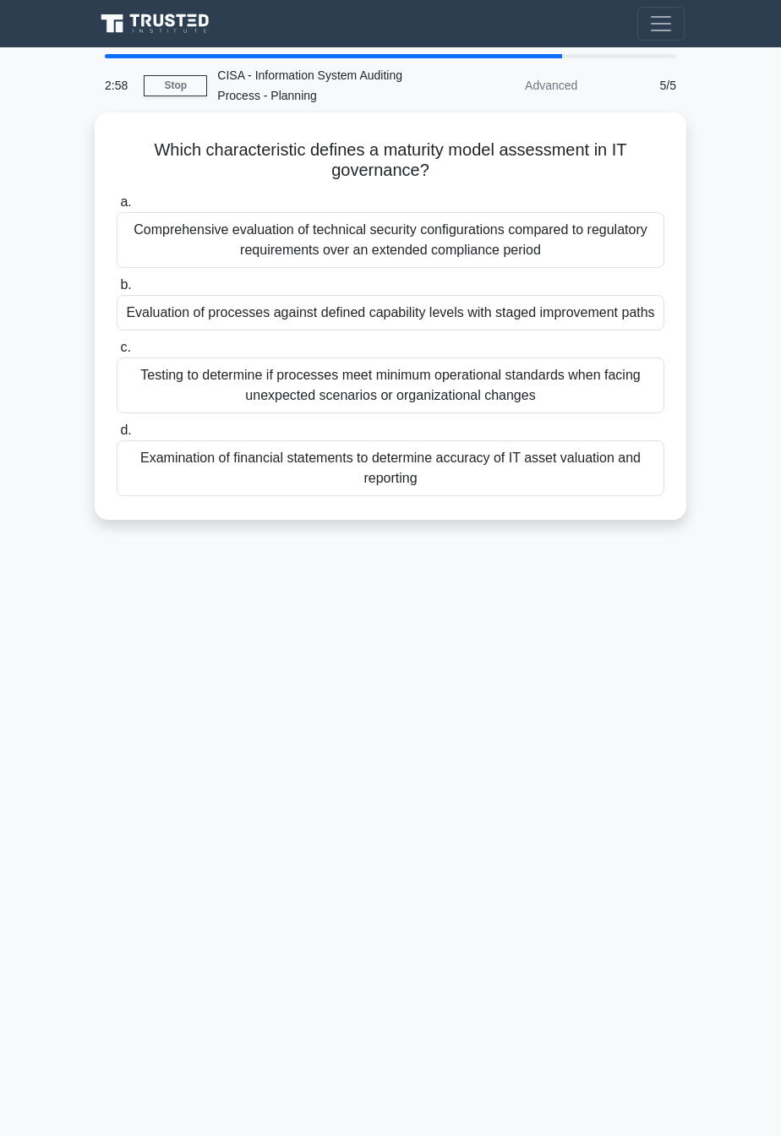
click at [653, 676] on div "2:58 Stop CISA - Information System Auditing Process - Planning Advanced 5/5 Wh…" at bounding box center [390, 476] width 609 height 845
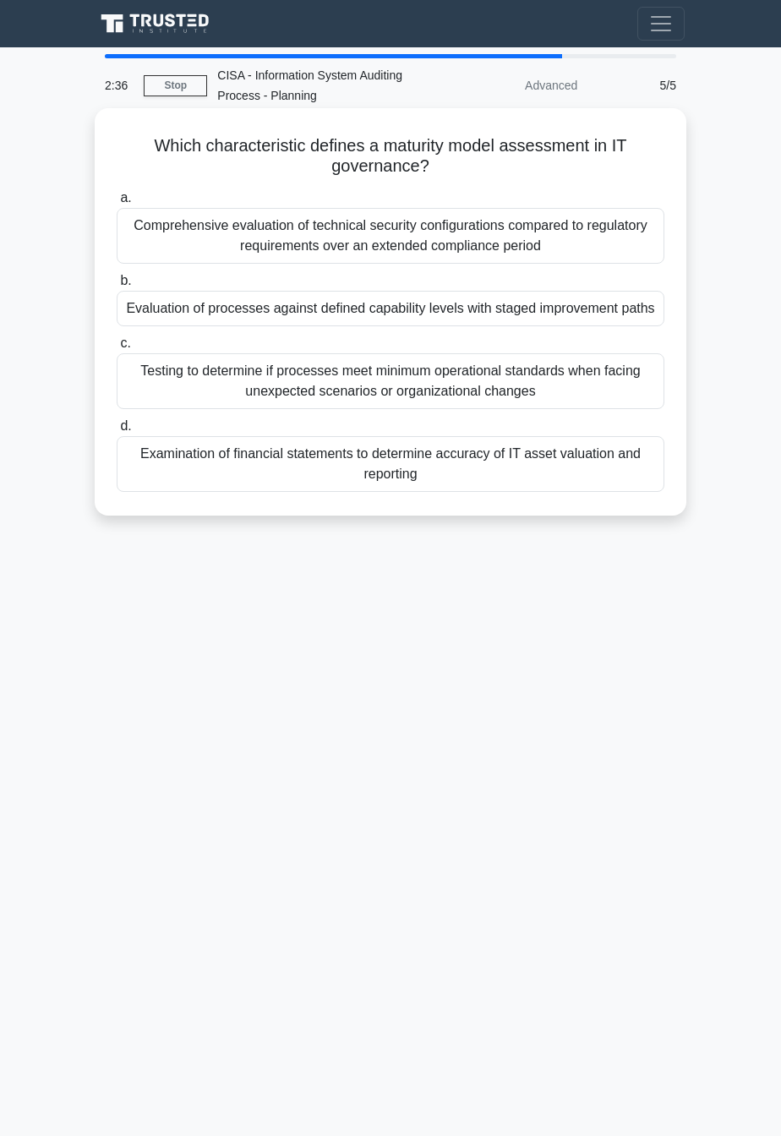
click at [620, 312] on div "Evaluation of processes against defined capability levels with staged improveme…" at bounding box center [391, 309] width 548 height 36
click at [117, 287] on input "b. Evaluation of processes against defined capability levels with staged improv…" at bounding box center [117, 281] width 0 height 11
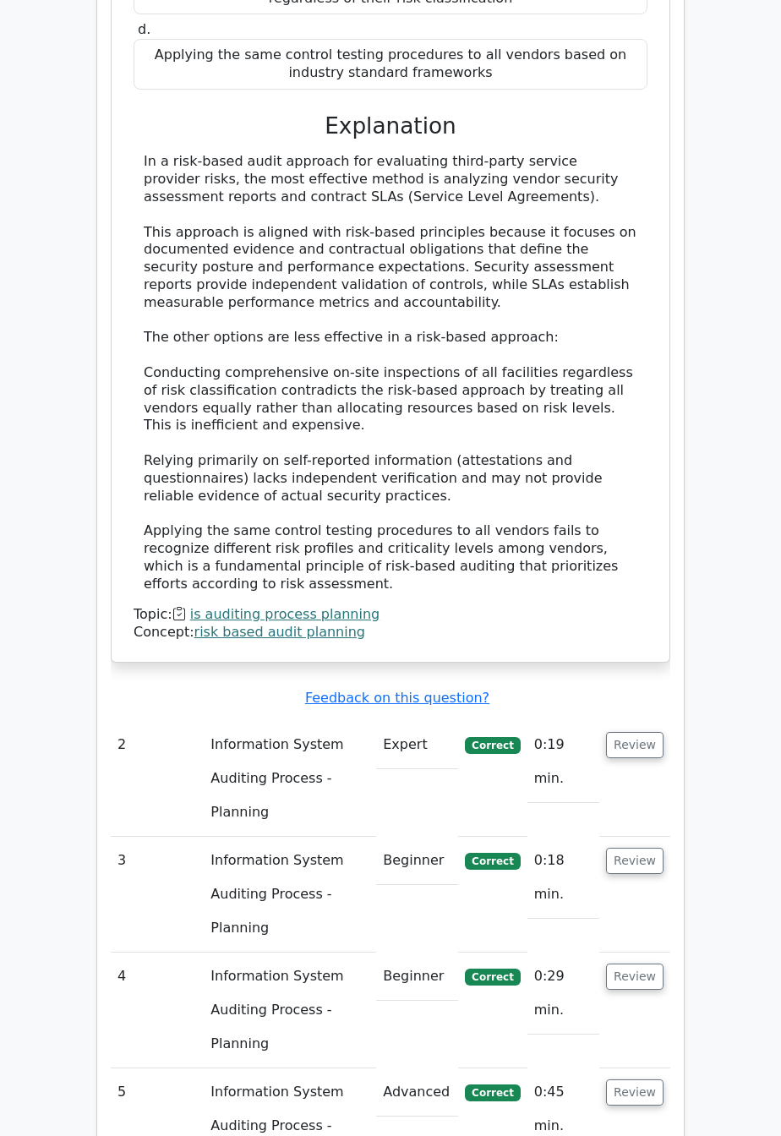
scroll to position [1497, 0]
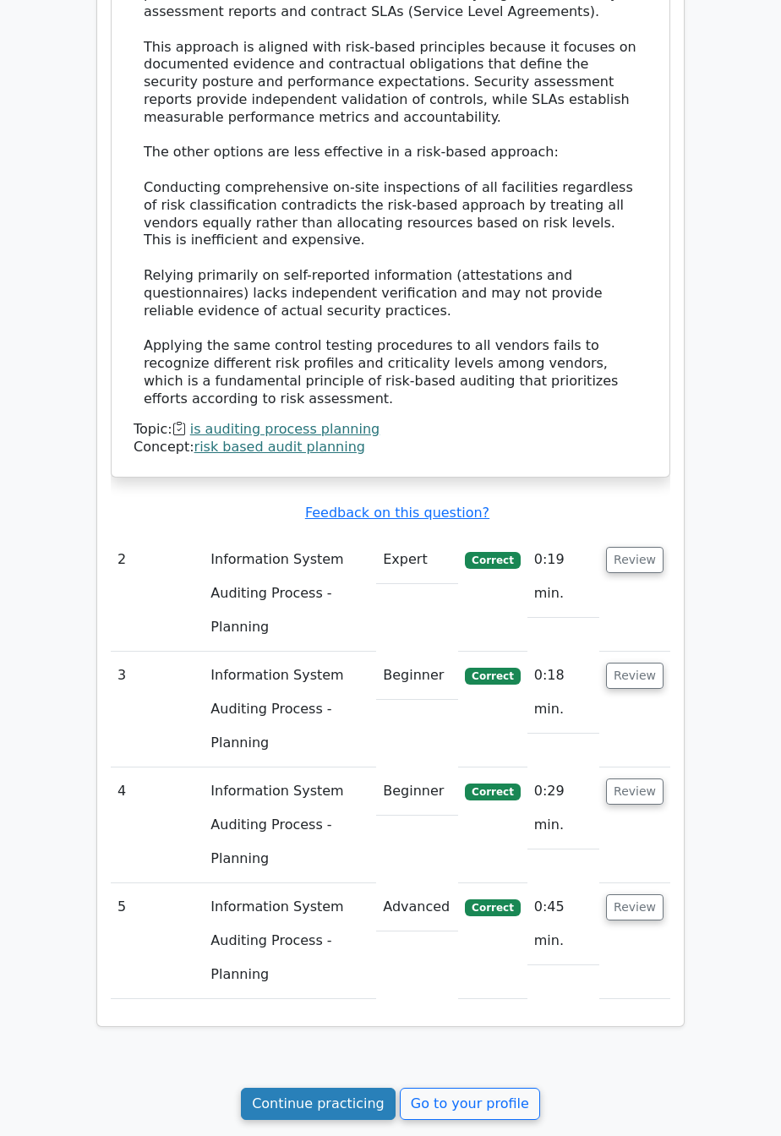
click at [341, 1088] on link "Continue practicing" at bounding box center [318, 1104] width 155 height 32
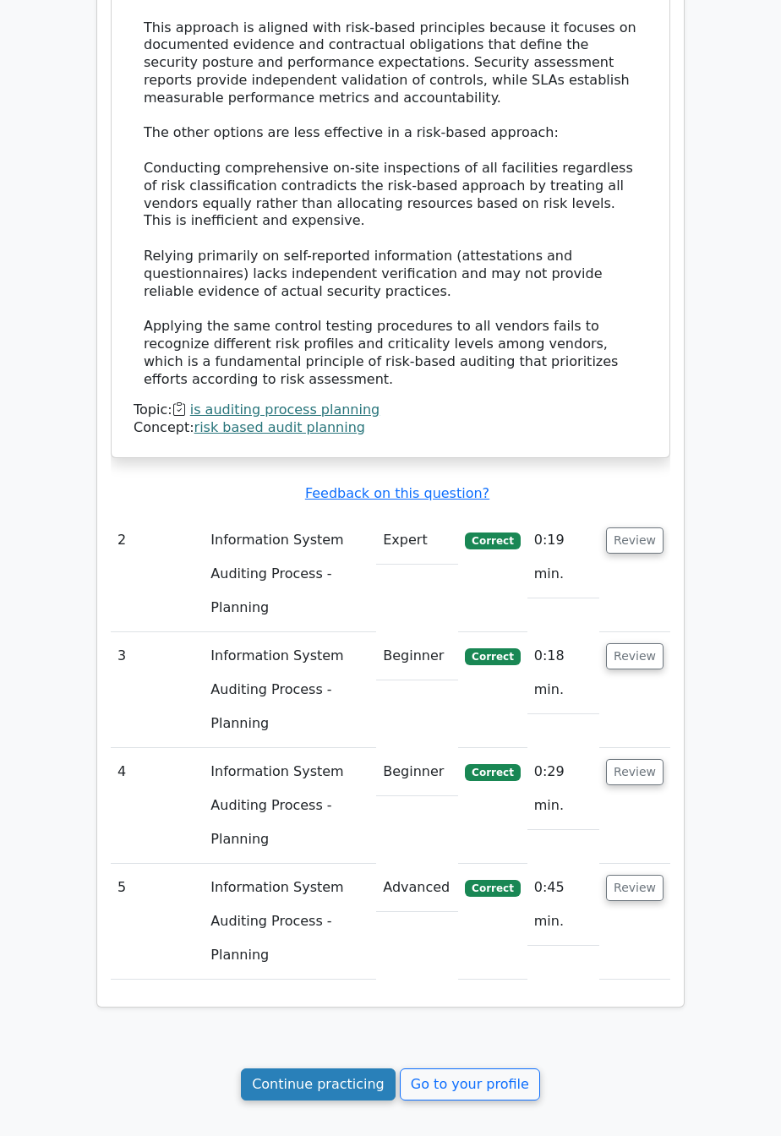
scroll to position [1528, 0]
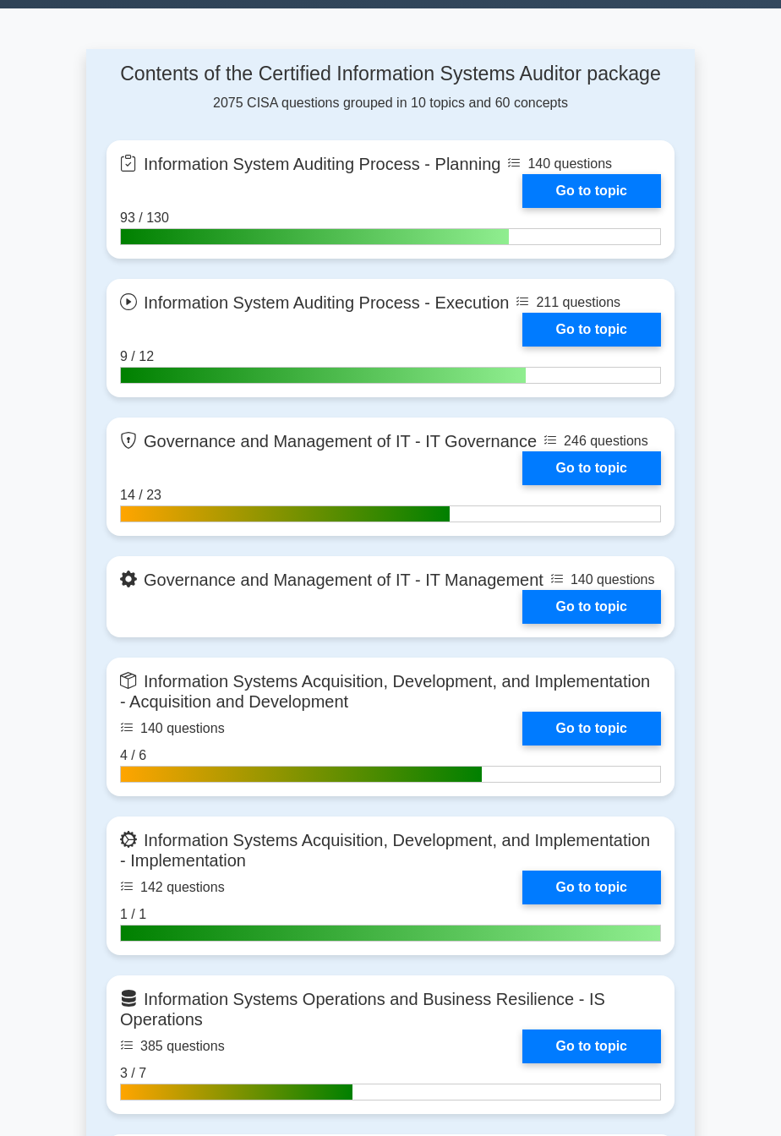
scroll to position [665, 0]
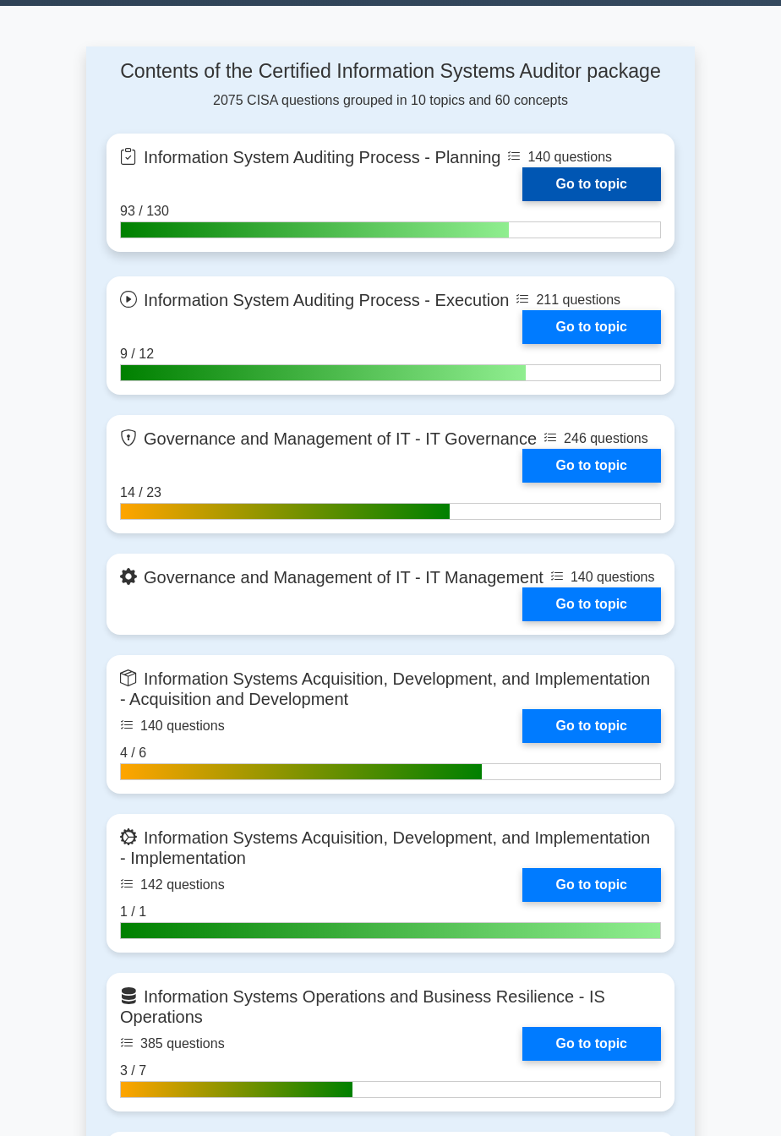
click at [611, 188] on link "Go to topic" at bounding box center [592, 184] width 139 height 34
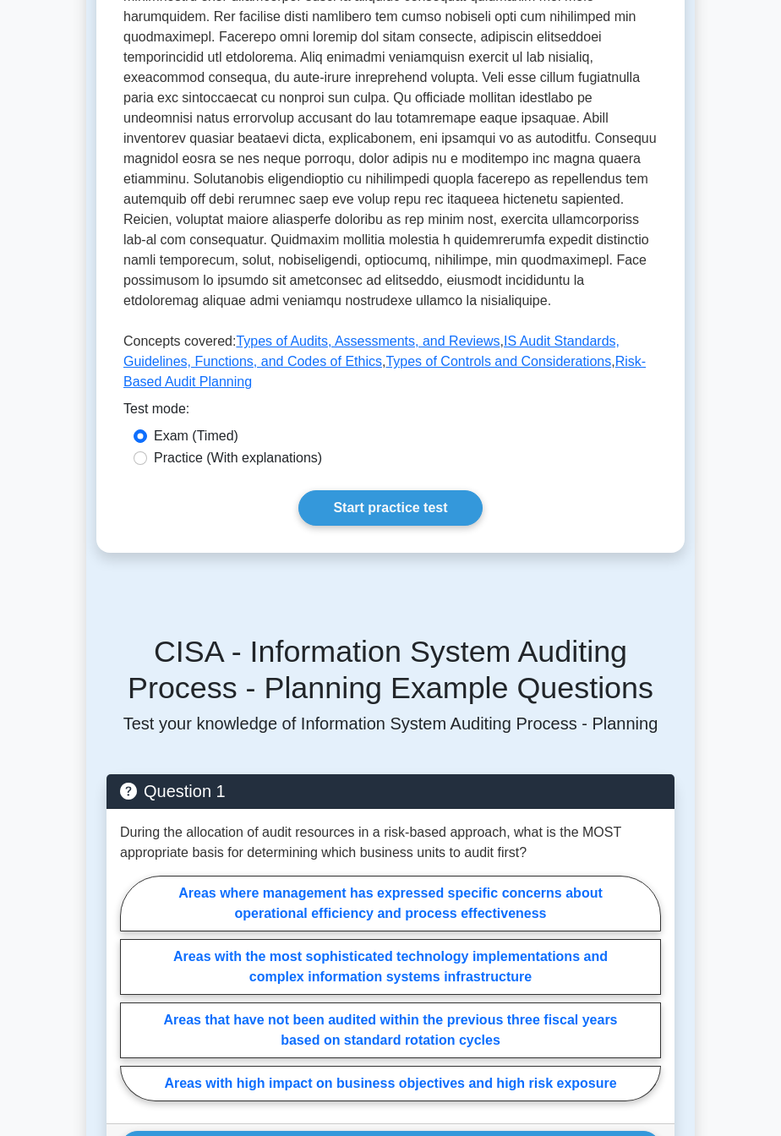
scroll to position [679, 0]
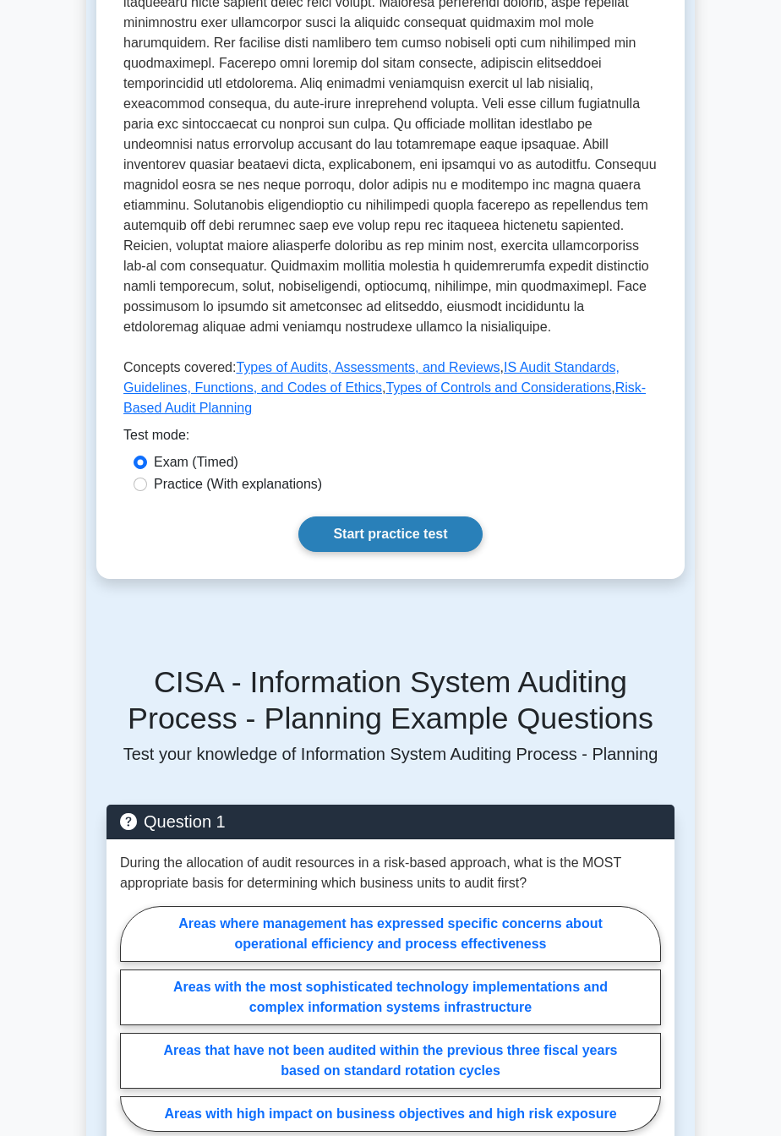
click at [429, 552] on link "Start practice test" at bounding box center [389, 535] width 183 height 36
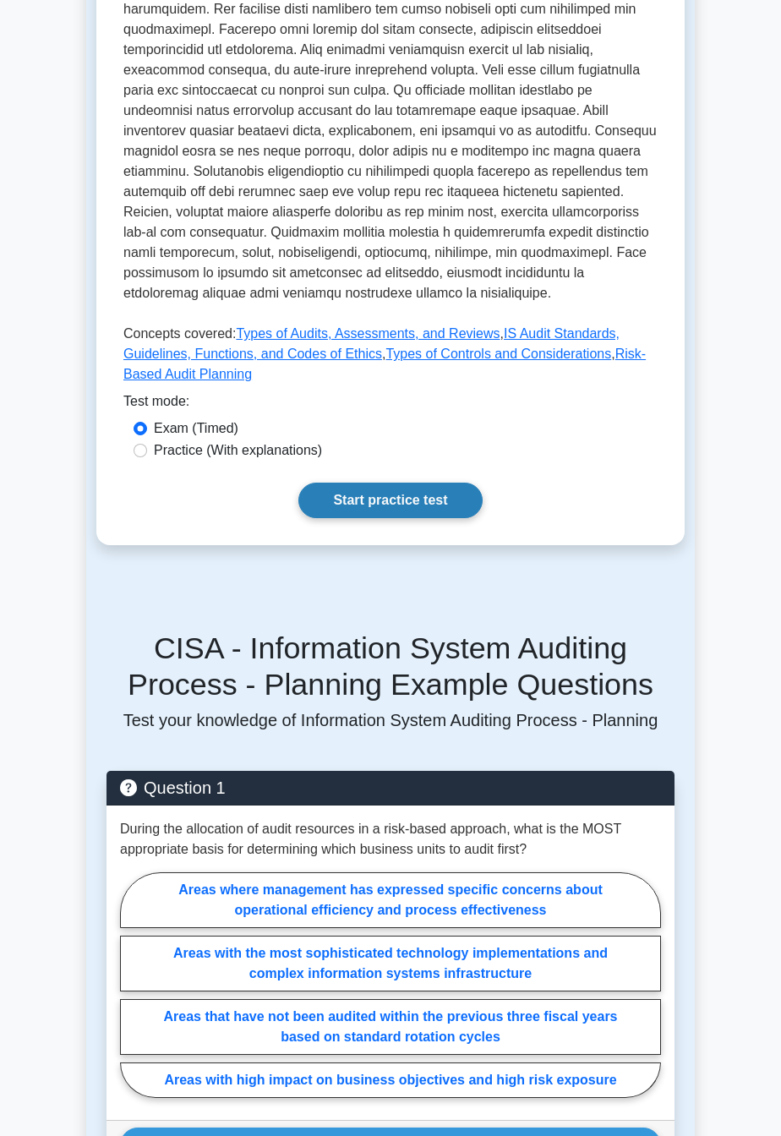
scroll to position [692, 0]
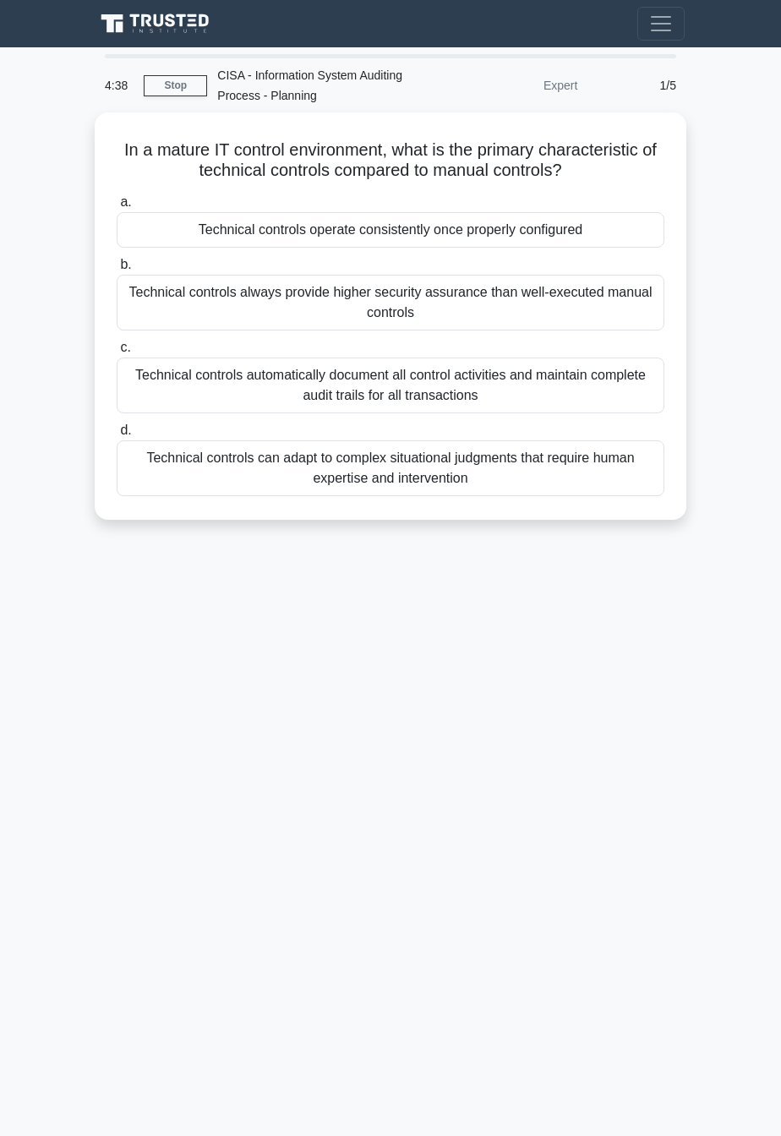
click at [622, 751] on div "4:38 Stop CISA - Information System Auditing Process - Planning Expert 1/5 In a…" at bounding box center [390, 476] width 609 height 845
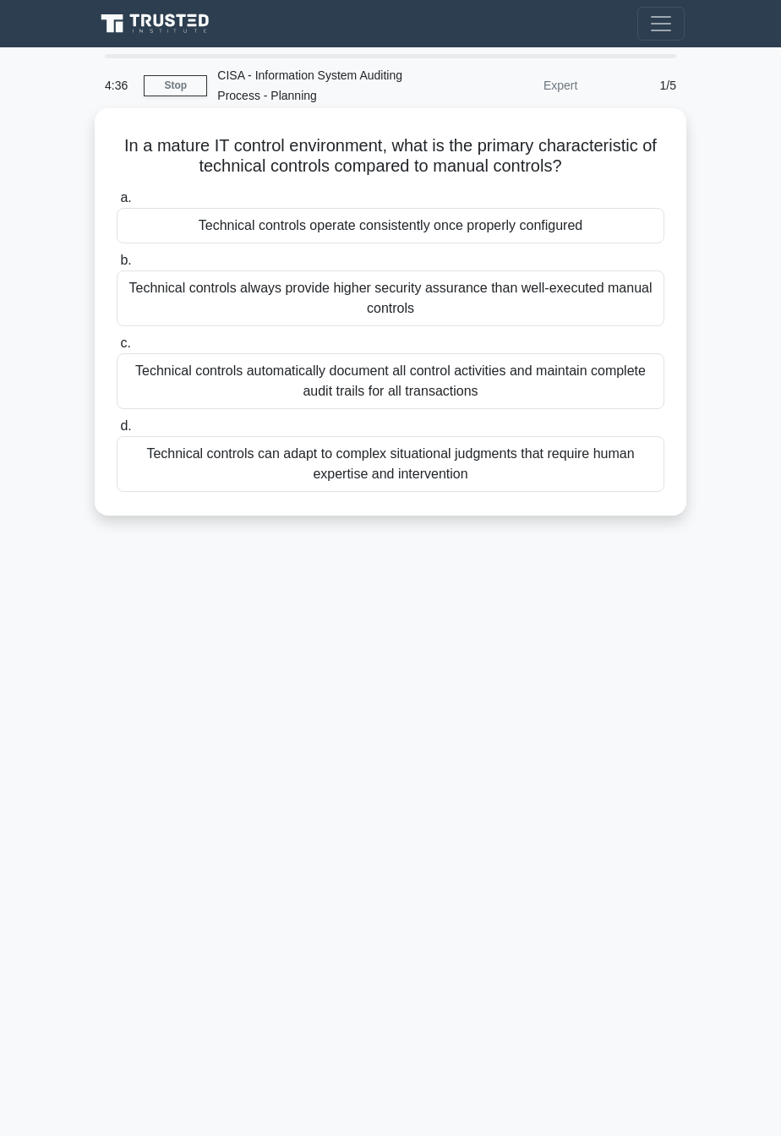
click at [610, 230] on div "Technical controls operate consistently once properly configured" at bounding box center [391, 226] width 548 height 36
click at [117, 204] on input "a. Technical controls operate consistently once properly configured" at bounding box center [117, 198] width 0 height 11
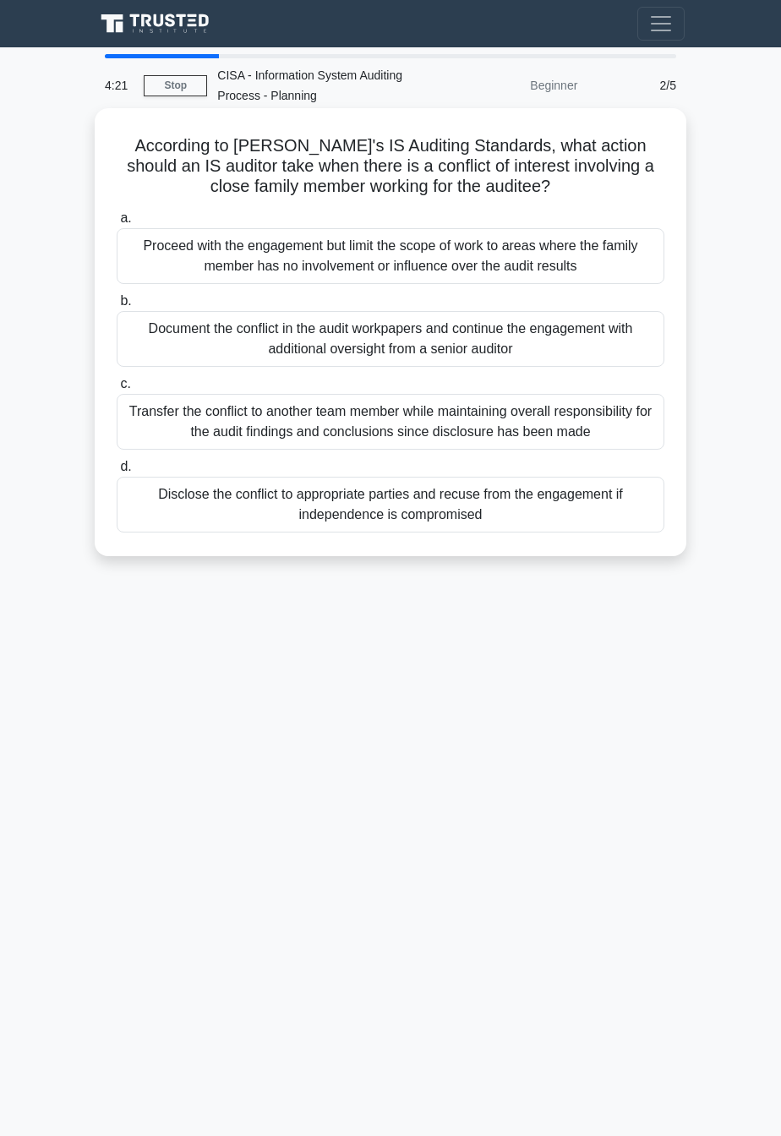
click at [598, 520] on div "Disclose the conflict to appropriate parties and recuse from the engagement if …" at bounding box center [391, 505] width 548 height 56
click at [117, 473] on input "d. Disclose the conflict to appropriate parties and recuse from the engagement …" at bounding box center [117, 467] width 0 height 11
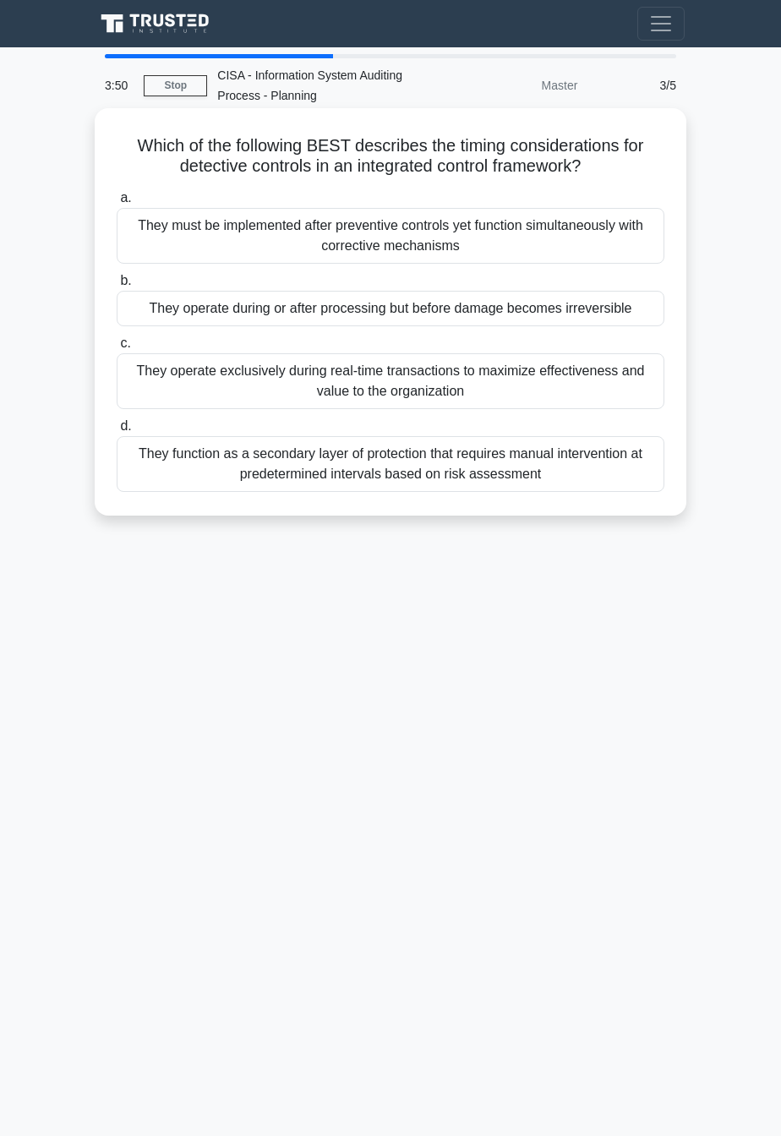
click at [605, 236] on div "They must be implemented after preventive controls yet function simultaneously …" at bounding box center [391, 236] width 548 height 56
click at [117, 204] on input "a. They must be implemented after preventive controls yet function simultaneous…" at bounding box center [117, 198] width 0 height 11
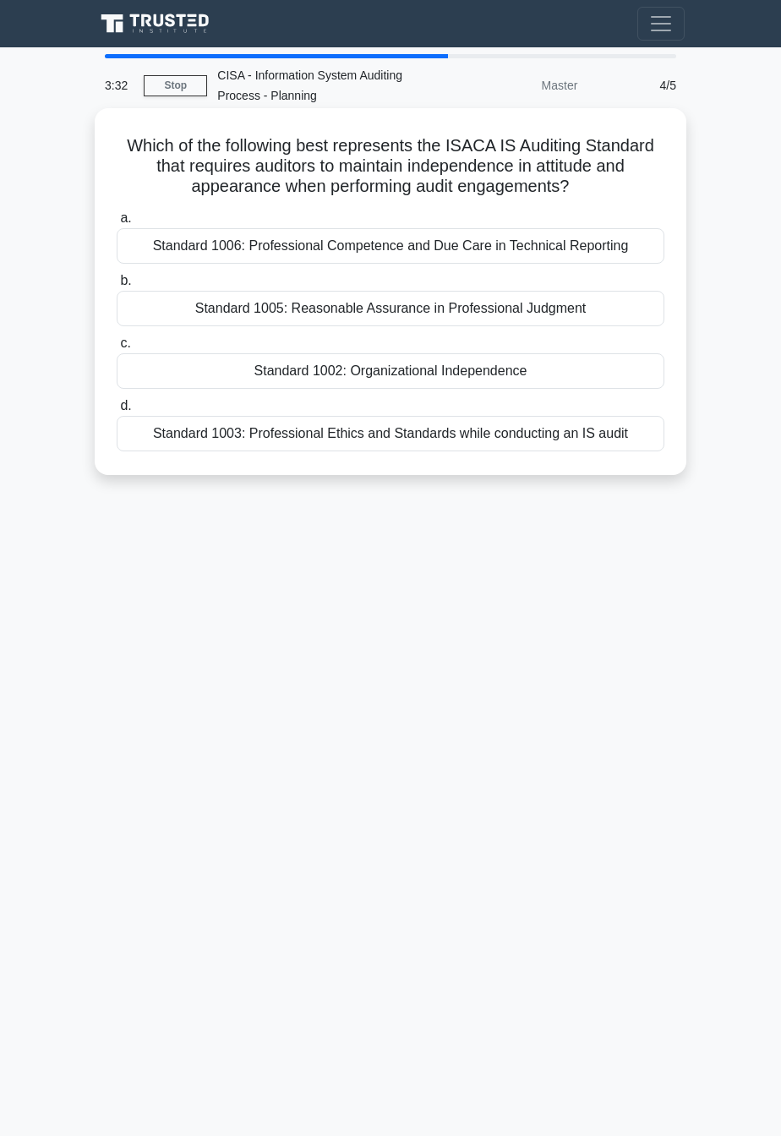
click at [599, 380] on div "Standard 1002: Organizational Independence" at bounding box center [391, 371] width 548 height 36
click at [117, 349] on input "c. Standard 1002: Organizational Independence" at bounding box center [117, 343] width 0 height 11
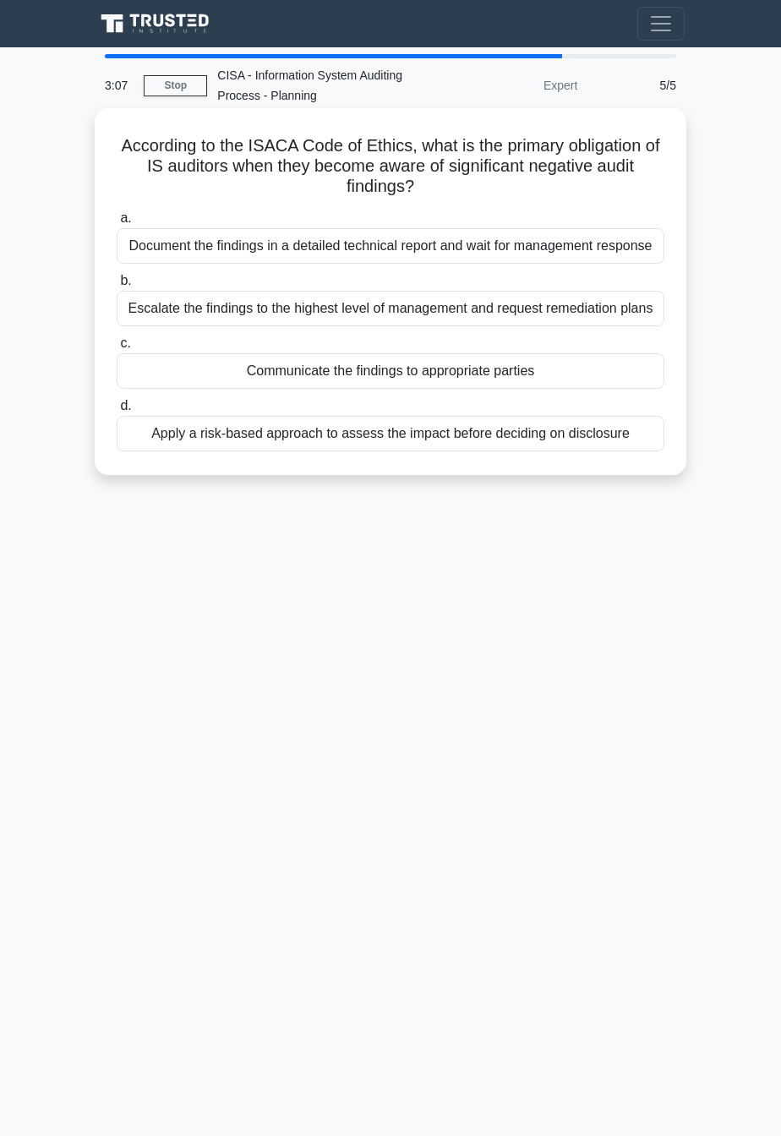
click at [642, 313] on div "Escalate the findings to the highest level of management and request remediatio…" at bounding box center [391, 309] width 548 height 36
click at [117, 287] on input "b. Escalate the findings to the highest level of management and request remedia…" at bounding box center [117, 281] width 0 height 11
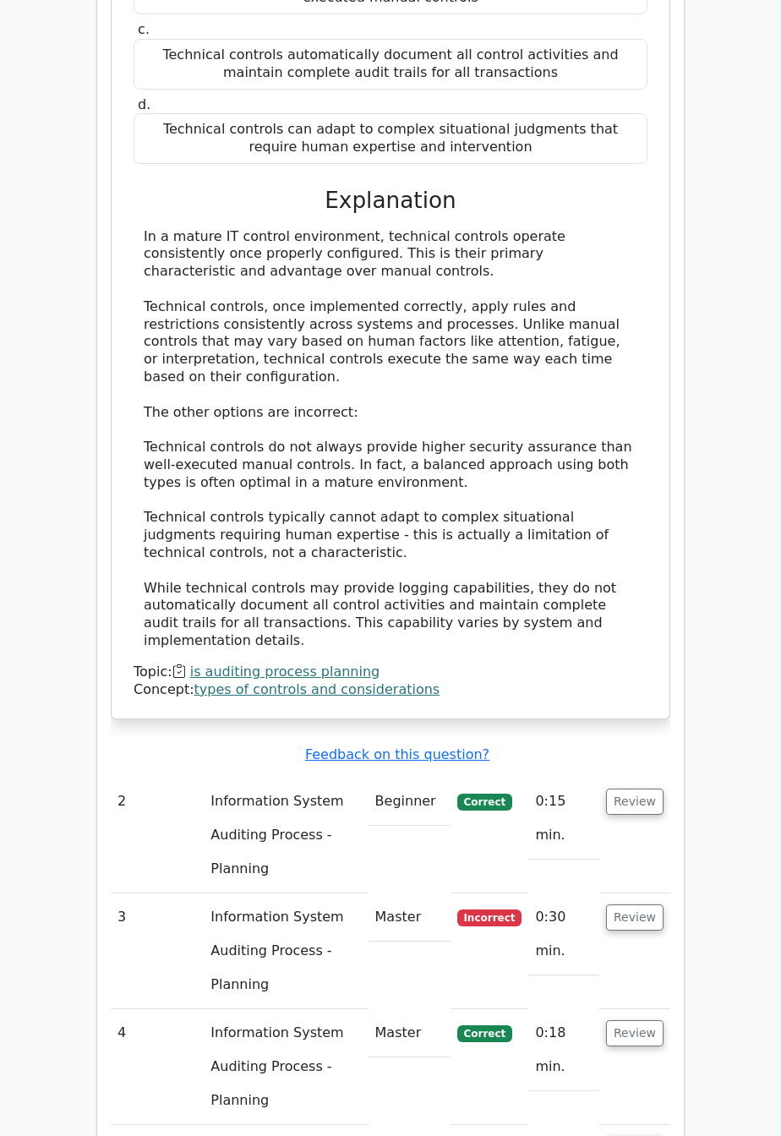
scroll to position [1441, 0]
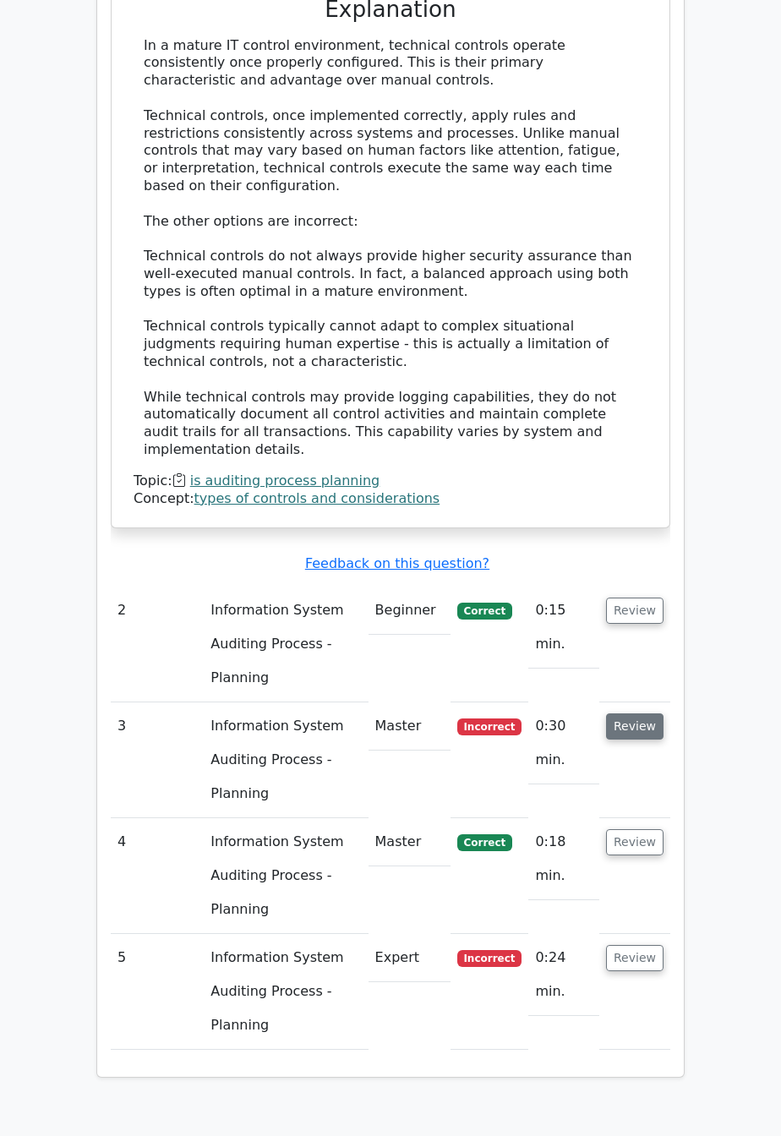
click at [641, 714] on button "Review" at bounding box center [634, 727] width 57 height 26
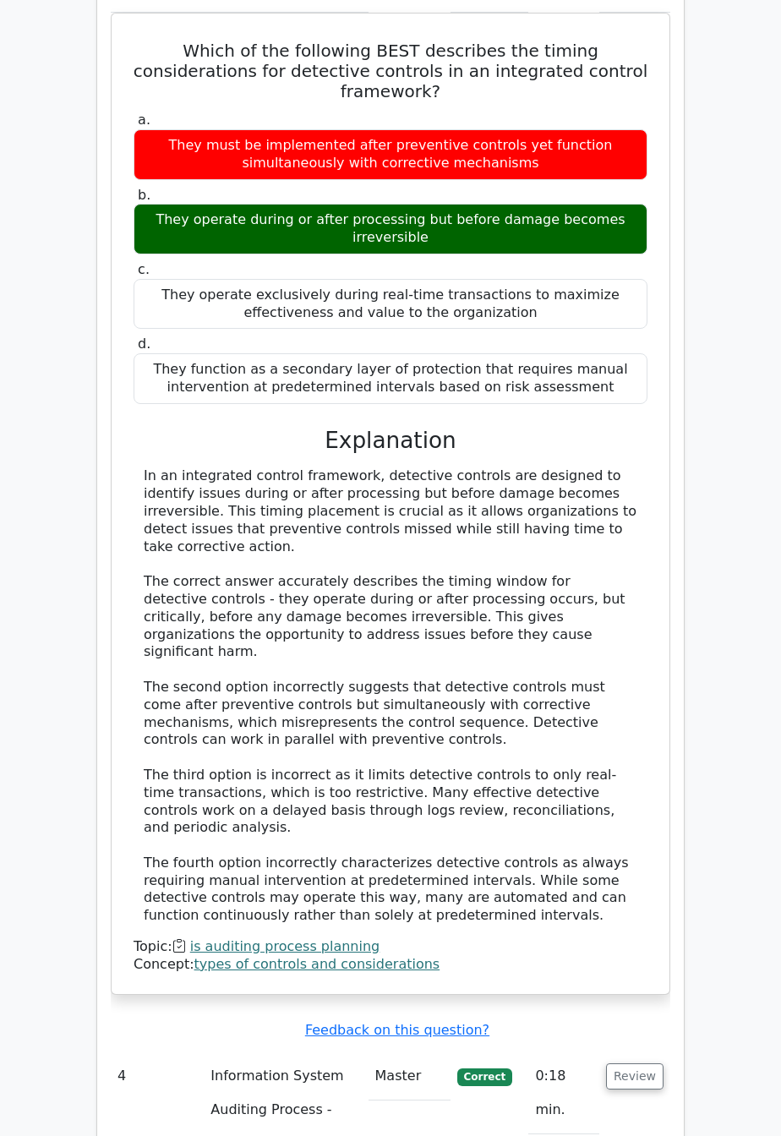
scroll to position [2390, 0]
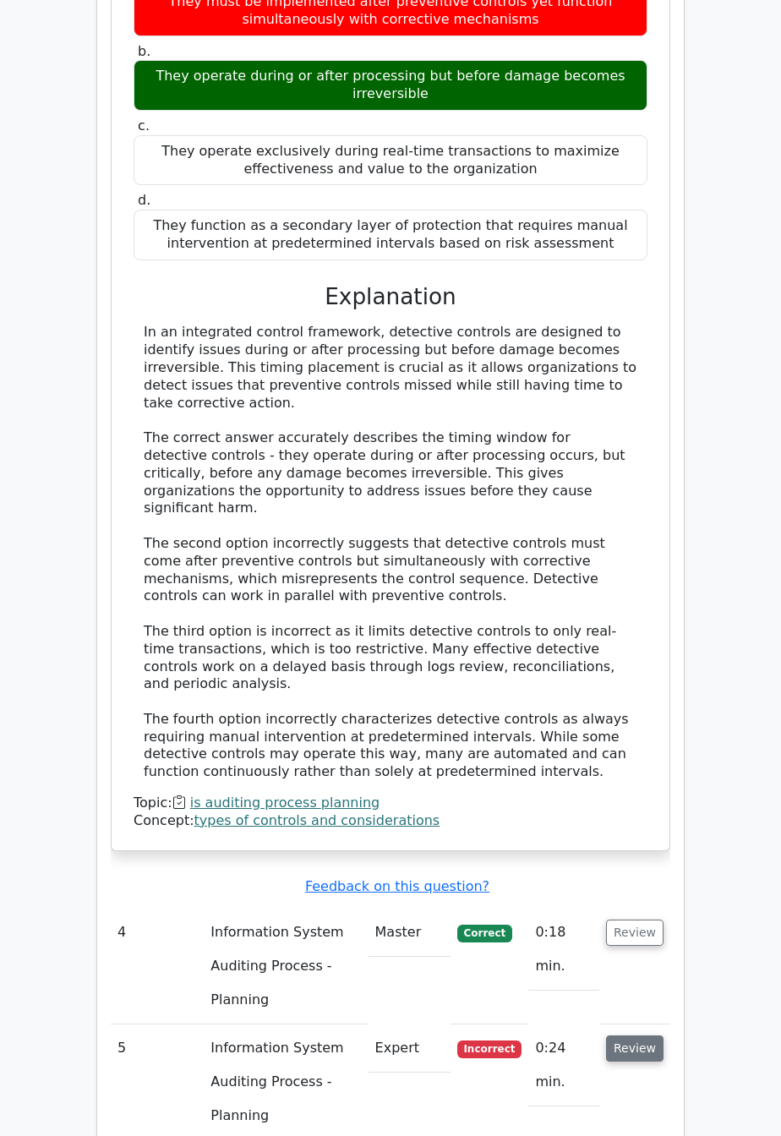
click at [635, 1036] on button "Review" at bounding box center [634, 1049] width 57 height 26
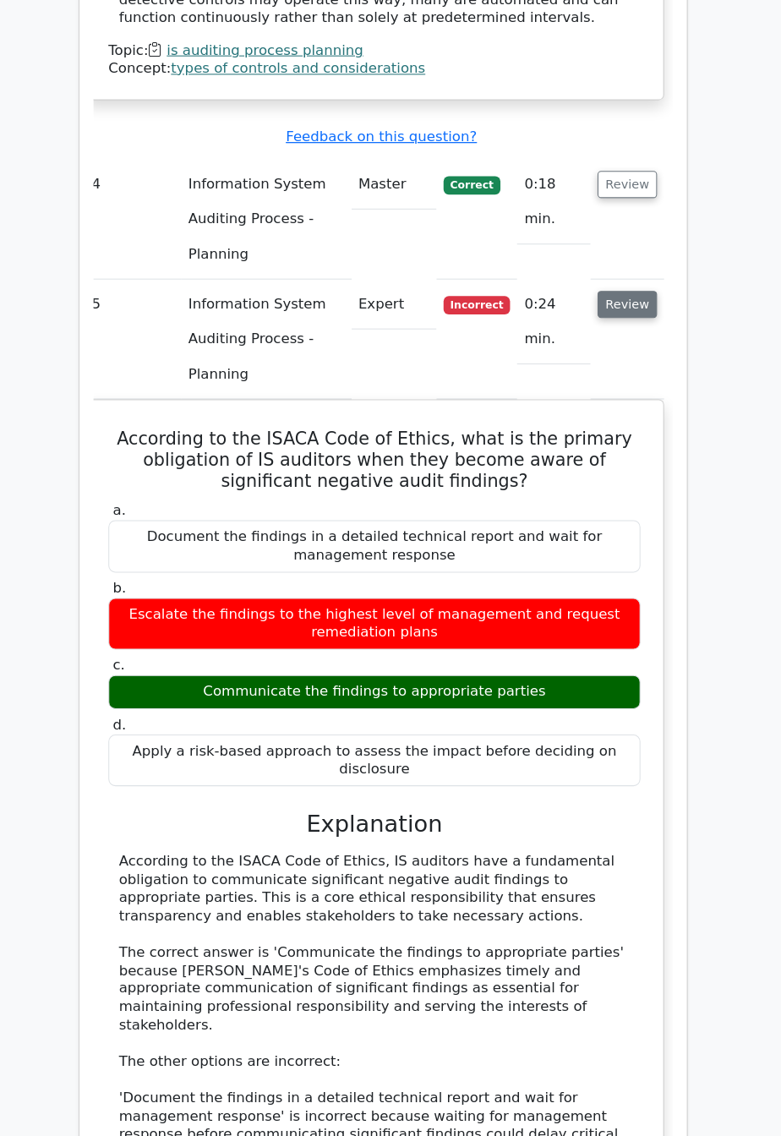
scroll to position [0, 0]
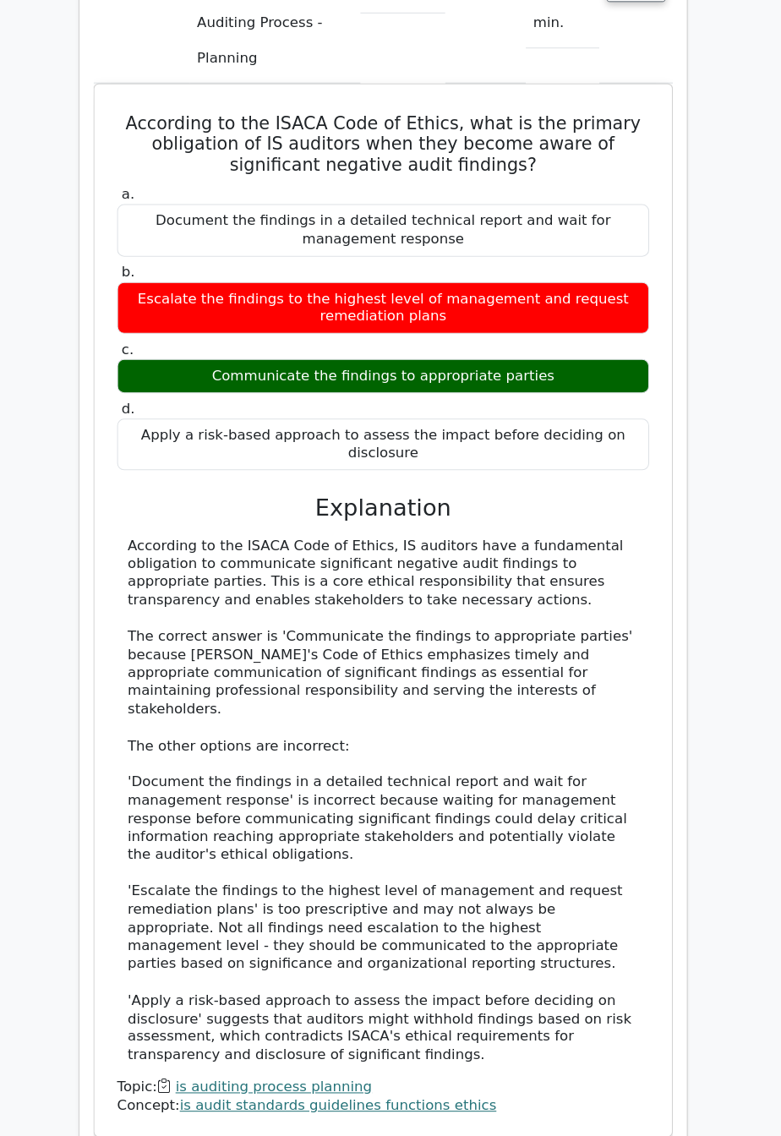
scroll to position [3423, 0]
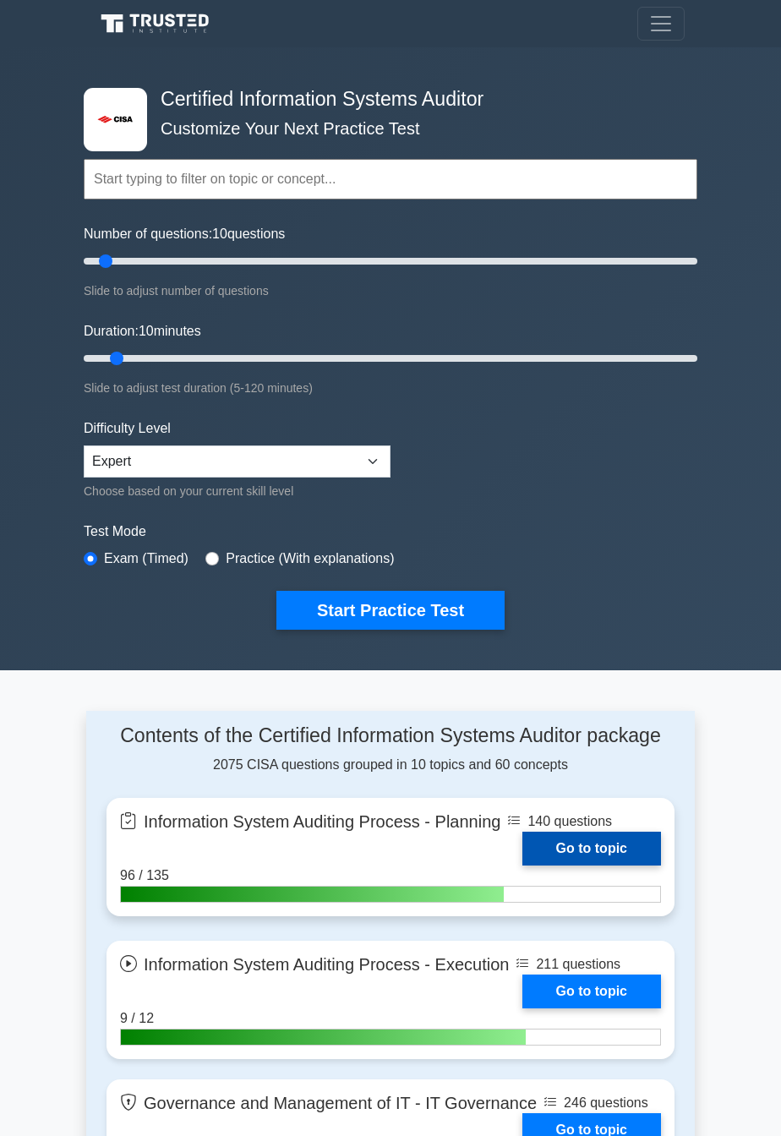
click at [623, 848] on link "Go to topic" at bounding box center [592, 849] width 139 height 34
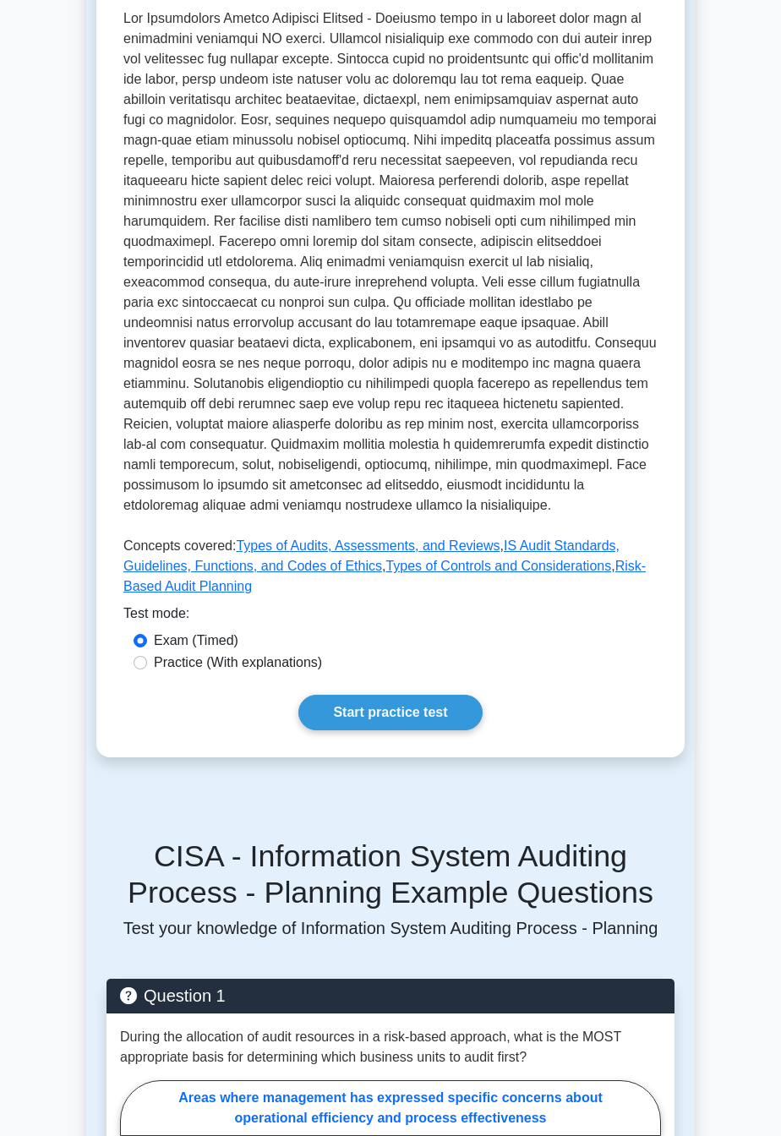
scroll to position [473, 0]
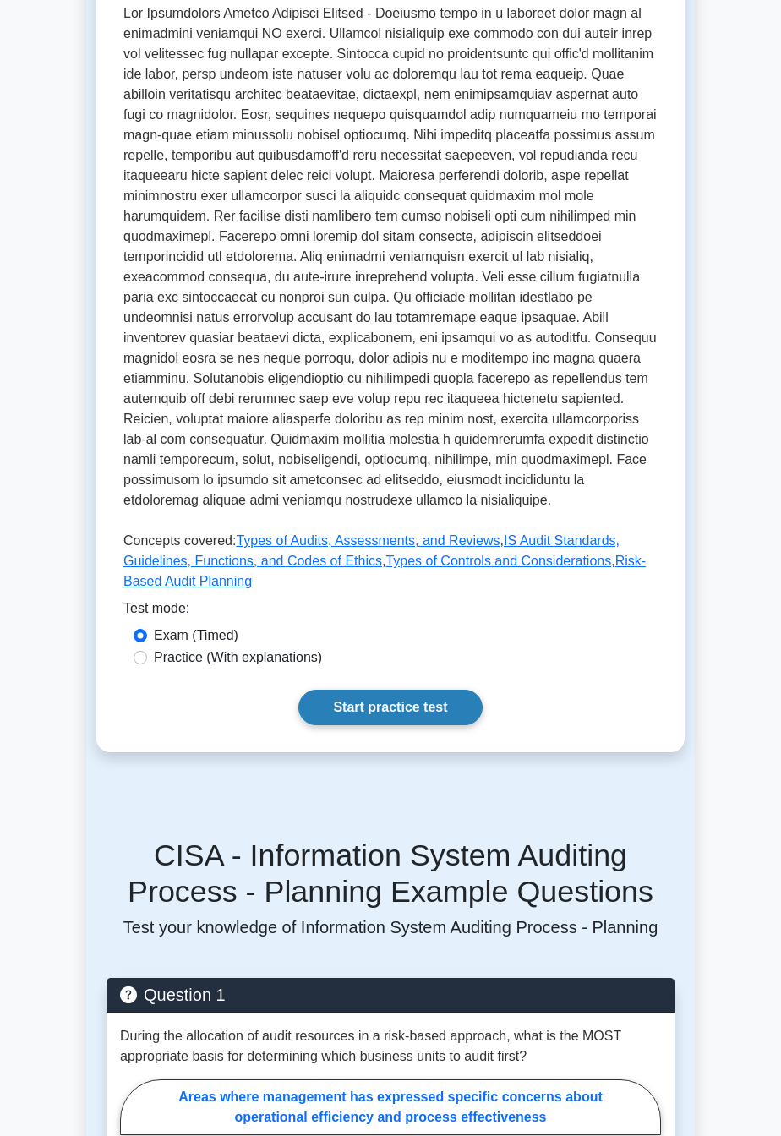
click at [446, 713] on link "Start practice test" at bounding box center [389, 708] width 183 height 36
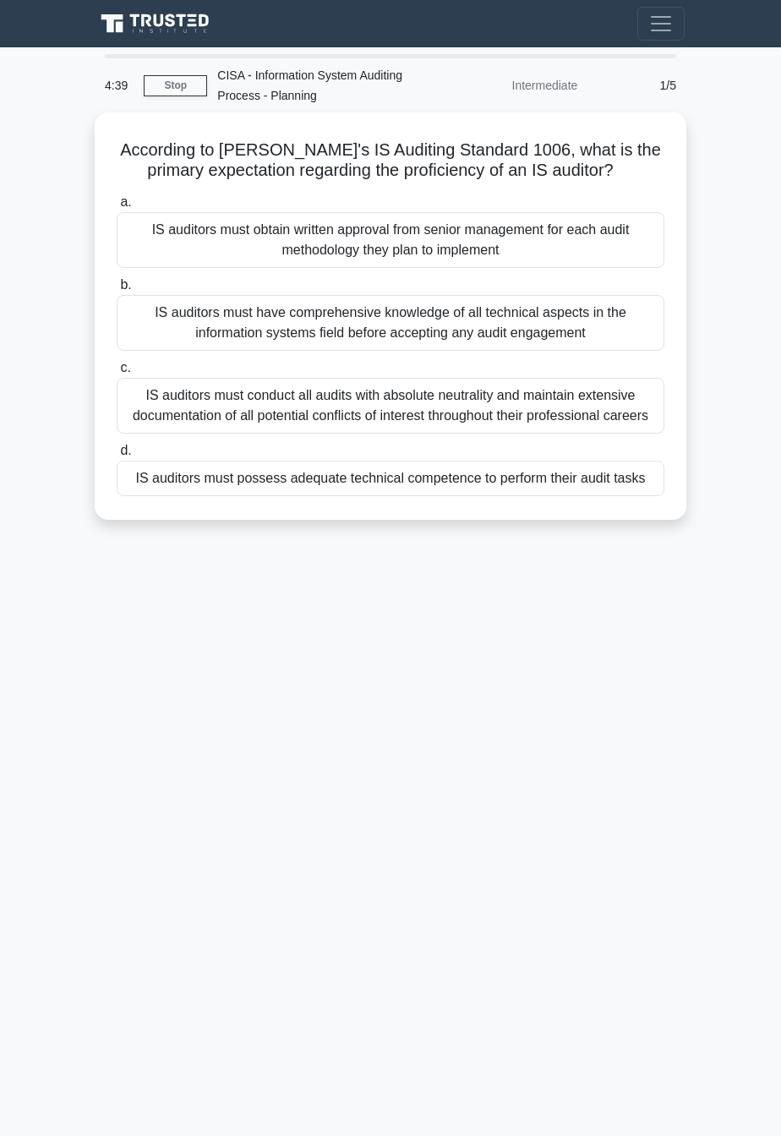
click at [585, 794] on div "4:39 Stop CISA - Information System Auditing Process - Planning Intermediate 1/…" at bounding box center [390, 476] width 609 height 845
click at [270, 750] on div "4:18 Stop CISA - Information System Auditing Process - Planning Intermediate 1/…" at bounding box center [390, 476] width 609 height 845
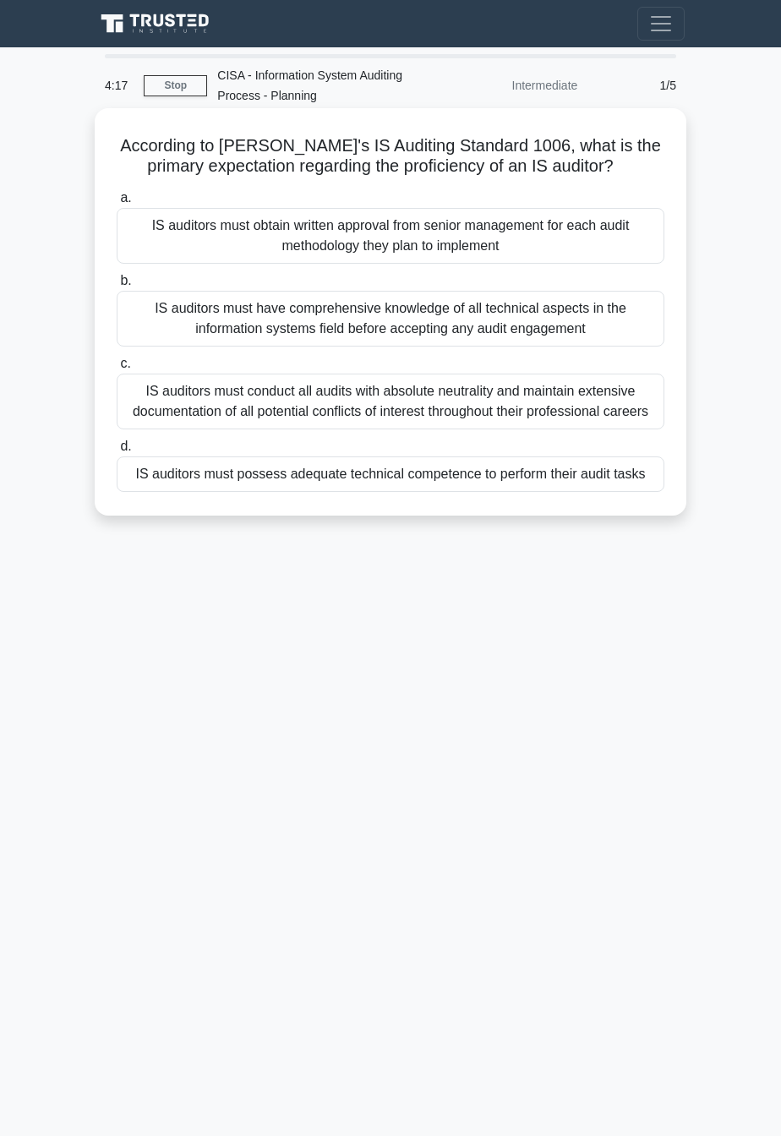
click at [453, 322] on div "IS auditors must have comprehensive knowledge of all technical aspects in the i…" at bounding box center [391, 319] width 548 height 56
click at [117, 287] on input "b. IS auditors must have comprehensive knowledge of all technical aspects in th…" at bounding box center [117, 281] width 0 height 11
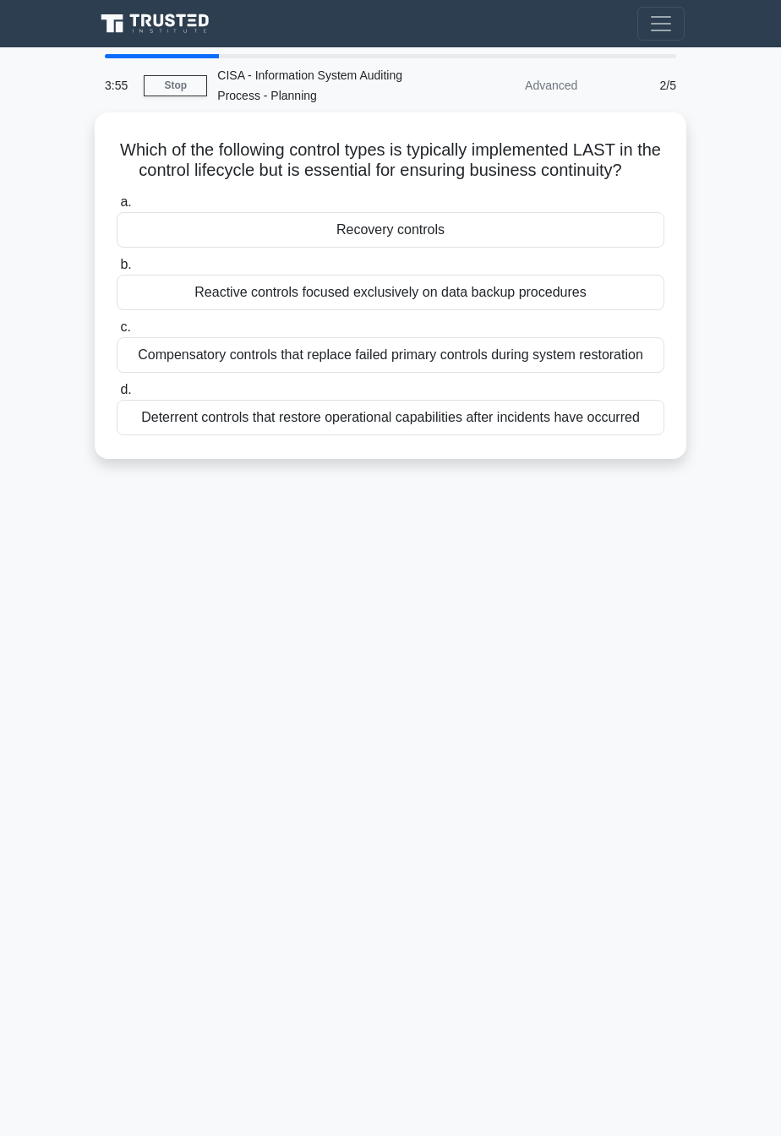
click at [387, 640] on div "3:55 Stop CISA - Information System Auditing Process - Planning Advanced 2/5 Wh…" at bounding box center [390, 476] width 609 height 845
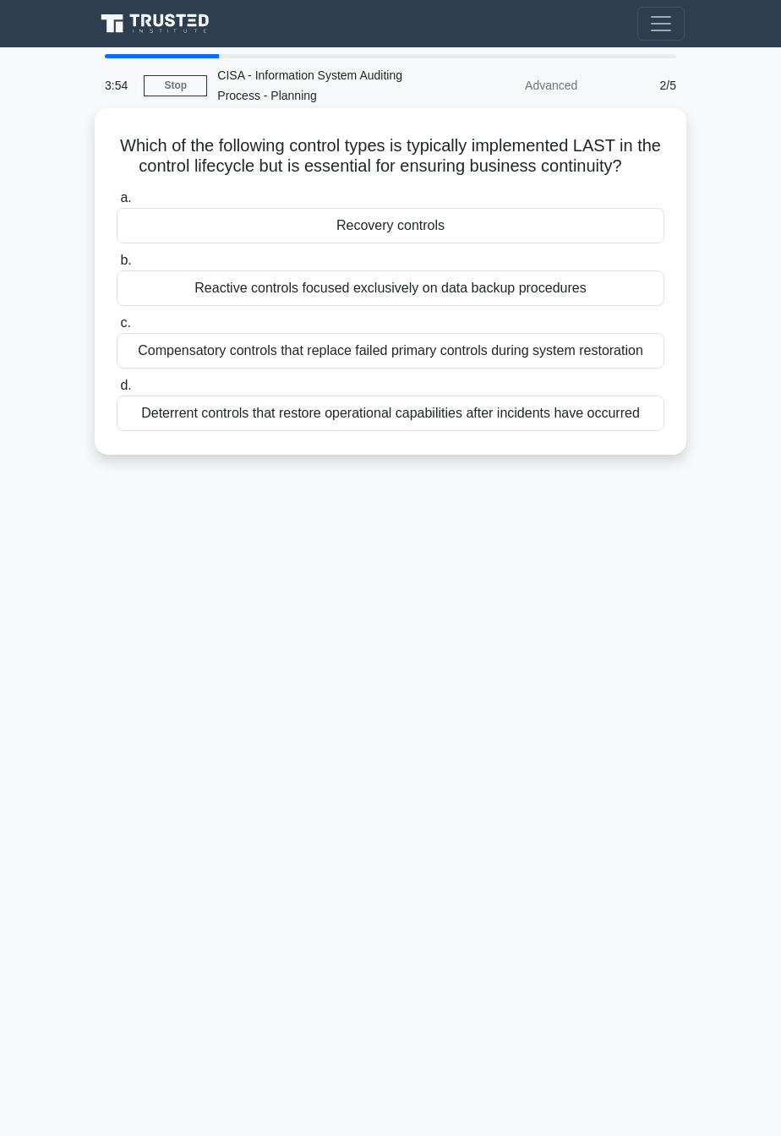
click at [550, 350] on div "Compensatory controls that replace failed primary controls during system restor…" at bounding box center [391, 351] width 548 height 36
click at [117, 329] on input "c. Compensatory controls that replace failed primary controls during system res…" at bounding box center [117, 323] width 0 height 11
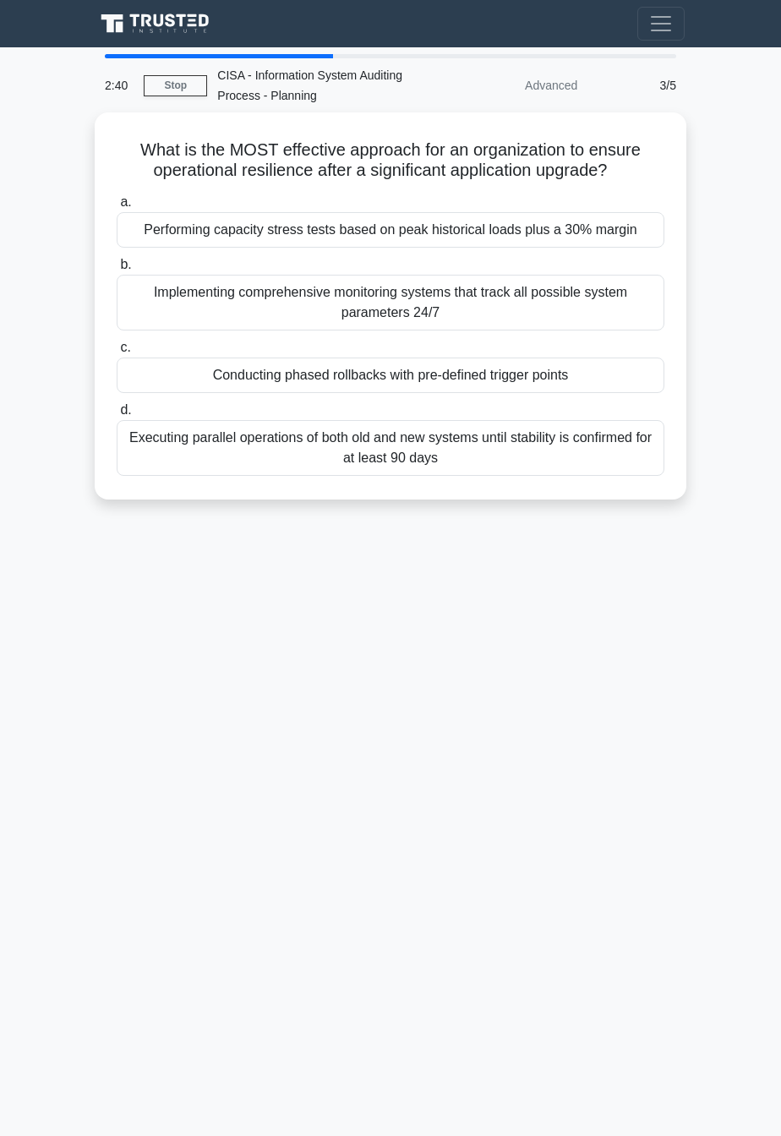
click at [468, 681] on div "2:40 Stop CISA - Information System Auditing Process - Planning Advanced 3/5 Wh…" at bounding box center [390, 476] width 609 height 845
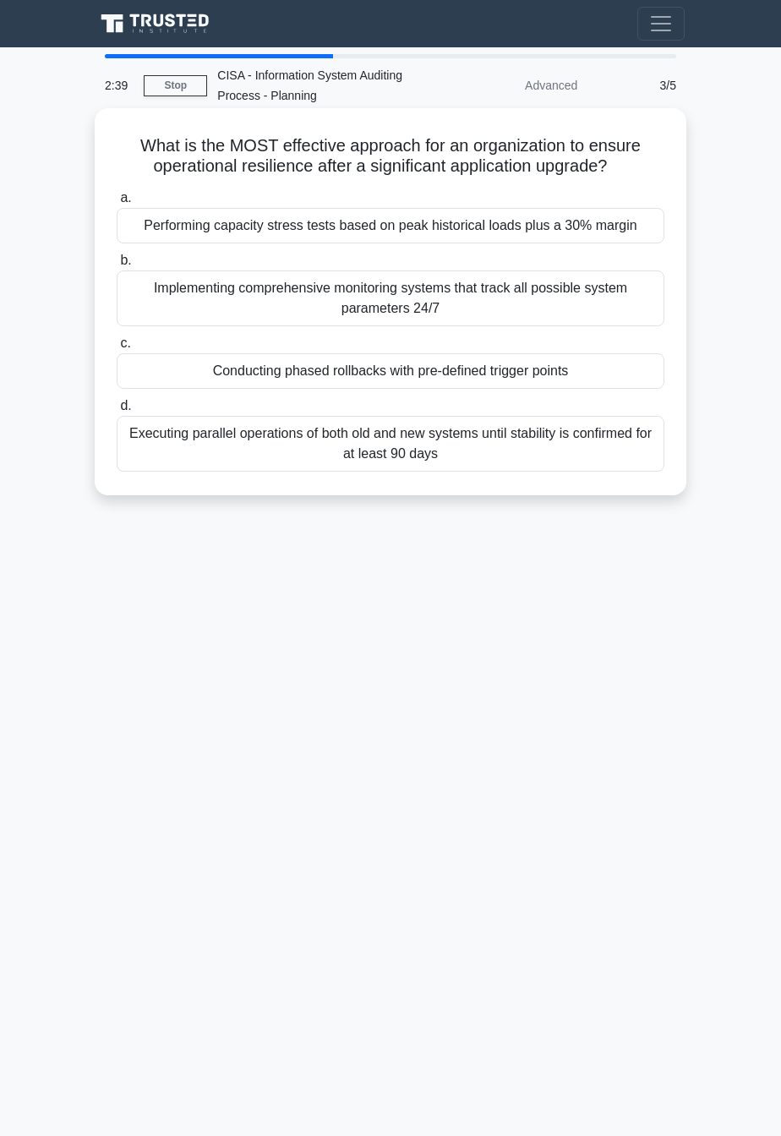
click at [597, 380] on div "Conducting phased rollbacks with pre-defined trigger points" at bounding box center [391, 371] width 548 height 36
click at [117, 349] on input "c. Conducting phased rollbacks with pre-defined trigger points" at bounding box center [117, 343] width 0 height 11
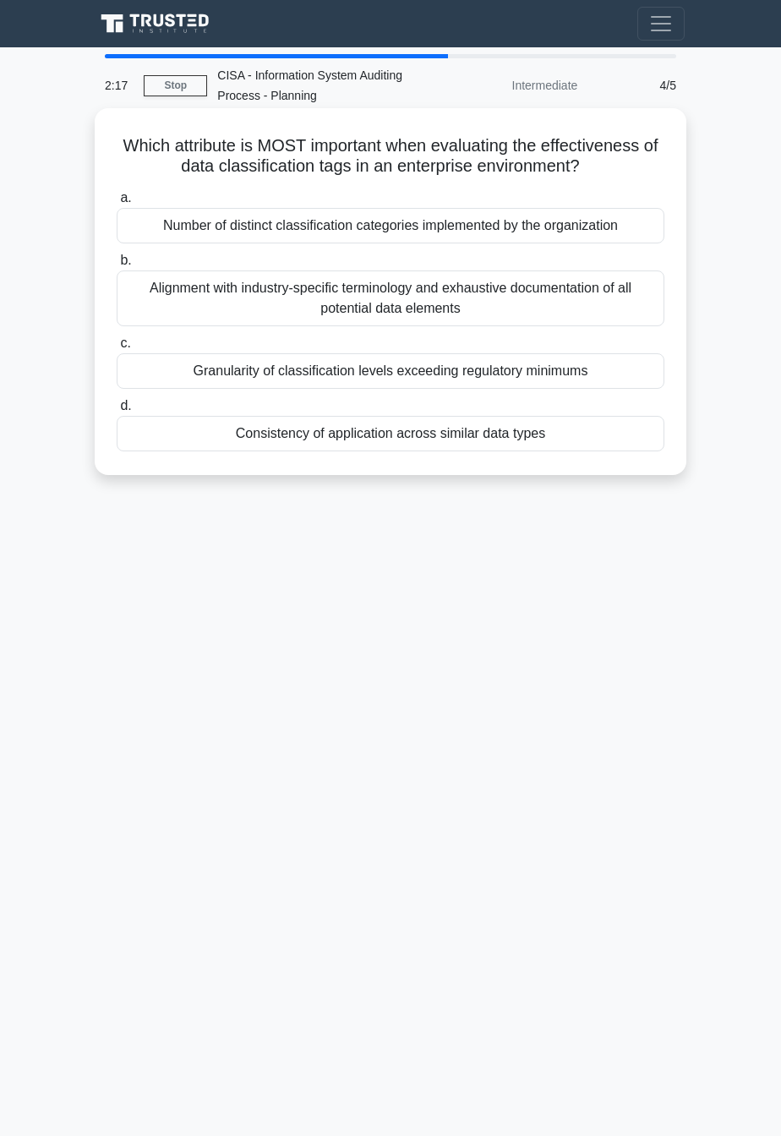
click at [584, 428] on div "Consistency of application across similar data types" at bounding box center [391, 434] width 548 height 36
click at [117, 412] on input "d. Consistency of application across similar data types" at bounding box center [117, 406] width 0 height 11
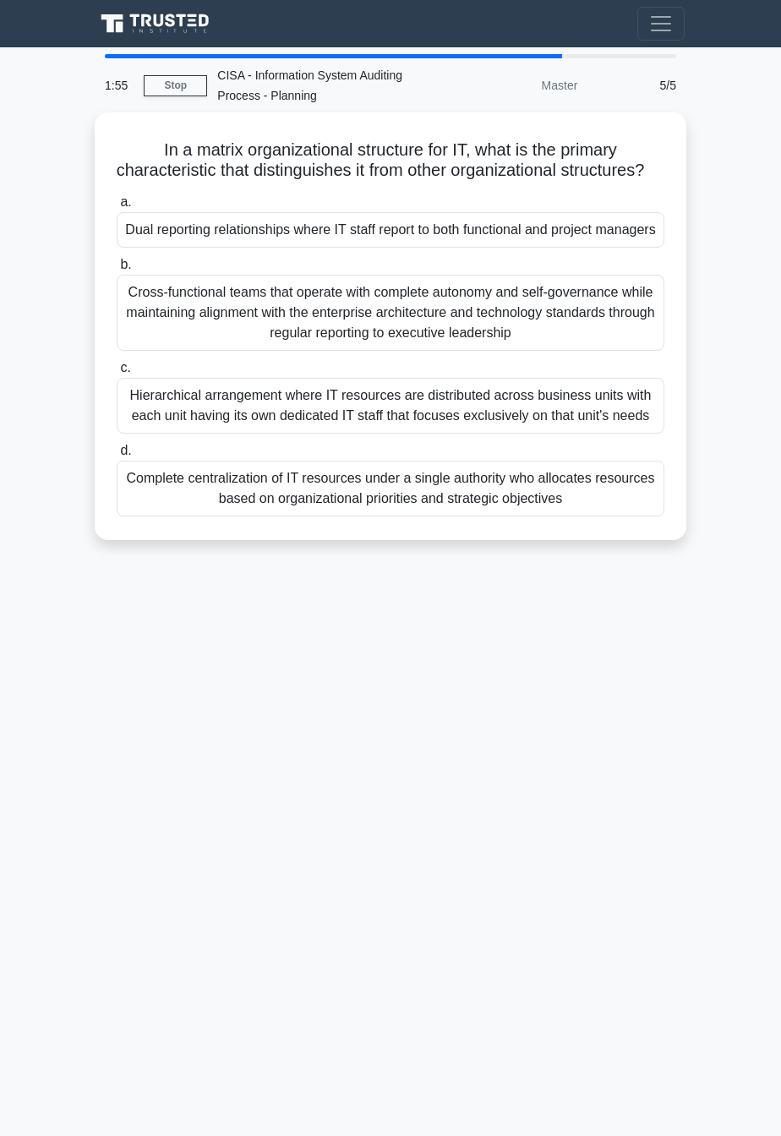
scroll to position [14, 0]
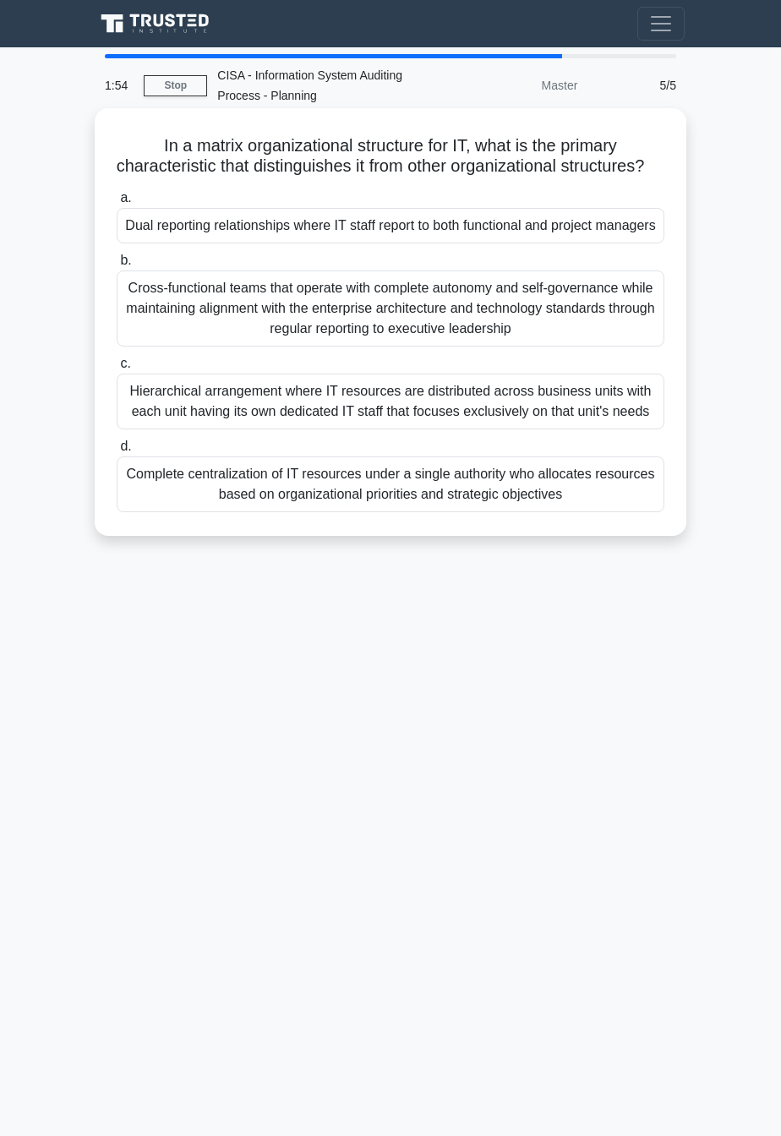
click at [561, 344] on div "Cross-functional teams that operate with complete autonomy and self-governance …" at bounding box center [391, 309] width 548 height 76
click at [117, 266] on input "b. Cross-functional teams that operate with complete autonomy and self-governan…" at bounding box center [117, 260] width 0 height 11
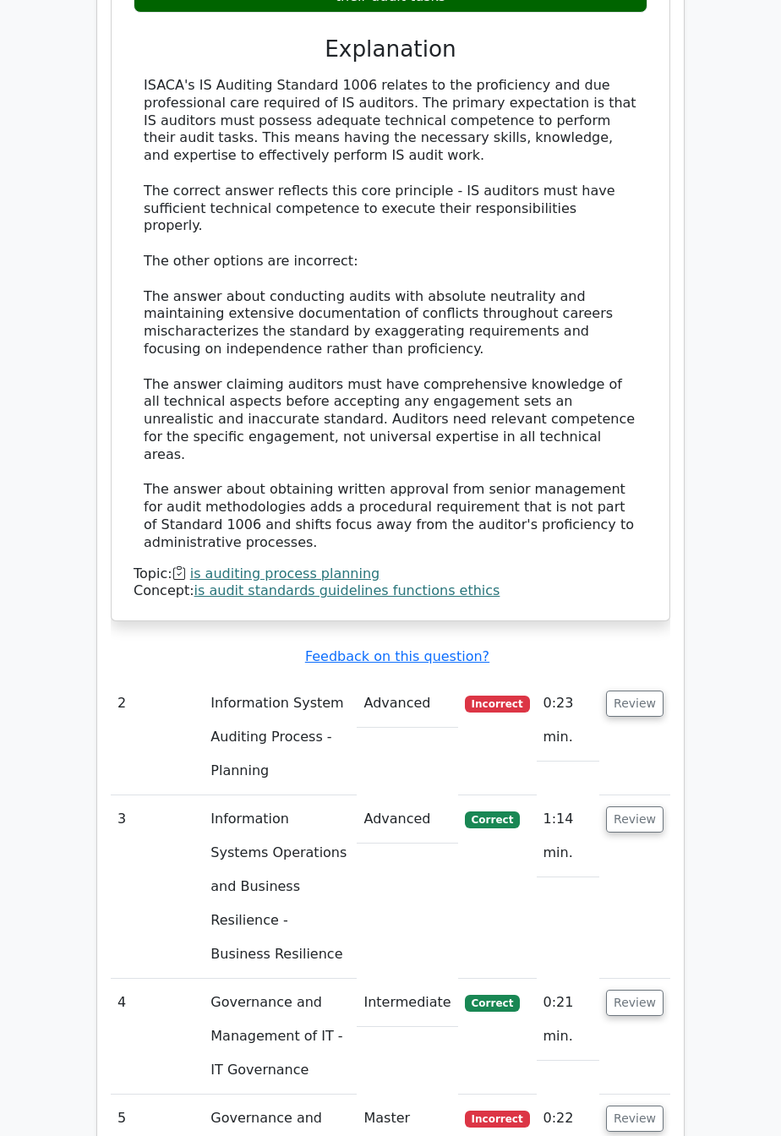
scroll to position [1445, 0]
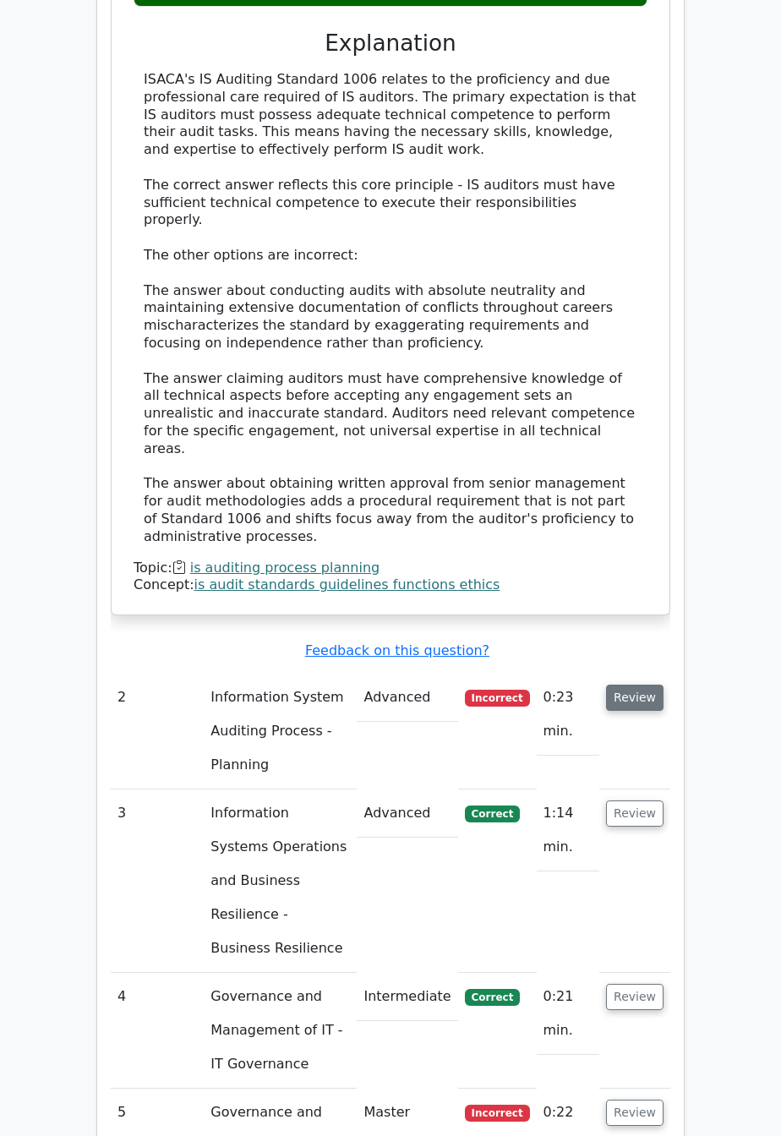
click at [648, 685] on button "Review" at bounding box center [634, 698] width 57 height 26
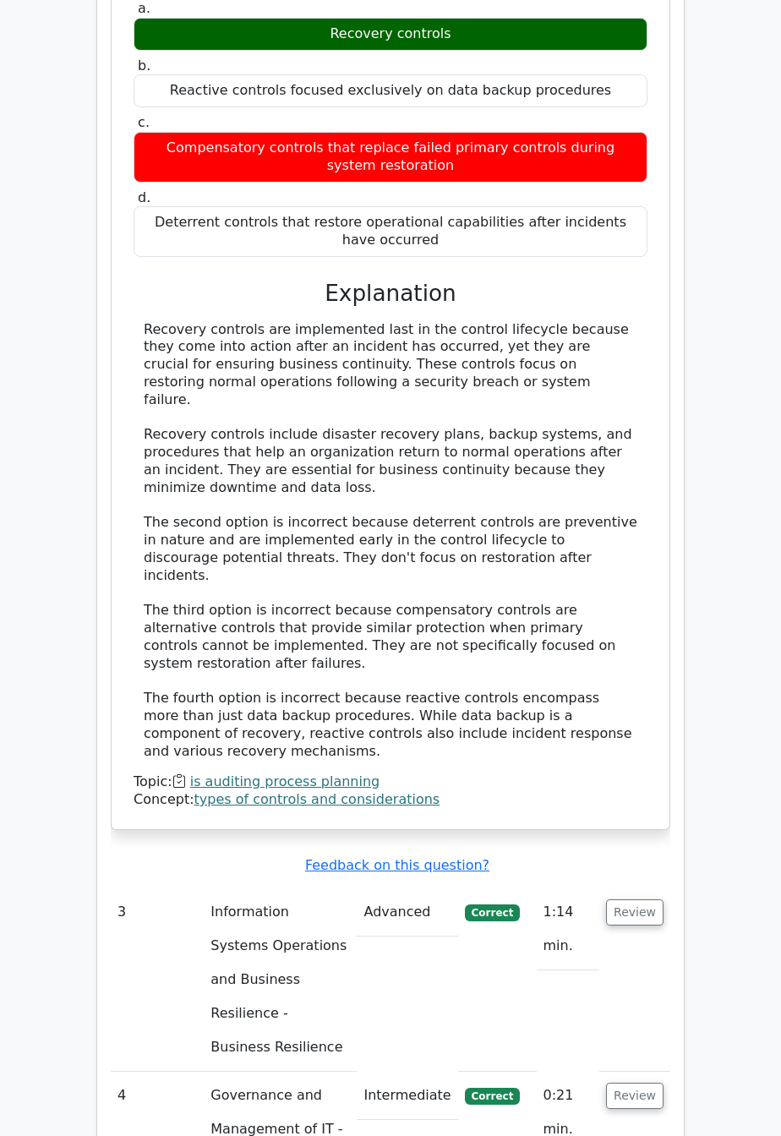
scroll to position [2498, 0]
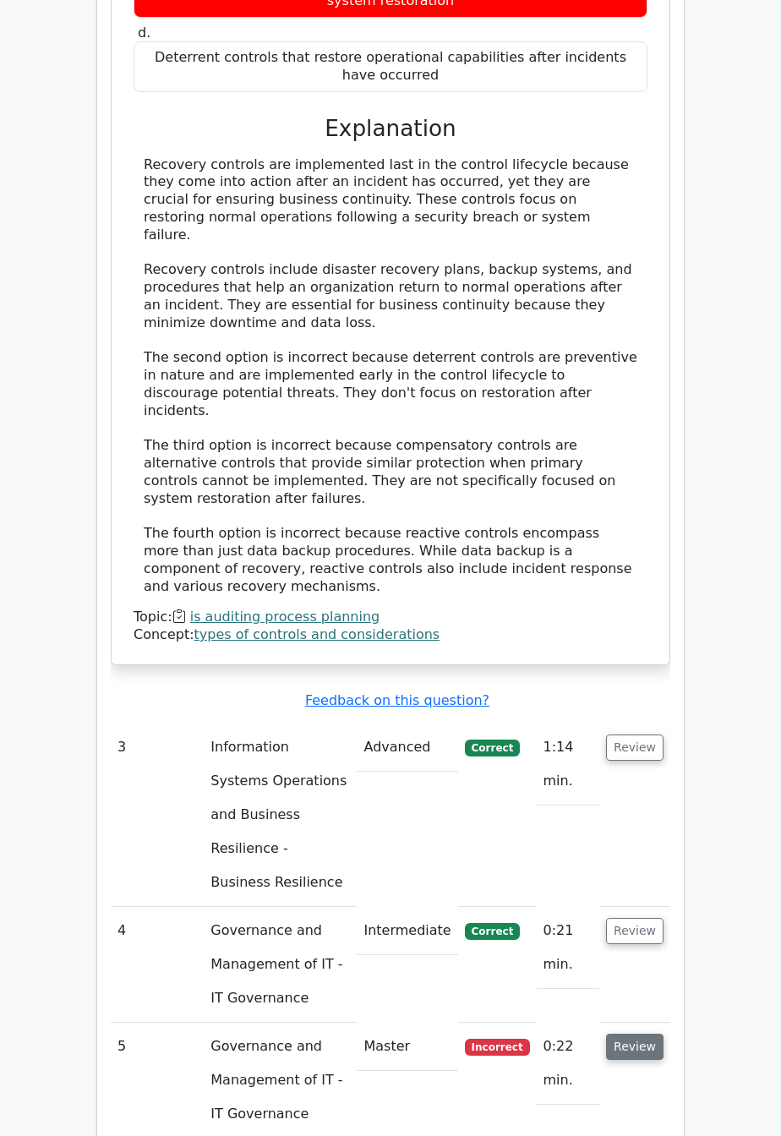
click at [650, 1034] on button "Review" at bounding box center [634, 1047] width 57 height 26
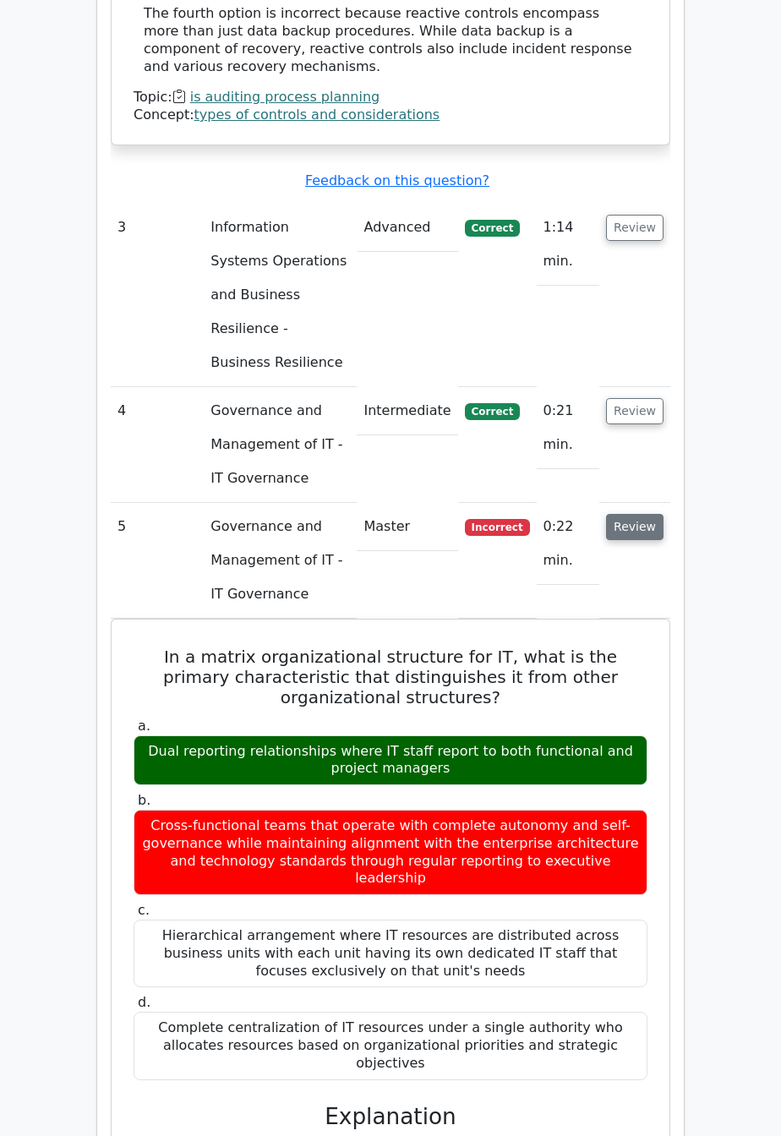
scroll to position [3028, 0]
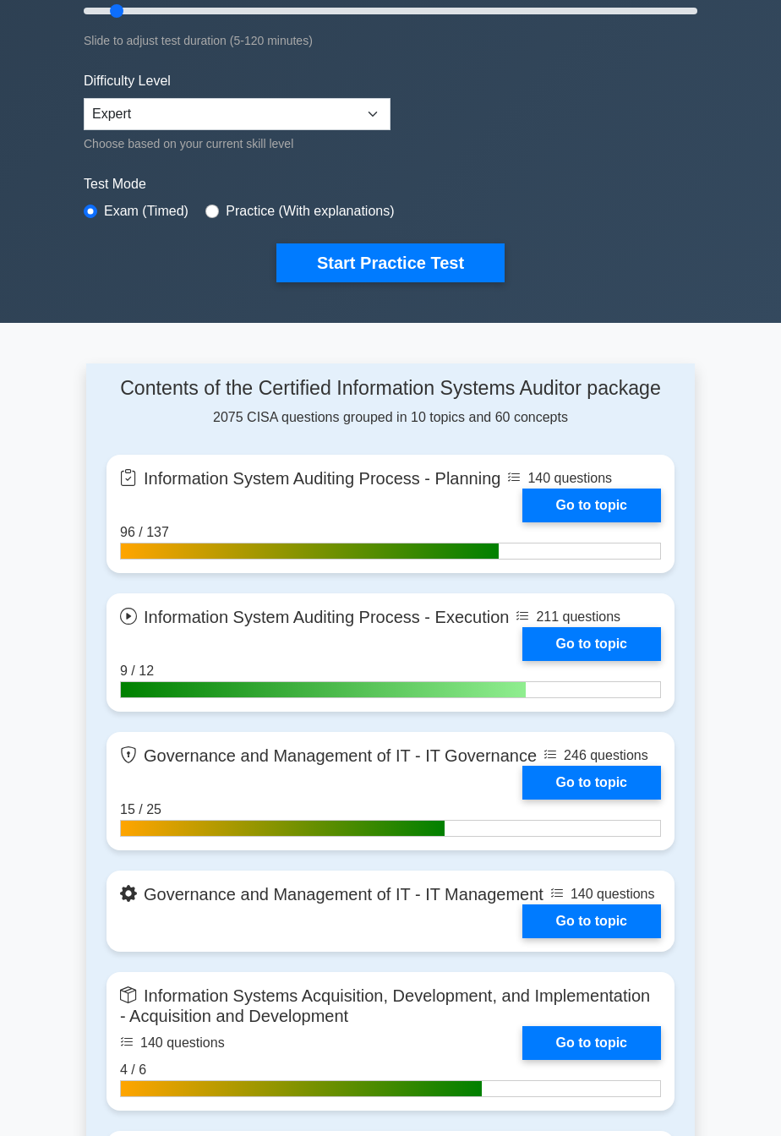
scroll to position [350, 0]
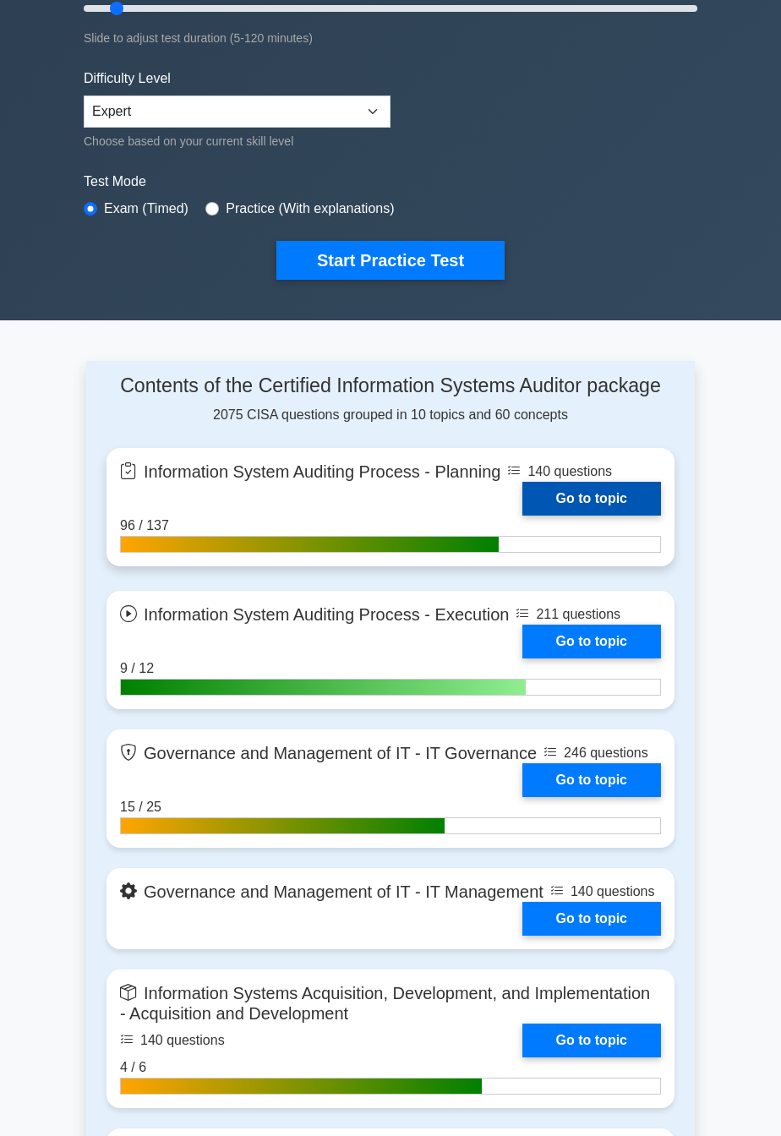
click at [618, 501] on link "Go to topic" at bounding box center [592, 499] width 139 height 34
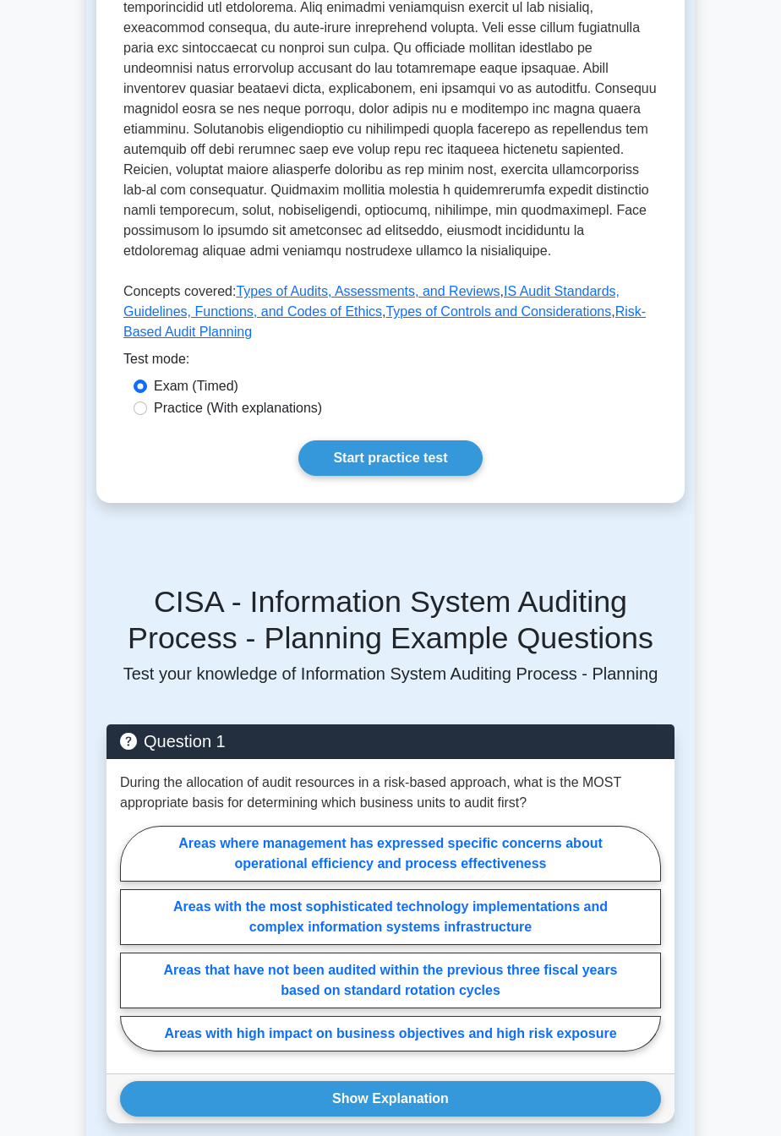
scroll to position [725, 0]
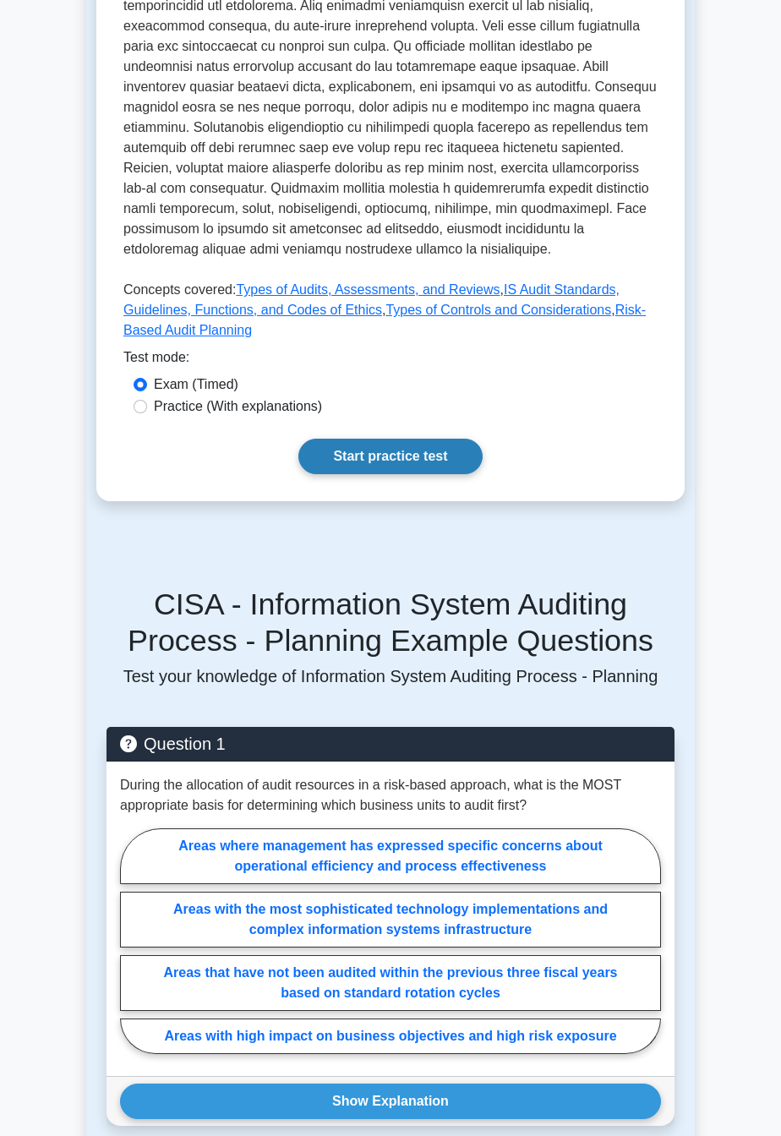
click at [425, 474] on link "Start practice test" at bounding box center [389, 457] width 183 height 36
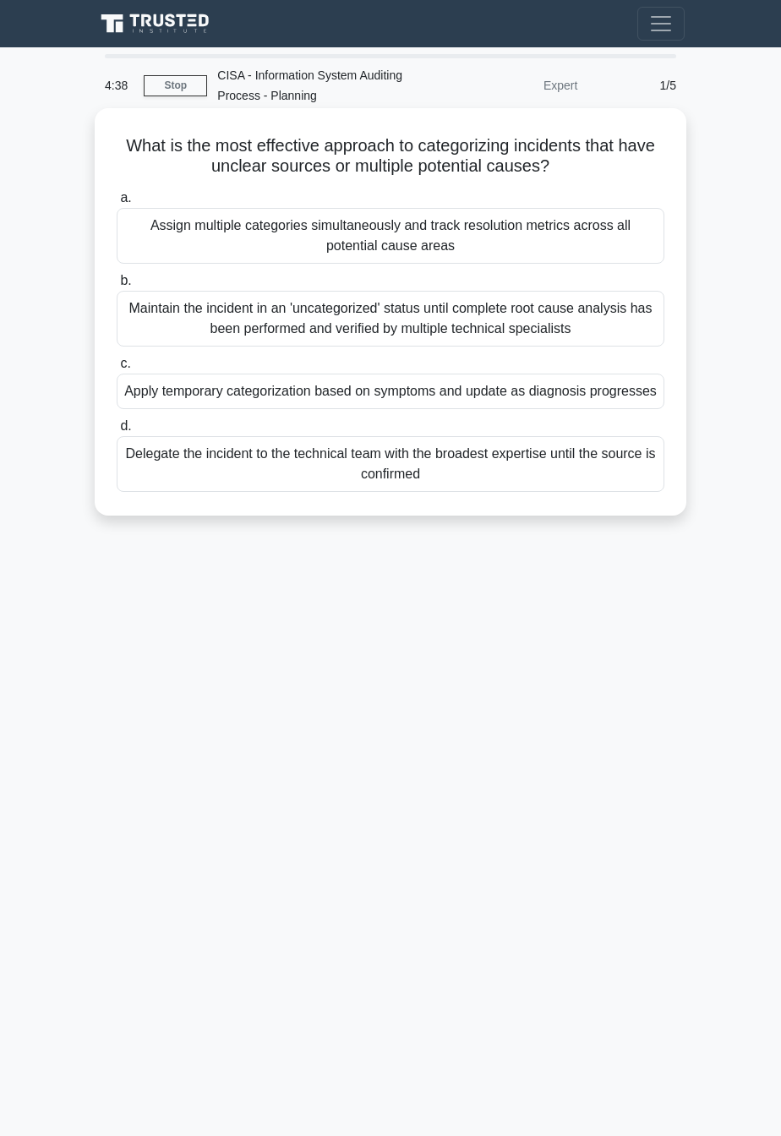
click at [610, 492] on div "Delegate the incident to the technical team with the broadest expertise until t…" at bounding box center [391, 464] width 548 height 56
click at [117, 432] on input "d. Delegate the incident to the technical team with the broadest expertise unti…" at bounding box center [117, 426] width 0 height 11
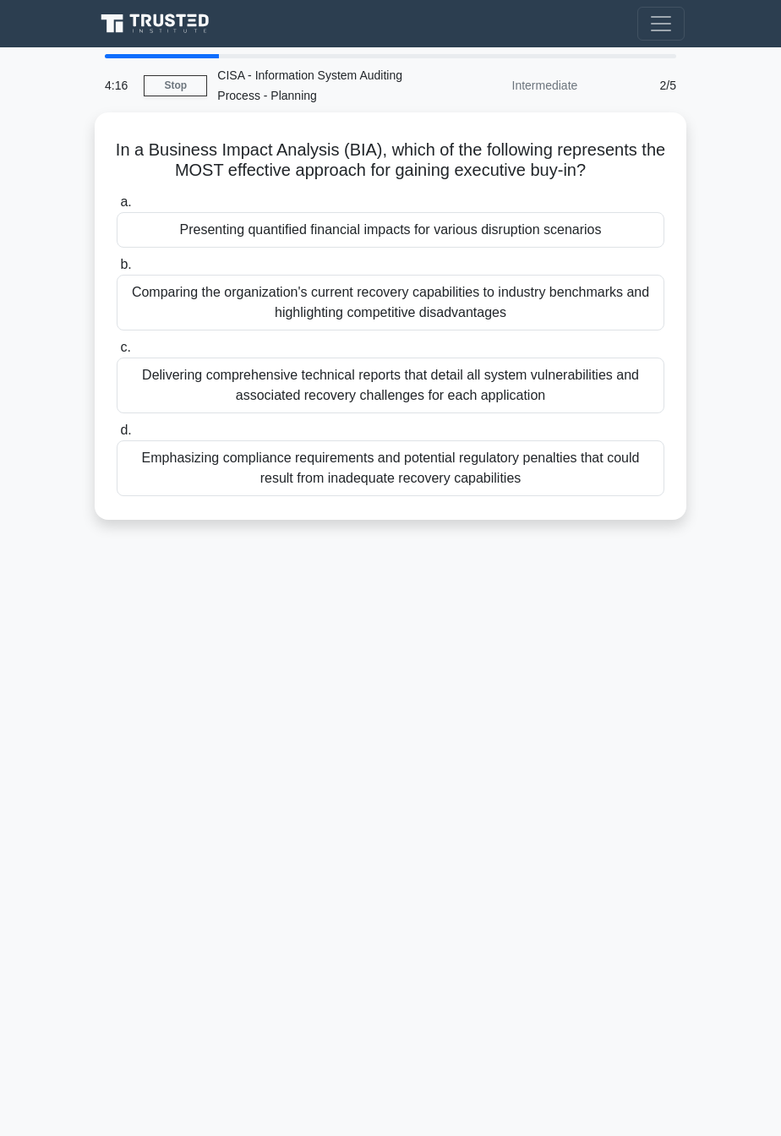
click at [410, 696] on div "4:16 Stop CISA - Information System Auditing Process - Planning Intermediate 2/…" at bounding box center [390, 476] width 609 height 845
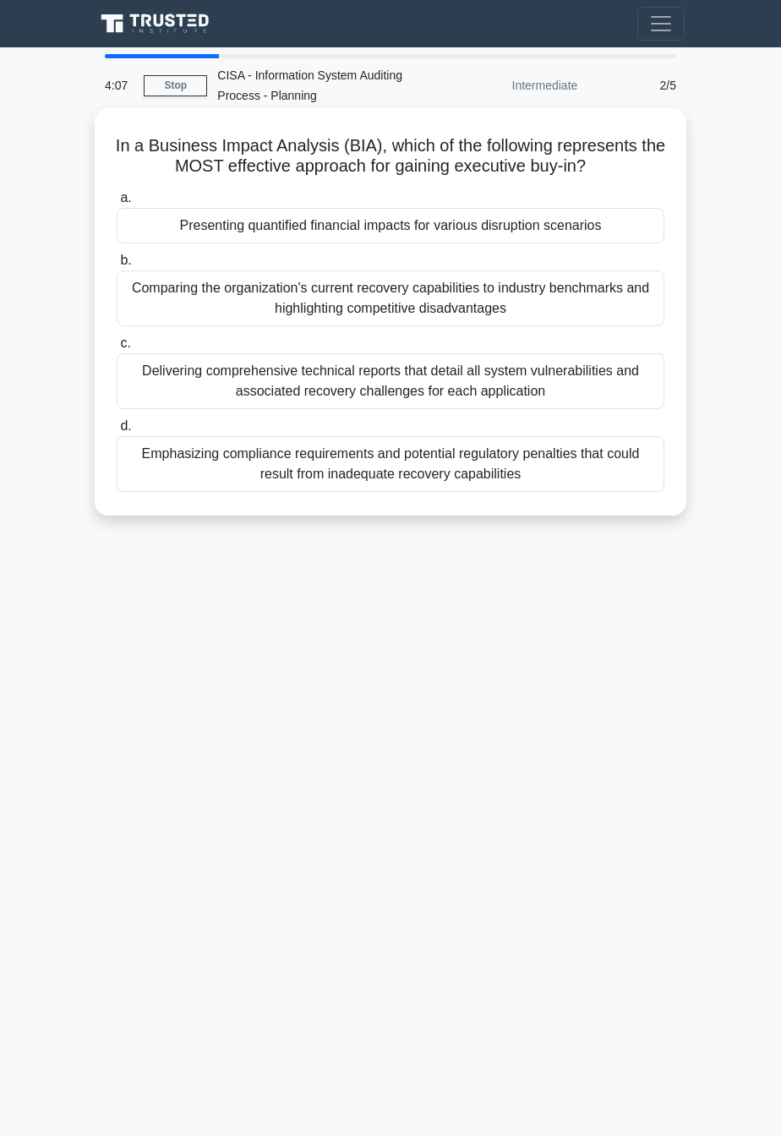
click at [604, 469] on div "Emphasizing compliance requirements and potential regulatory penalties that cou…" at bounding box center [391, 464] width 548 height 56
click at [117, 432] on input "d. Emphasizing compliance requirements and potential regulatory penalties that …" at bounding box center [117, 426] width 0 height 11
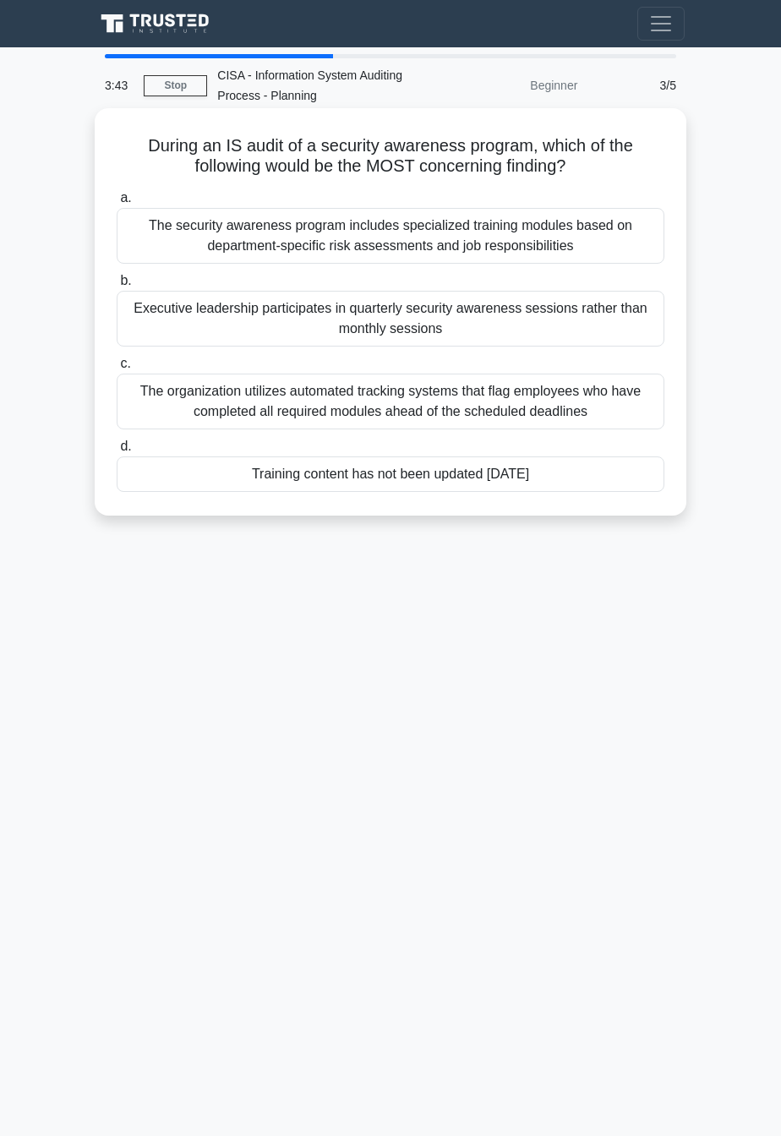
click at [597, 489] on div "Training content has not been updated in three years" at bounding box center [391, 475] width 548 height 36
click at [117, 452] on input "d. Training content has not been updated in three years" at bounding box center [117, 446] width 0 height 11
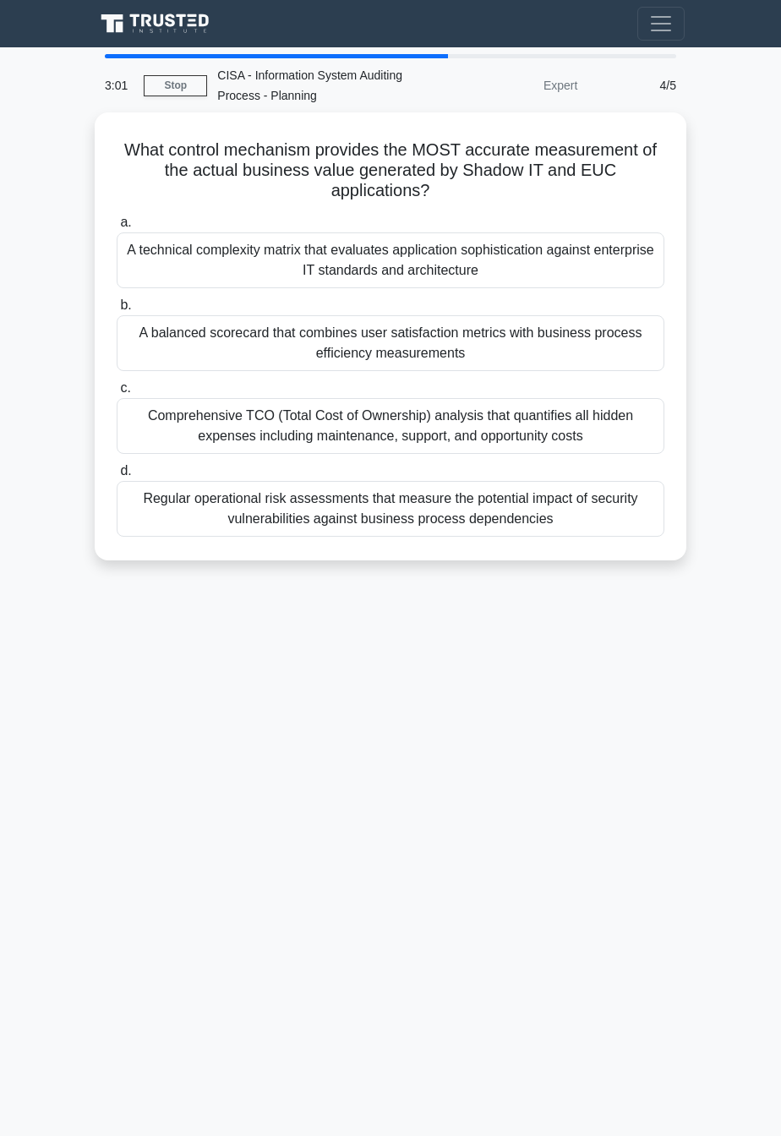
click at [62, 756] on main "3:01 Stop CISA - Information System Auditing Process - Planning Expert 4/5 What…" at bounding box center [390, 591] width 781 height 1089
click at [289, 832] on div "2:19 Stop CISA - Information System Auditing Process - Planning Expert 4/5 What…" at bounding box center [390, 476] width 609 height 845
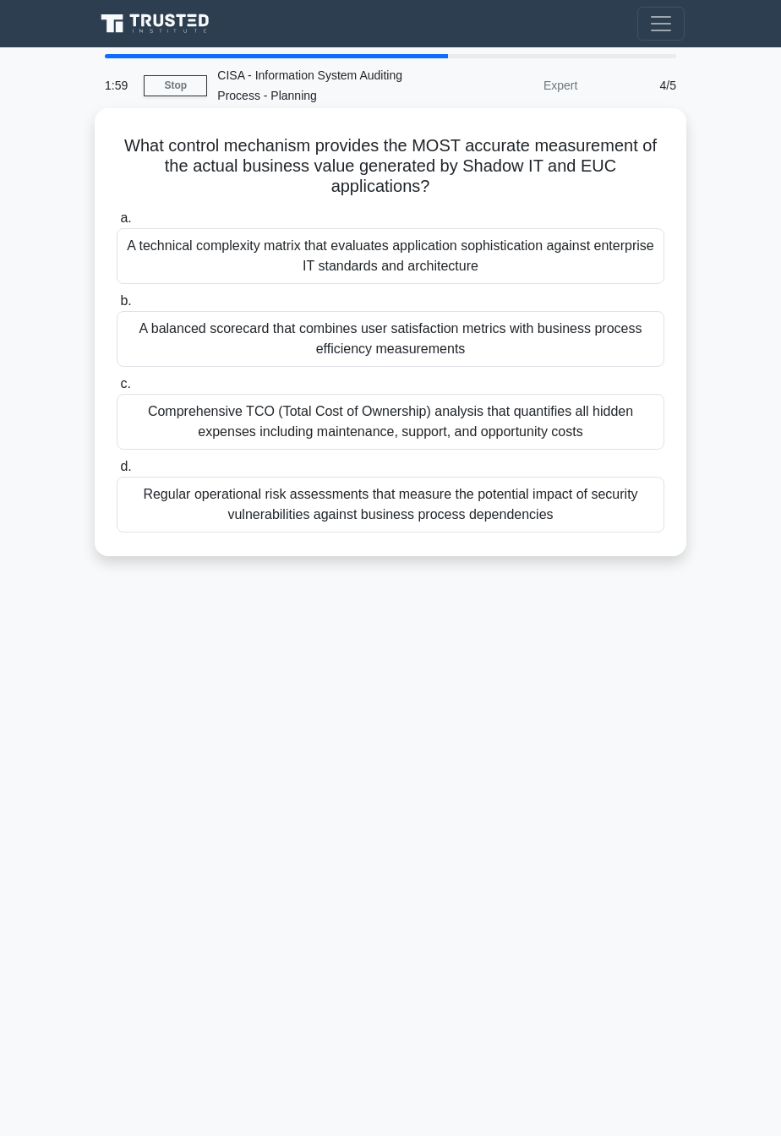
click at [609, 360] on div "A balanced scorecard that combines user satisfaction metrics with business proc…" at bounding box center [391, 339] width 548 height 56
click at [117, 307] on input "b. A balanced scorecard that combines user satisfaction metrics with business p…" at bounding box center [117, 301] width 0 height 11
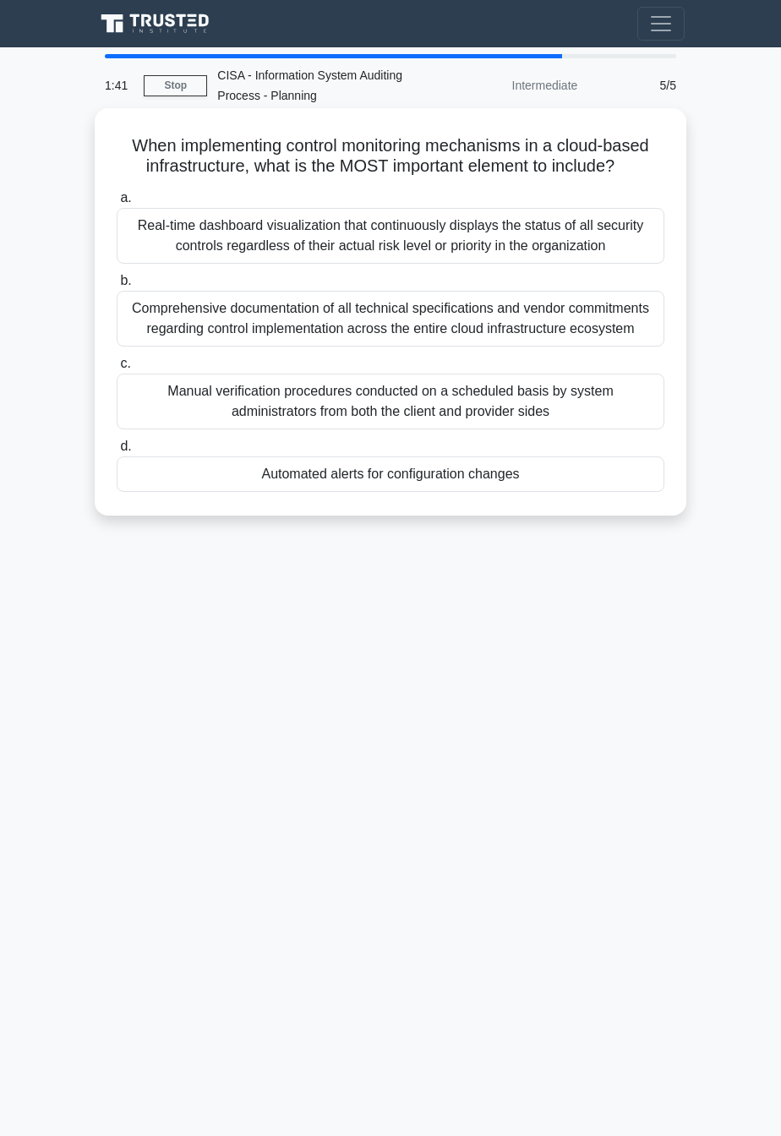
click at [609, 252] on div "Real-time dashboard visualization that continuously displays the status of all …" at bounding box center [391, 236] width 548 height 56
click at [117, 204] on input "a. Real-time dashboard visualization that continuously displays the status of a…" at bounding box center [117, 198] width 0 height 11
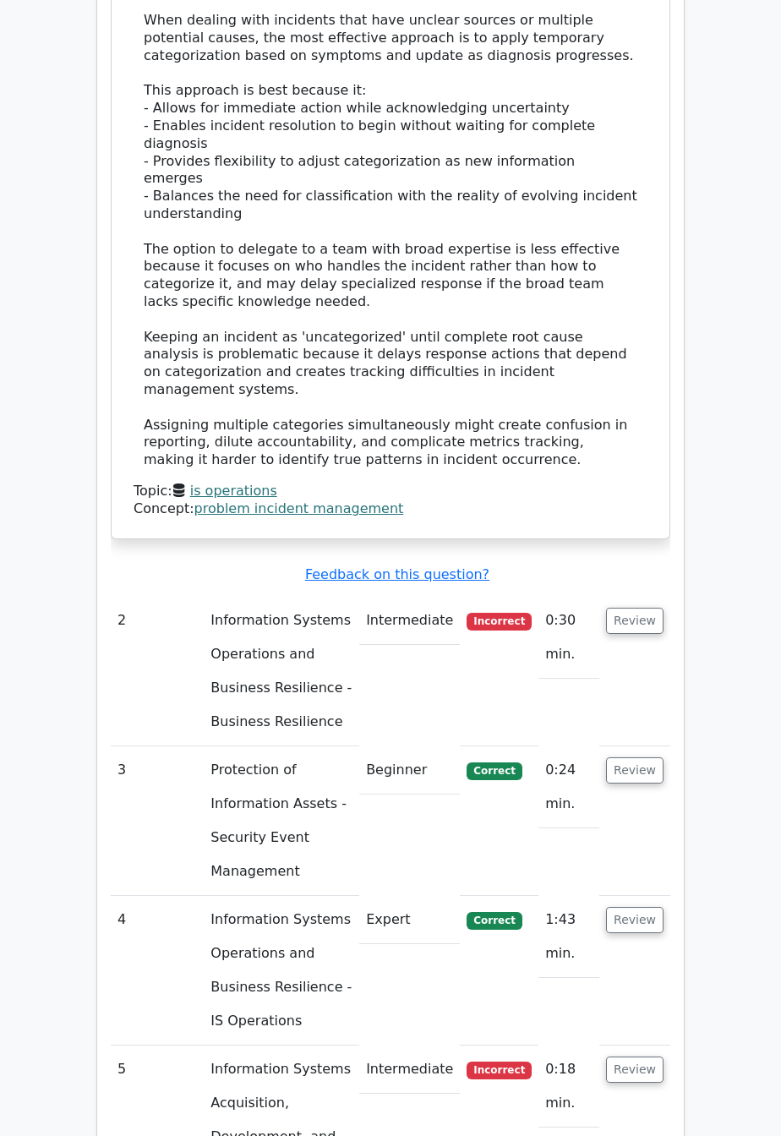
scroll to position [1634, 0]
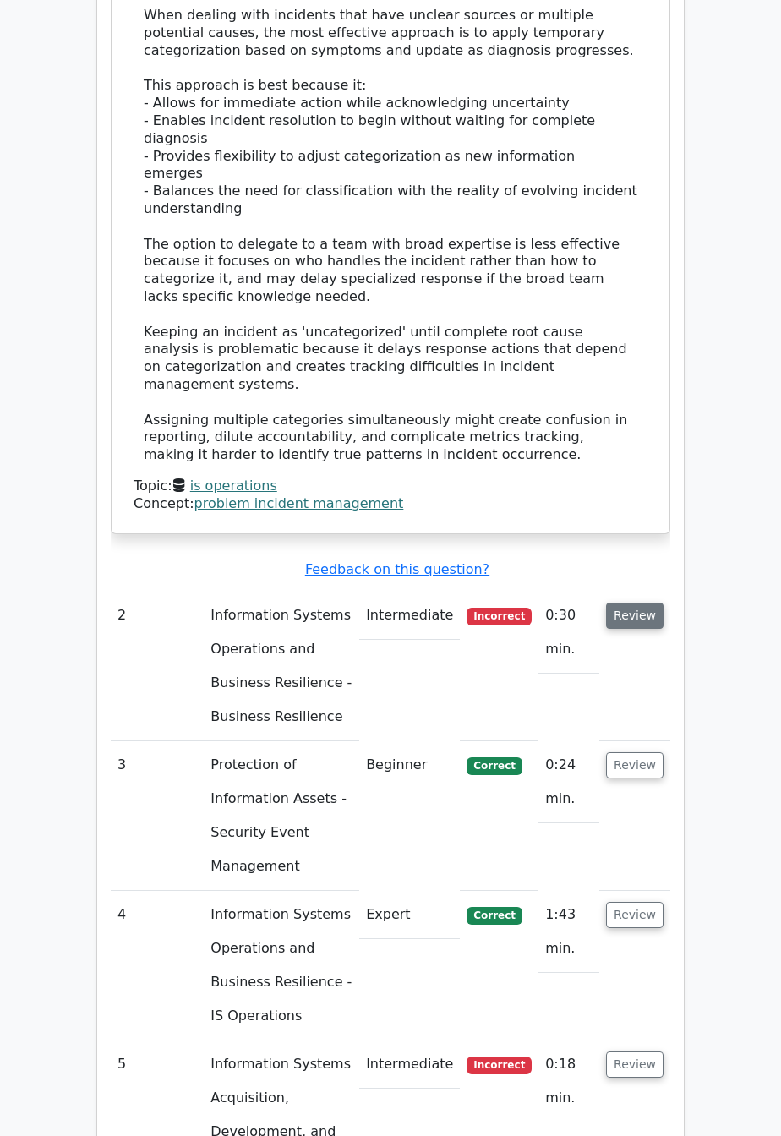
click at [643, 603] on button "Review" at bounding box center [634, 616] width 57 height 26
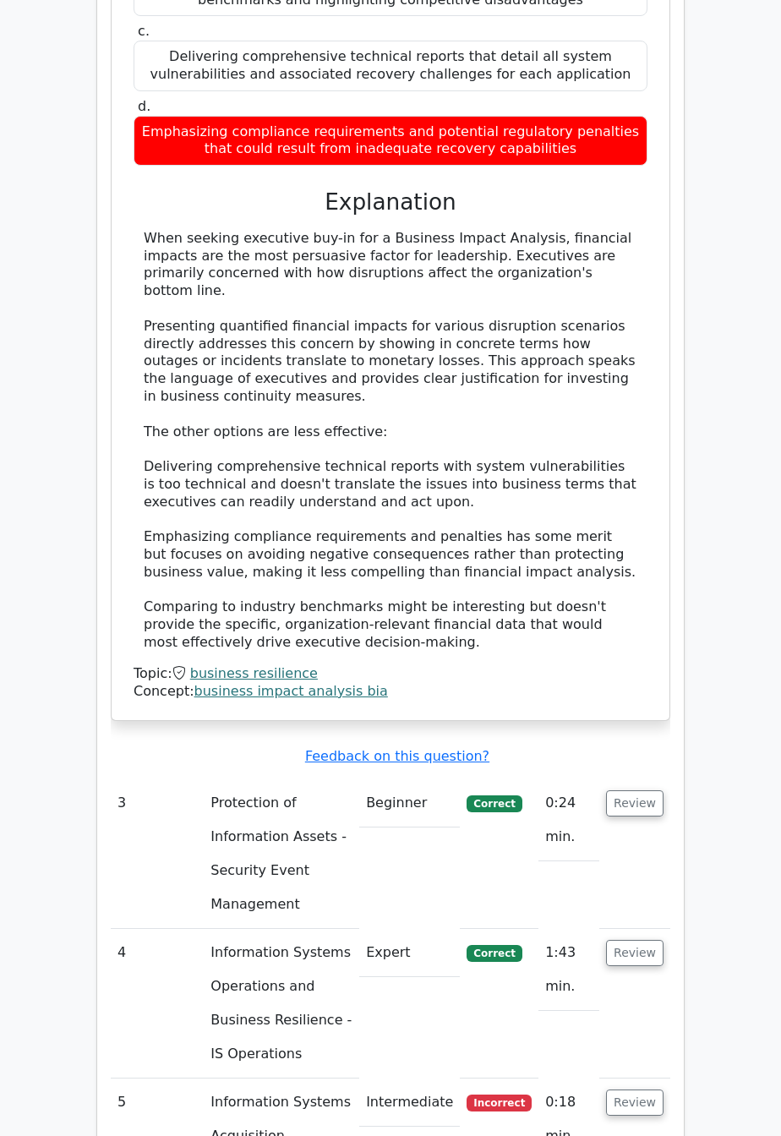
scroll to position [2688, 0]
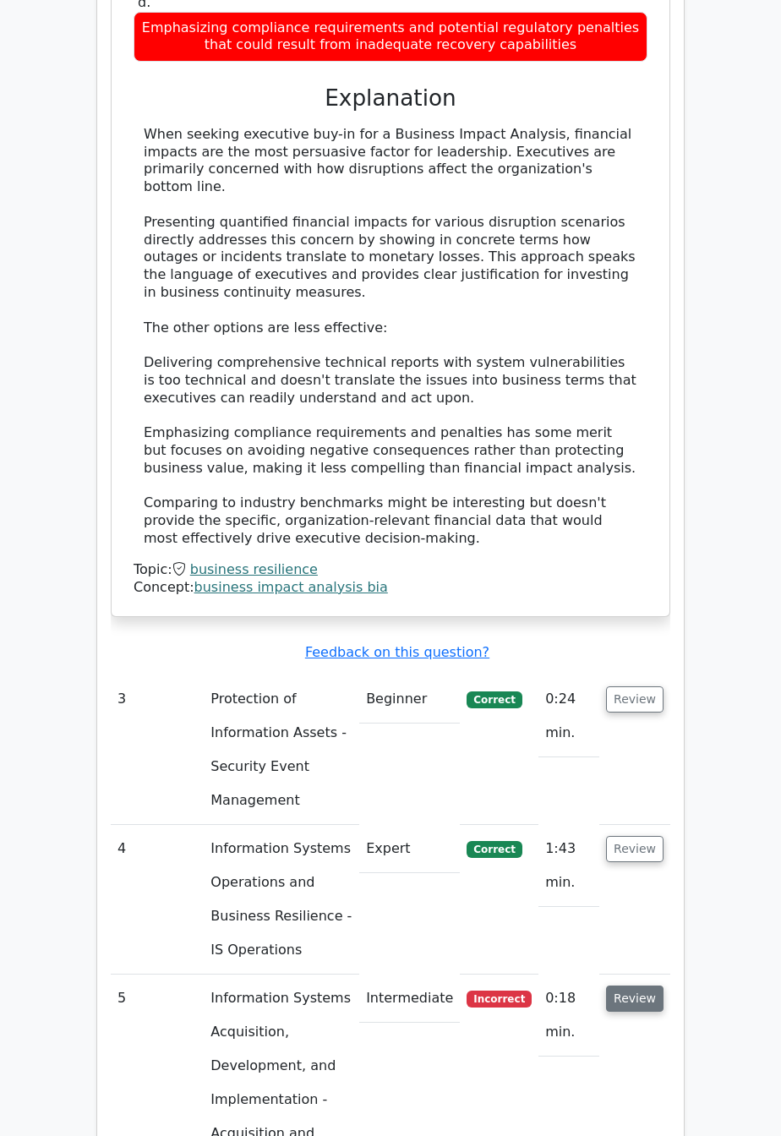
click at [645, 986] on button "Review" at bounding box center [634, 999] width 57 height 26
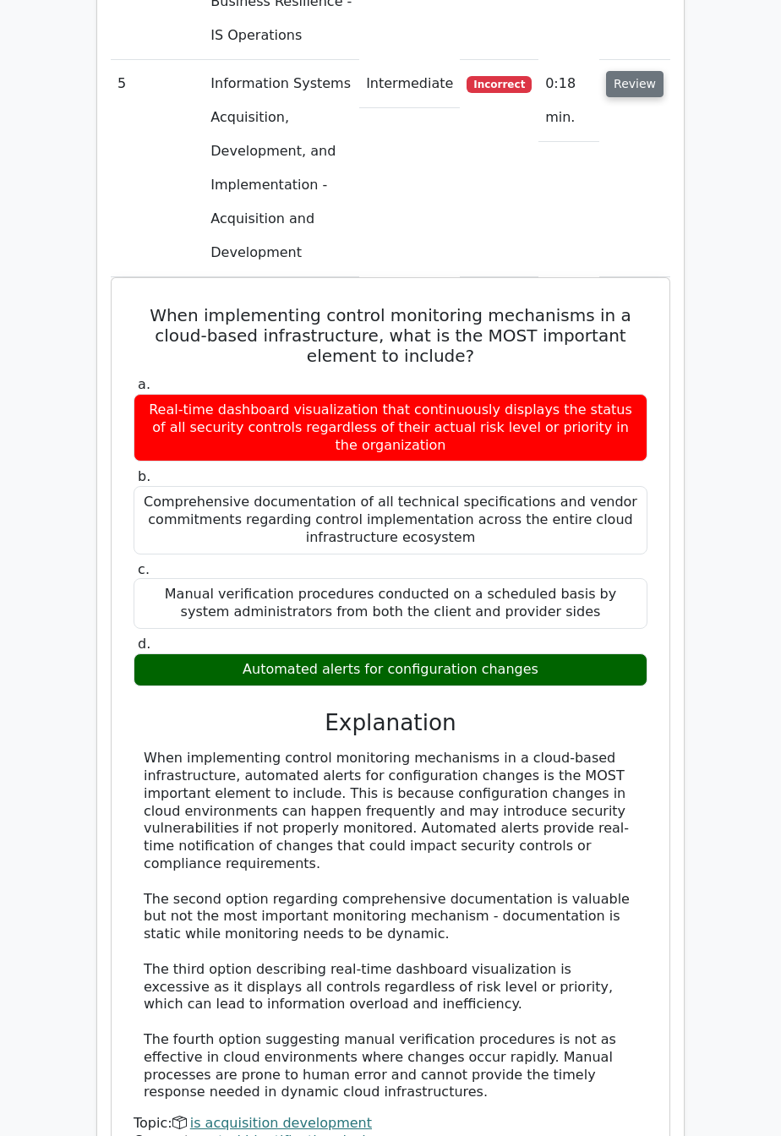
scroll to position [3605, 0]
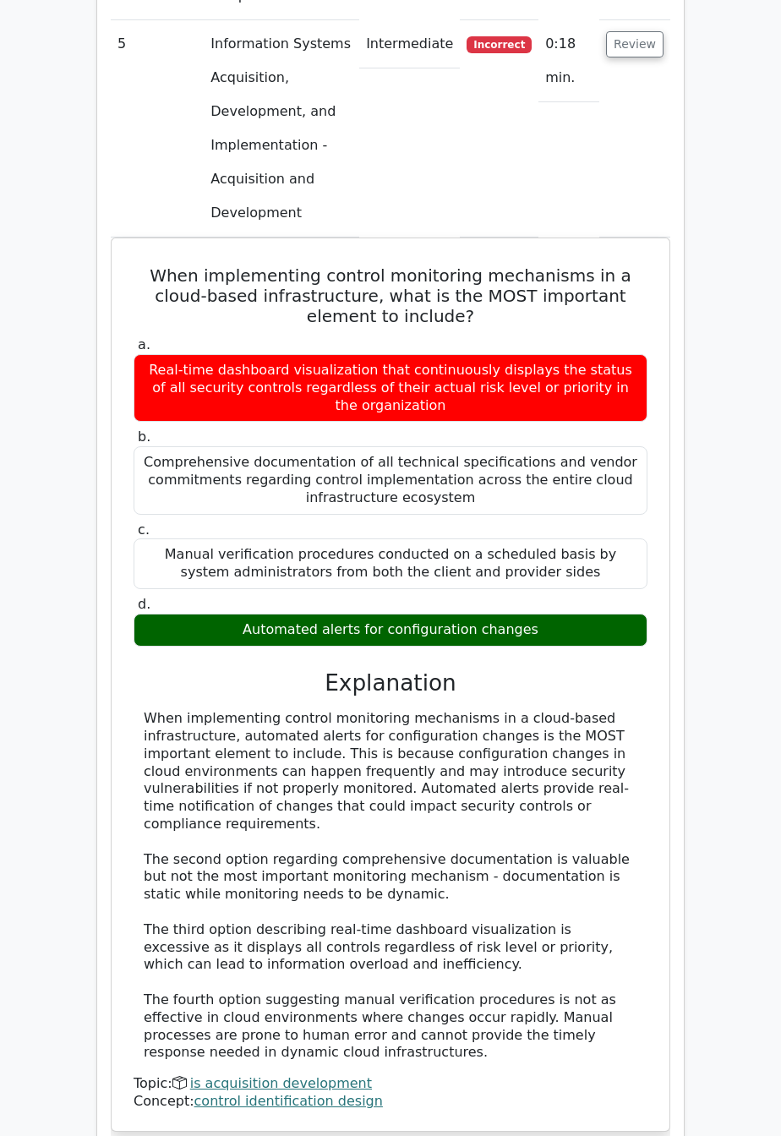
scroll to position [3656, 0]
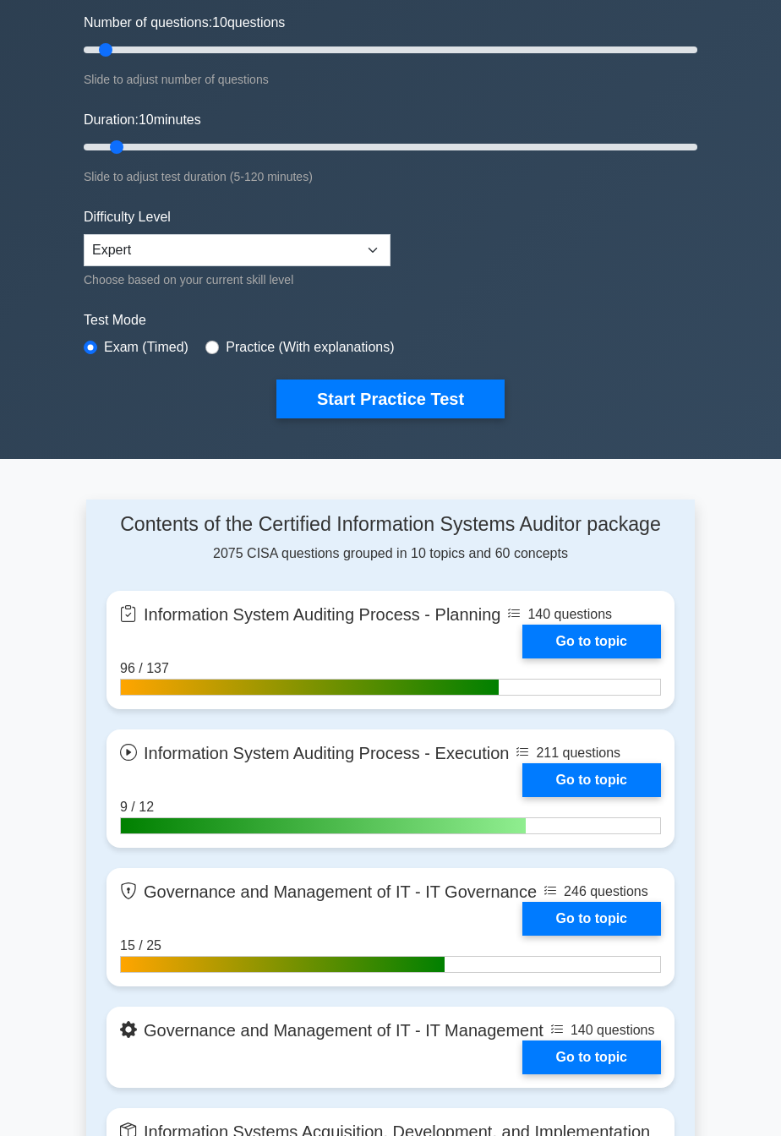
scroll to position [213, 0]
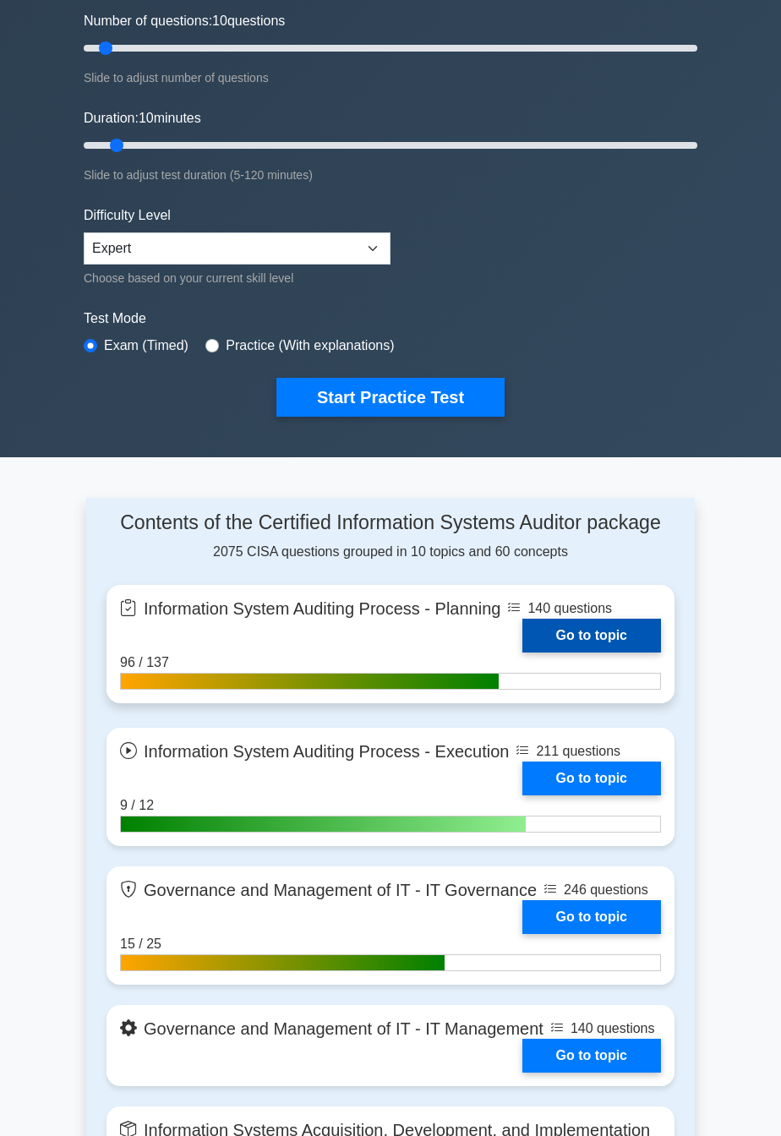
click at [644, 637] on link "Go to topic" at bounding box center [592, 636] width 139 height 34
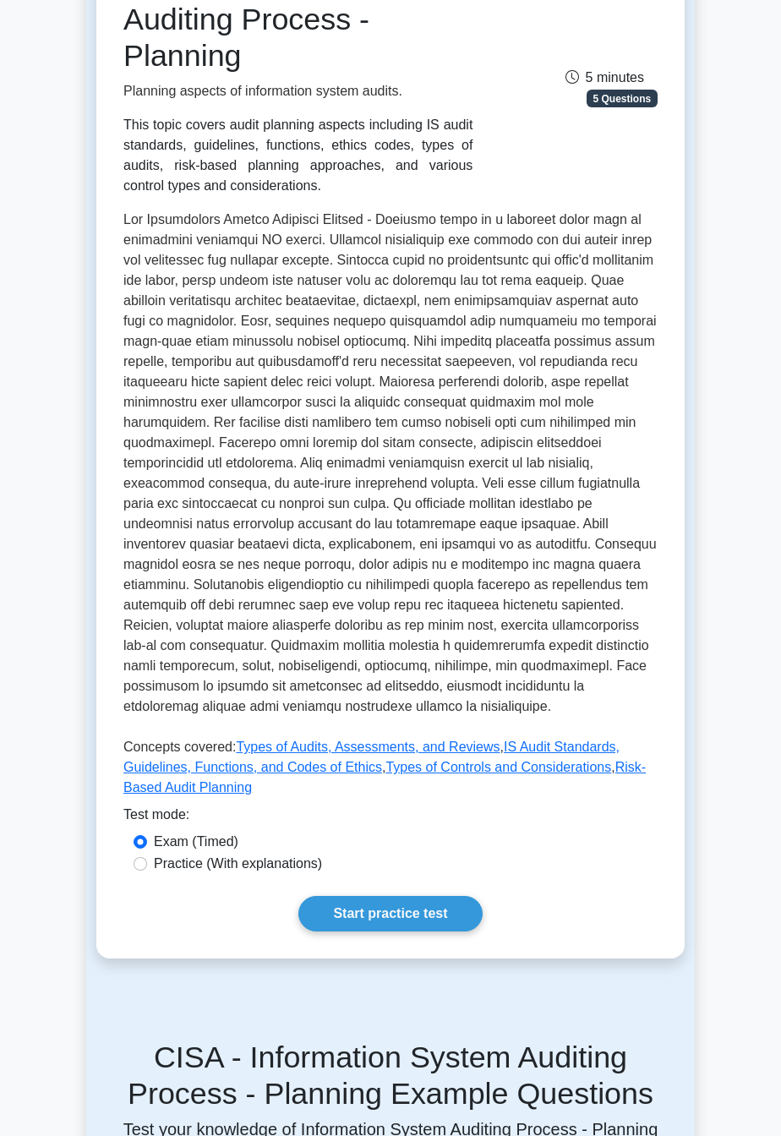
scroll to position [271, 0]
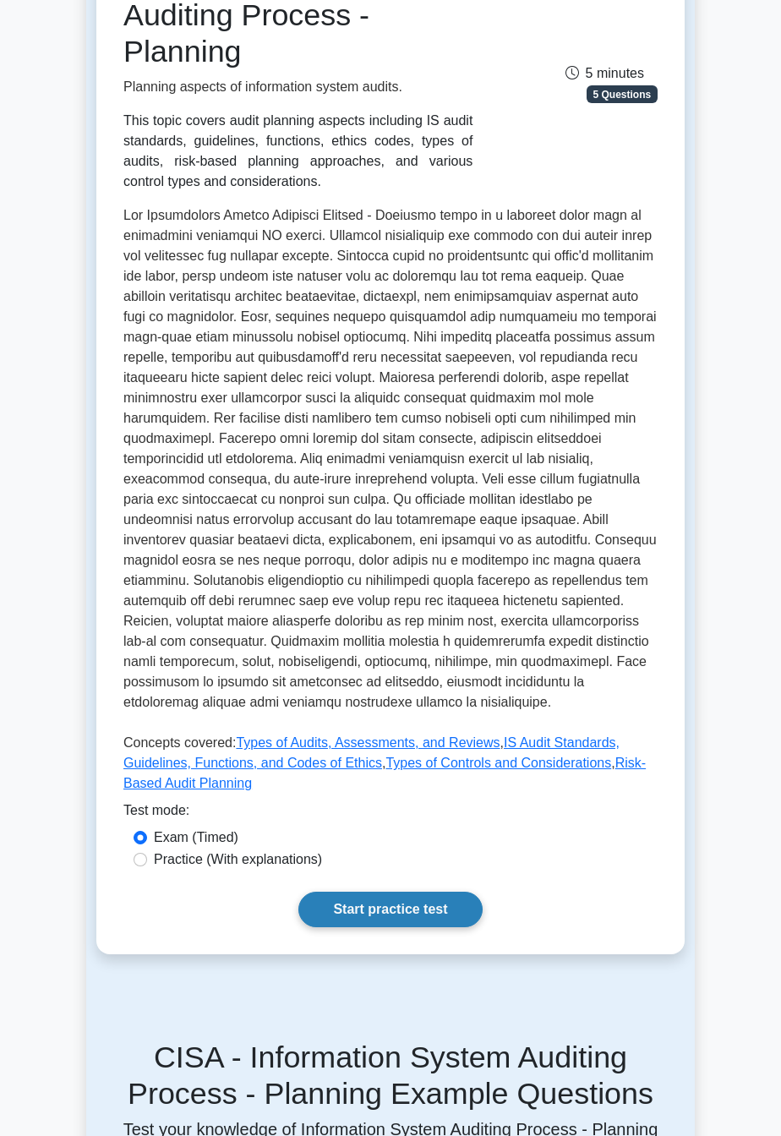
click at [400, 922] on link "Start practice test" at bounding box center [389, 910] width 183 height 36
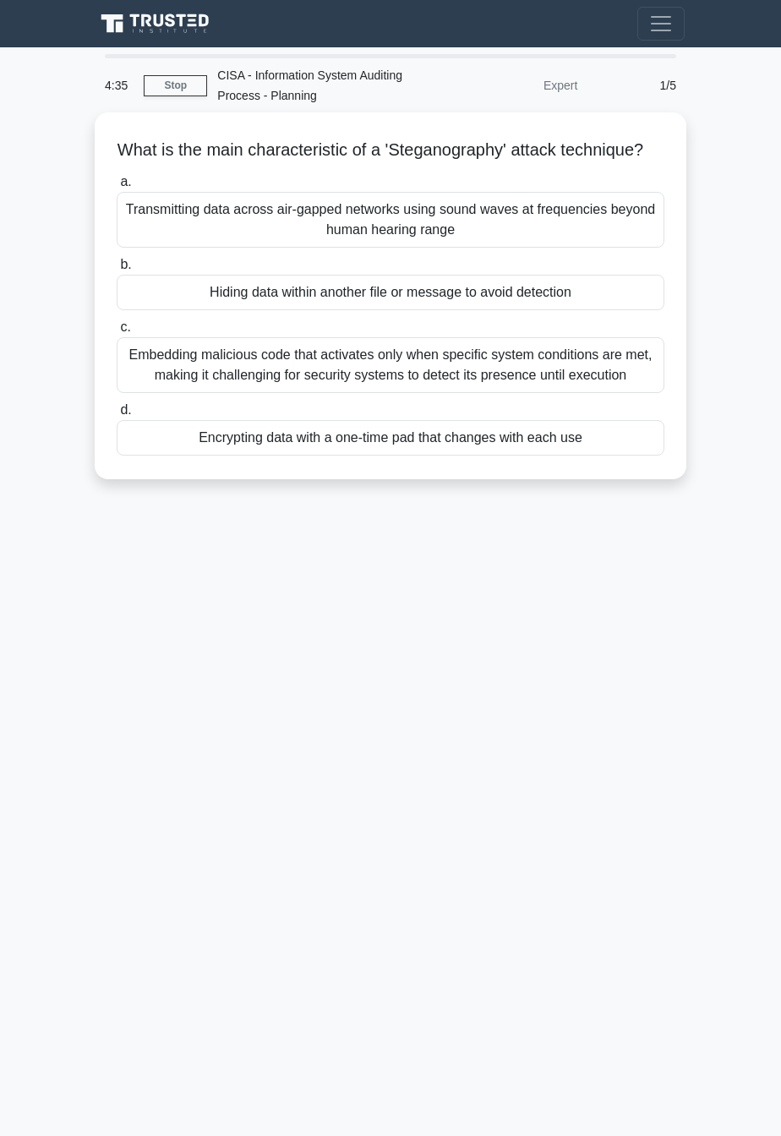
click at [779, 495] on main "4:35 Stop CISA - Information System Auditing Process - Planning Expert 1/5 What…" at bounding box center [390, 591] width 781 height 1089
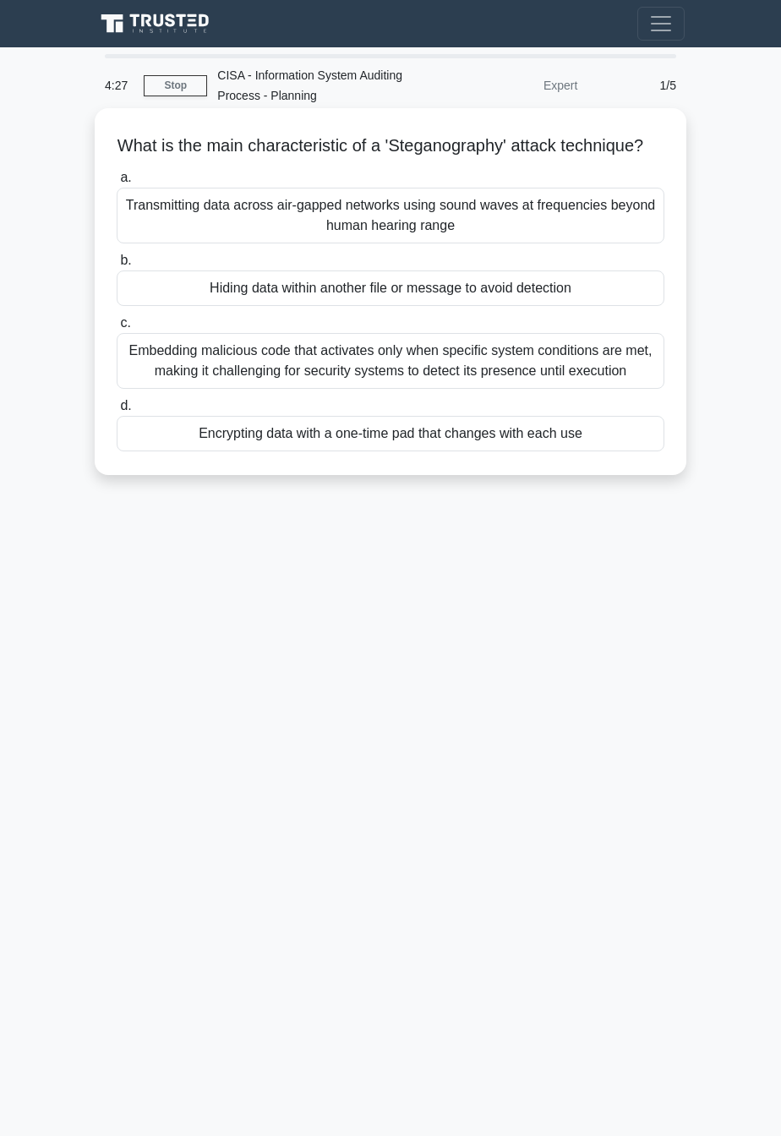
click at [603, 239] on div "Transmitting data across air-gapped networks using sound waves at frequencies b…" at bounding box center [391, 216] width 548 height 56
click at [117, 183] on input "a. Transmitting data across air-gapped networks using sound waves at frequencie…" at bounding box center [117, 177] width 0 height 11
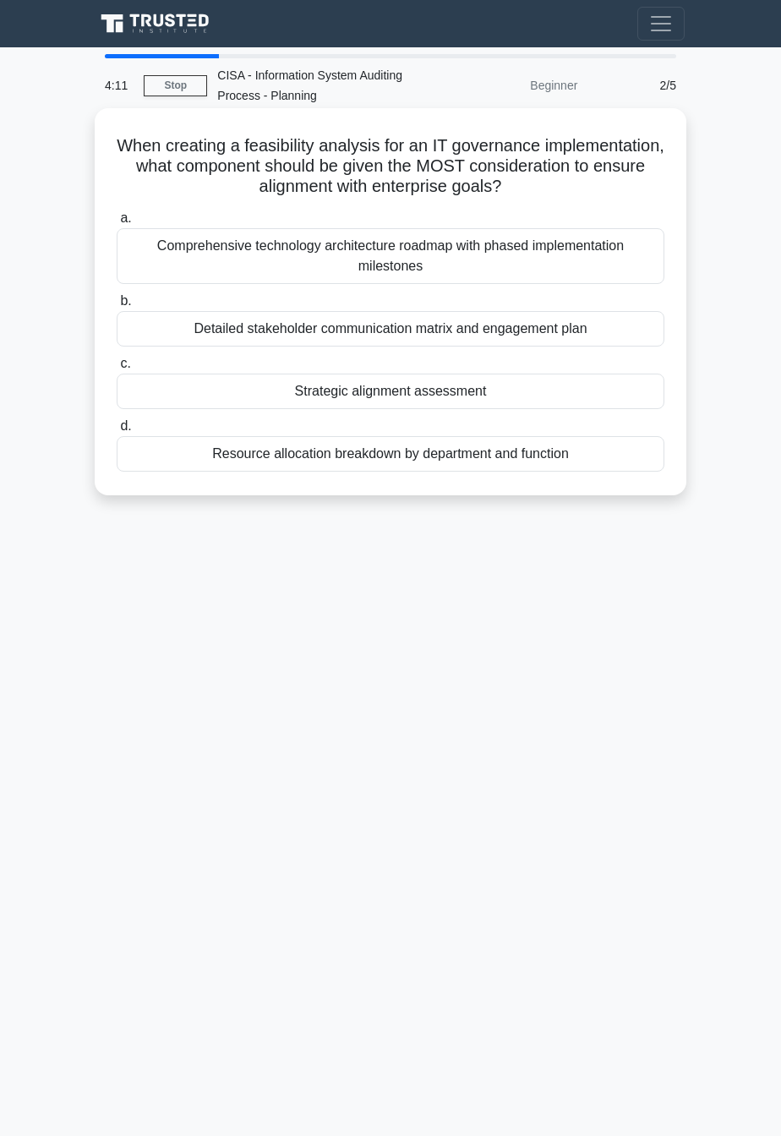
click at [597, 398] on div "Strategic alignment assessment" at bounding box center [391, 392] width 548 height 36
click at [117, 369] on input "c. Strategic alignment assessment" at bounding box center [117, 363] width 0 height 11
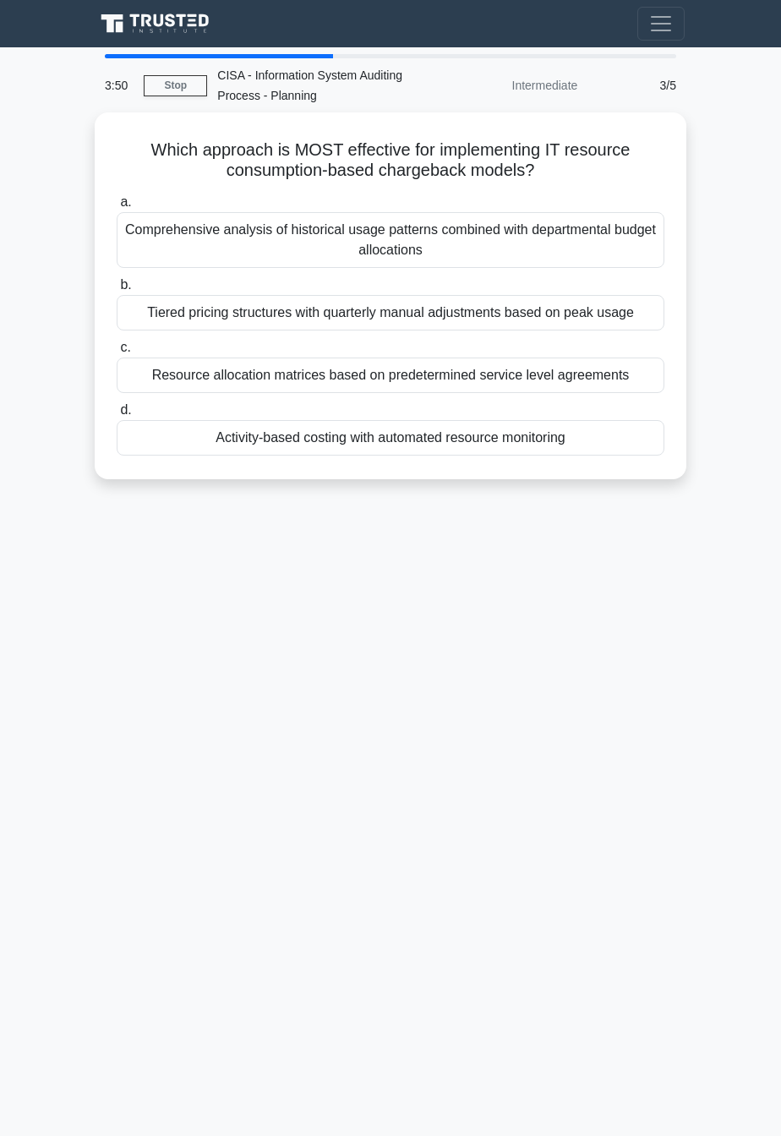
click at [629, 664] on div "3:50 Stop CISA - Information System Auditing Process - Planning Intermediate 3/…" at bounding box center [390, 476] width 609 height 845
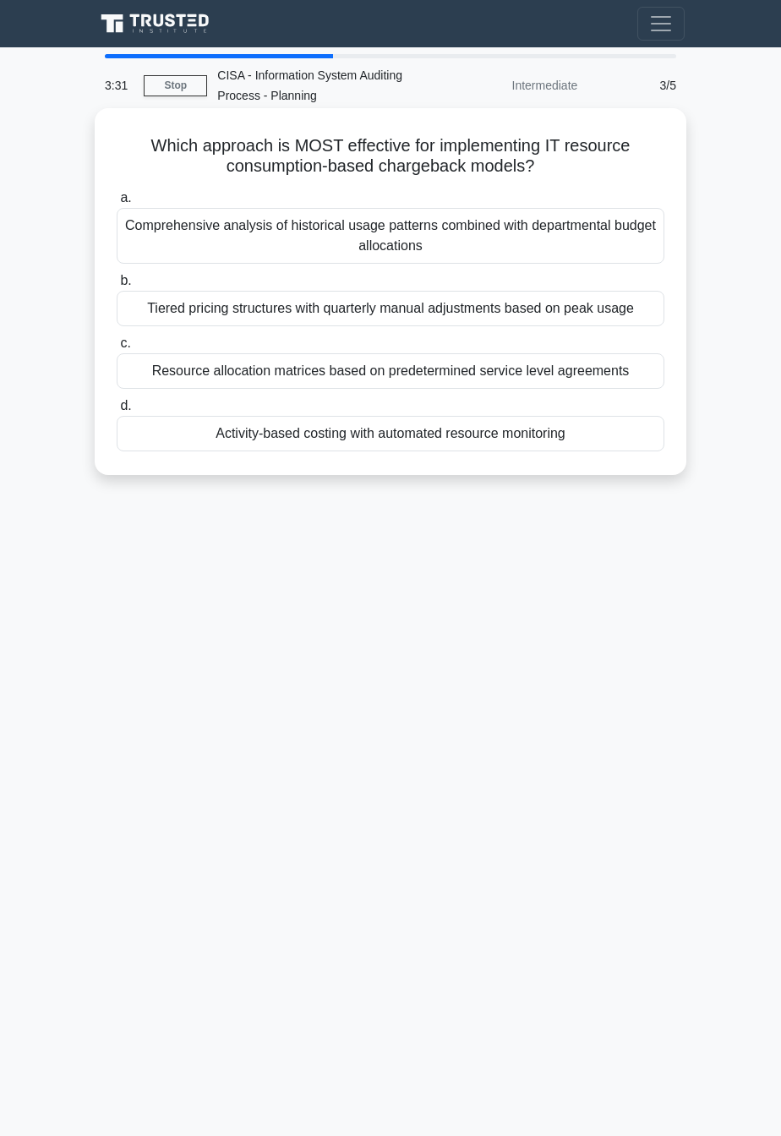
click at [636, 318] on div "Tiered pricing structures with quarterly manual adjustments based on peak usage" at bounding box center [391, 309] width 548 height 36
click at [117, 287] on input "b. Tiered pricing structures with quarterly manual adjustments based on peak us…" at bounding box center [117, 281] width 0 height 11
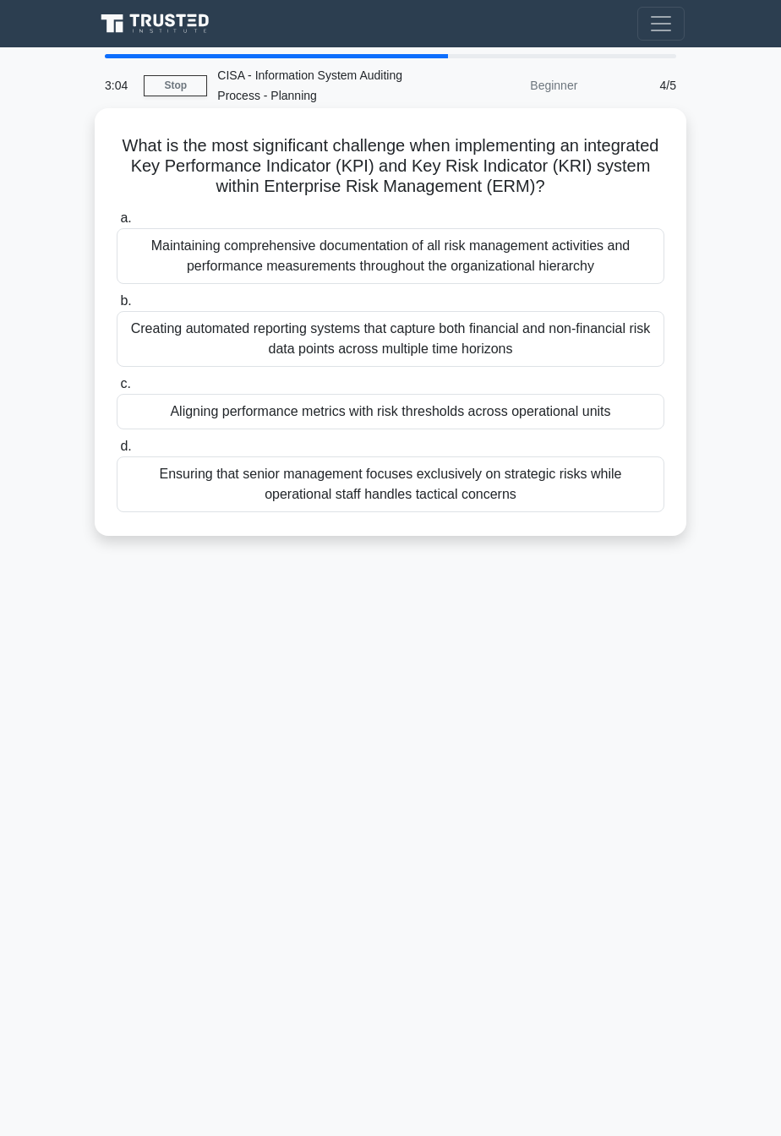
click at [644, 421] on div "Aligning performance metrics with risk thresholds across operational units" at bounding box center [391, 412] width 548 height 36
click at [117, 390] on input "c. Aligning performance metrics with risk thresholds across operational units" at bounding box center [117, 384] width 0 height 11
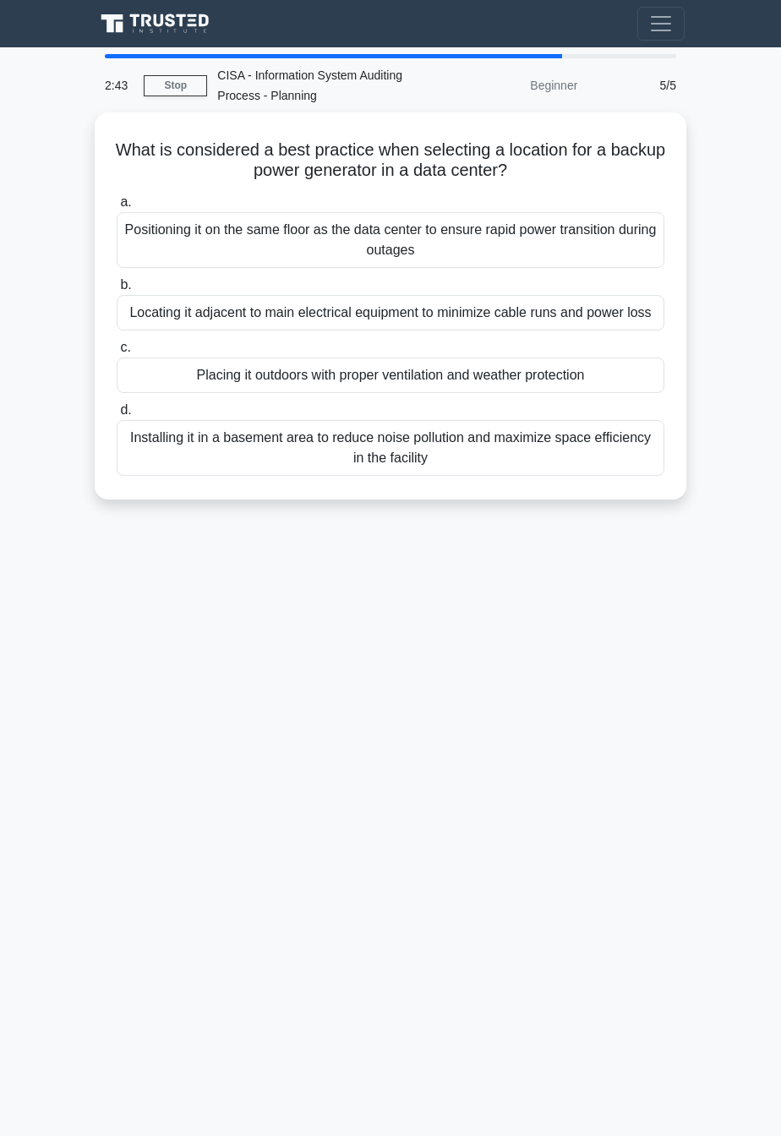
click at [656, 656] on div "2:43 Stop CISA - Information System Auditing Process - Planning Beginner 5/5 Wh…" at bounding box center [390, 476] width 609 height 845
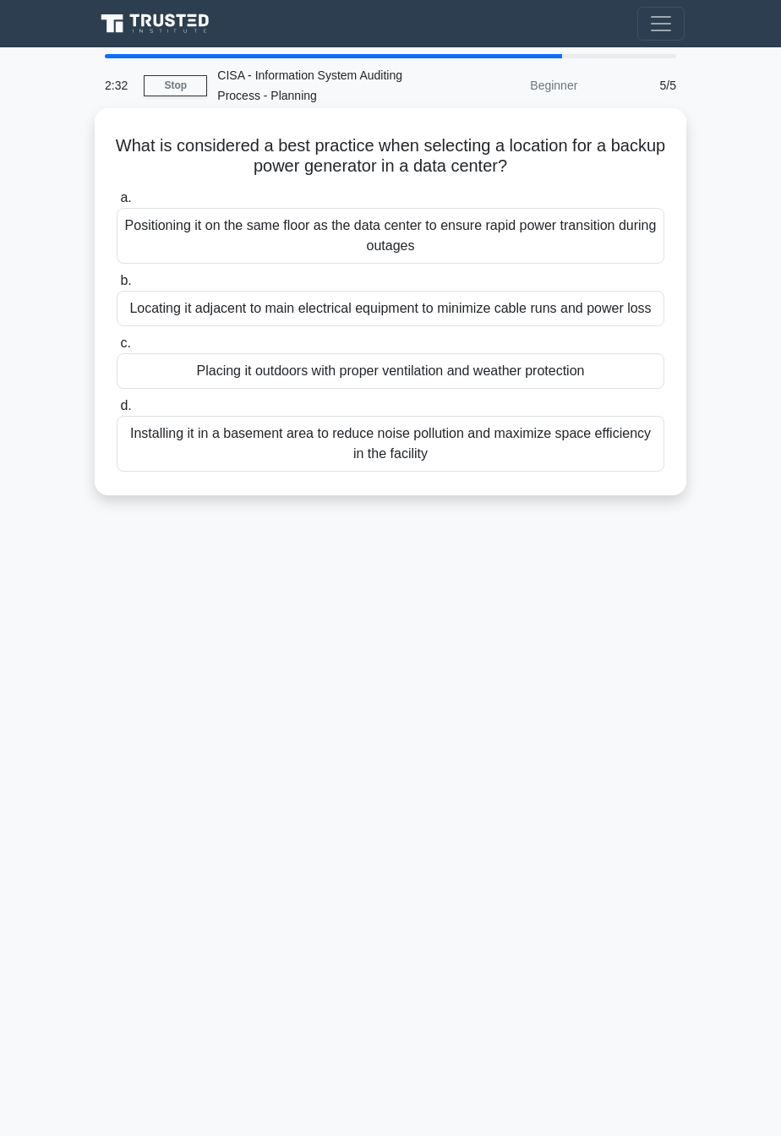
click at [637, 309] on div "Locating it adjacent to main electrical equipment to minimize cable runs and po…" at bounding box center [391, 309] width 548 height 36
click at [117, 287] on input "b. Locating it adjacent to main electrical equipment to minimize cable runs and…" at bounding box center [117, 281] width 0 height 11
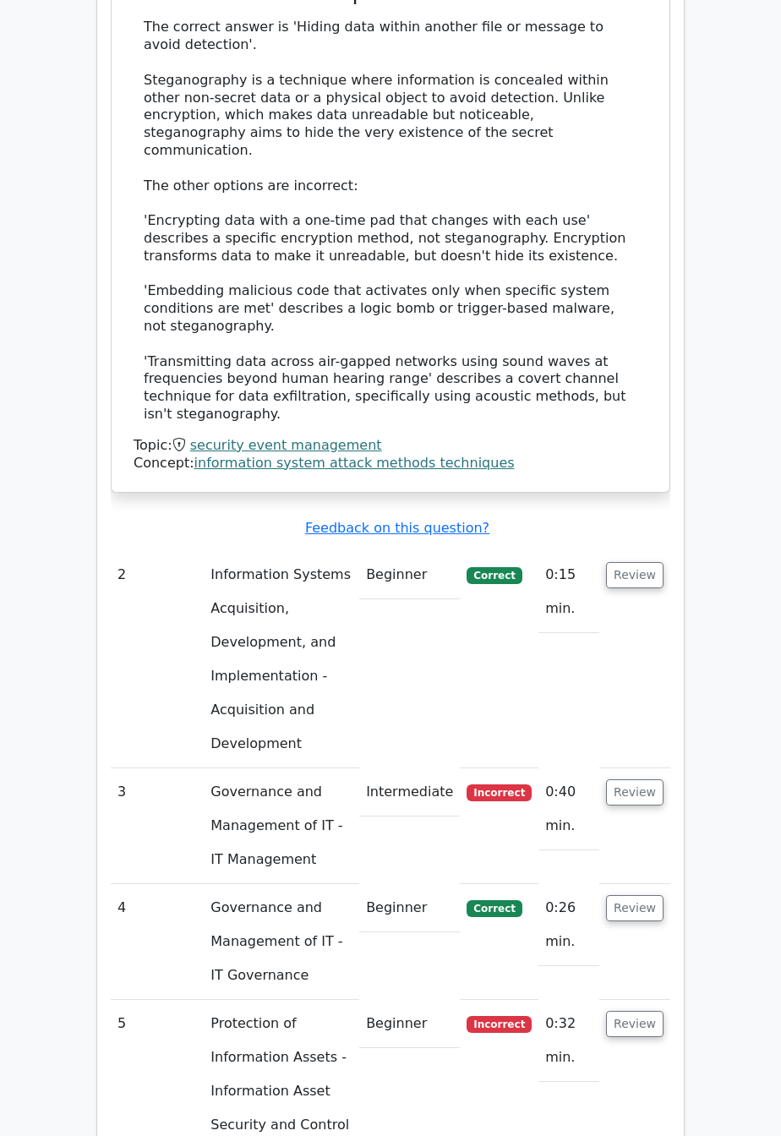
scroll to position [1644, 0]
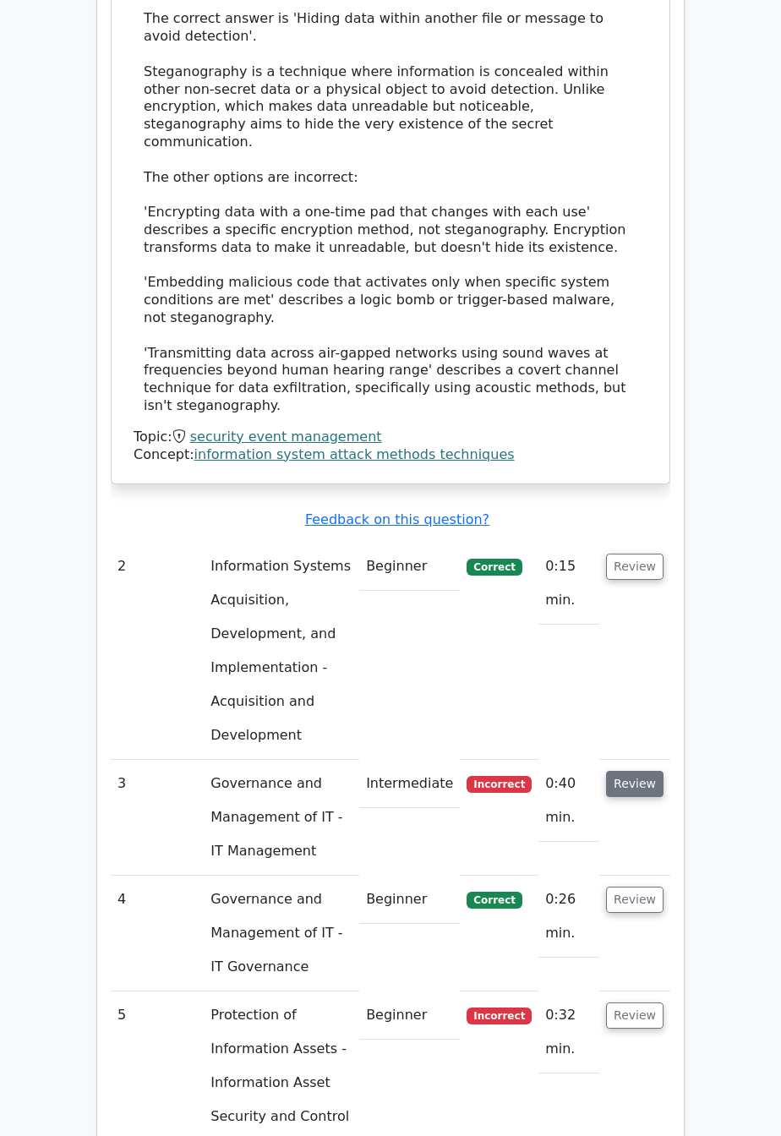
click at [643, 771] on button "Review" at bounding box center [634, 784] width 57 height 26
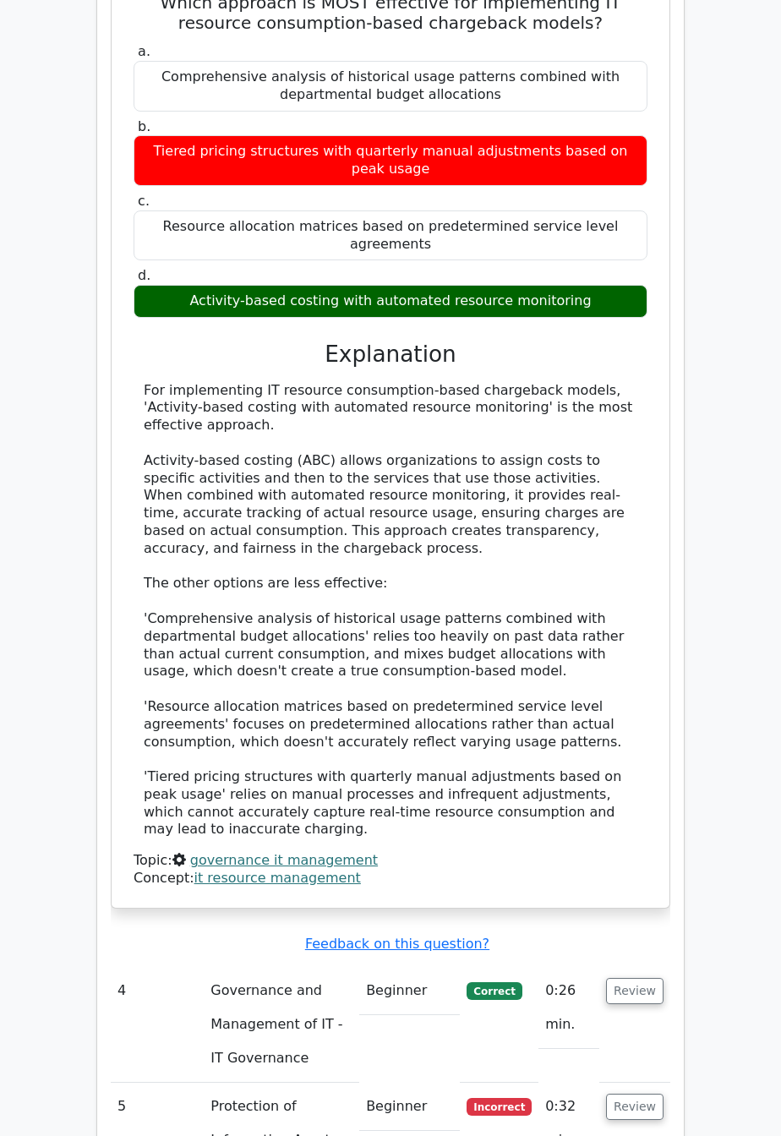
scroll to position [2594, 0]
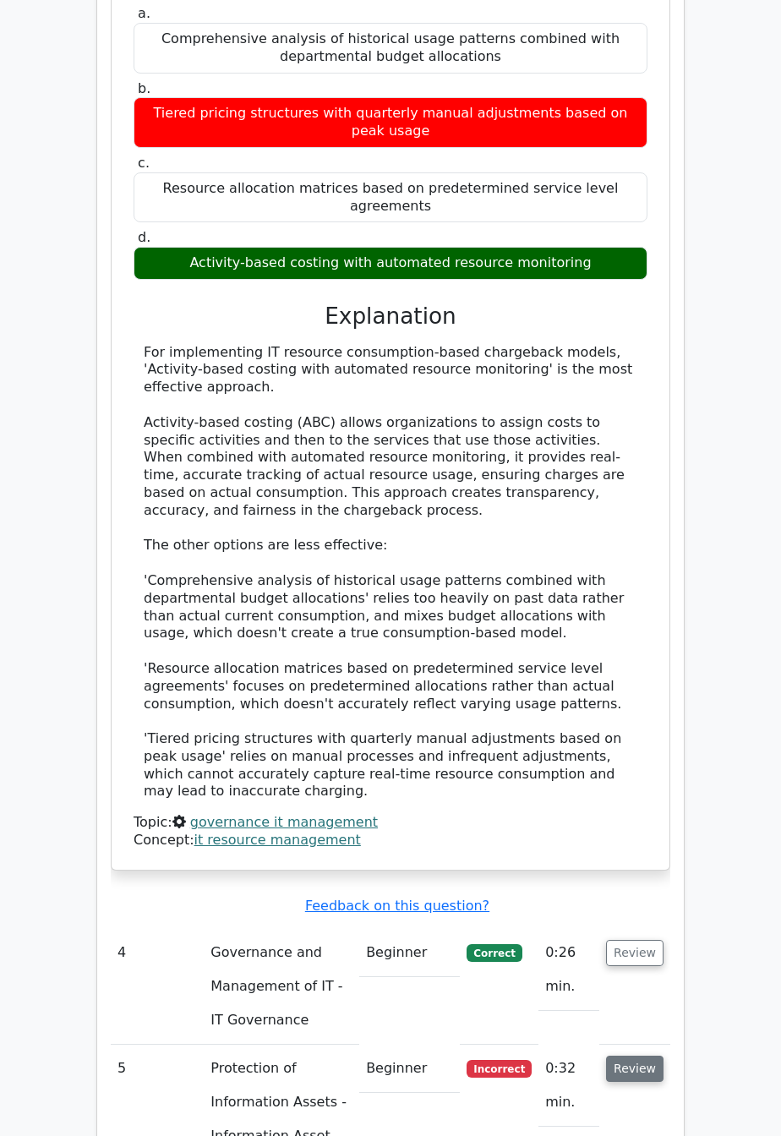
click at [653, 1056] on button "Review" at bounding box center [634, 1069] width 57 height 26
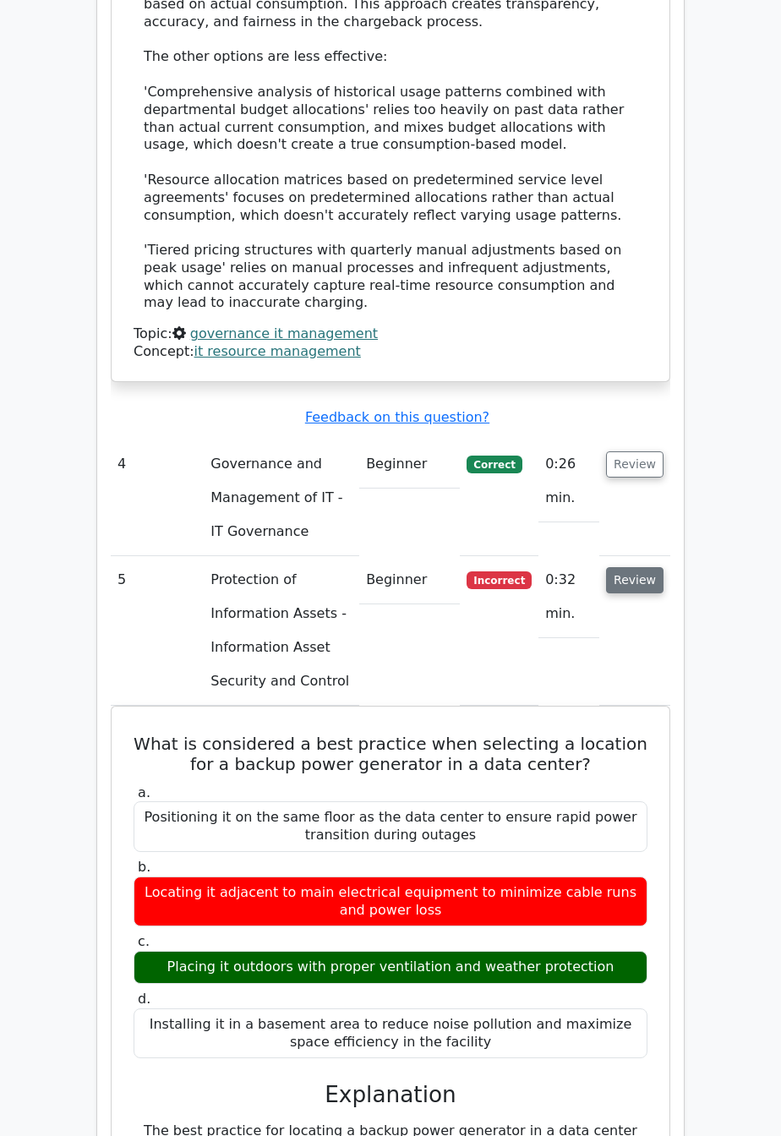
scroll to position [3086, 0]
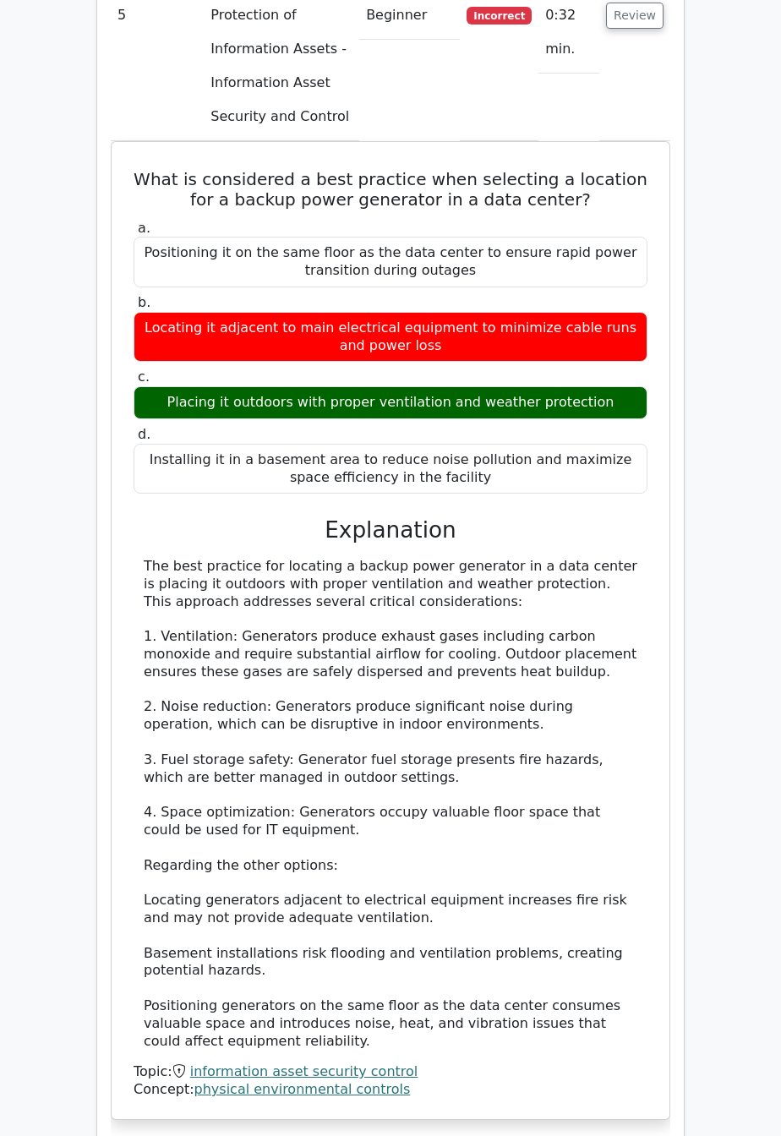
scroll to position [3674, 0]
